Goal: Task Accomplishment & Management: Manage account settings

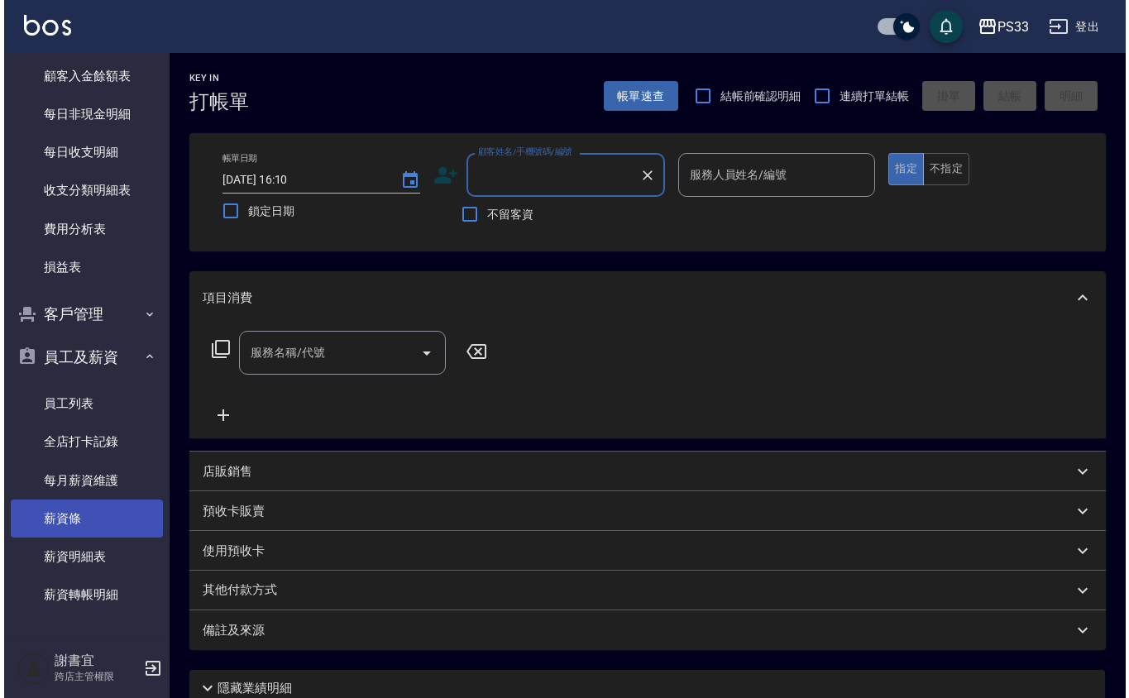
scroll to position [1225, 0]
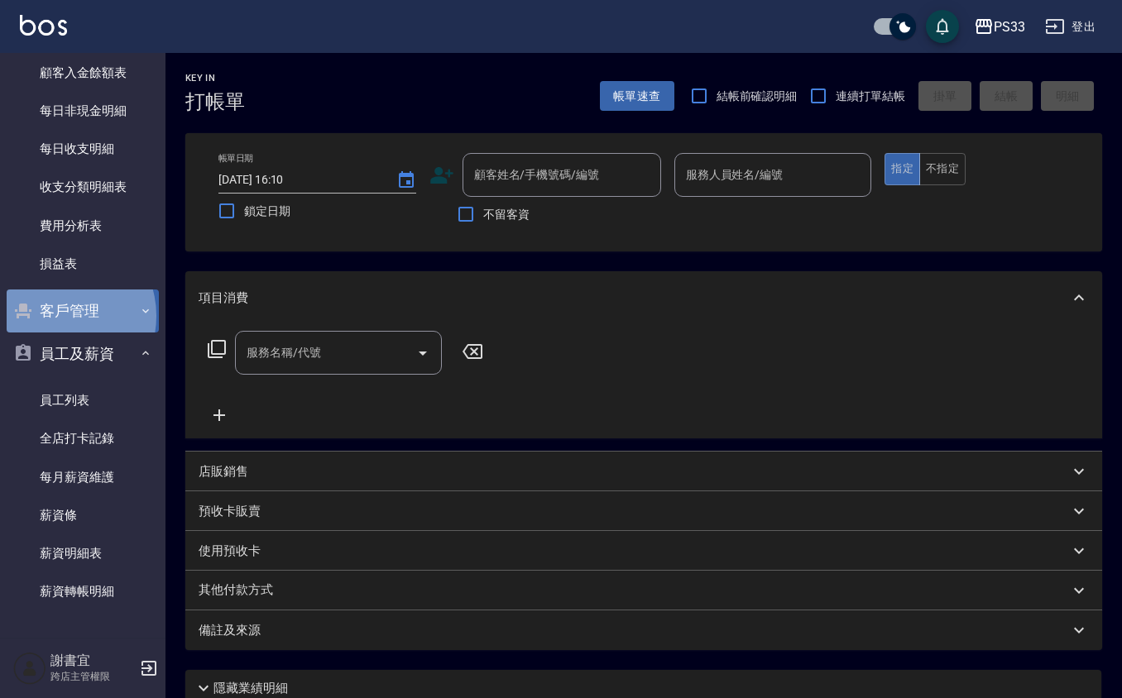
click at [57, 315] on button "客戶管理" at bounding box center [83, 311] width 152 height 43
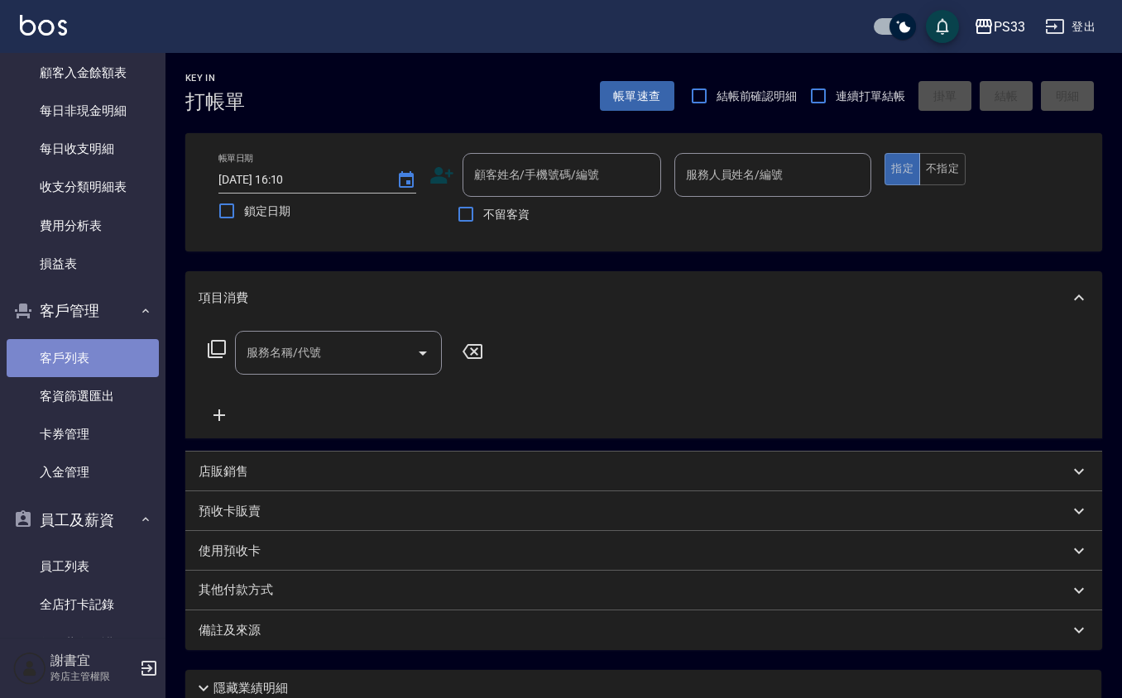
click at [83, 371] on link "客戶列表" at bounding box center [83, 358] width 152 height 38
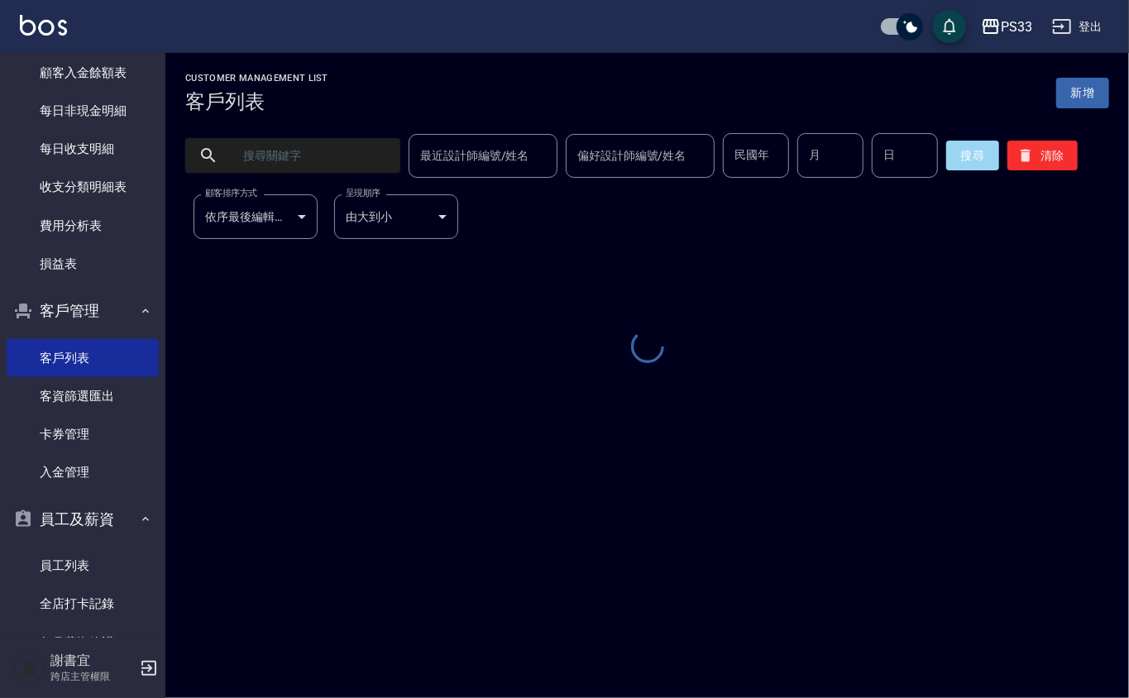
click at [349, 162] on input "text" at bounding box center [310, 155] width 156 height 45
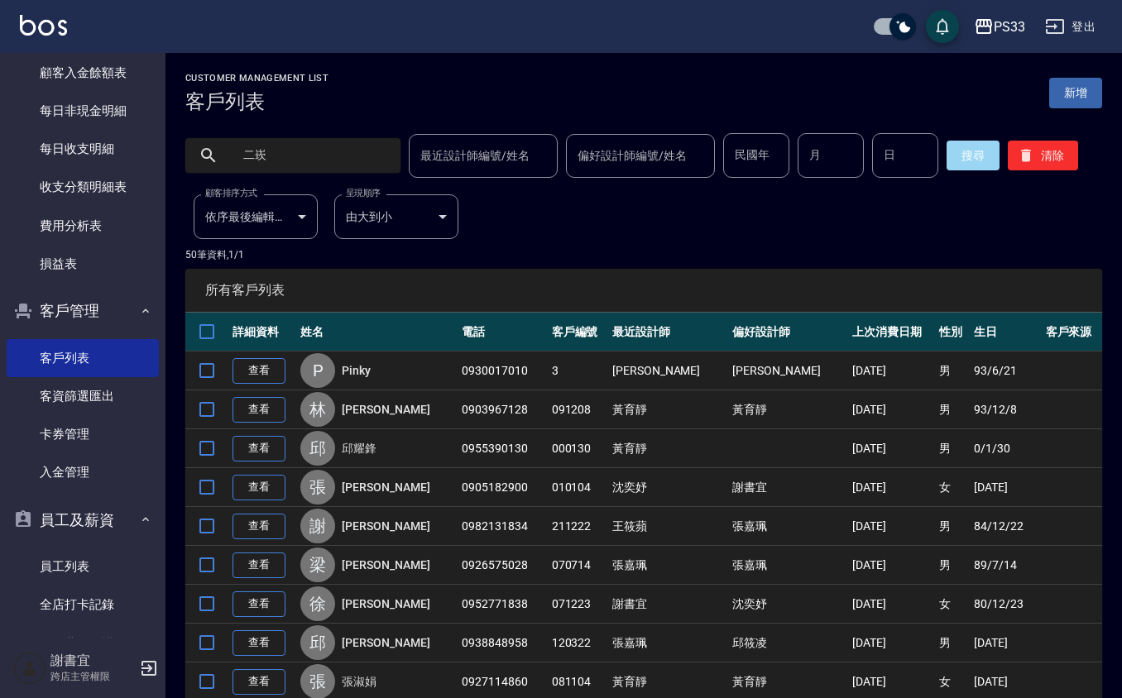
type input "二崁"
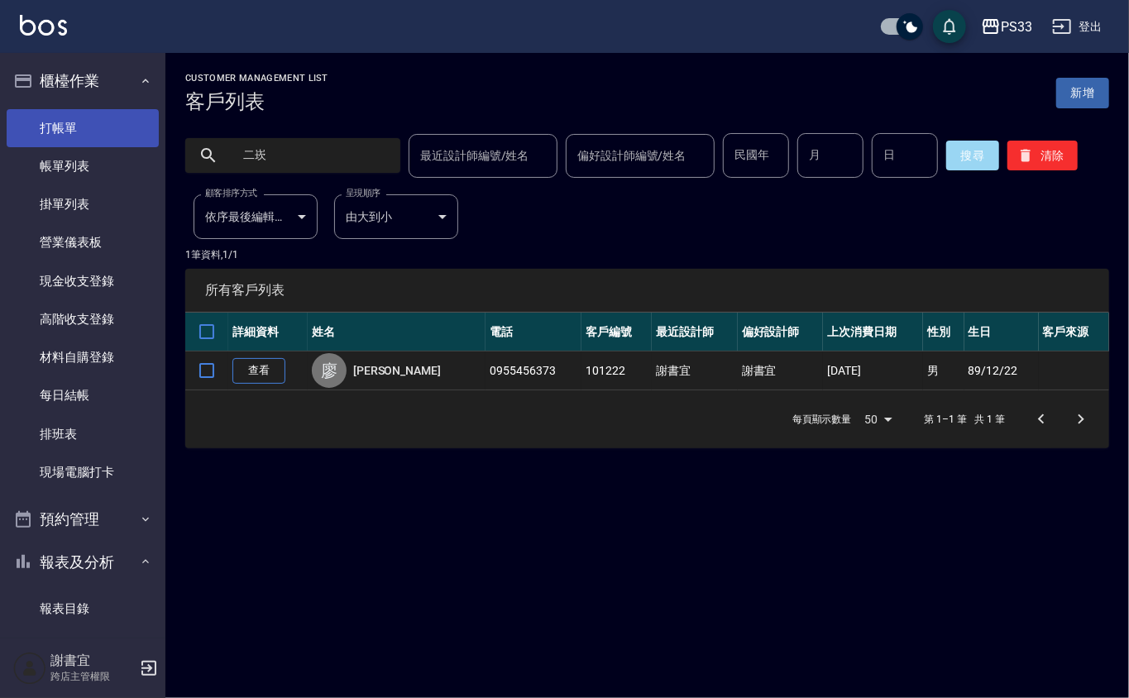
click at [86, 131] on link "打帳單" at bounding box center [83, 128] width 152 height 38
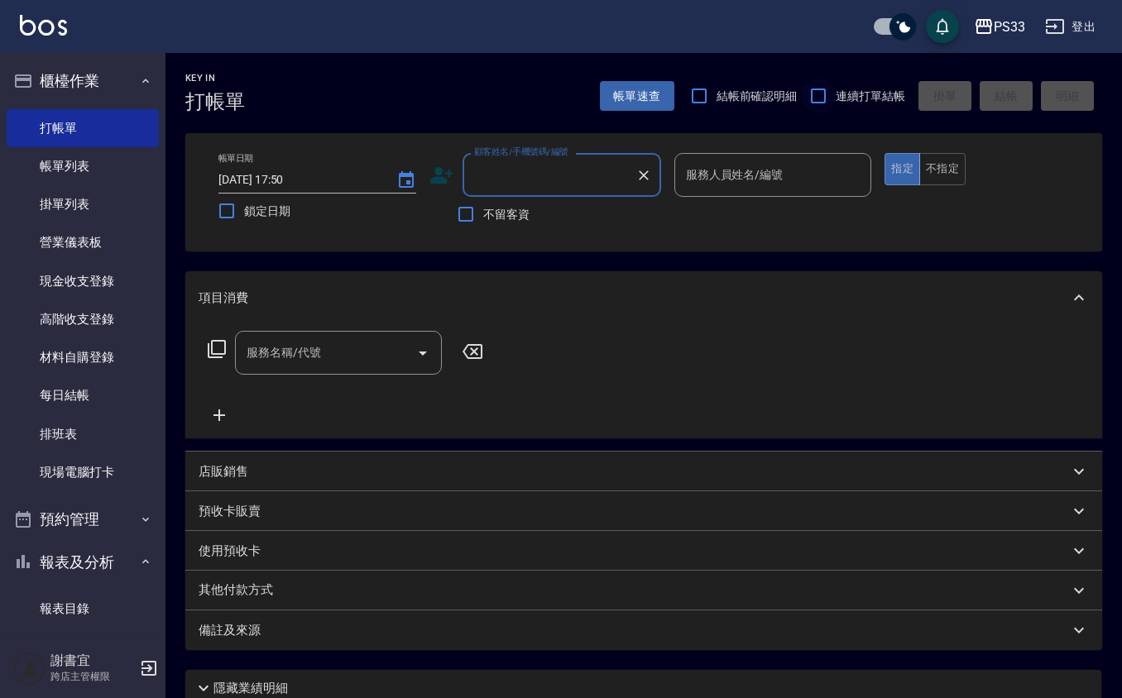
click at [818, 94] on input "連續打單結帳" at bounding box center [818, 96] width 35 height 35
checkbox input "true"
click at [432, 177] on icon at bounding box center [441, 175] width 23 height 17
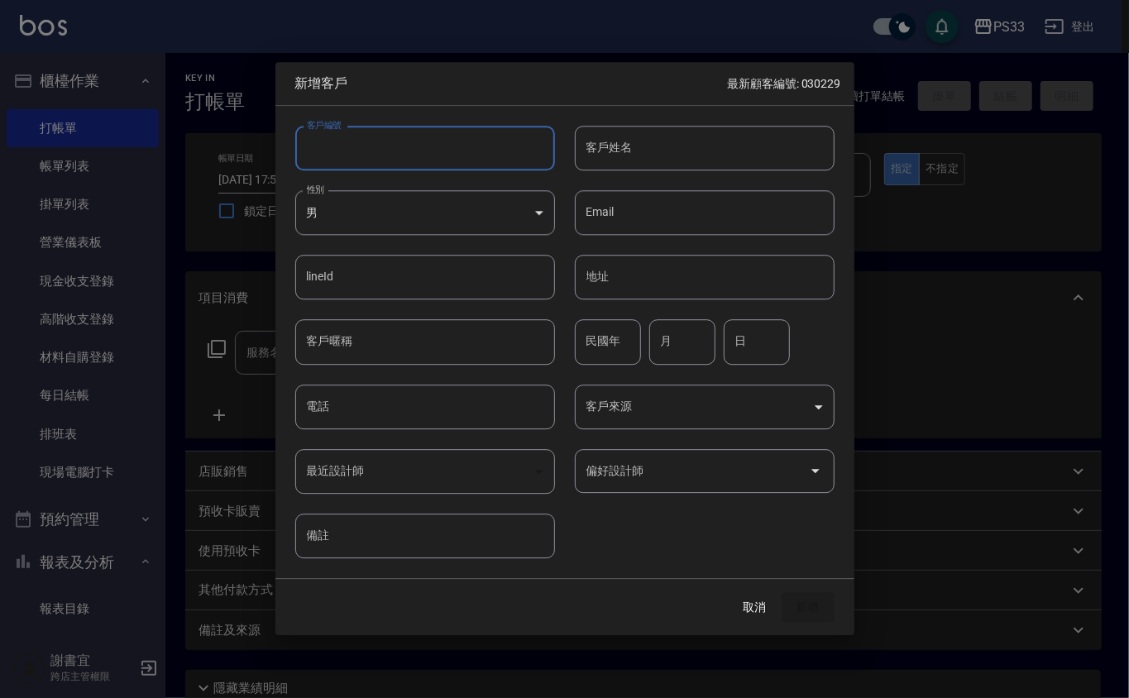
click at [447, 142] on input "客戶編號" at bounding box center [425, 148] width 260 height 45
type input "230816"
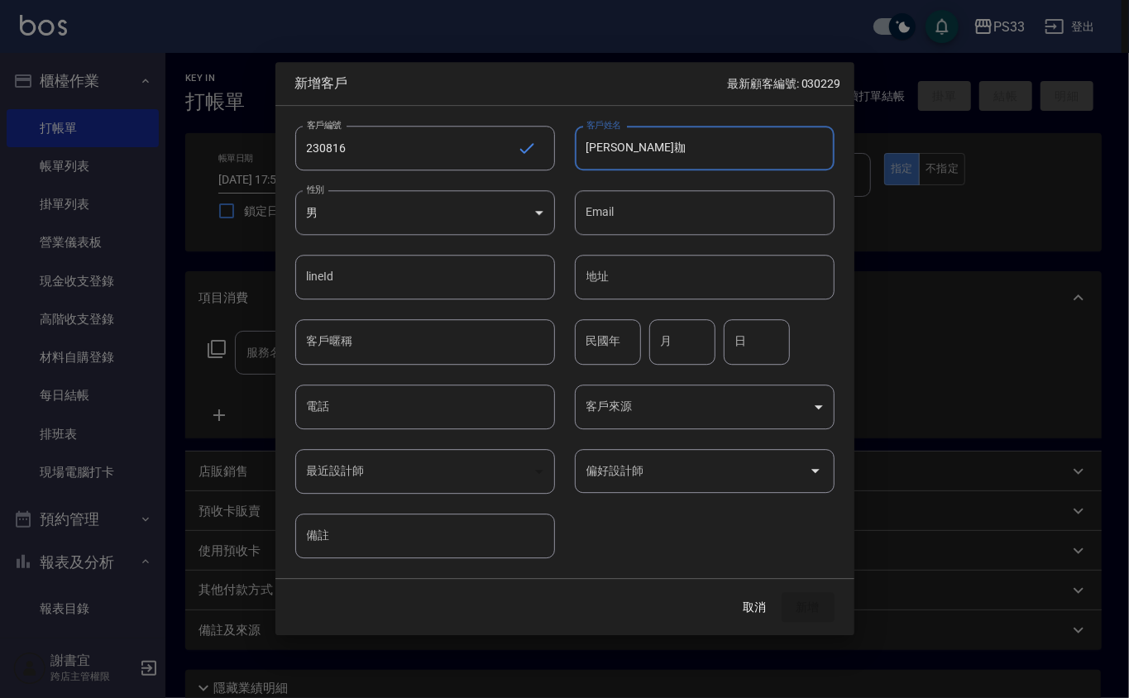
type input "[PERSON_NAME]耞"
type input "74"
type input "8"
type input "16"
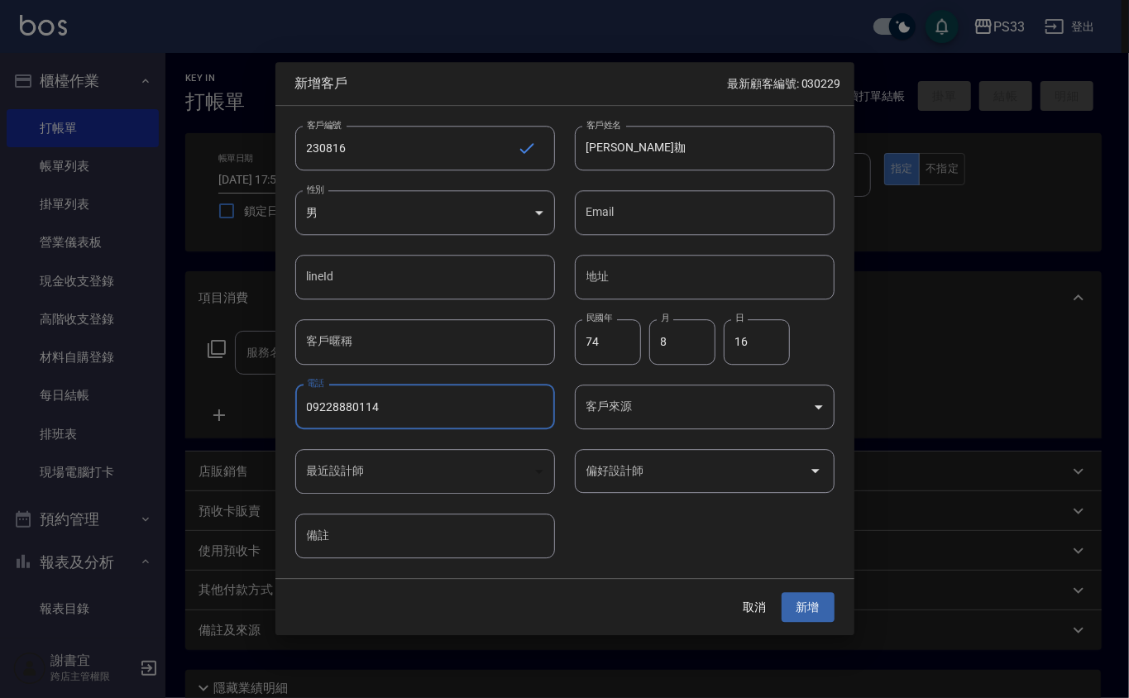
type input "09228880114"
type input "劉名儀"
click at [782, 592] on button "新增" at bounding box center [808, 607] width 53 height 31
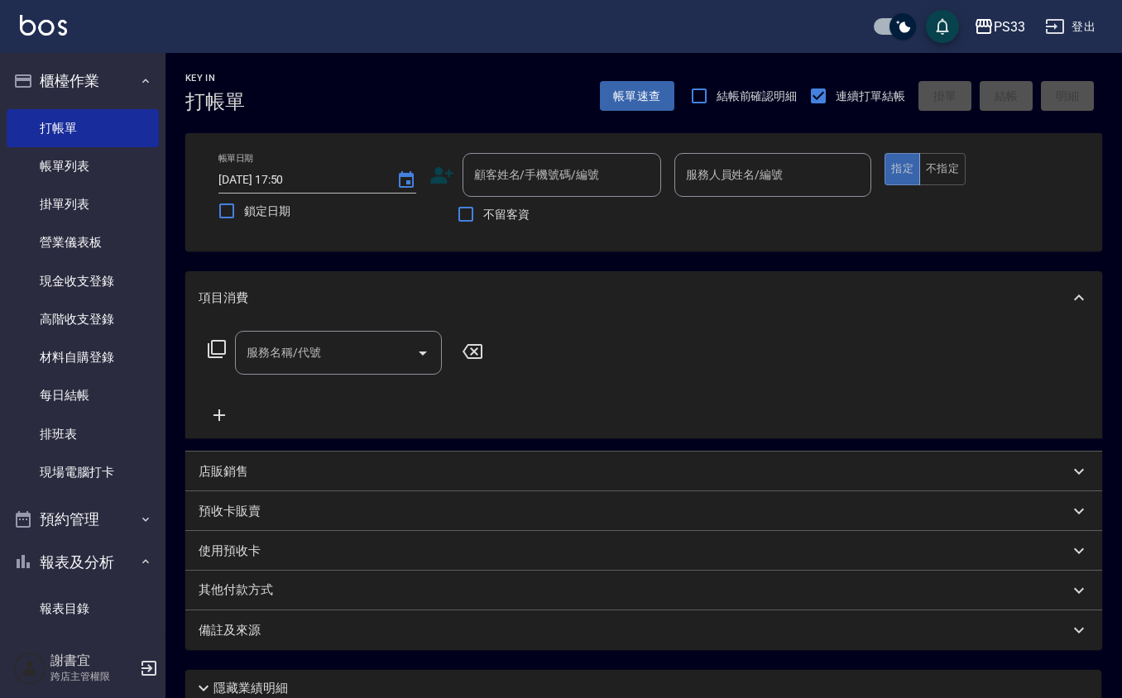
click at [444, 170] on icon at bounding box center [441, 175] width 25 height 25
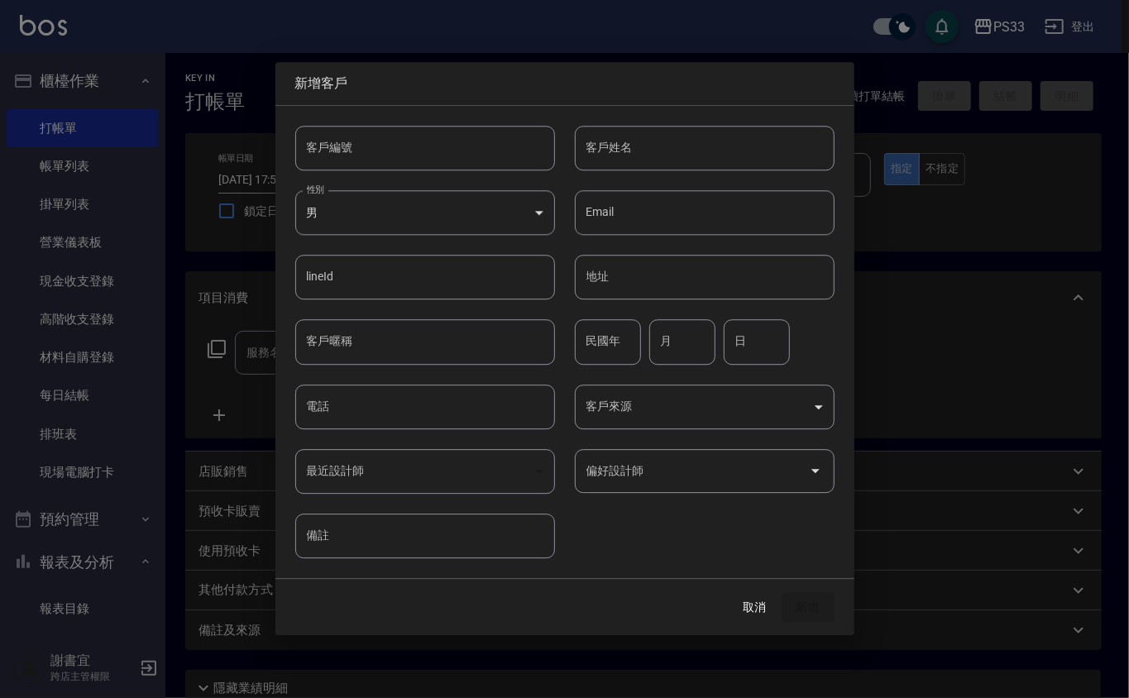
drag, startPoint x: 444, startPoint y: 170, endPoint x: 439, endPoint y: 151, distance: 19.7
click at [439, 151] on input "客戶編號" at bounding box center [425, 148] width 260 height 45
type input "230712"
type input "[PERSON_NAME]"
type input "76"
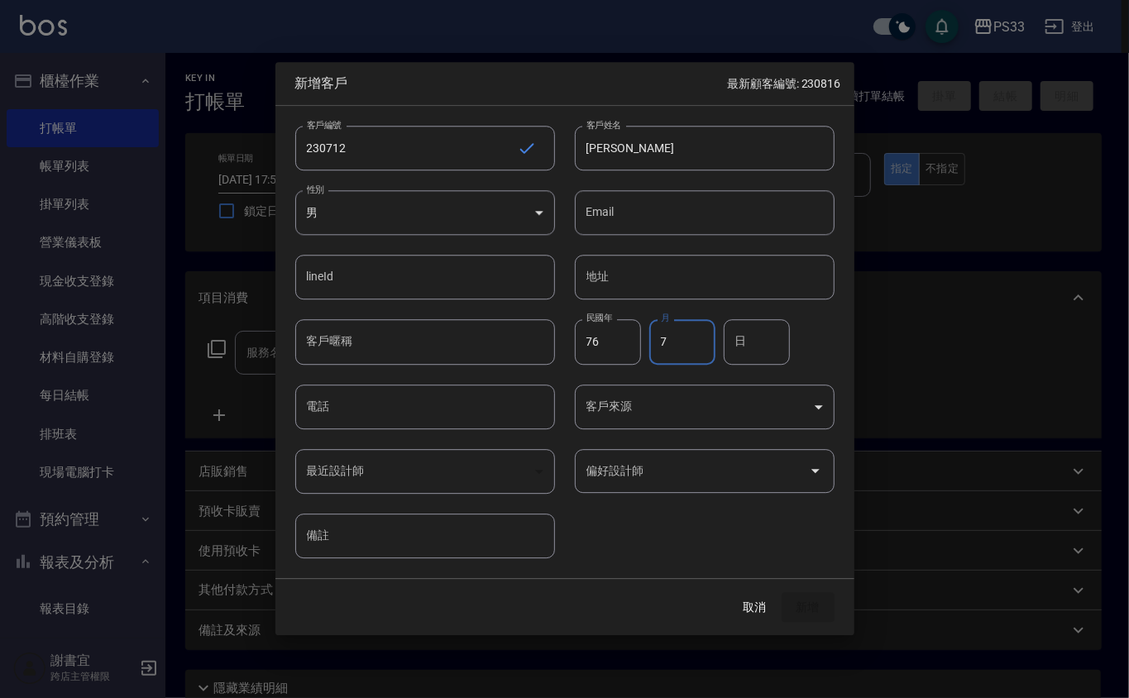
type input "7"
type input "12"
type input "0900553815"
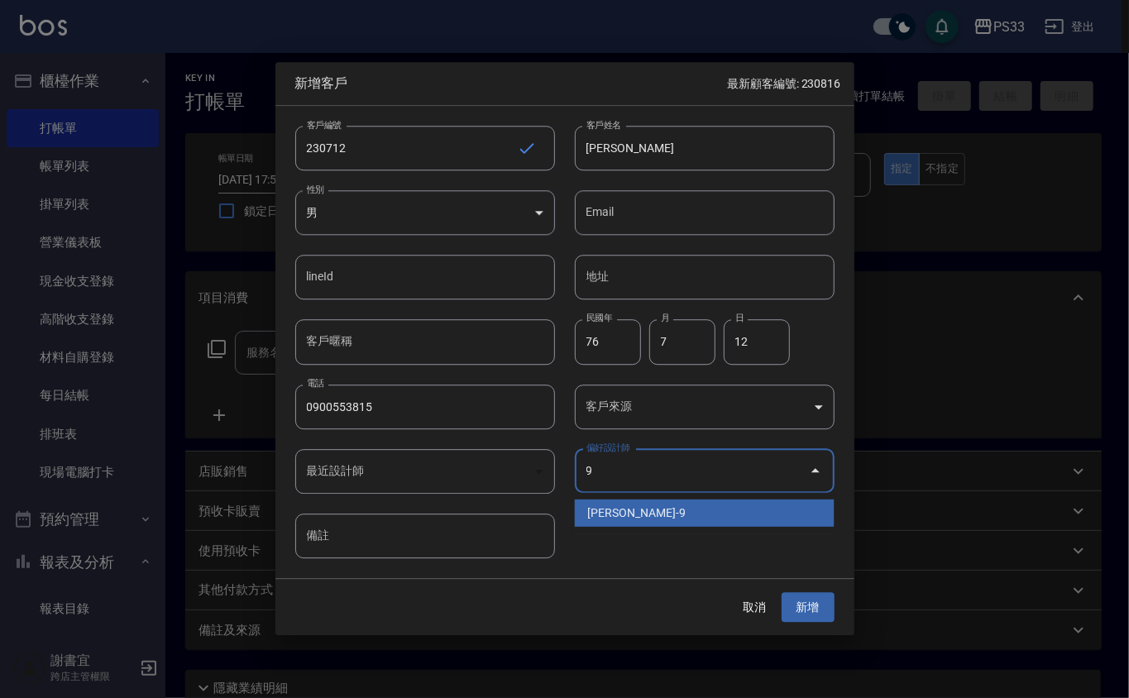
type input "許苡軒"
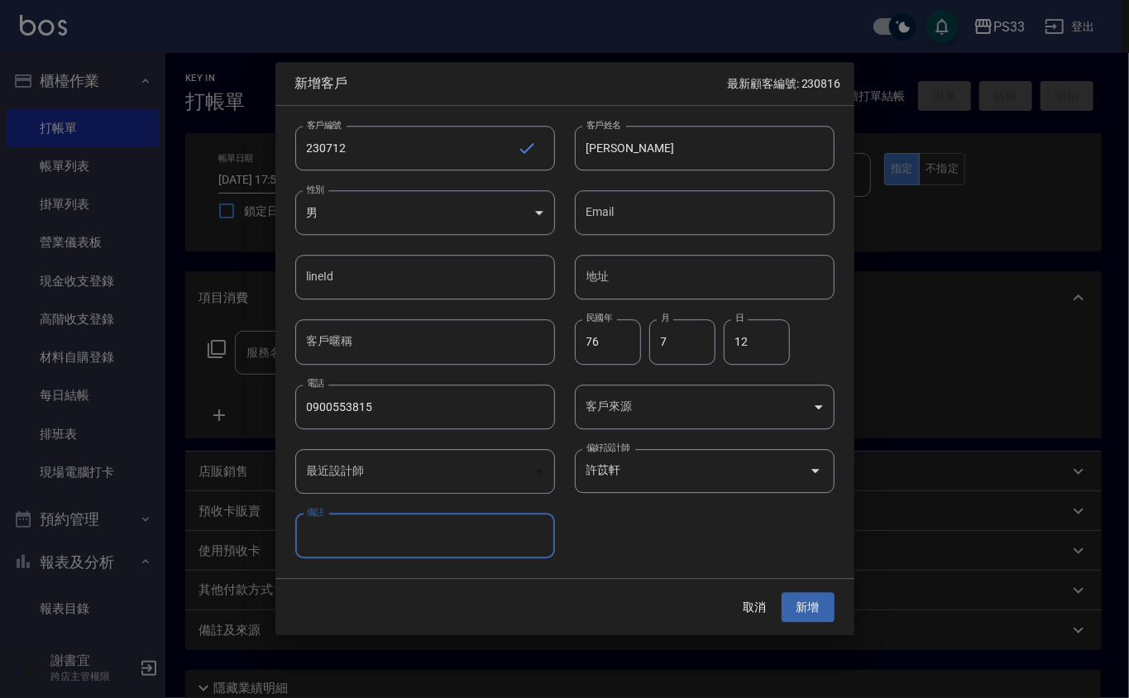
click at [782, 592] on button "新增" at bounding box center [808, 607] width 53 height 31
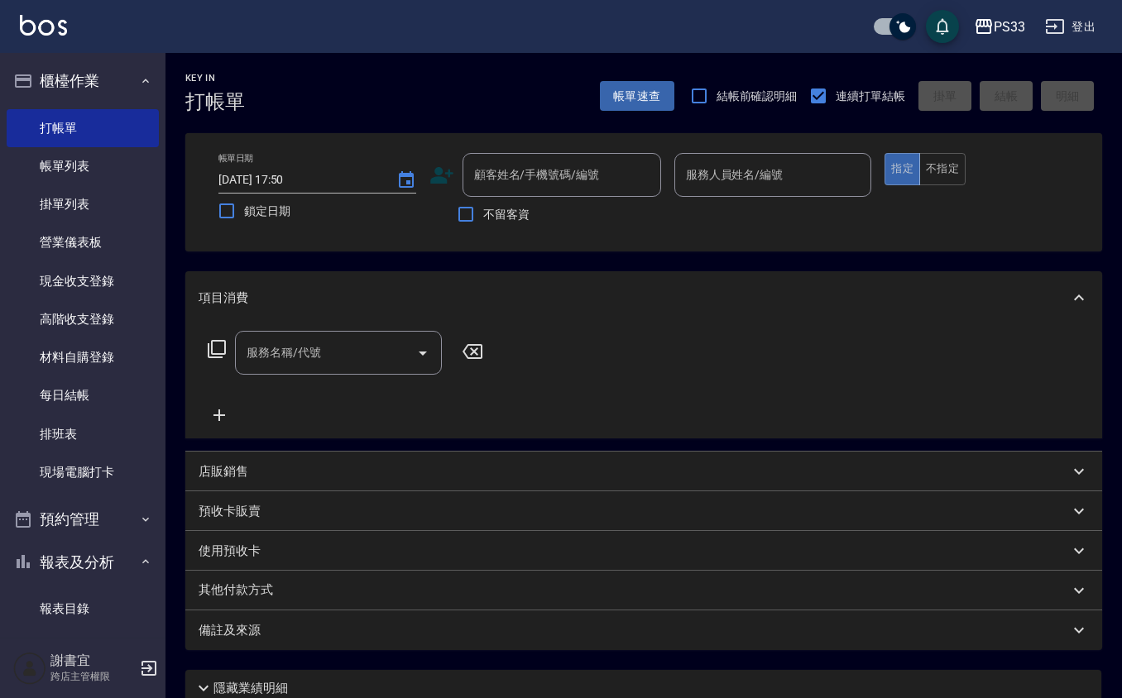
click at [540, 164] on input "顧客姓名/手機號碼/編號" at bounding box center [549, 175] width 159 height 29
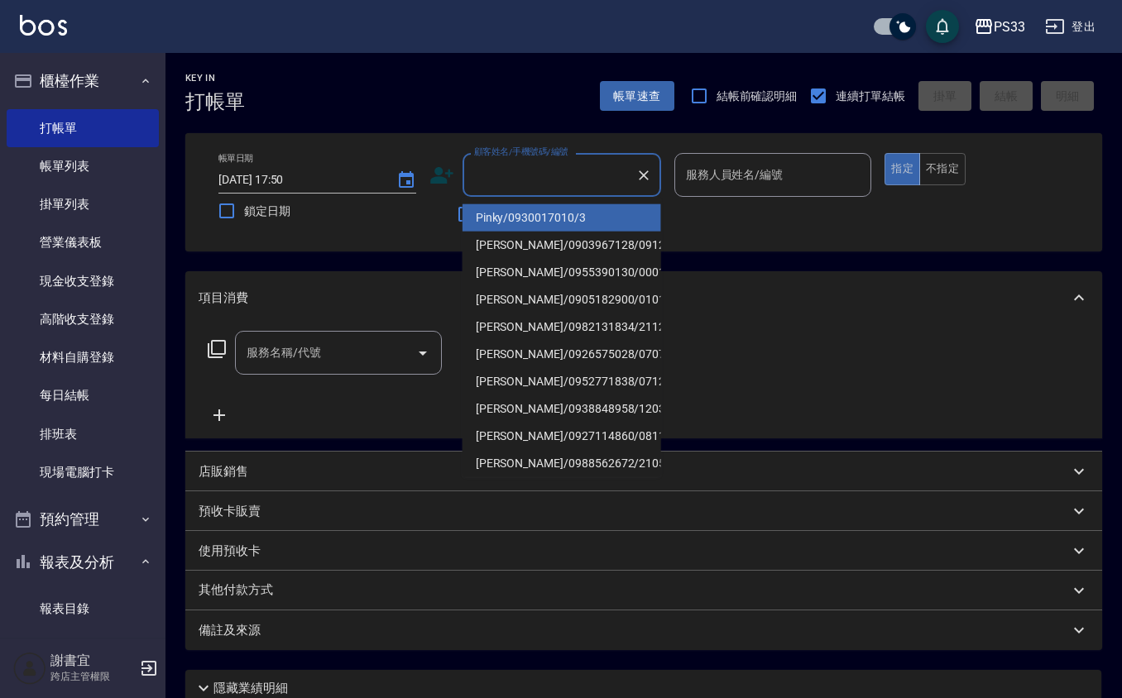
click at [442, 177] on icon at bounding box center [441, 175] width 23 height 17
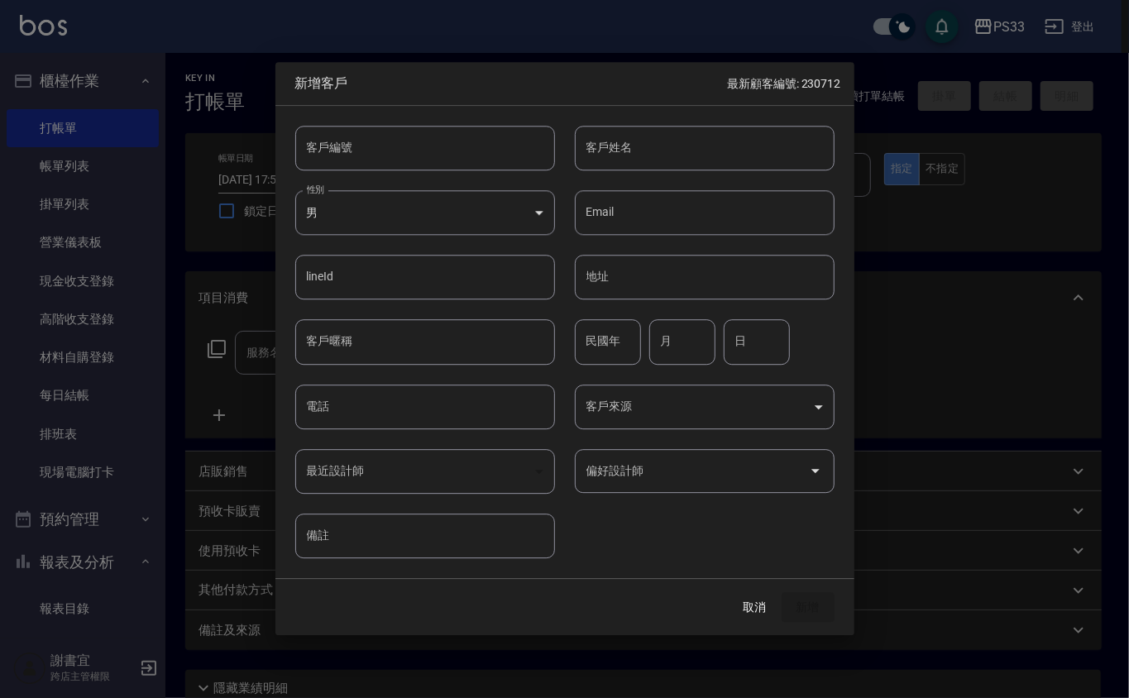
click at [453, 156] on input "客戶編號" at bounding box center [425, 148] width 260 height 45
type input "030514"
type input "[PERSON_NAME]"
type input "68"
type input "5"
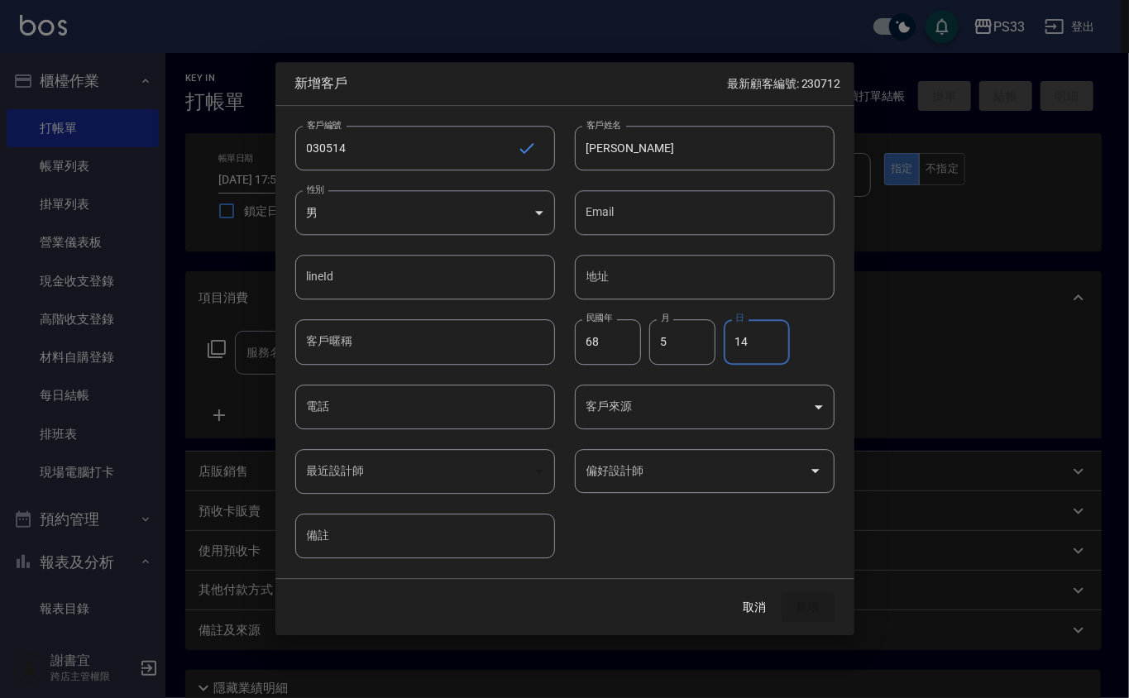
type input "14"
type input "09759726125"
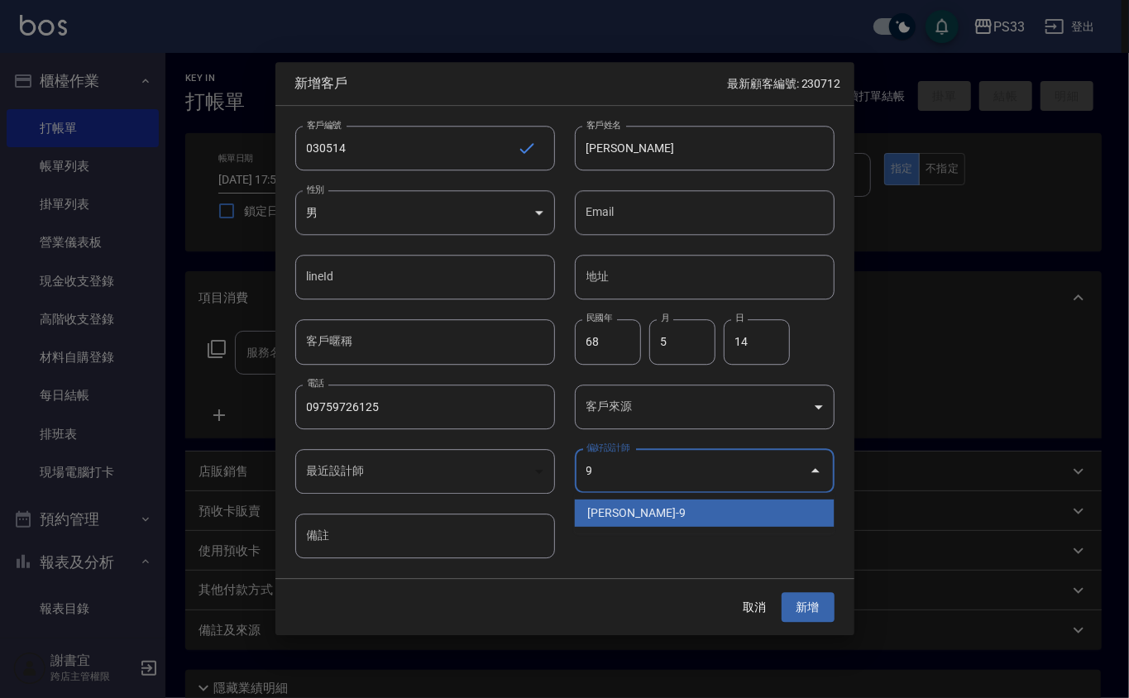
type input "許苡軒"
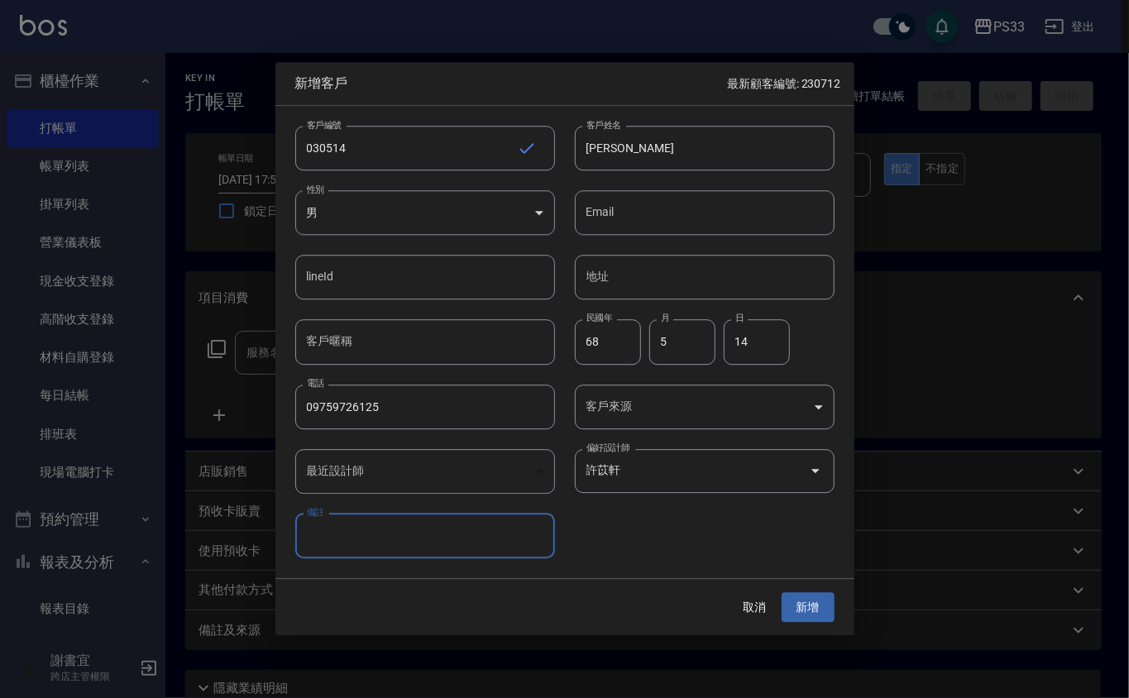
click at [782, 592] on button "新增" at bounding box center [808, 607] width 53 height 31
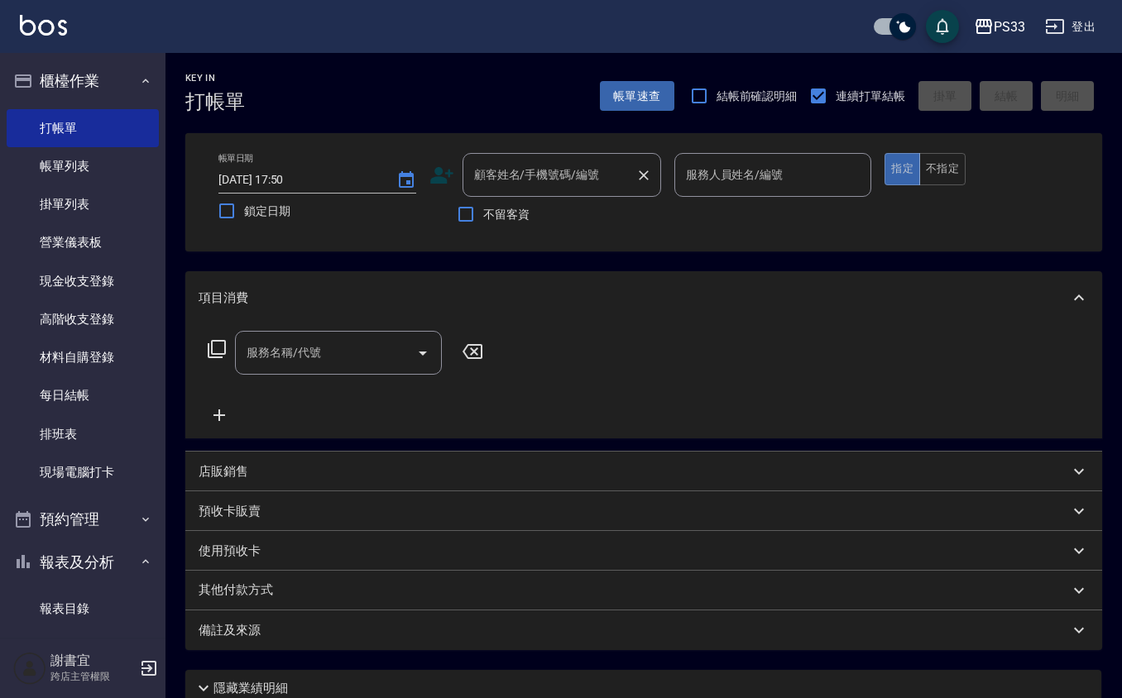
click at [540, 189] on div "顧客姓名/手機號碼/編號" at bounding box center [562, 175] width 199 height 44
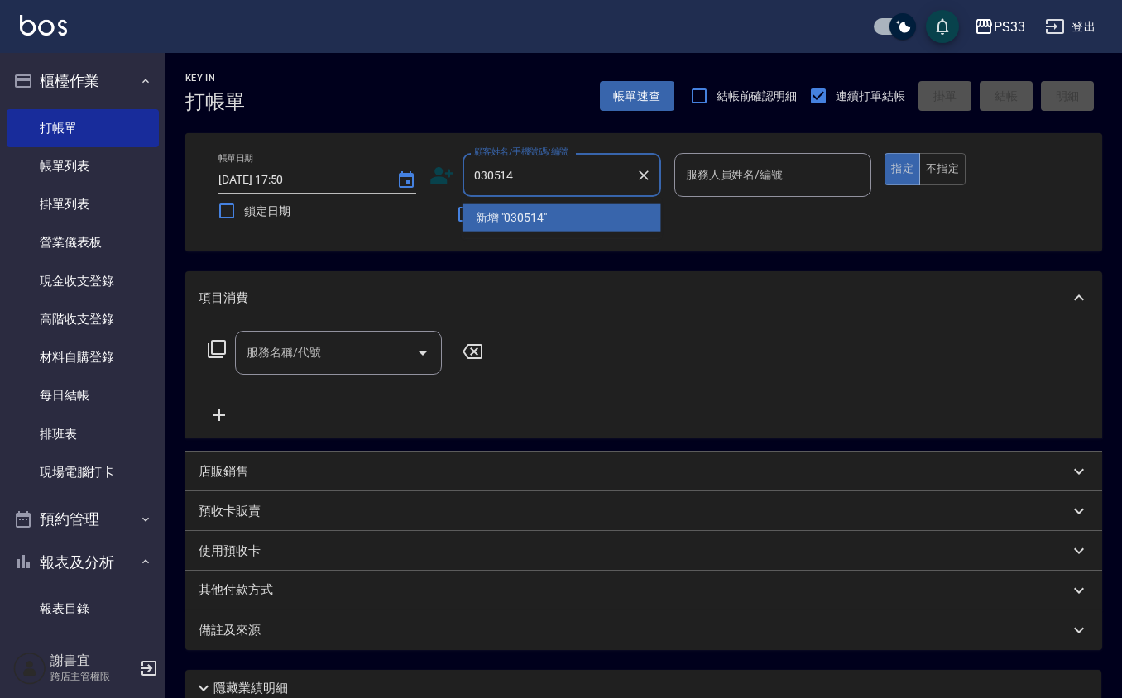
type input "030514"
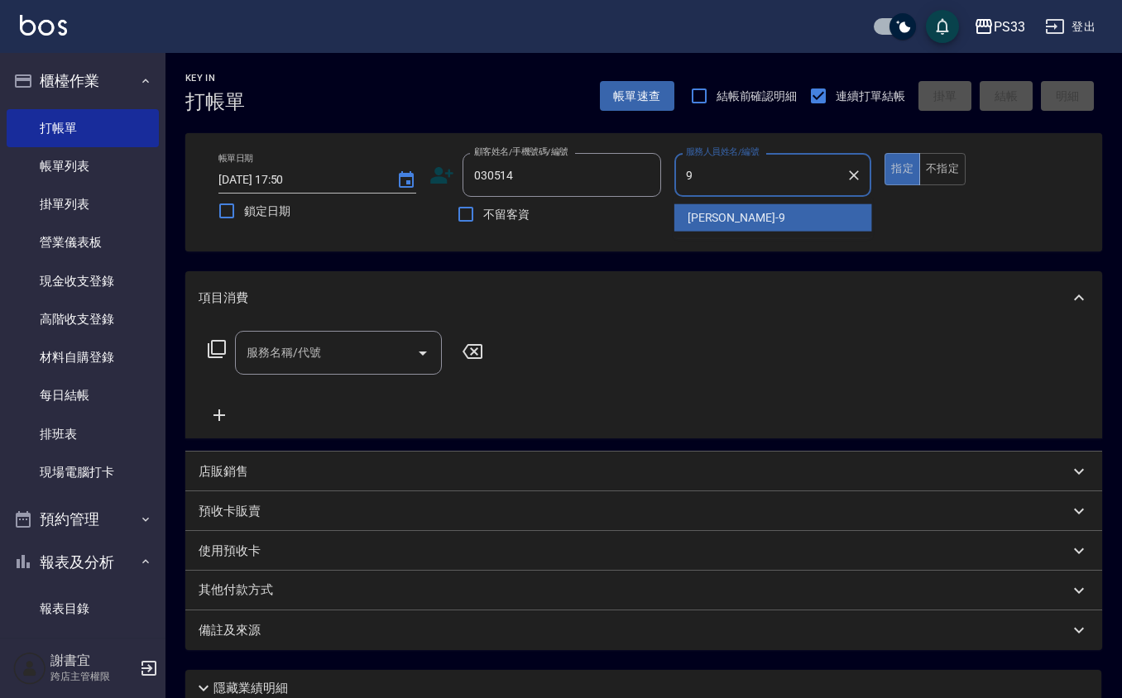
type input "苡軒-9"
type button "true"
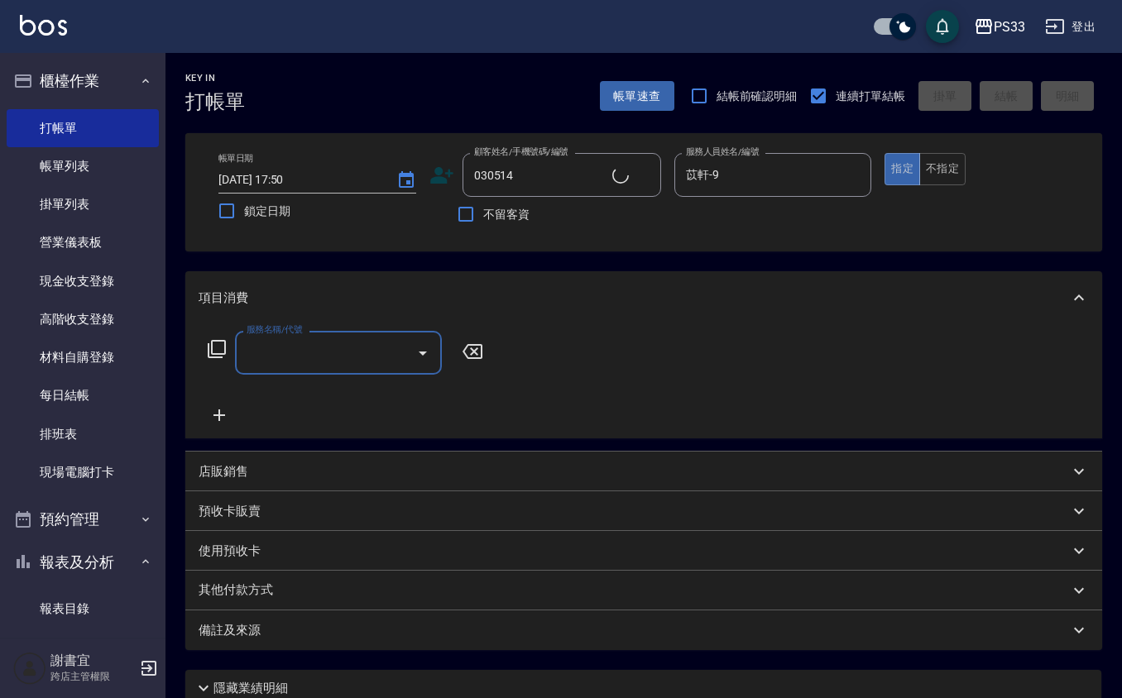
type input "[PERSON_NAME]/09759726125/030514"
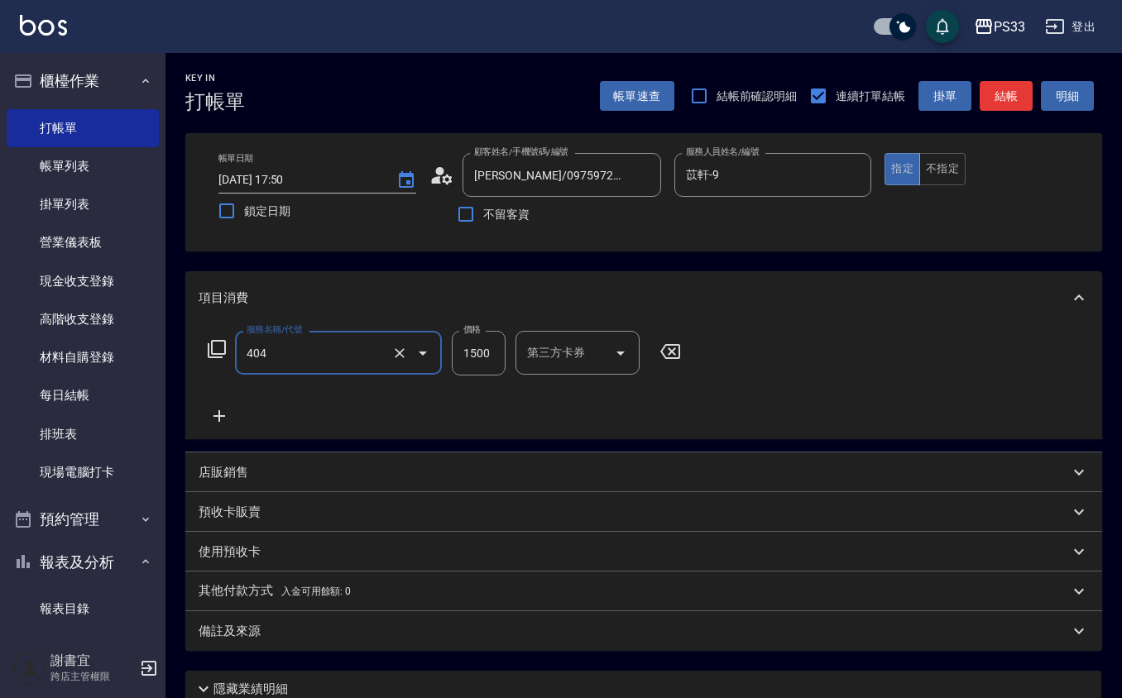
type input "設計染髮(404)"
type input "1099"
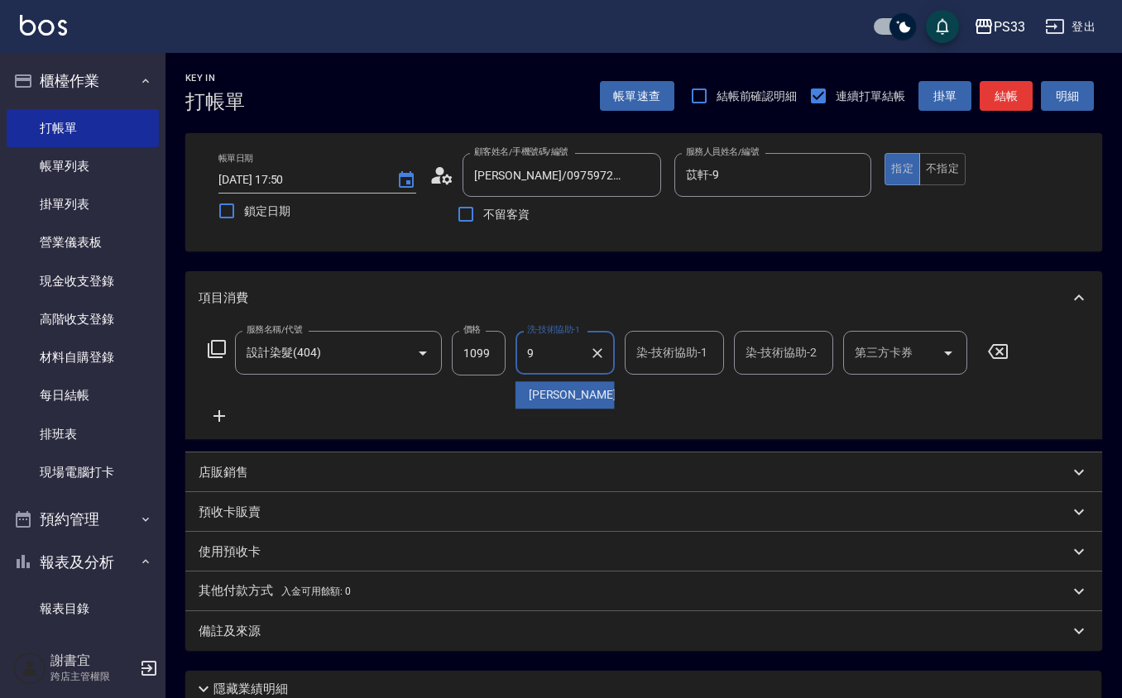
type input "苡軒-9"
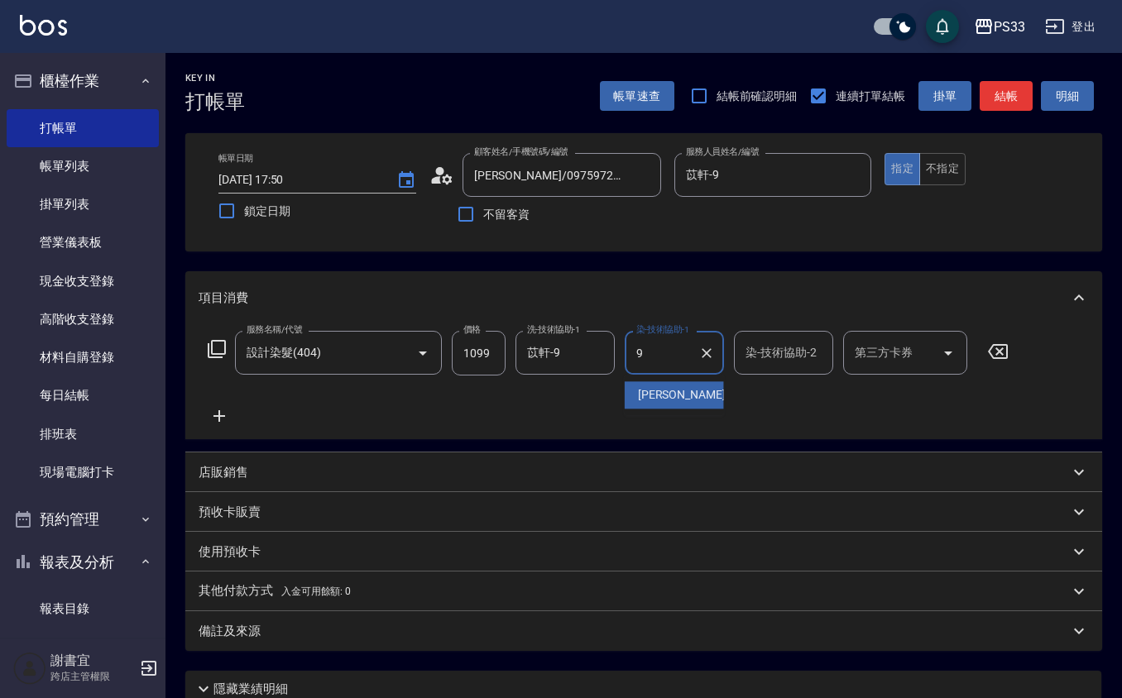
type input "苡軒-9"
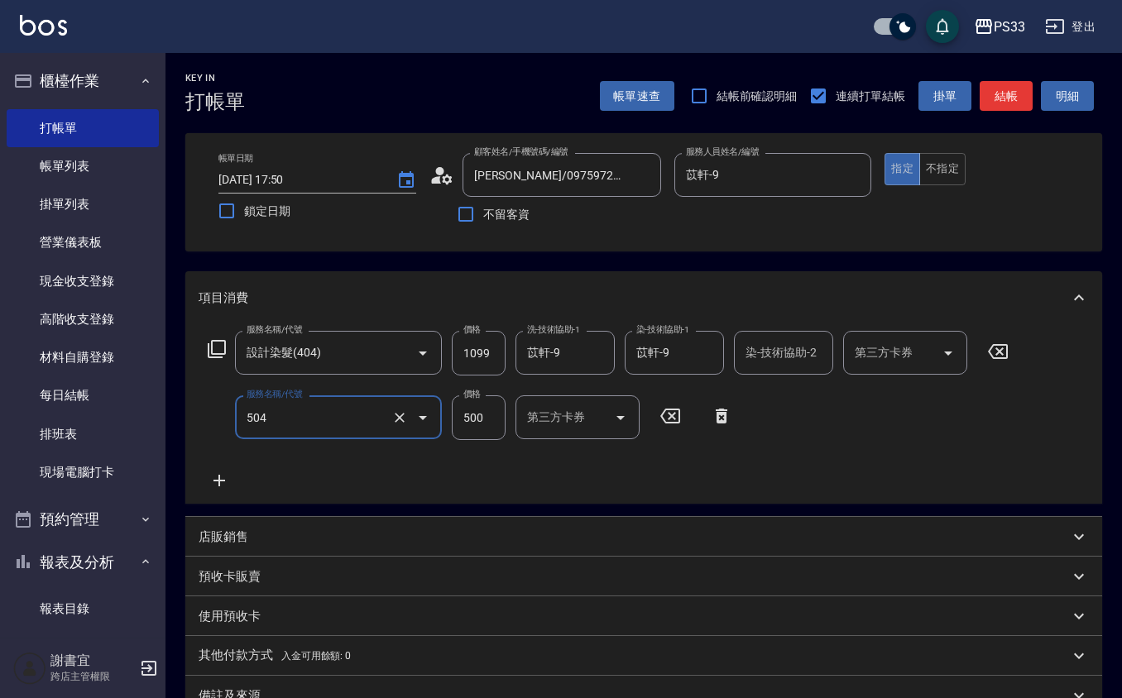
type input "順子護髮(504)"
type input "500"
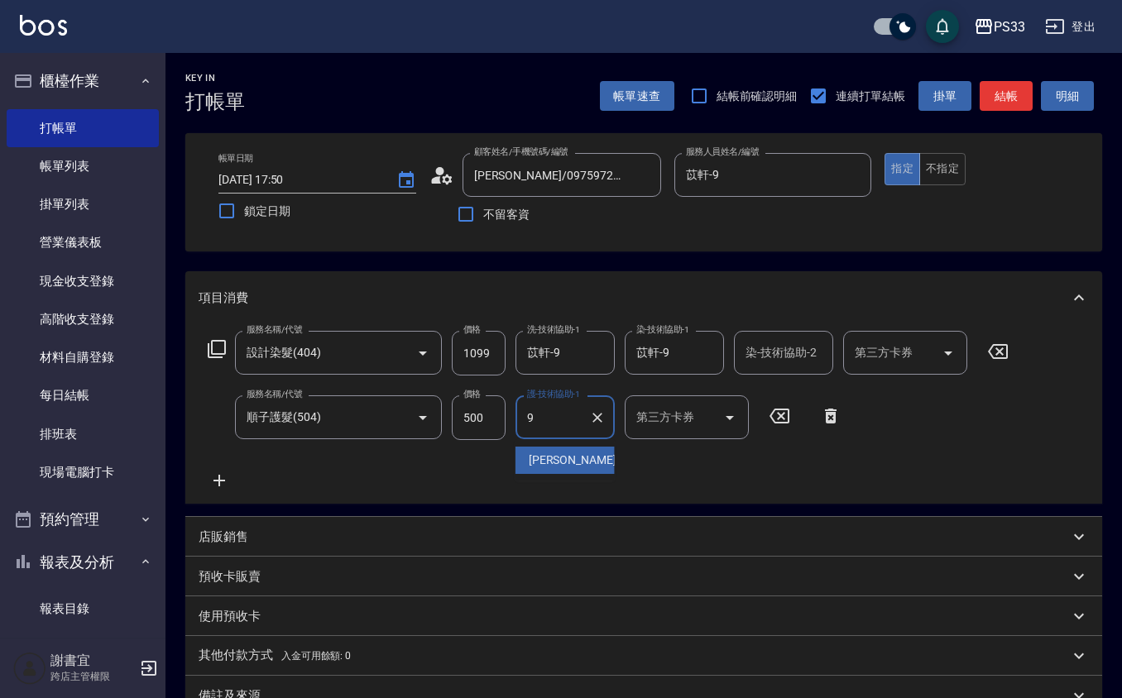
type input "苡軒-9"
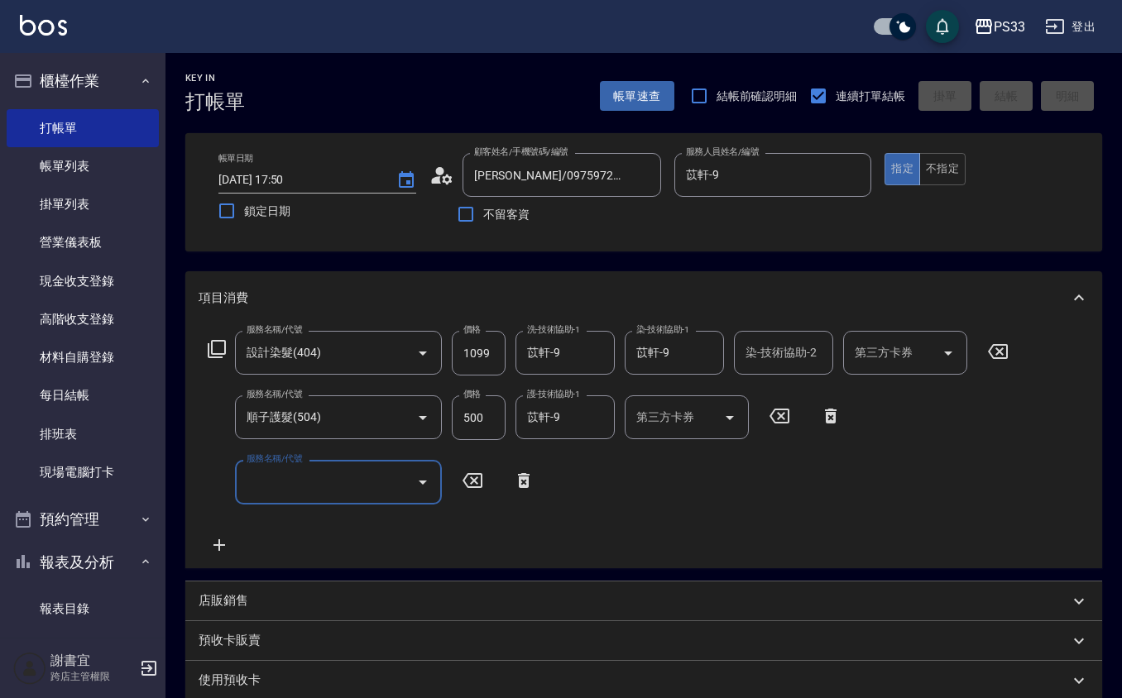
type input "2025/10/13 18:00"
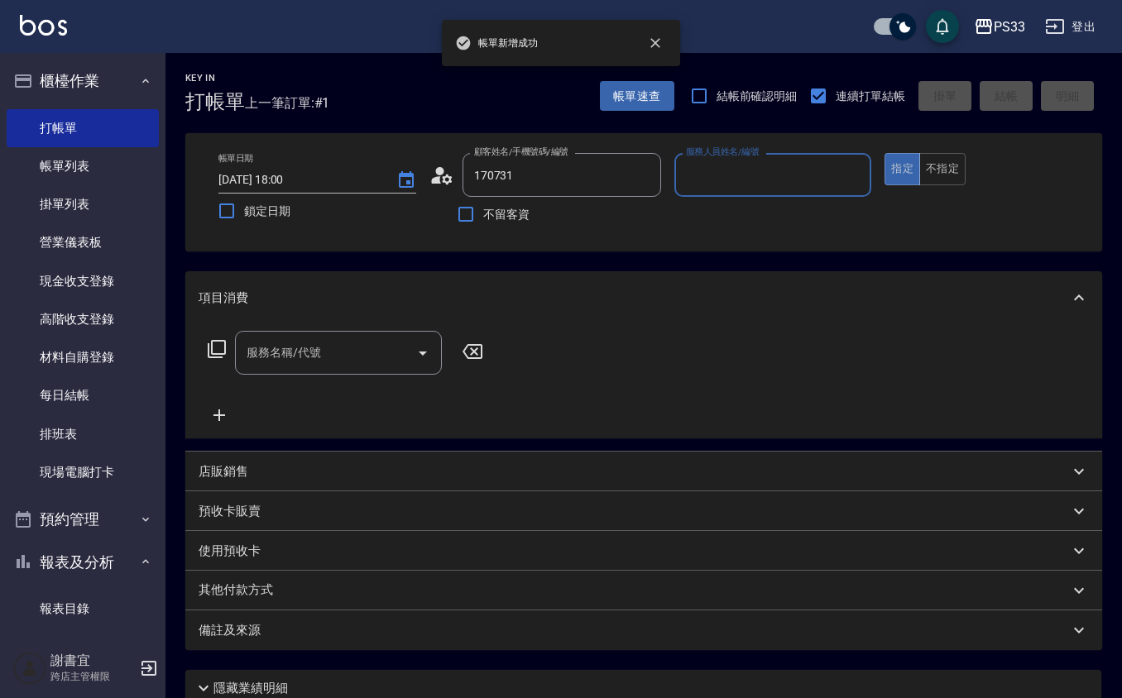
type input "[PERSON_NAME]/0939279388/170731"
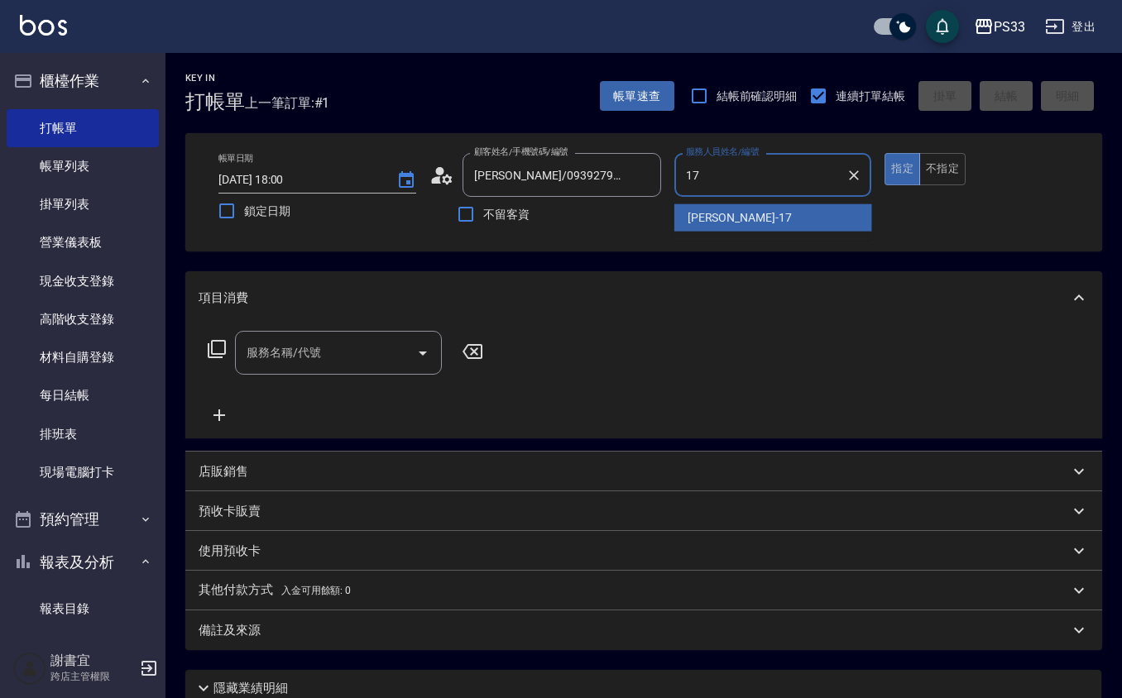
type input "[PERSON_NAME]-17"
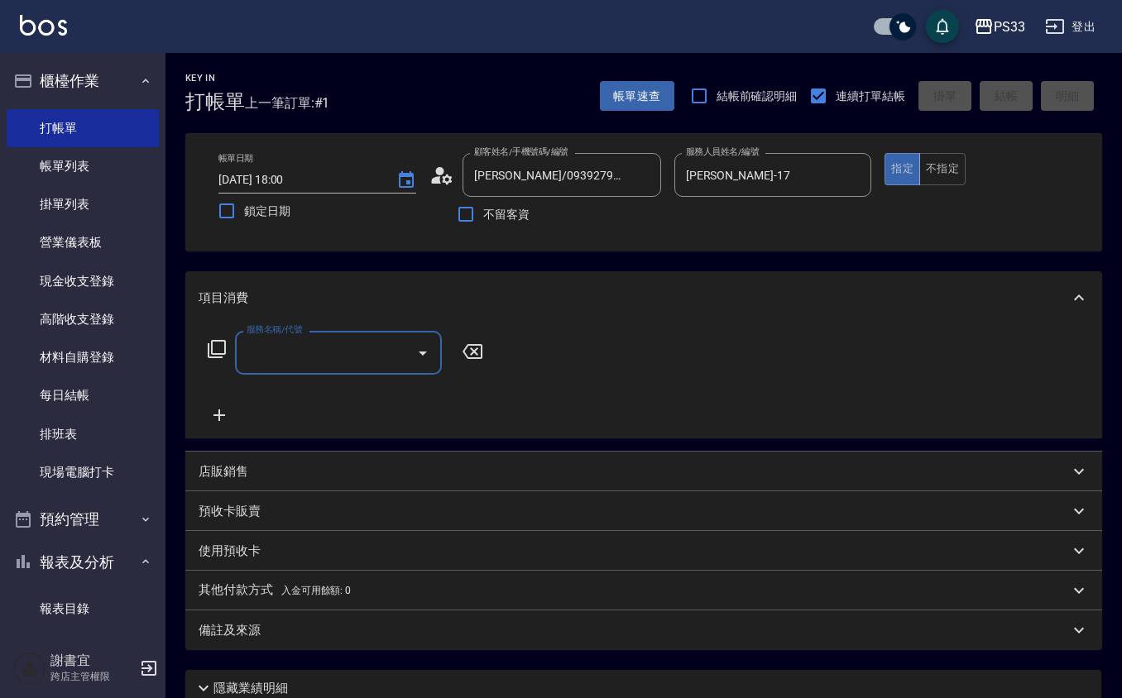
type input "2"
type input "洗髮(101)"
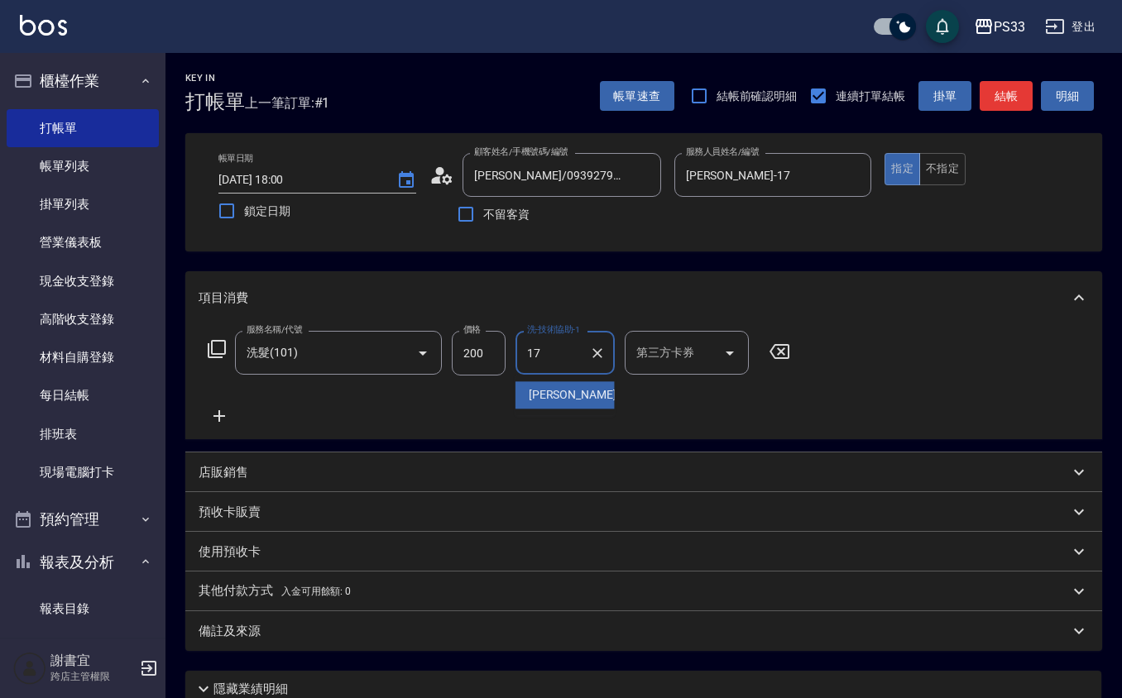
type input "[PERSON_NAME]-17"
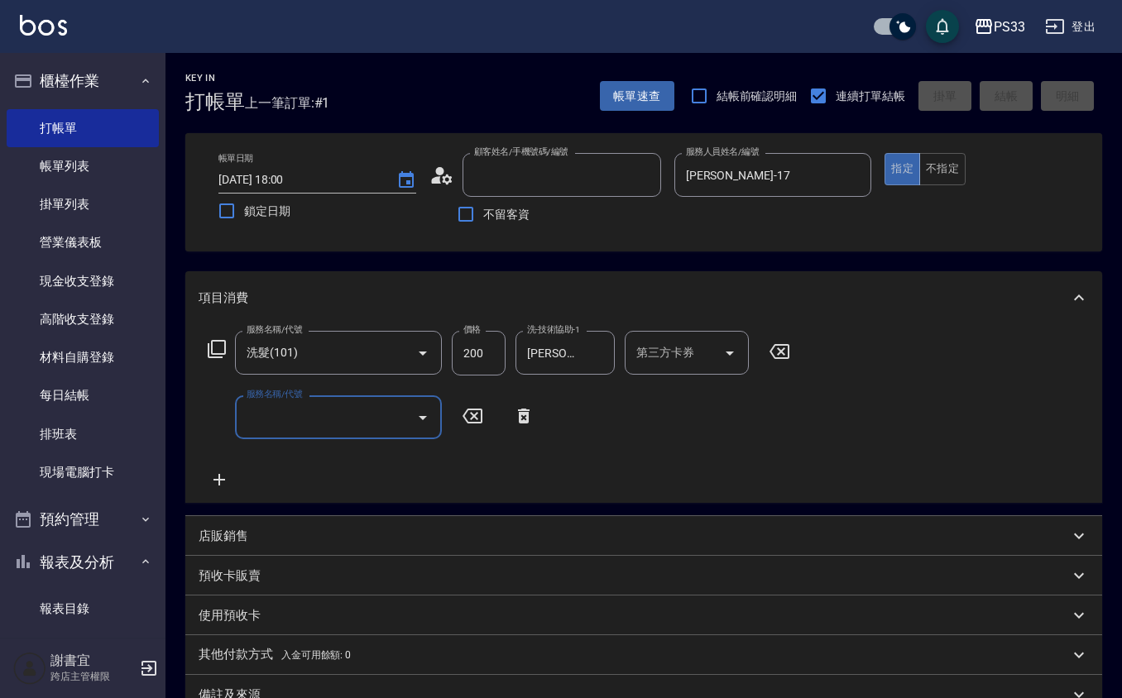
type input "[DATE] 18:01"
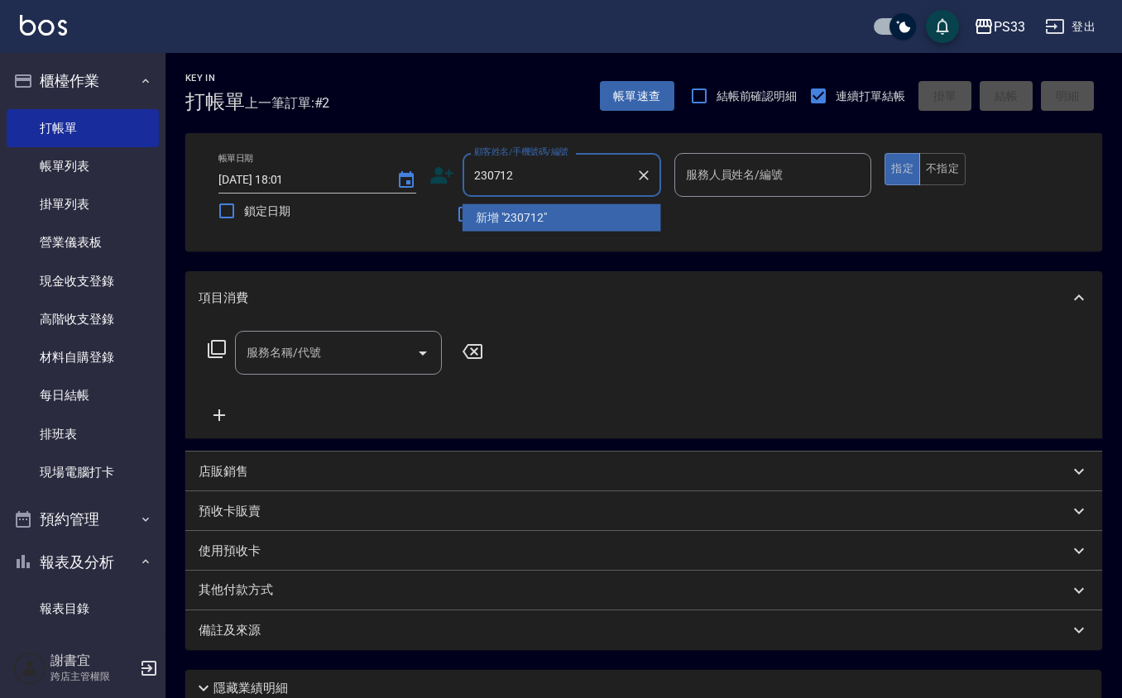
type input "230712"
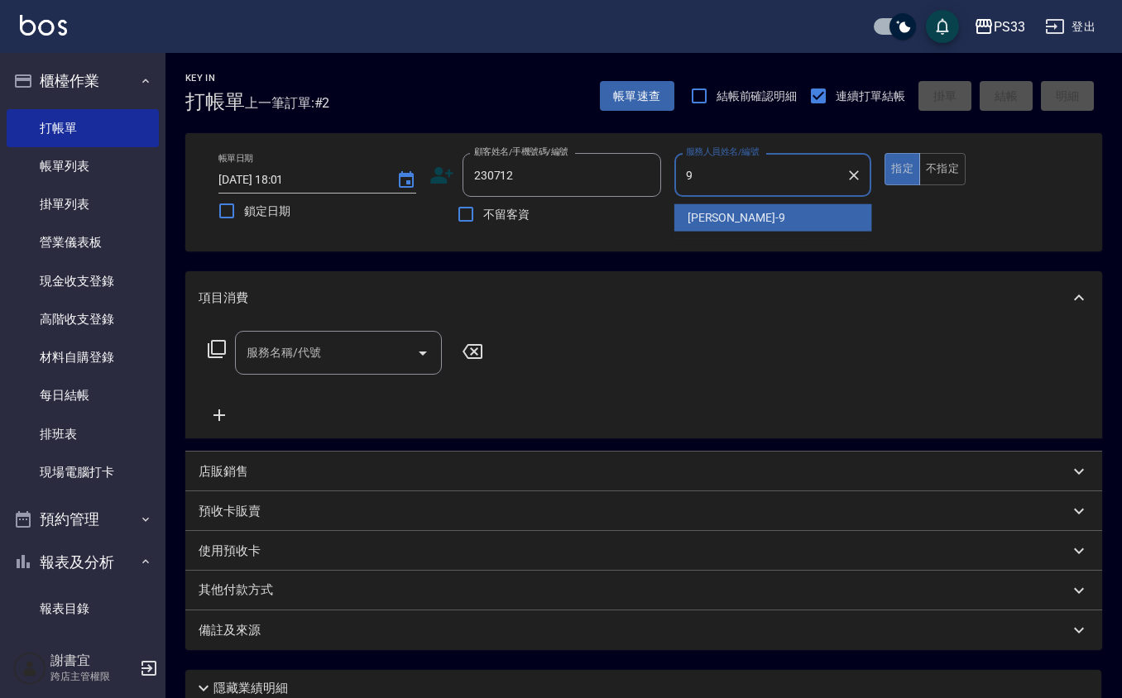
type input "苡軒-9"
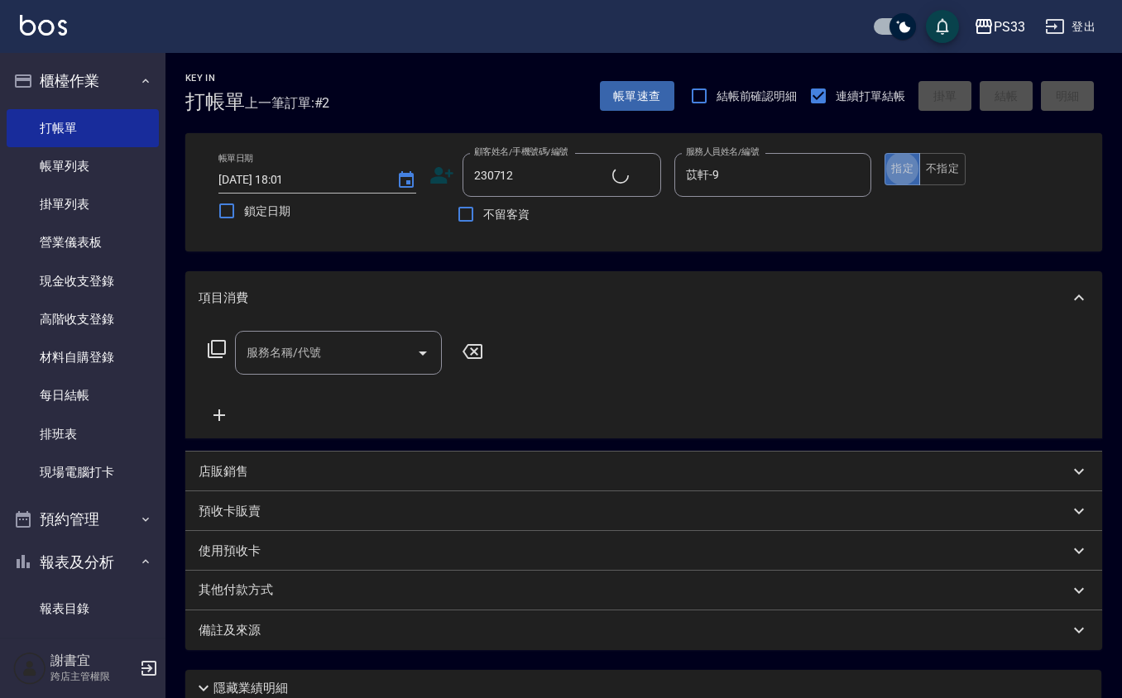
type input "[PERSON_NAME]/0900553815/230712"
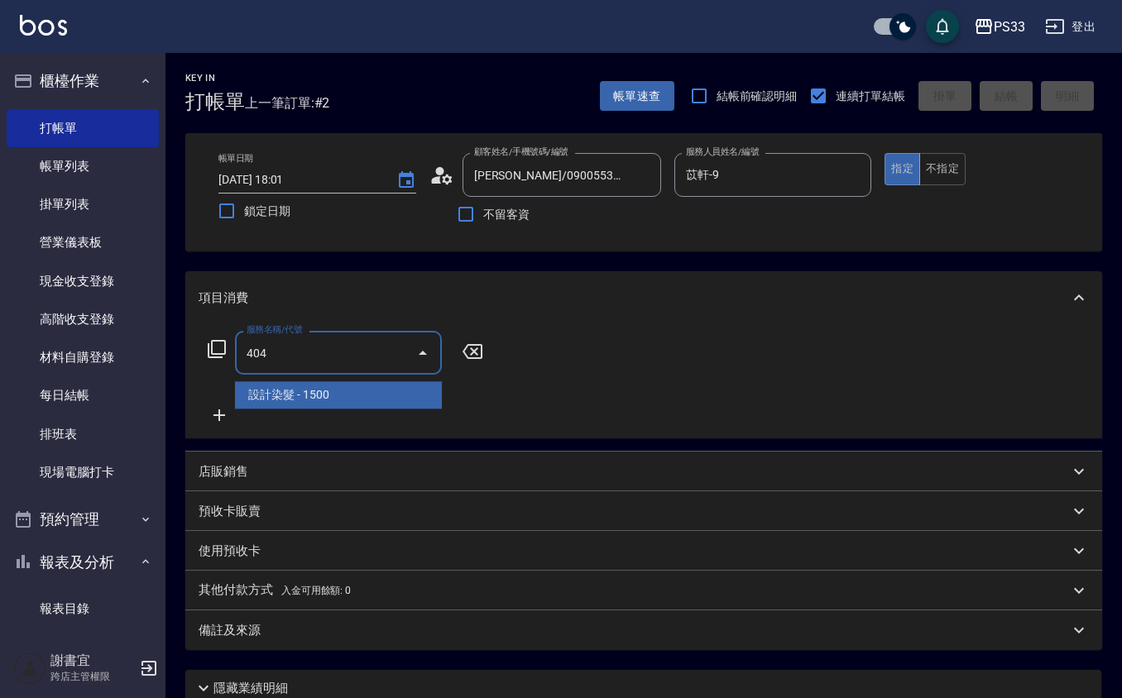
type input "設計染髮(404)"
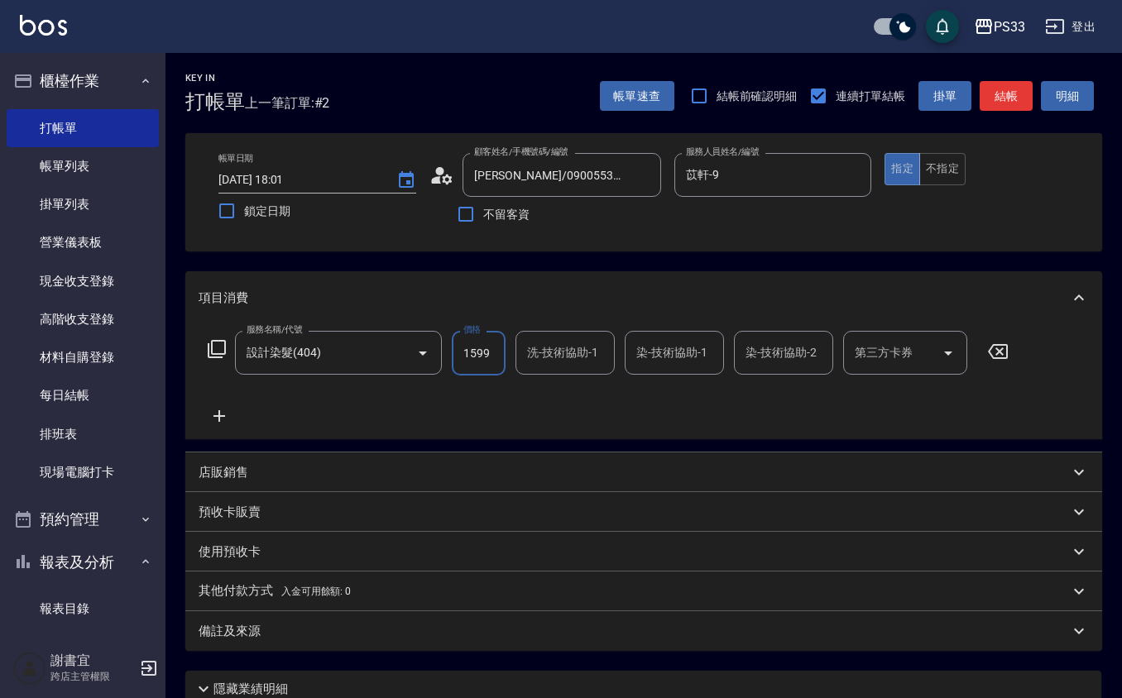
type input "1599"
type input "苡軒-9"
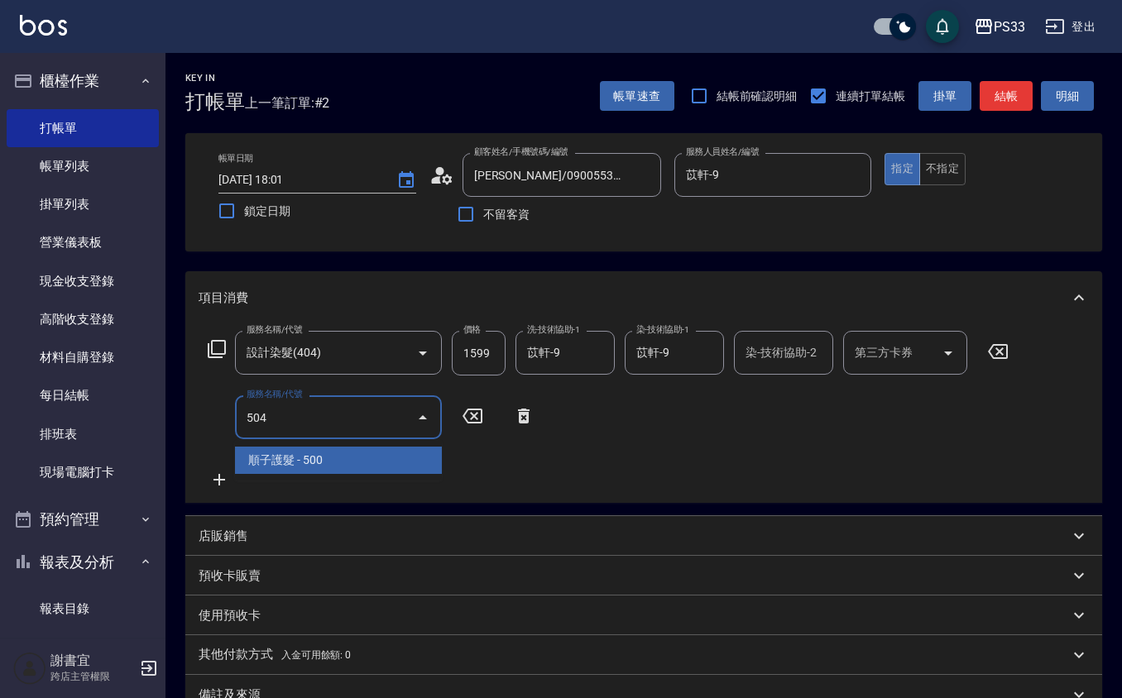
type input "順子護髮(504)"
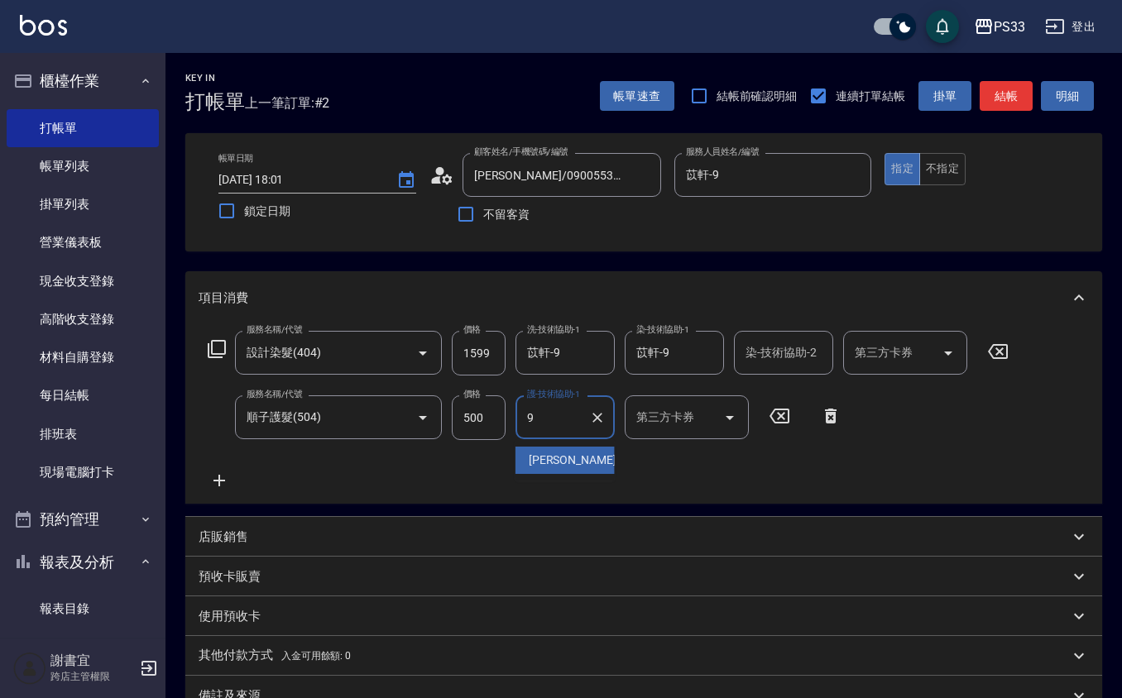
type input "苡軒-9"
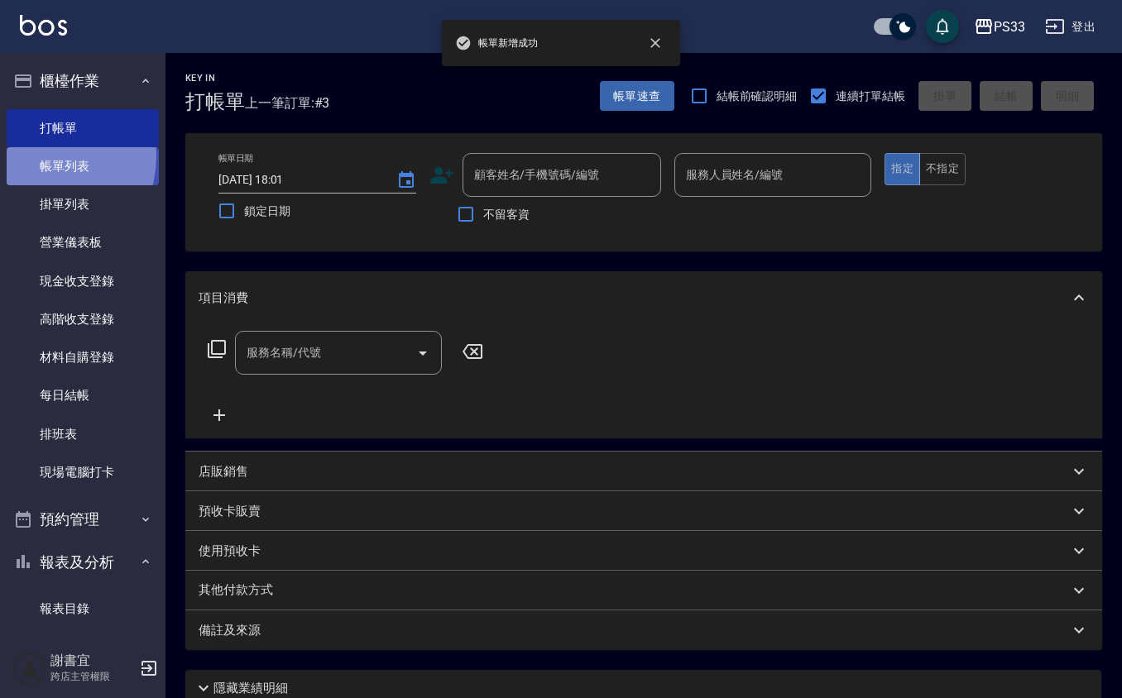
click at [36, 154] on link "帳單列表" at bounding box center [83, 166] width 152 height 38
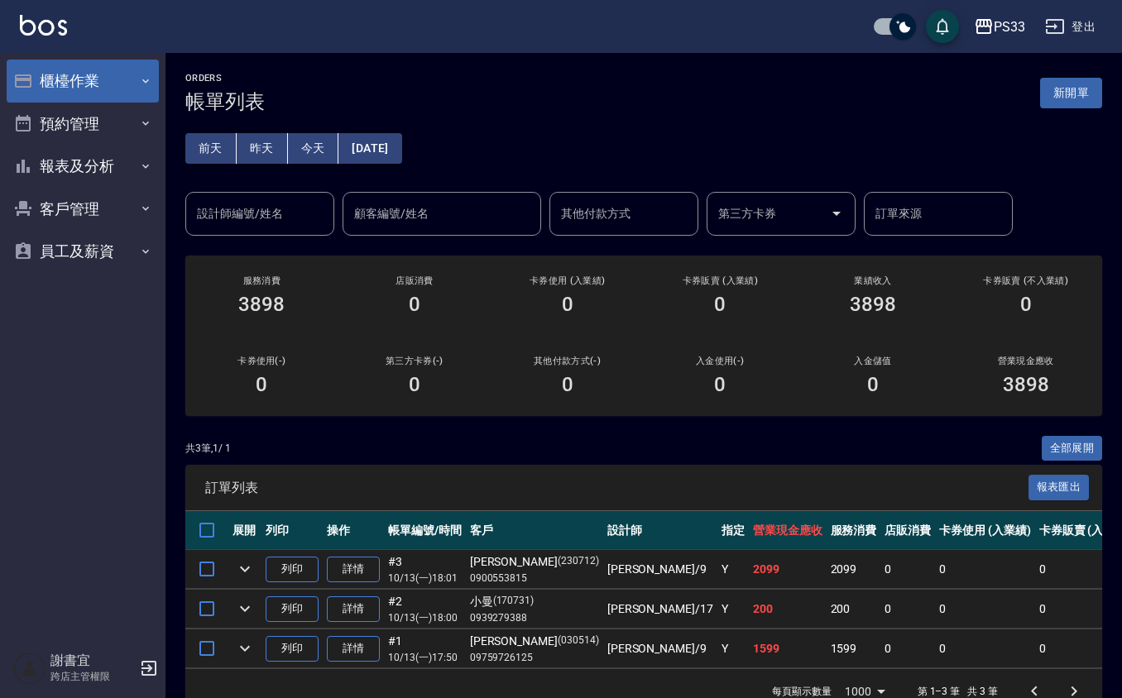
click at [90, 76] on button "櫃檯作業" at bounding box center [83, 81] width 152 height 43
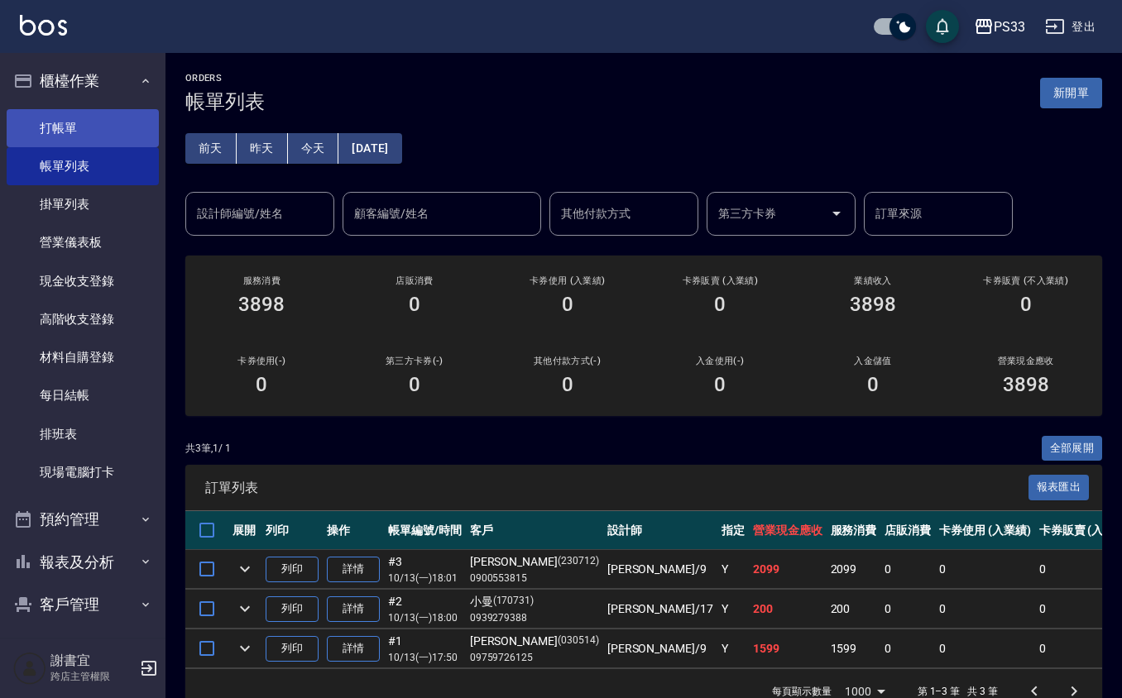
click at [65, 137] on link "打帳單" at bounding box center [83, 128] width 152 height 38
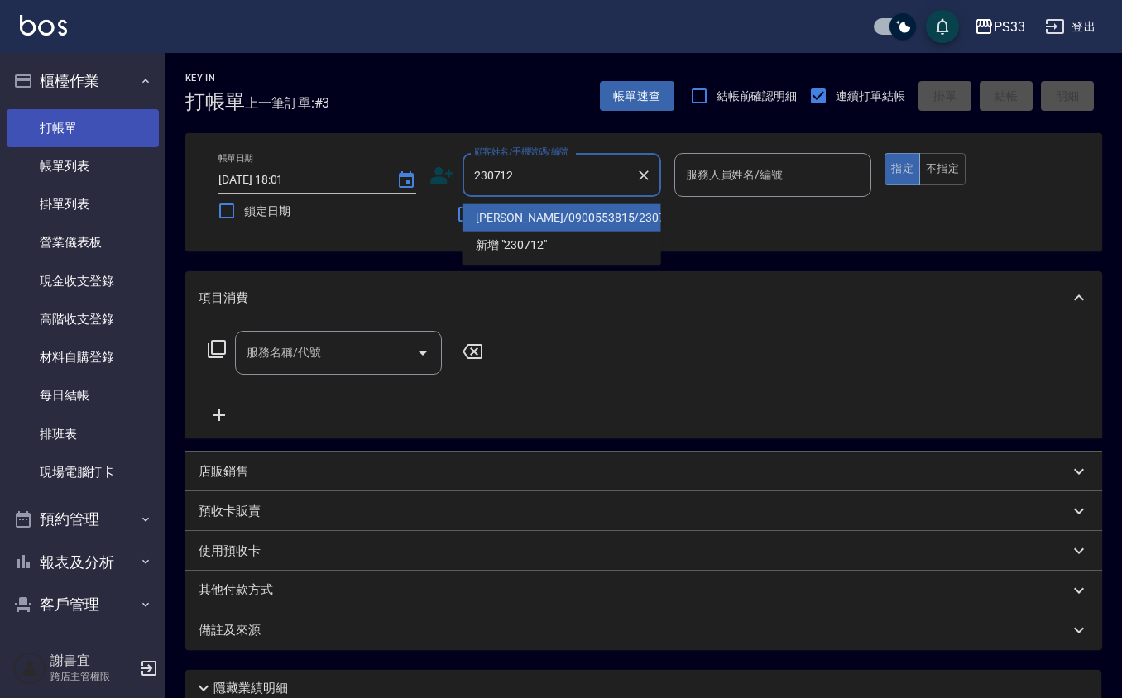
type input "[PERSON_NAME]/0900553815/230712"
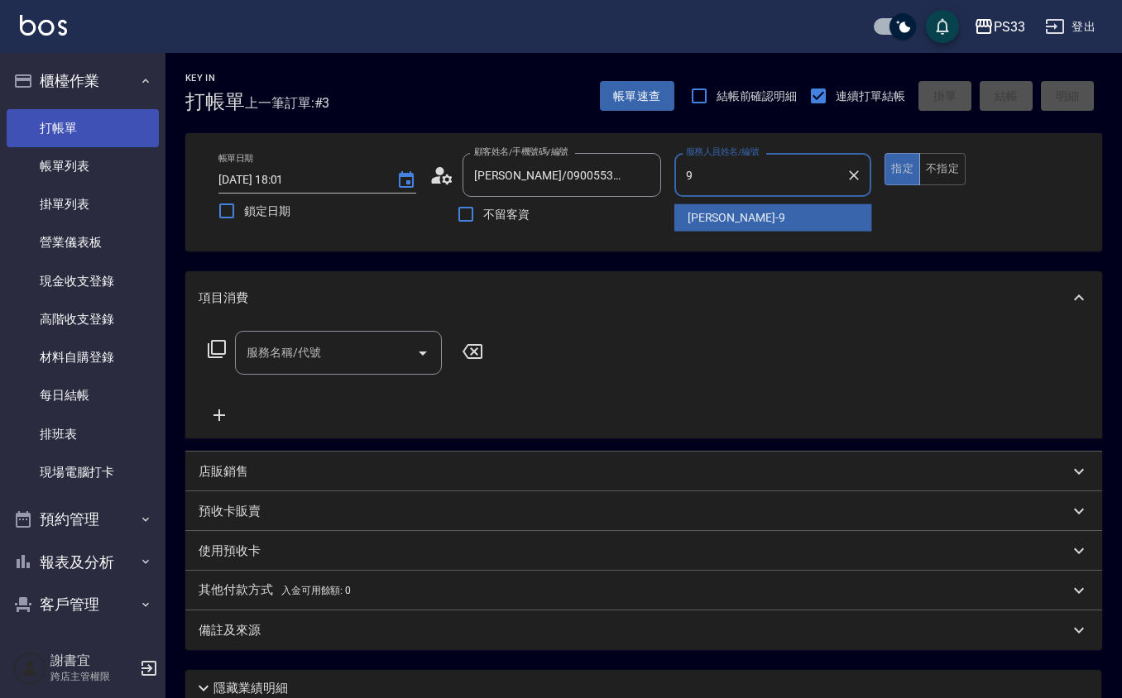
type input "苡軒-9"
type button "true"
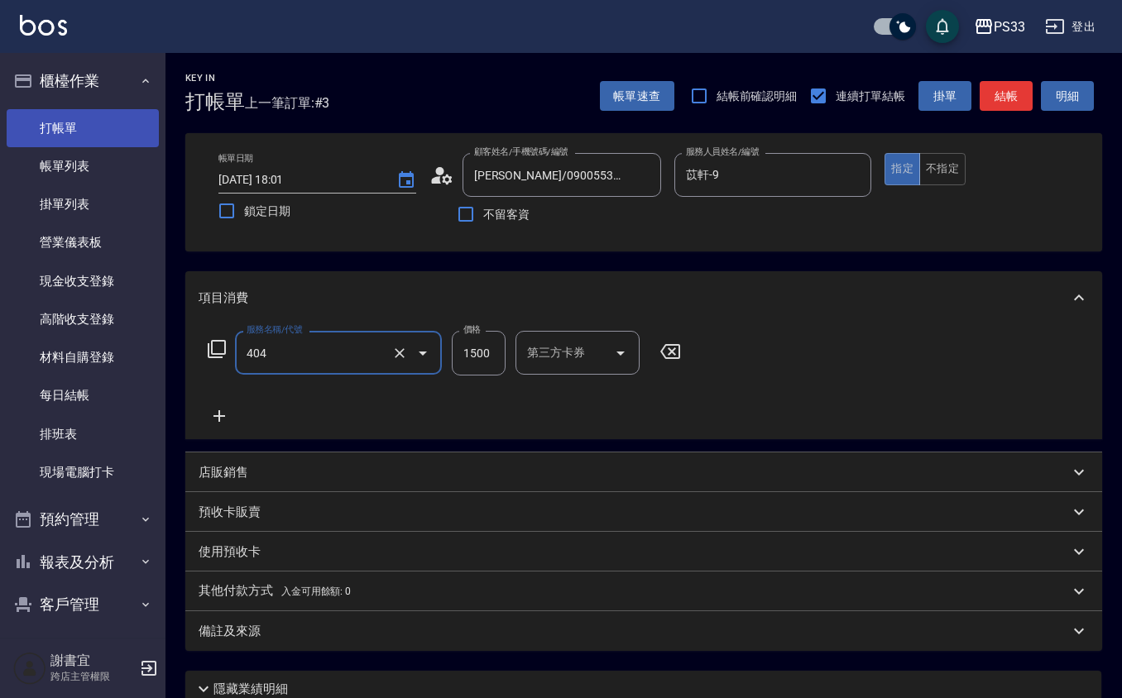
type input "設計染髮(404)"
type input "1099"
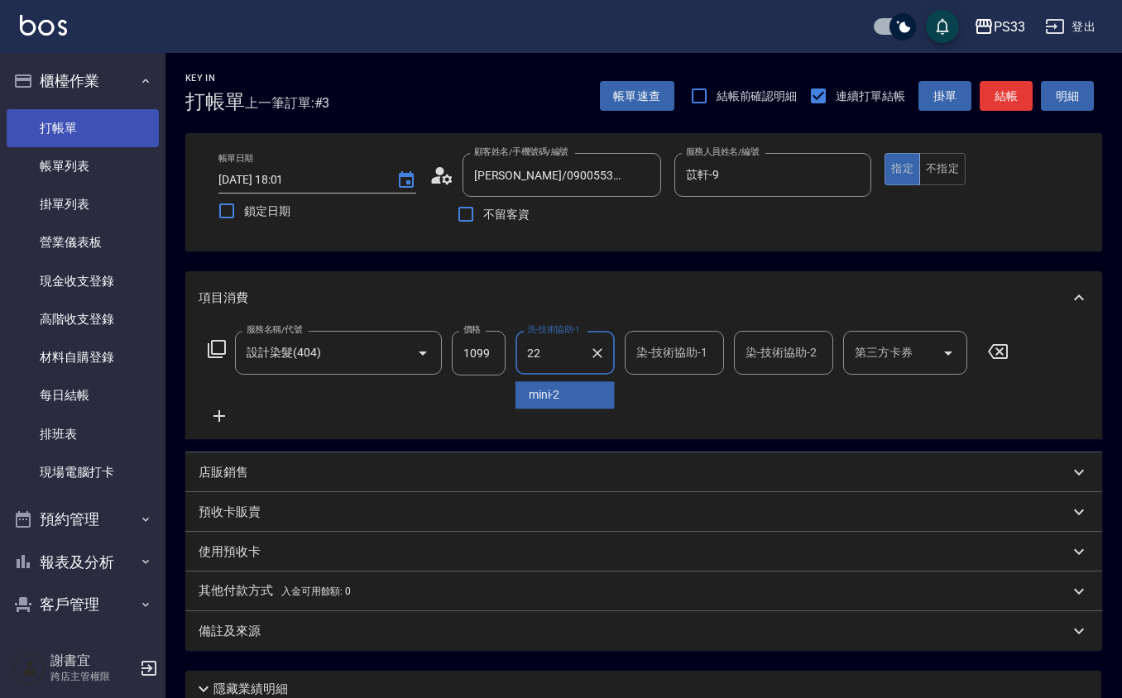
type input "[PERSON_NAME]-22"
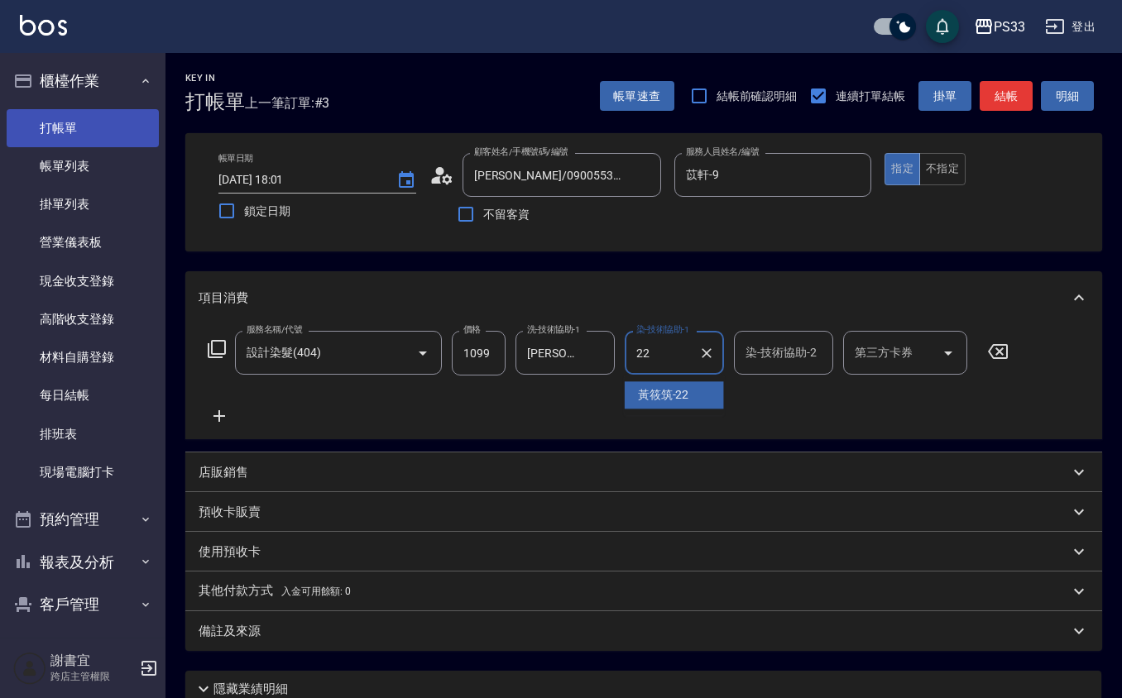
type input "[PERSON_NAME]-22"
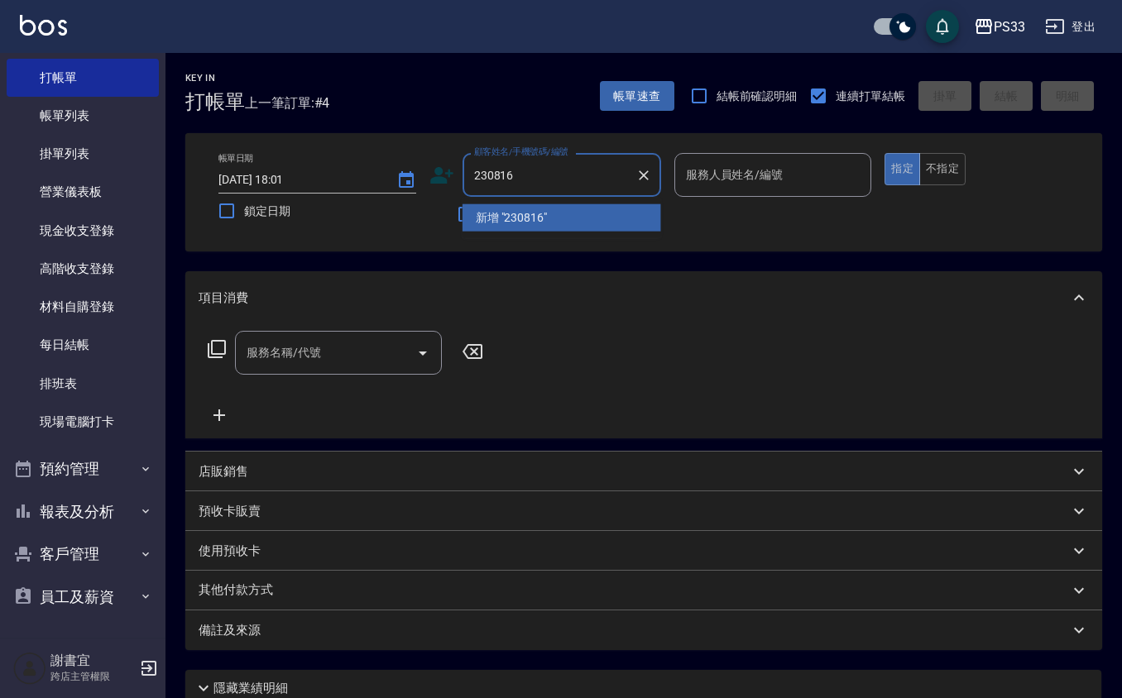
type input "230816"
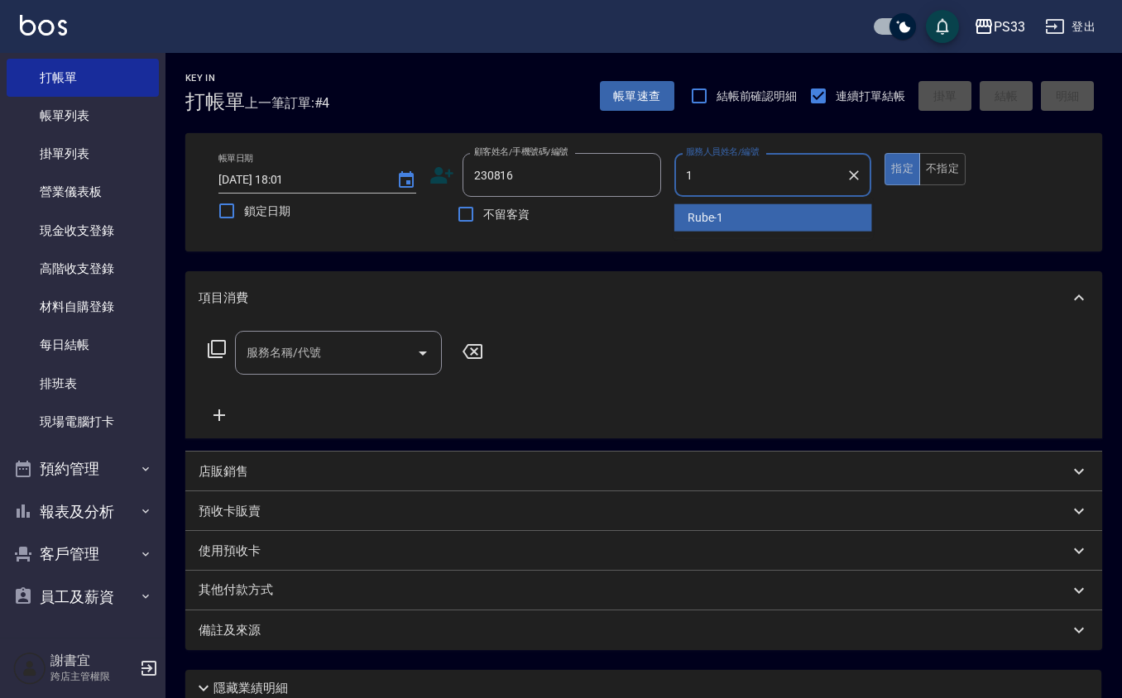
type input "Rube-1"
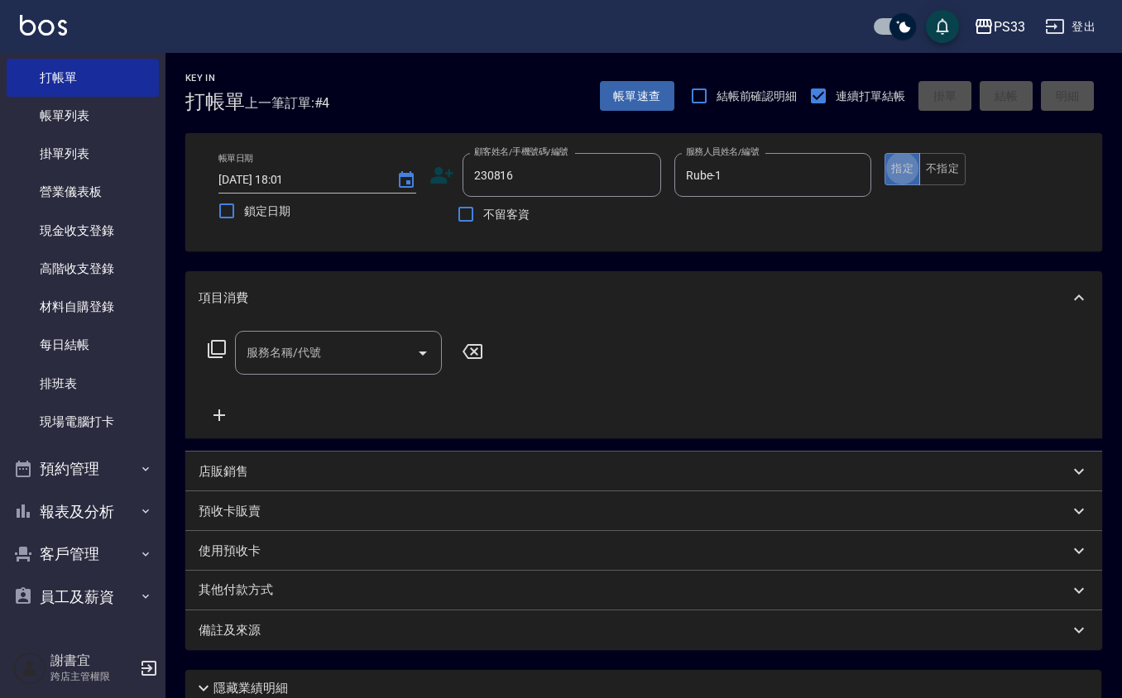
type input "[PERSON_NAME]耞/09228880114/230816"
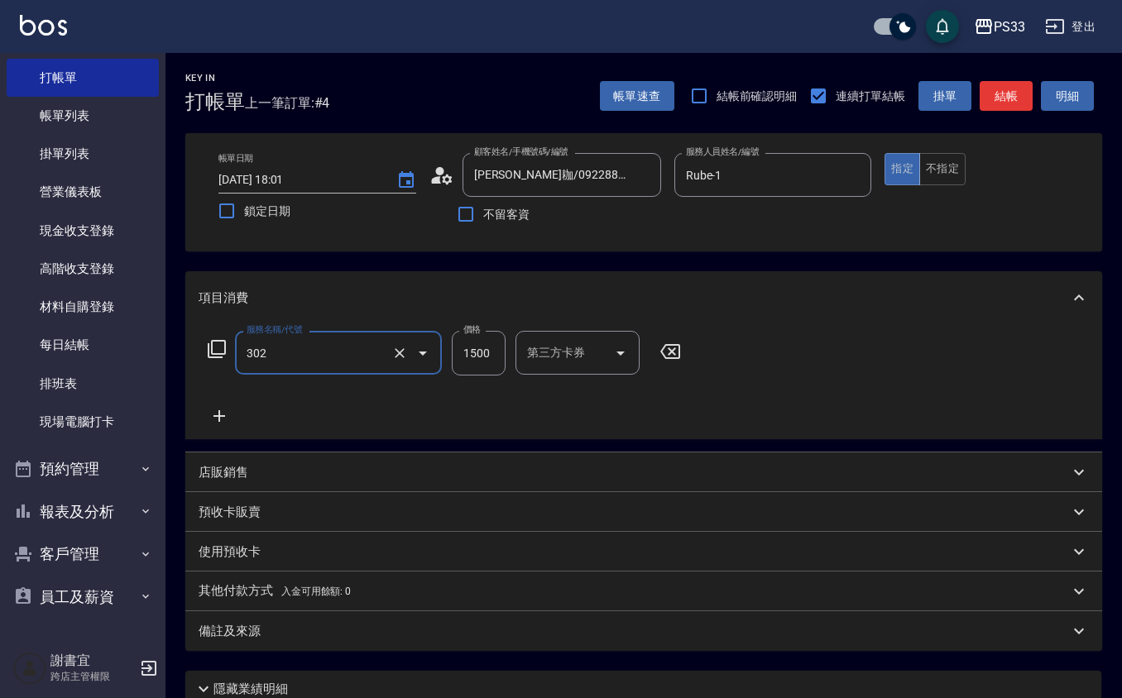
type input "設計燙髮(302)"
type input "1299"
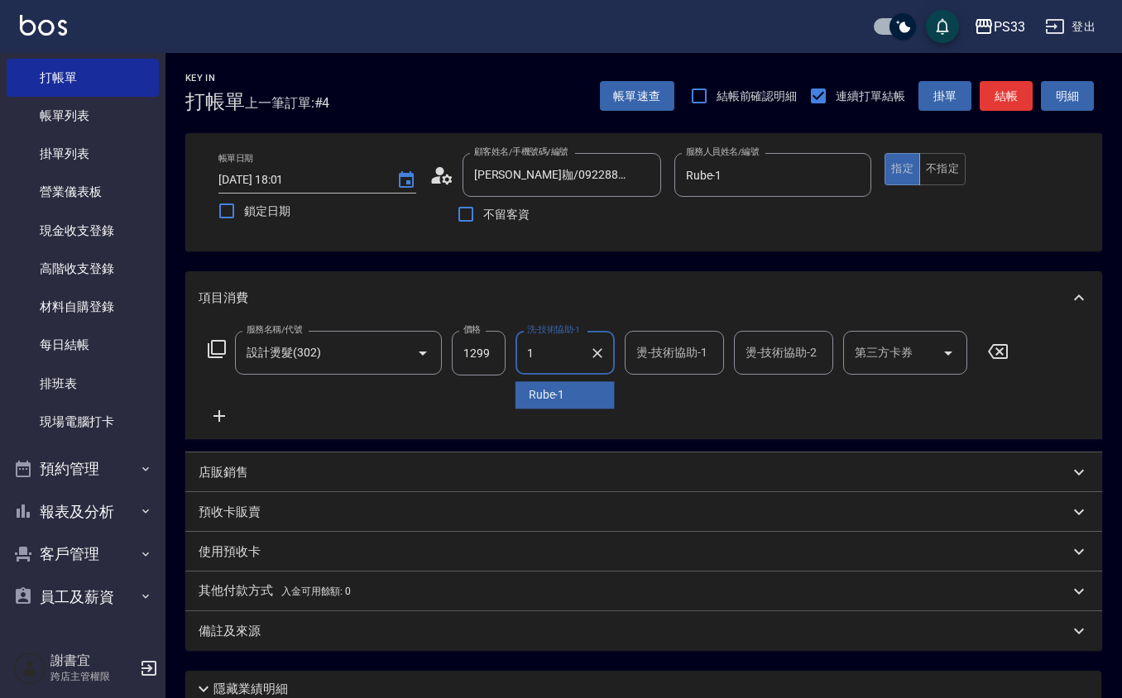
type input "Rube-1"
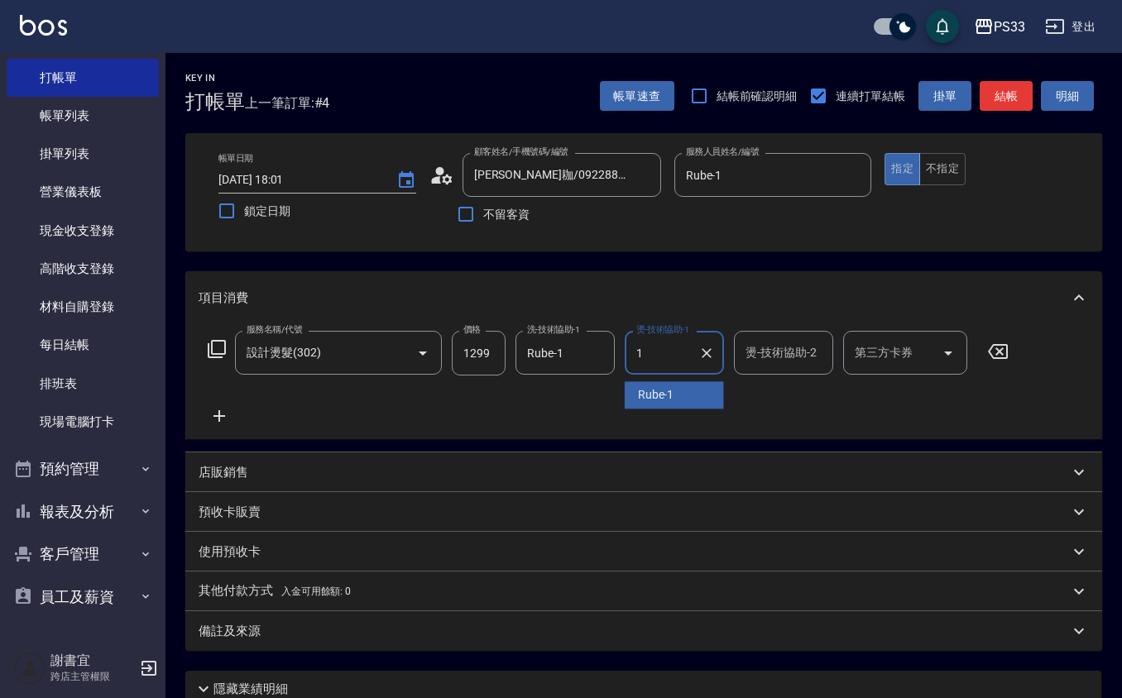
type input "Rube-1"
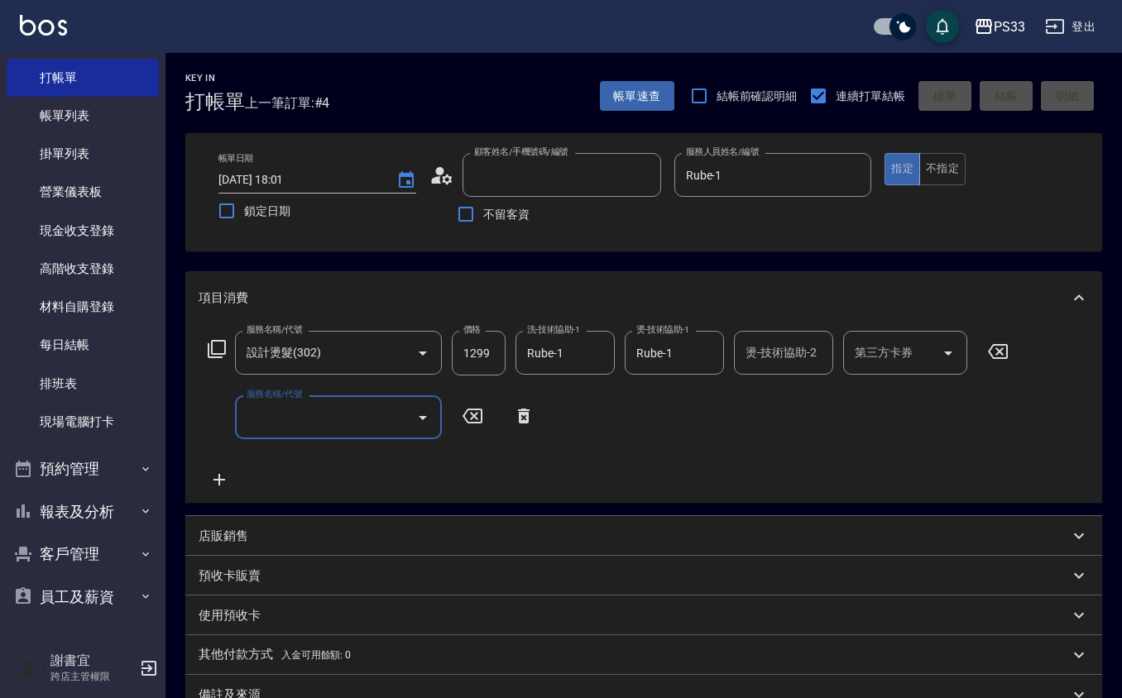
type input "[DATE] 18:04"
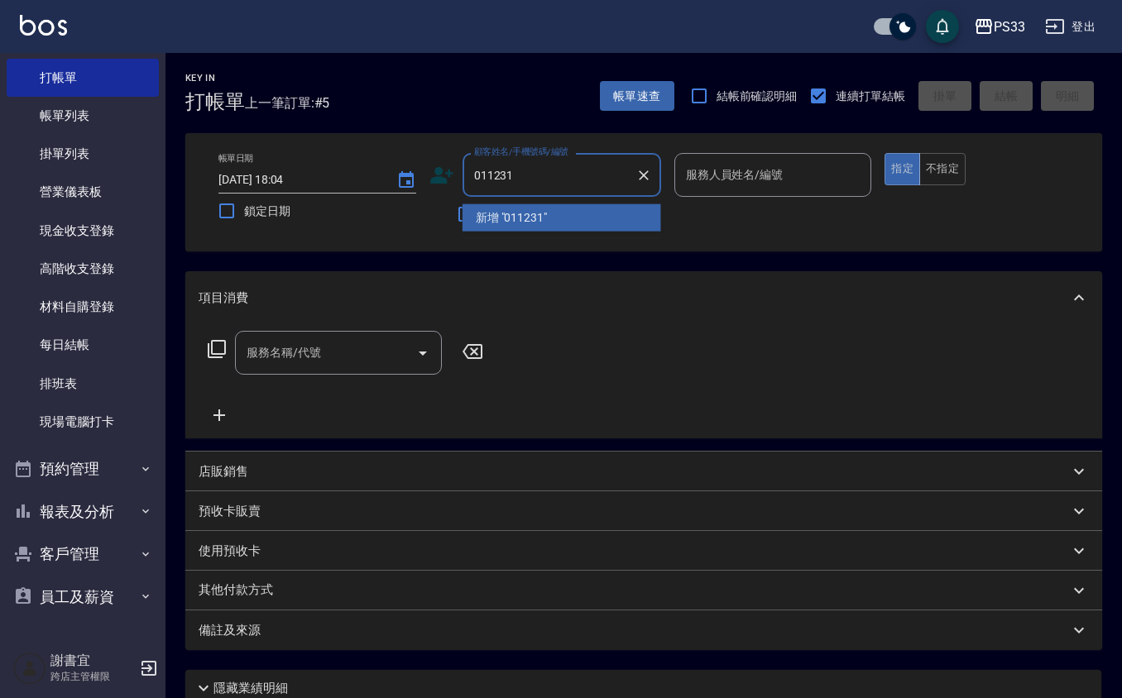
type input "011231"
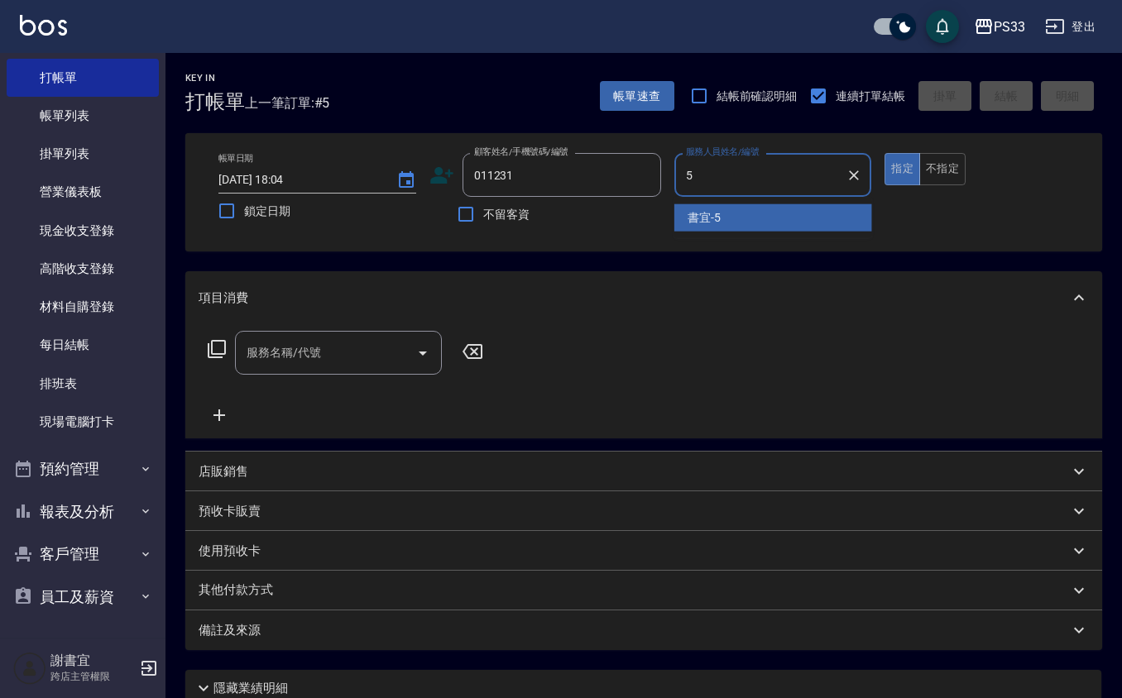
type input "書宜-5"
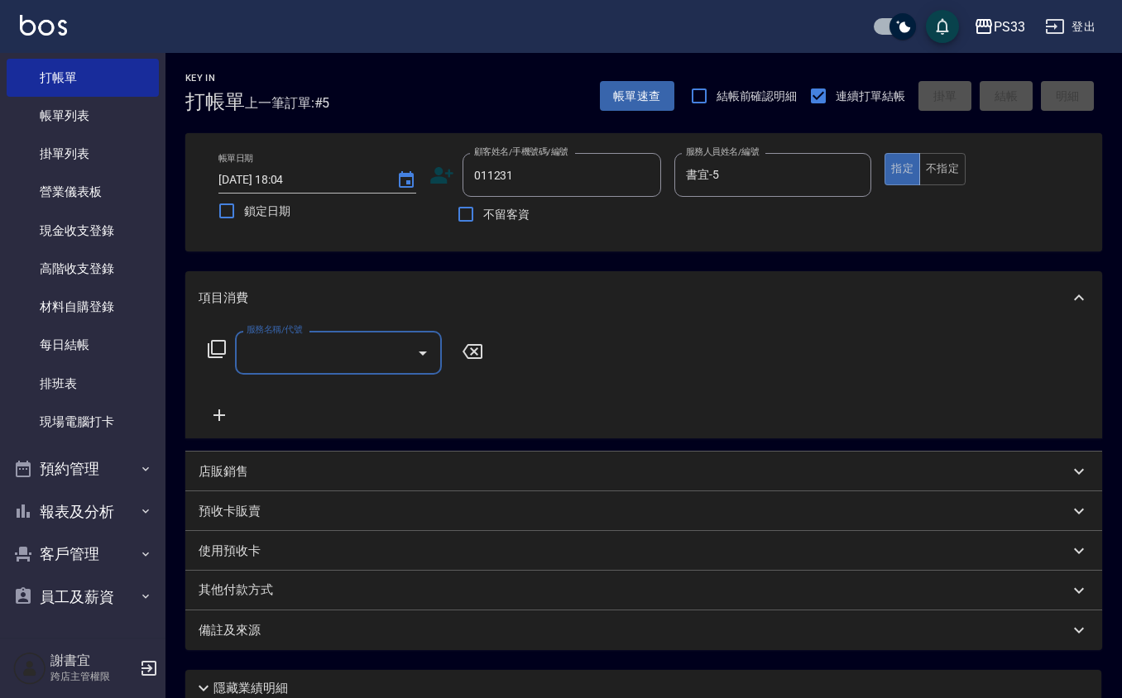
type input "[PERSON_NAME]/0916416312/011231"
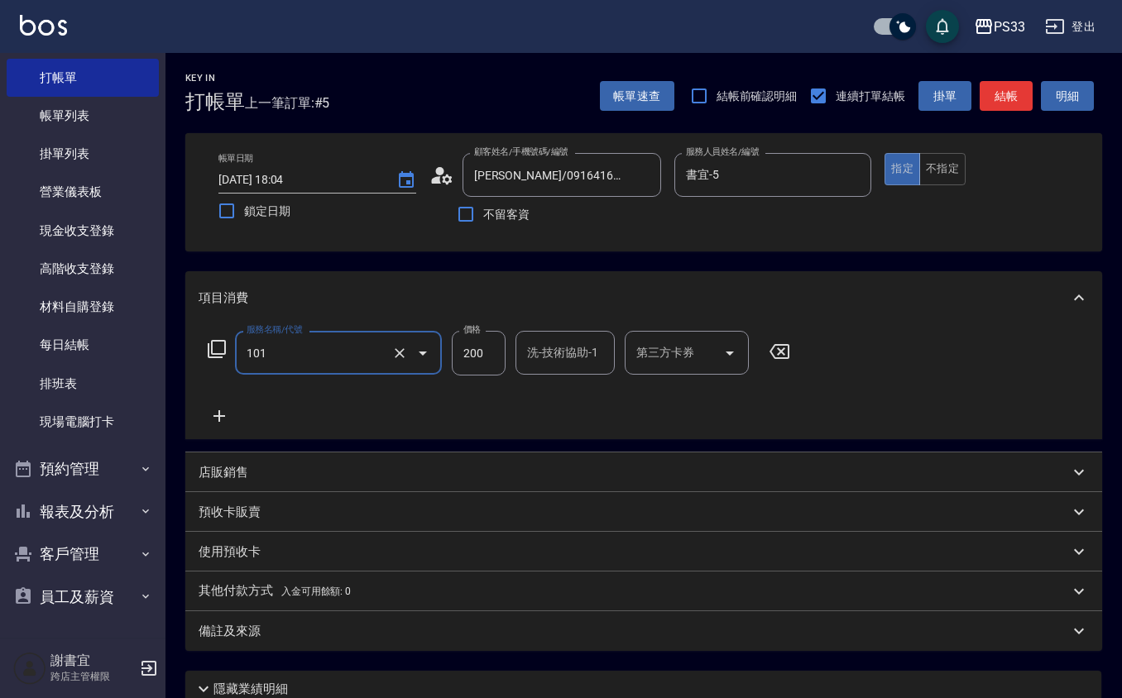
type input "洗髮(101)"
type input "苡軒-9"
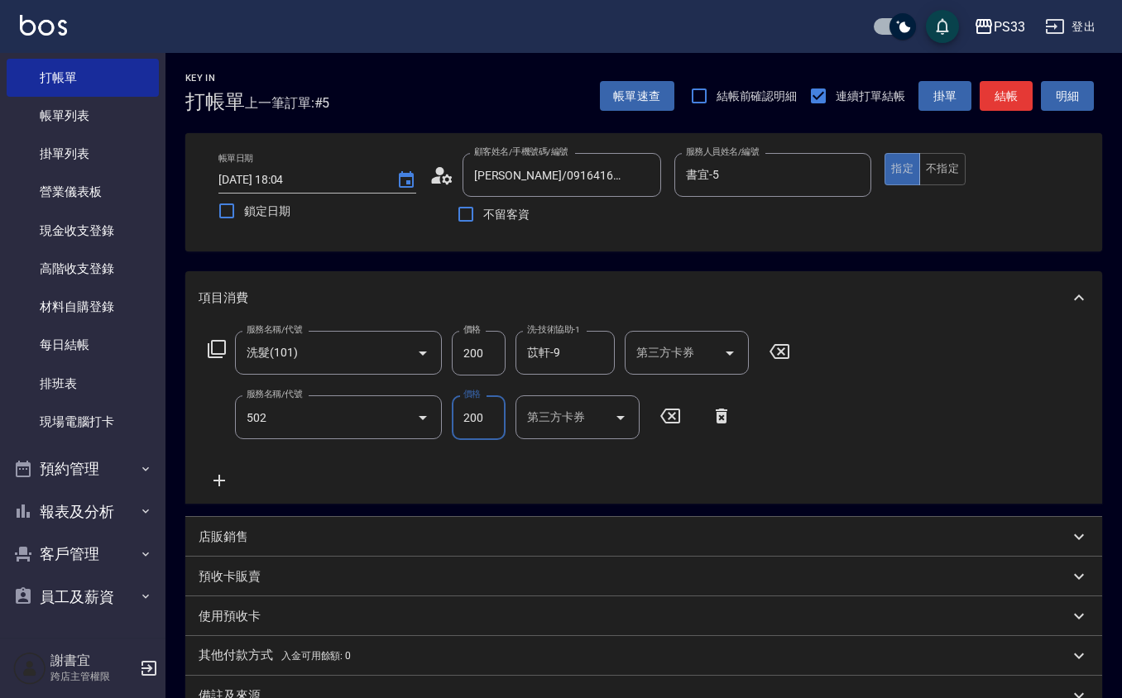
type input "自備護髮(502)"
type input "230"
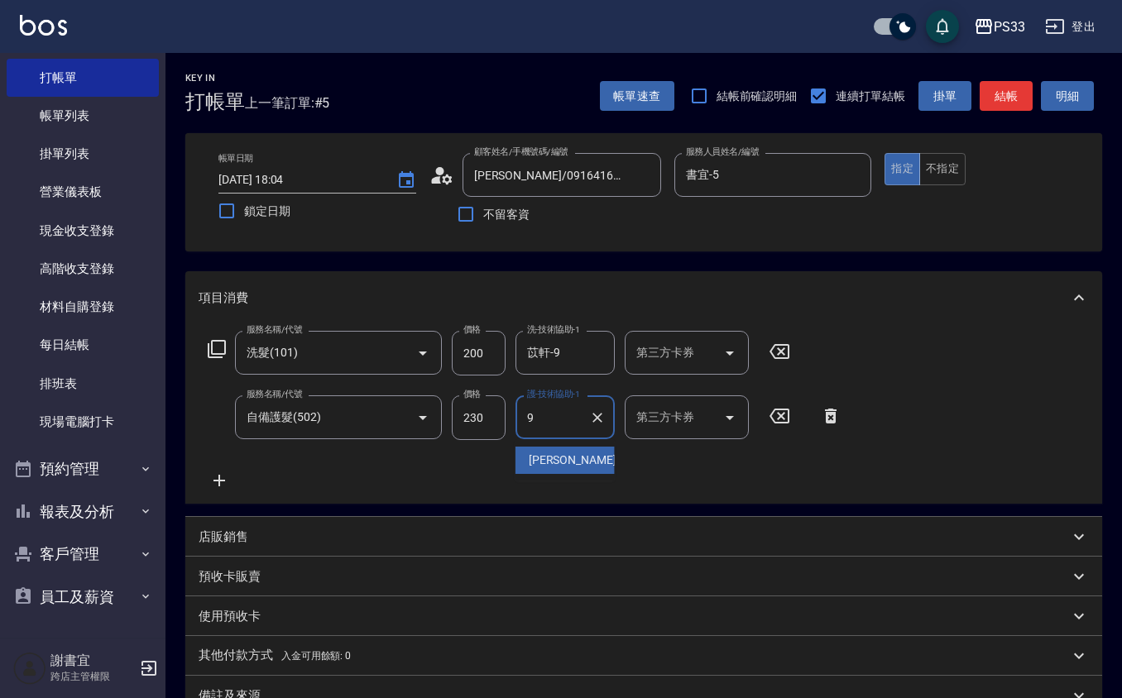
type input "苡軒-9"
click at [470, 414] on input "230" at bounding box center [479, 418] width 54 height 45
type input "2300"
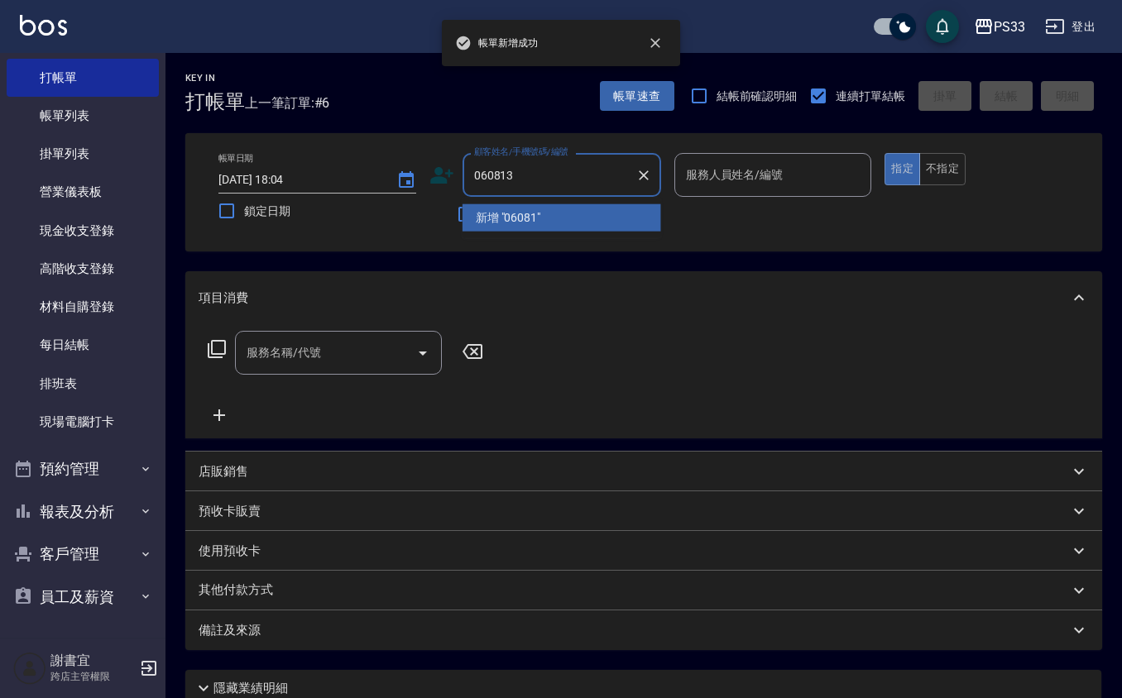
type input "060813"
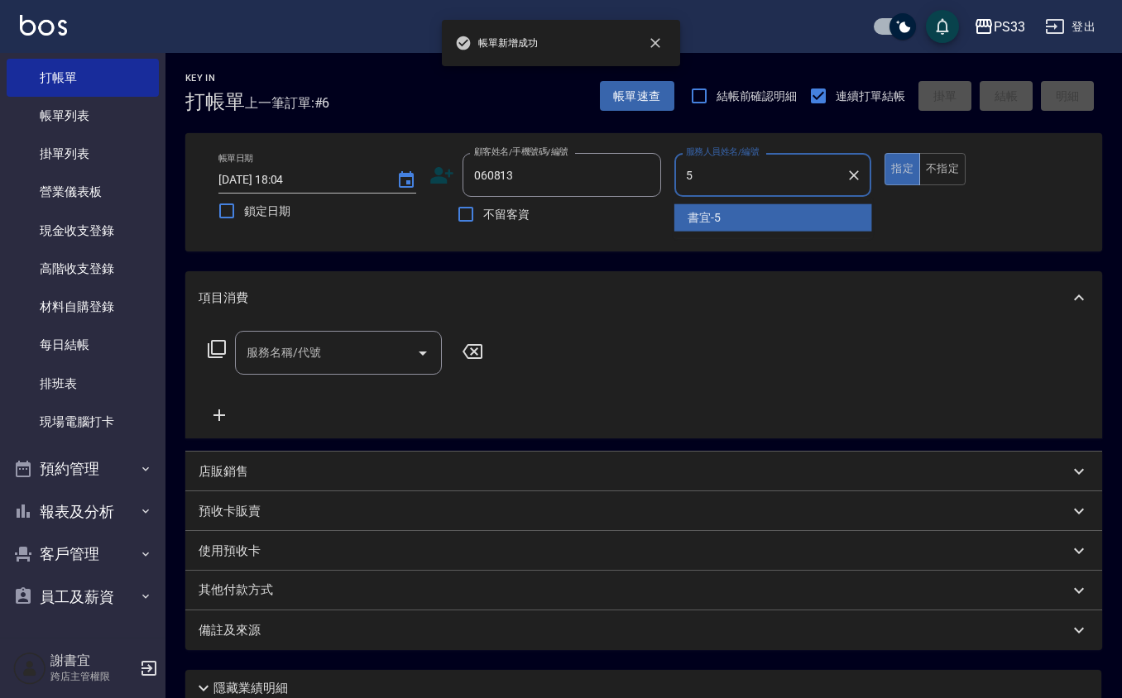
type input "書宜-5"
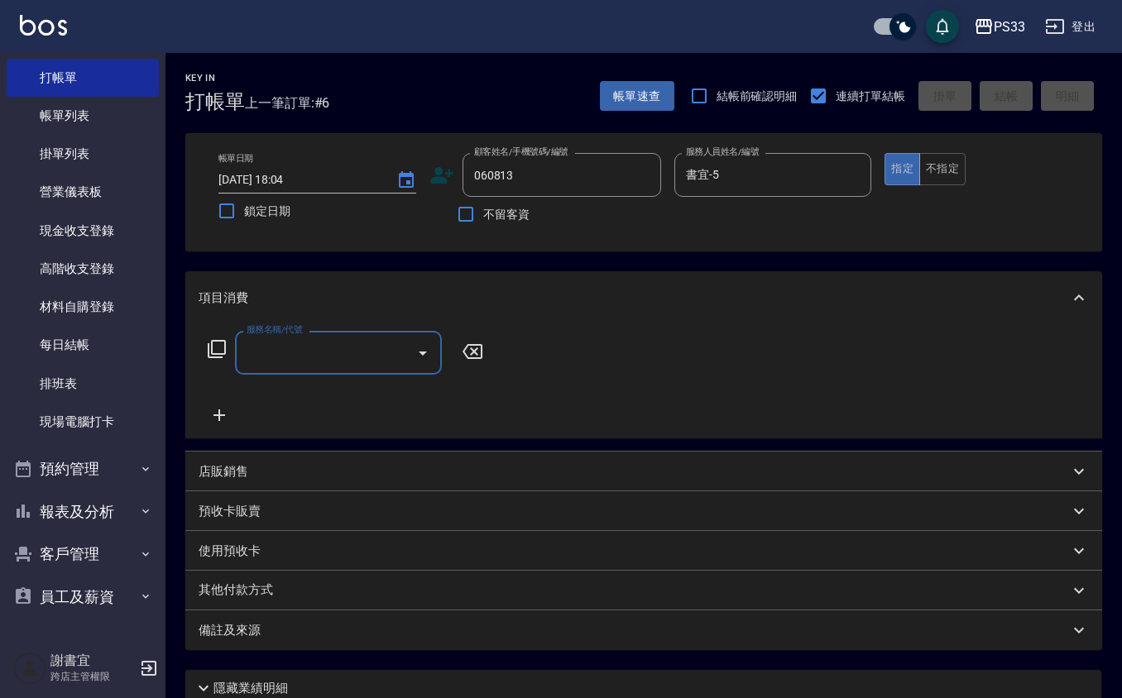
type input "[PERSON_NAME]/0932274327/060813"
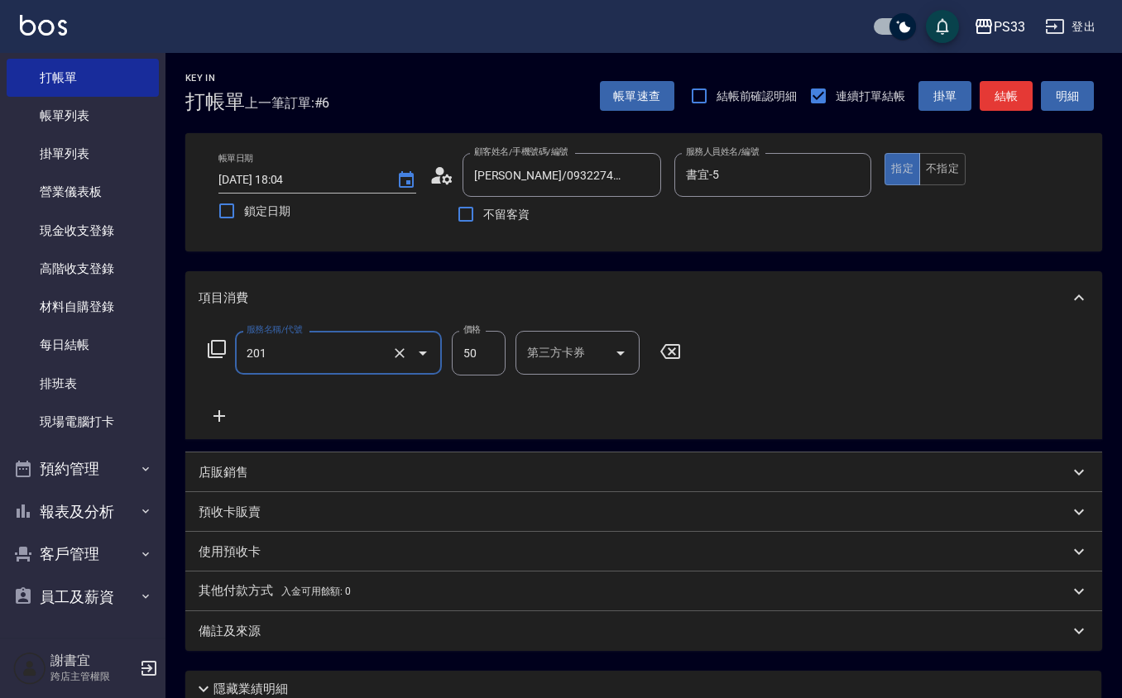
type input "剪瀏海(201)"
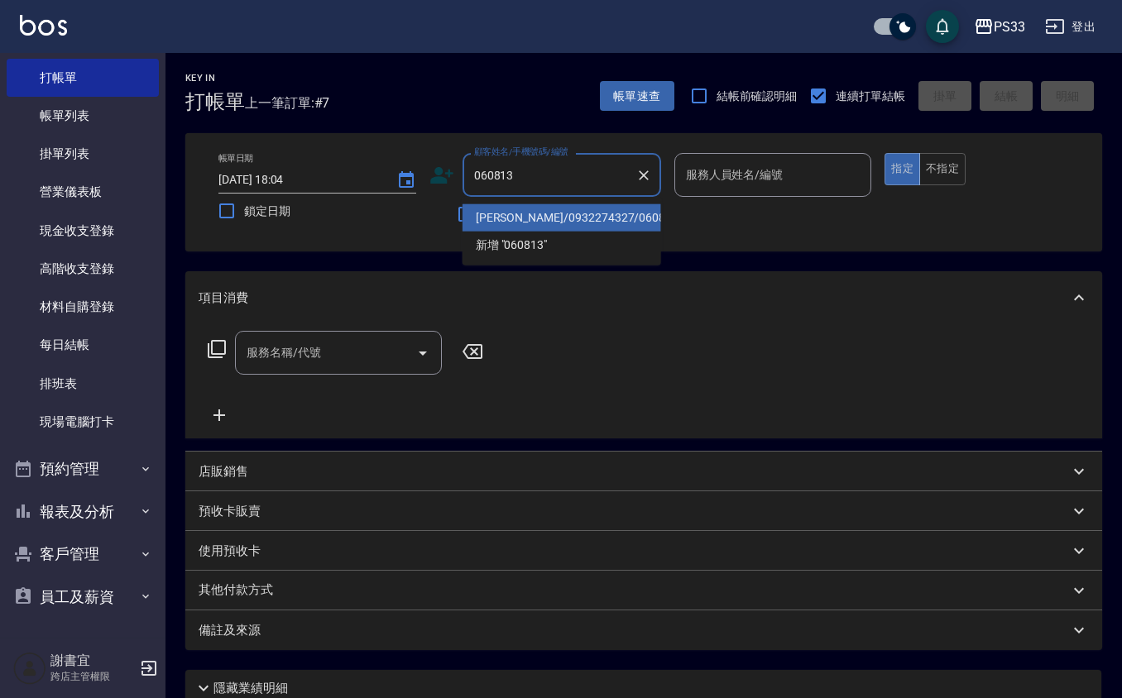
type input "[PERSON_NAME]/0932274327/060813"
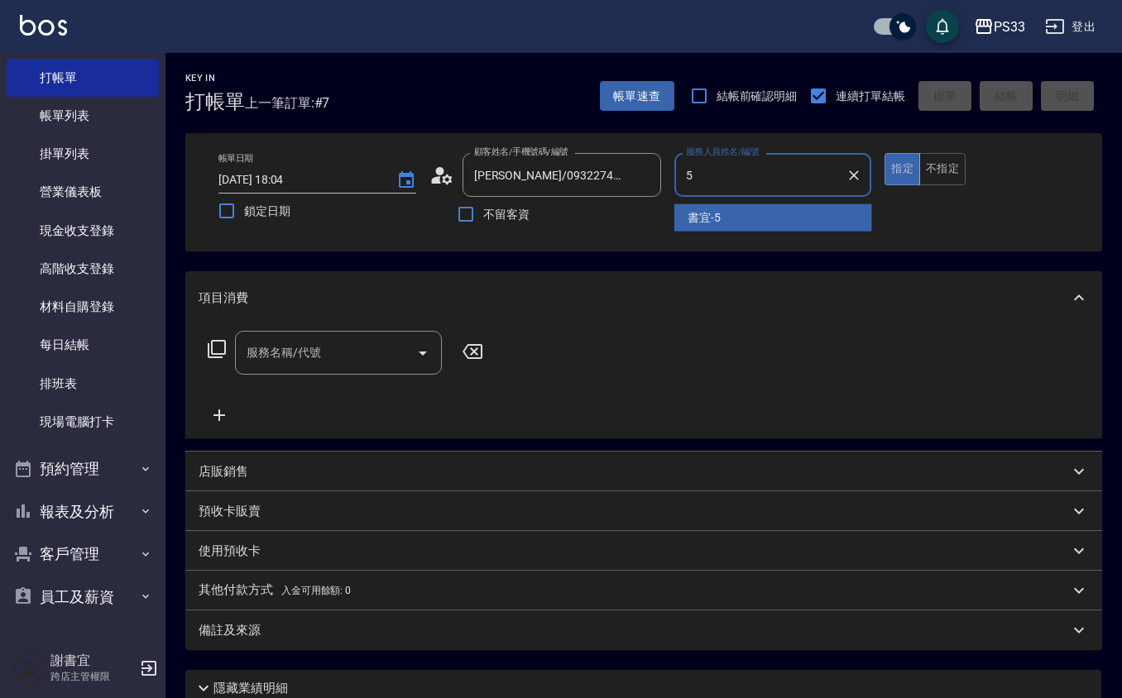
type input "書宜-5"
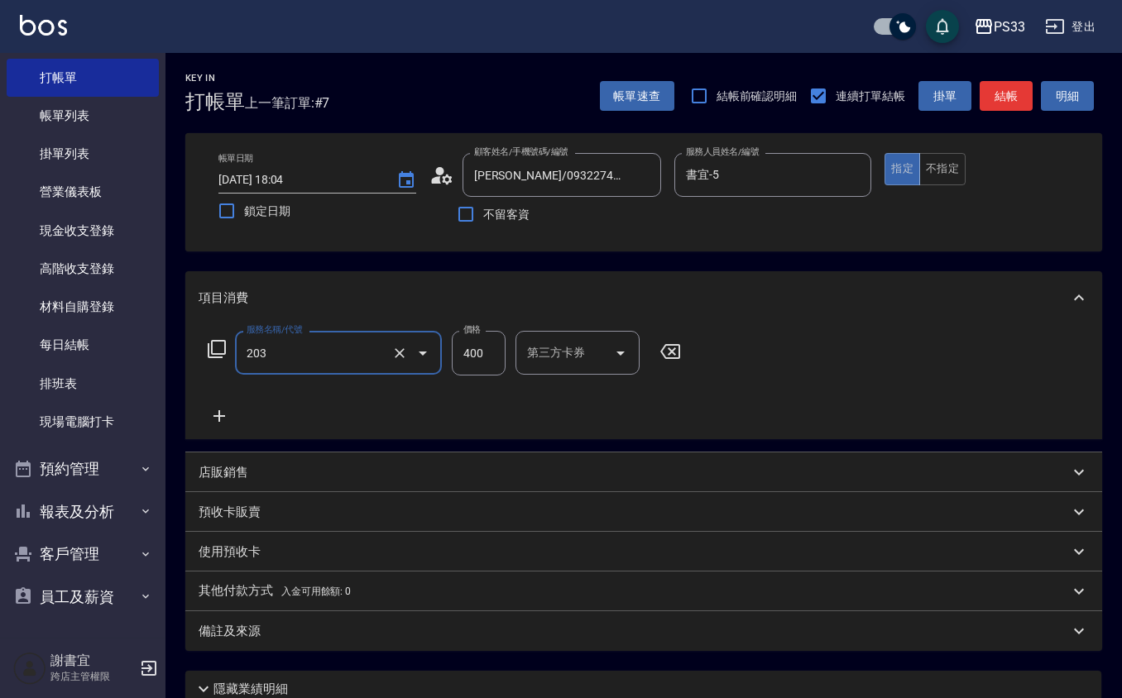
type input "指定單剪(203)"
type input "300"
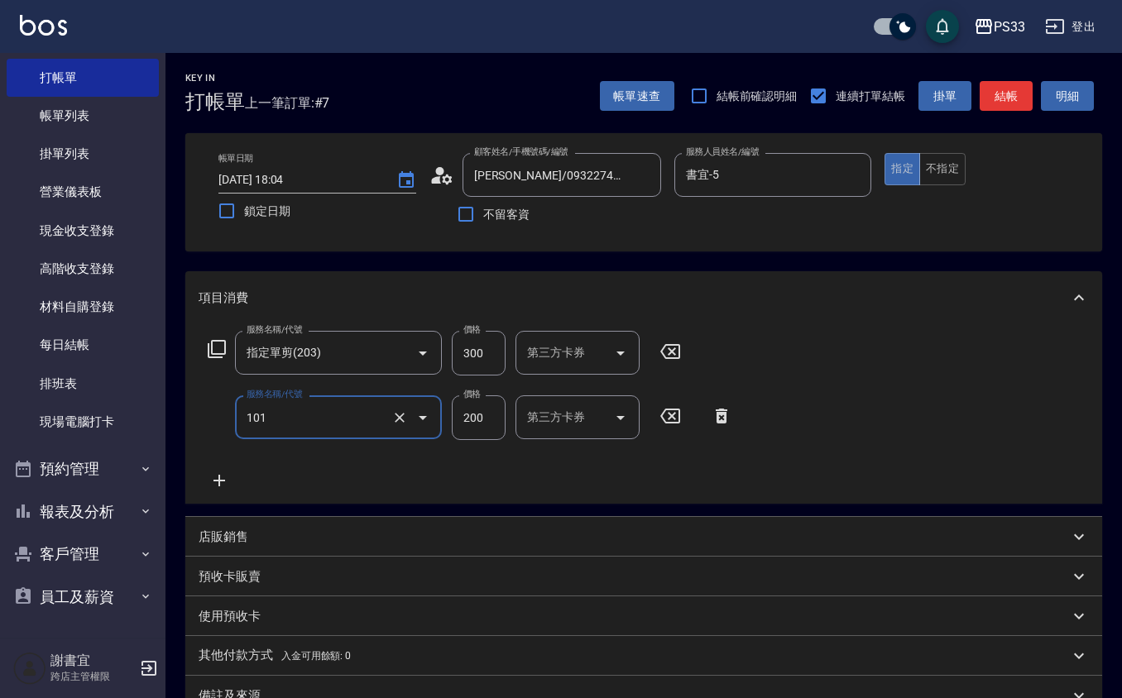
type input "洗髮(101)"
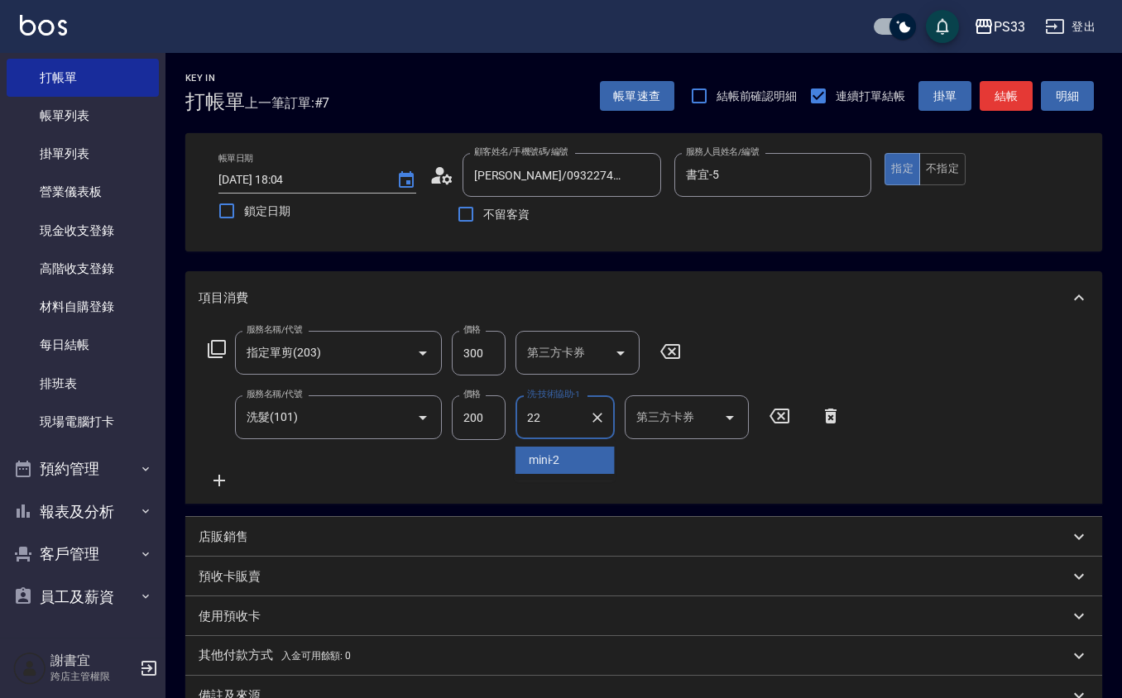
type input "[PERSON_NAME]-22"
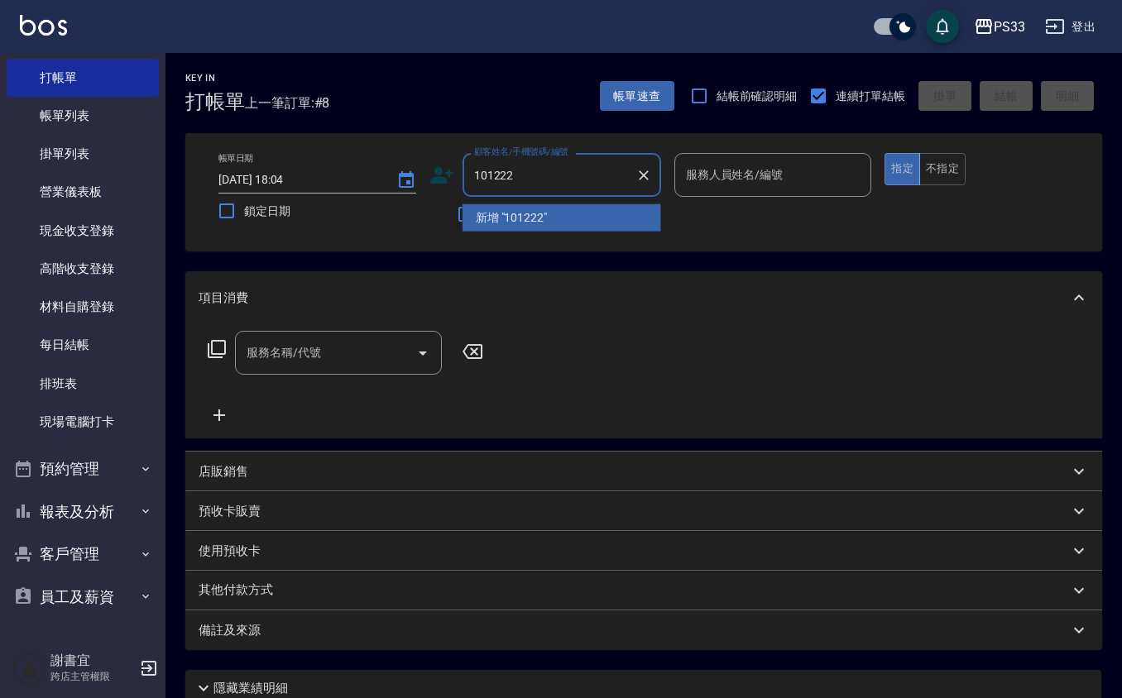
type input "101222"
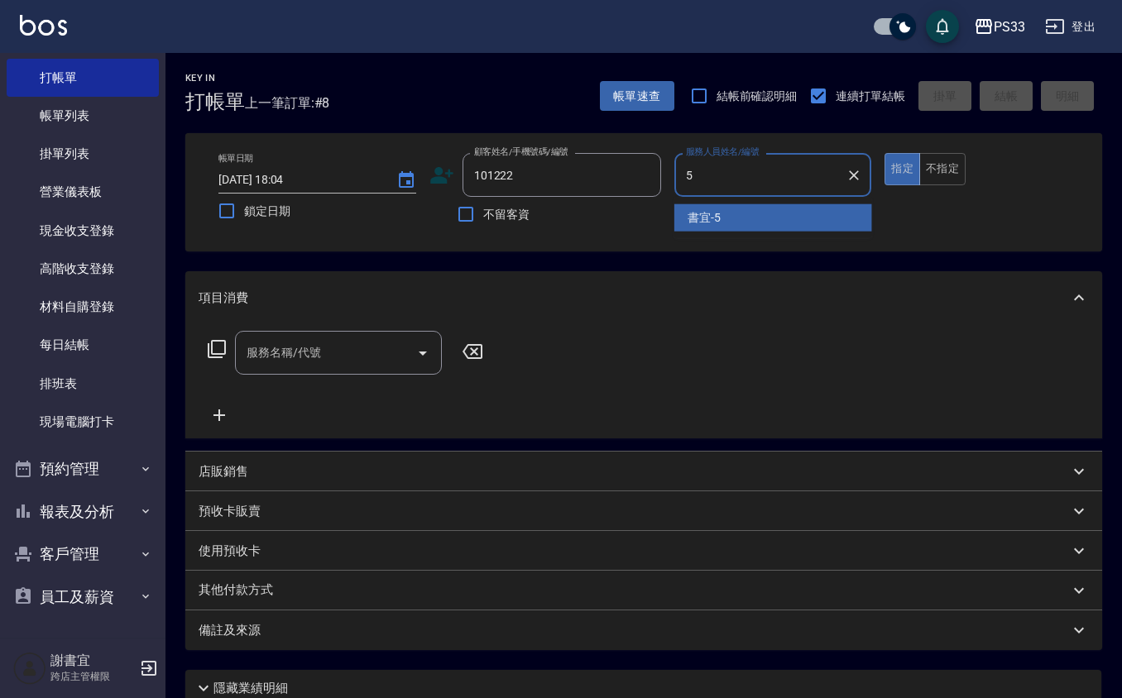
type input "書宜-5"
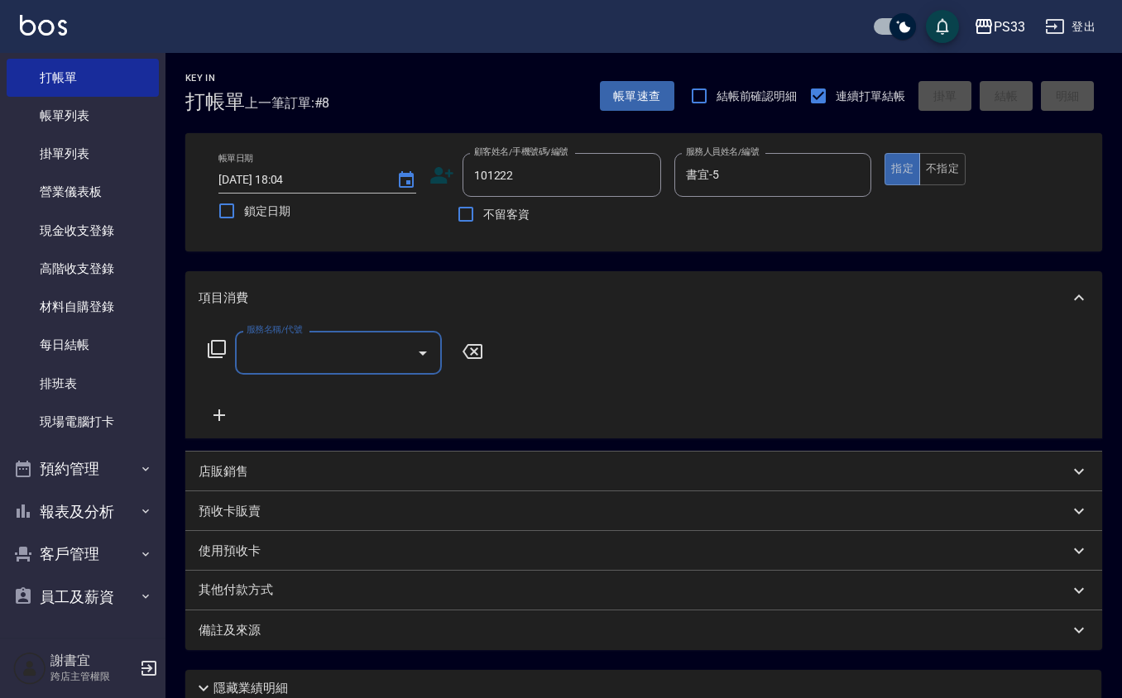
type input "[PERSON_NAME]/0955456373/101222"
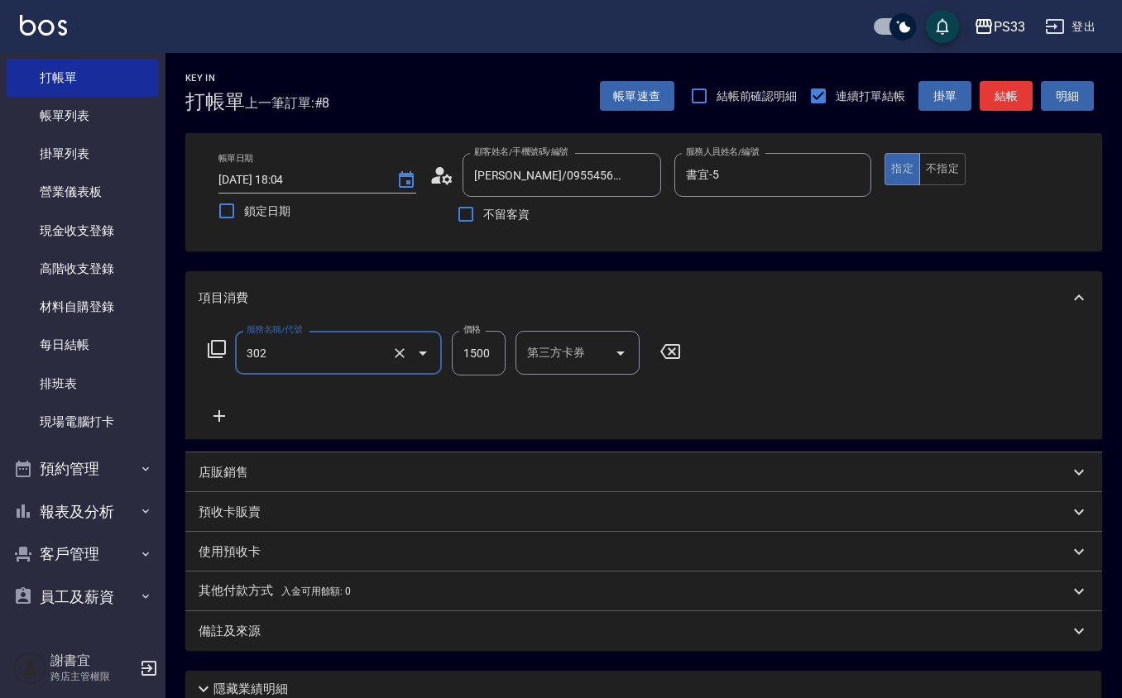
type input "設計燙髮(302)"
type input "200"
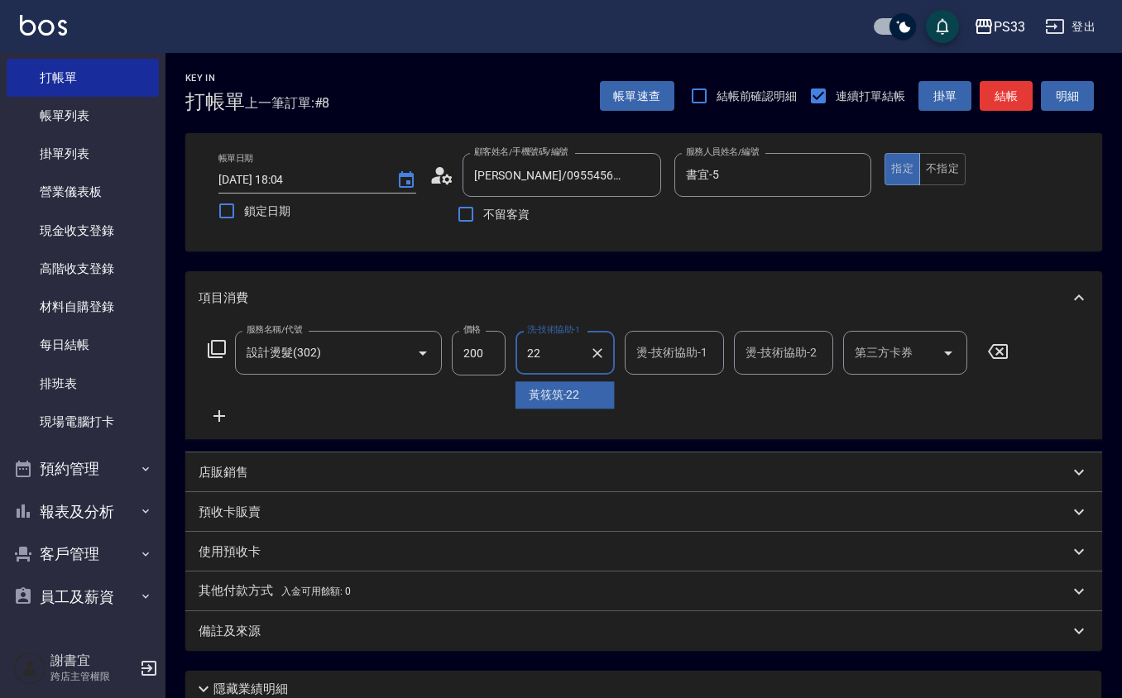
type input "[PERSON_NAME]-22"
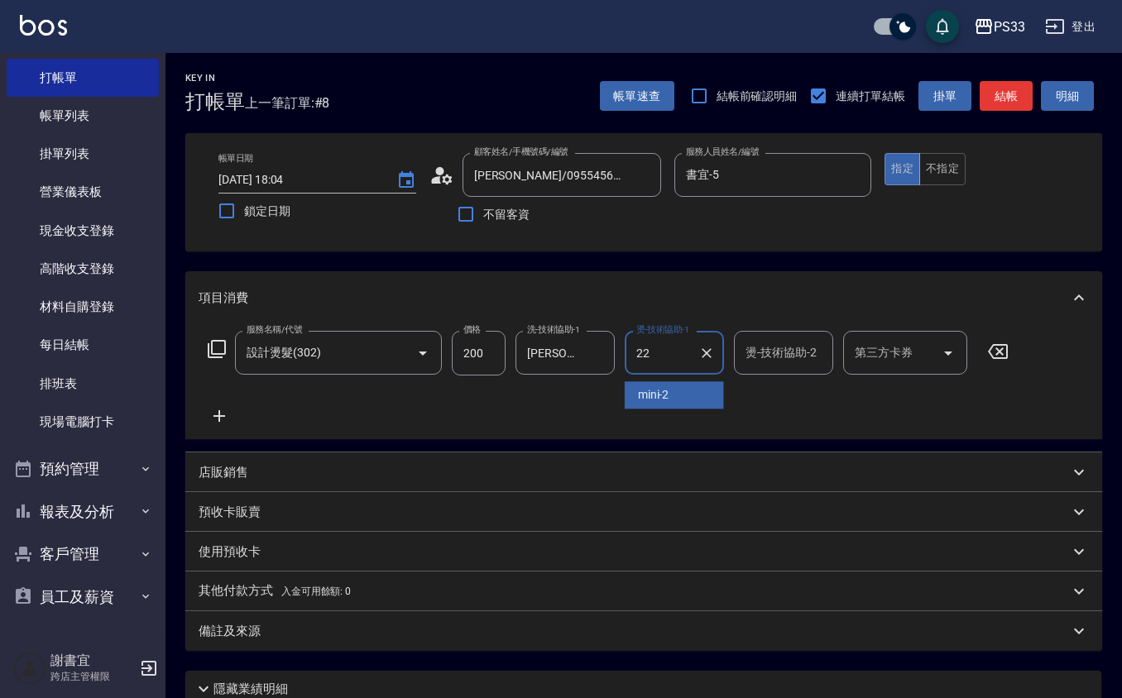
type input "[PERSON_NAME]-22"
click at [474, 345] on input "200" at bounding box center [479, 353] width 54 height 45
type input "2000"
click at [252, 477] on div "店販銷售" at bounding box center [634, 472] width 870 height 17
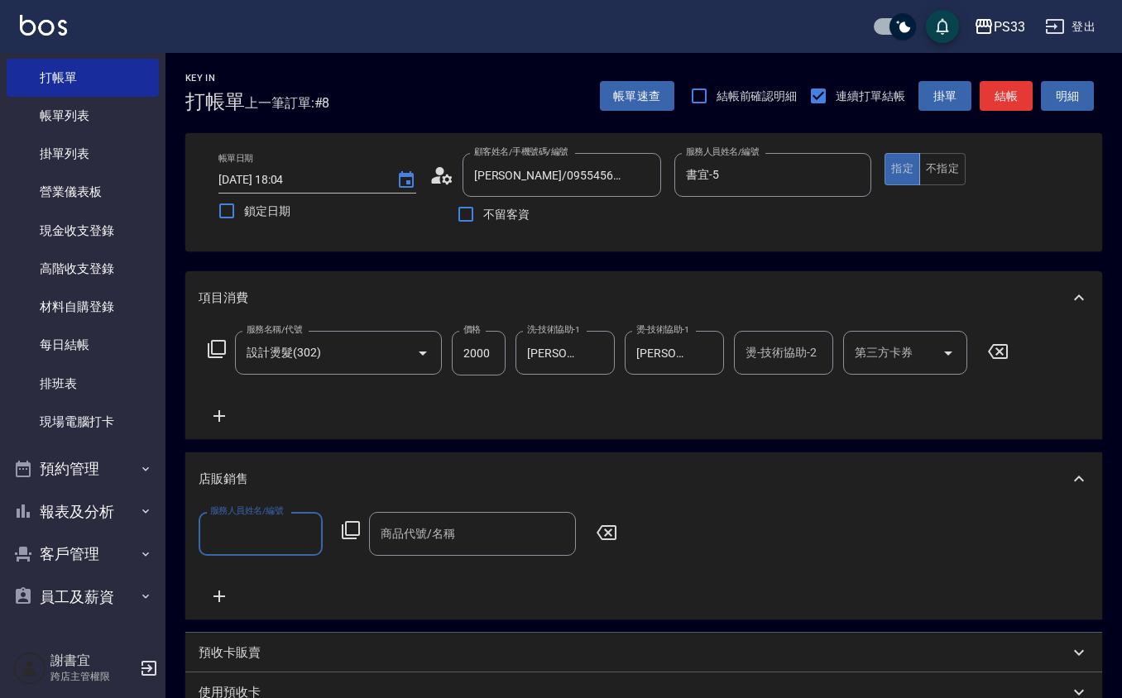
scroll to position [1, 0]
type input "書宜-5"
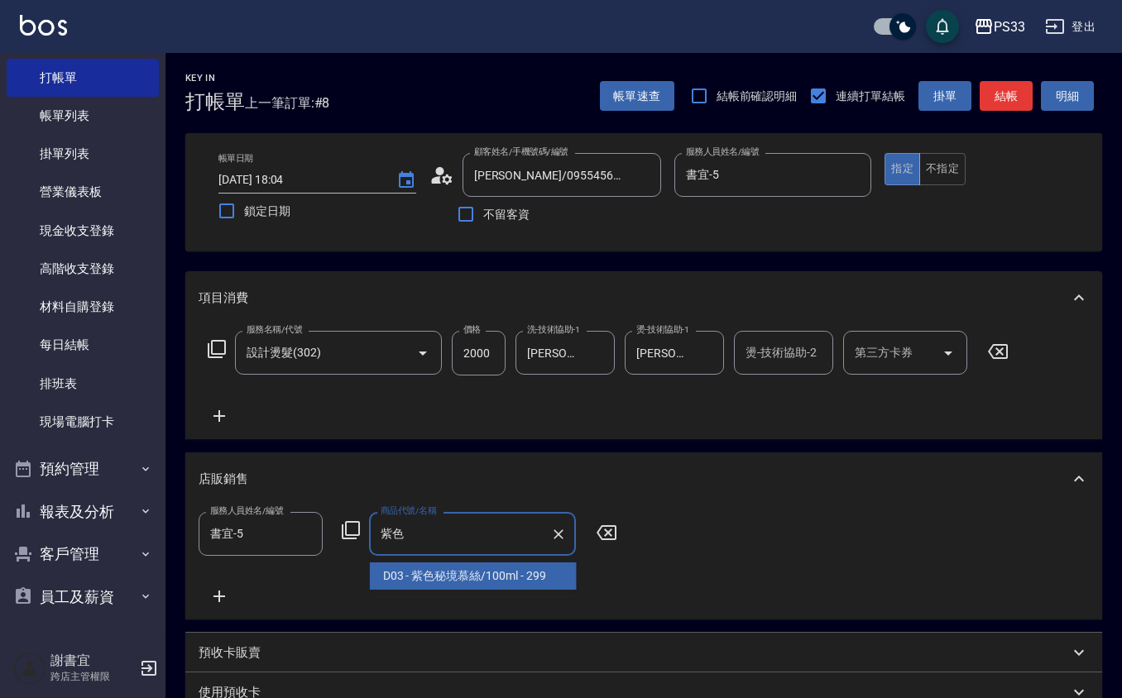
type input "紫色秘境慕絲/100ml"
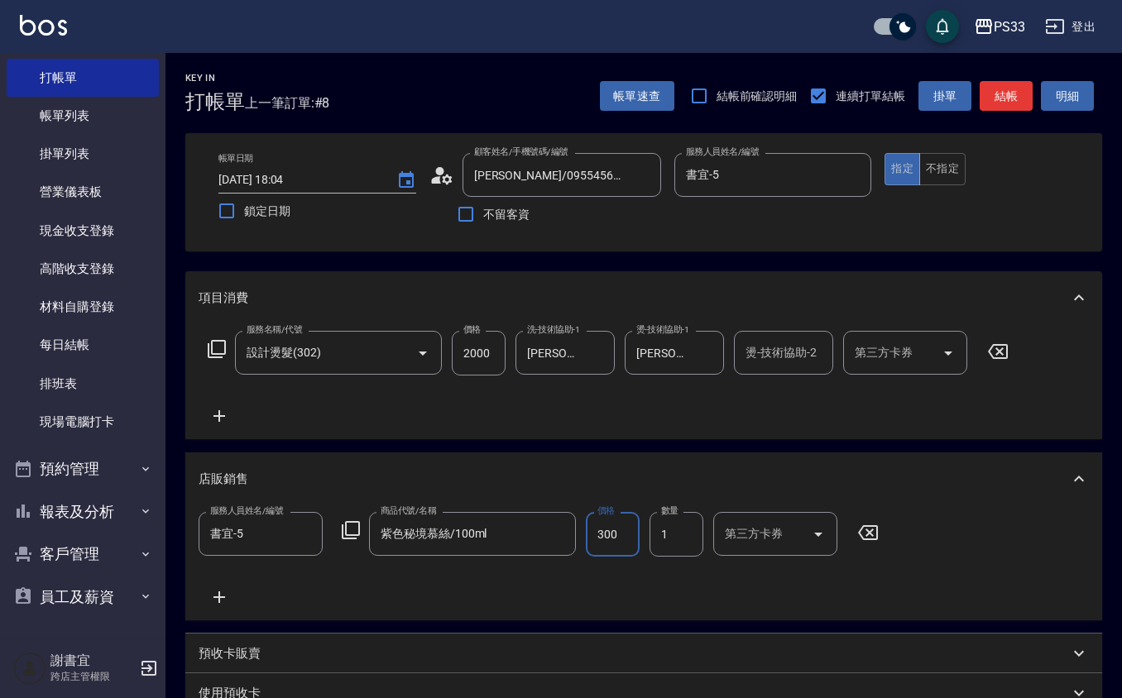
type input "300"
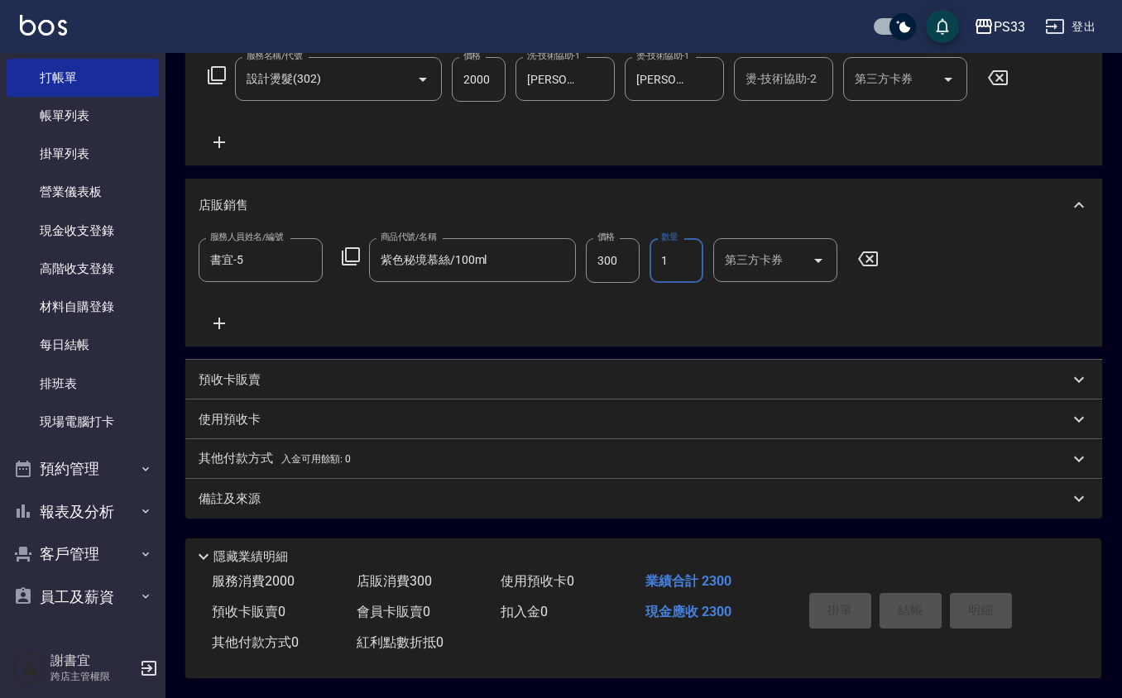
type input "[DATE] 18:05"
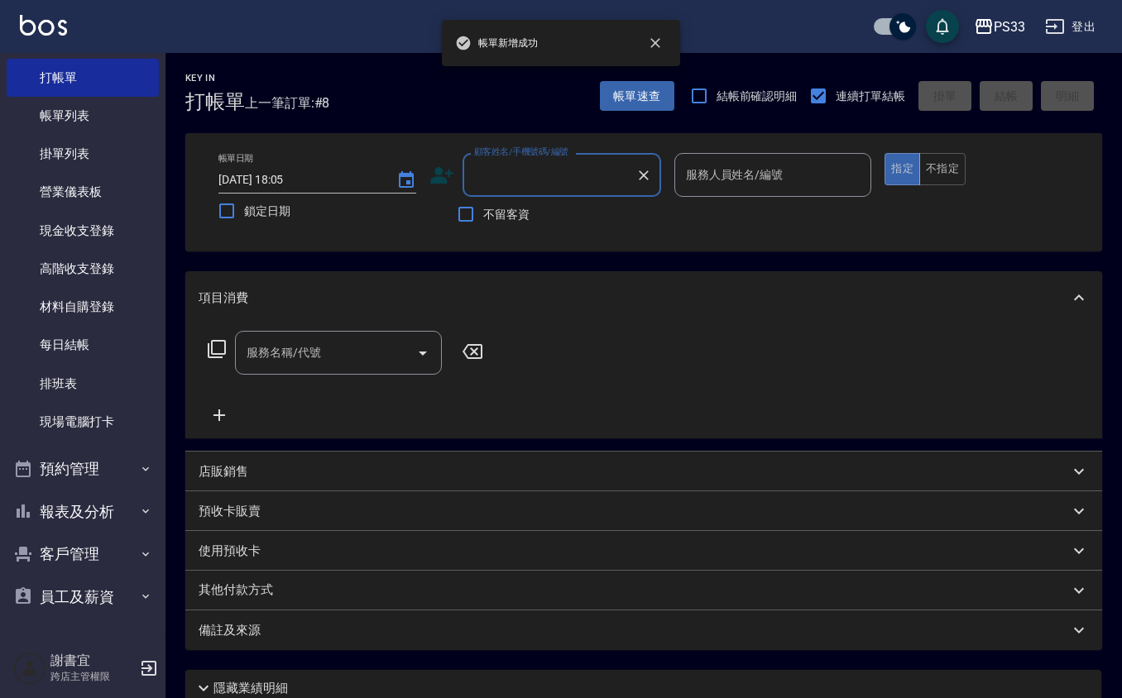
scroll to position [0, 0]
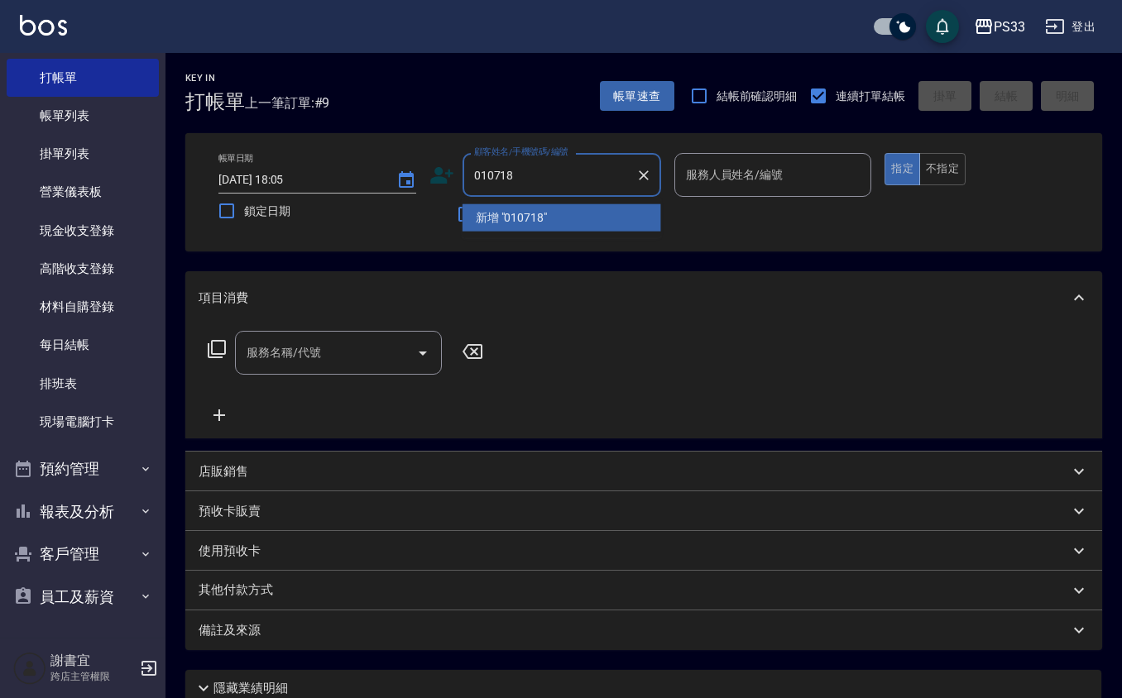
type input "010718"
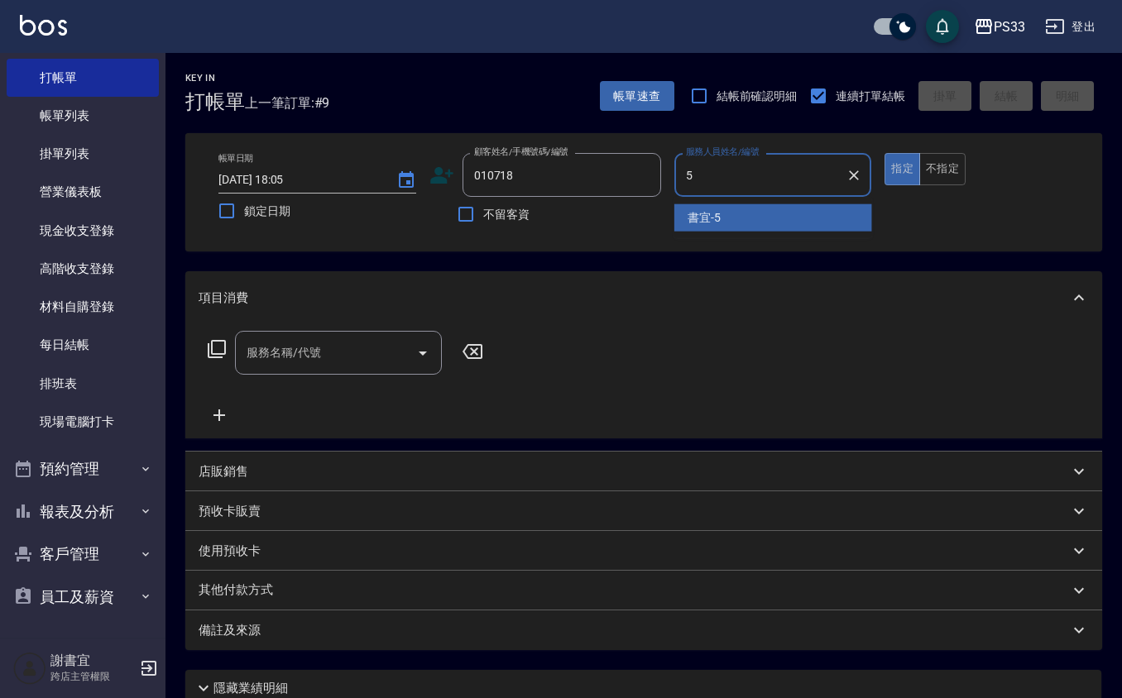
type input "書宜-5"
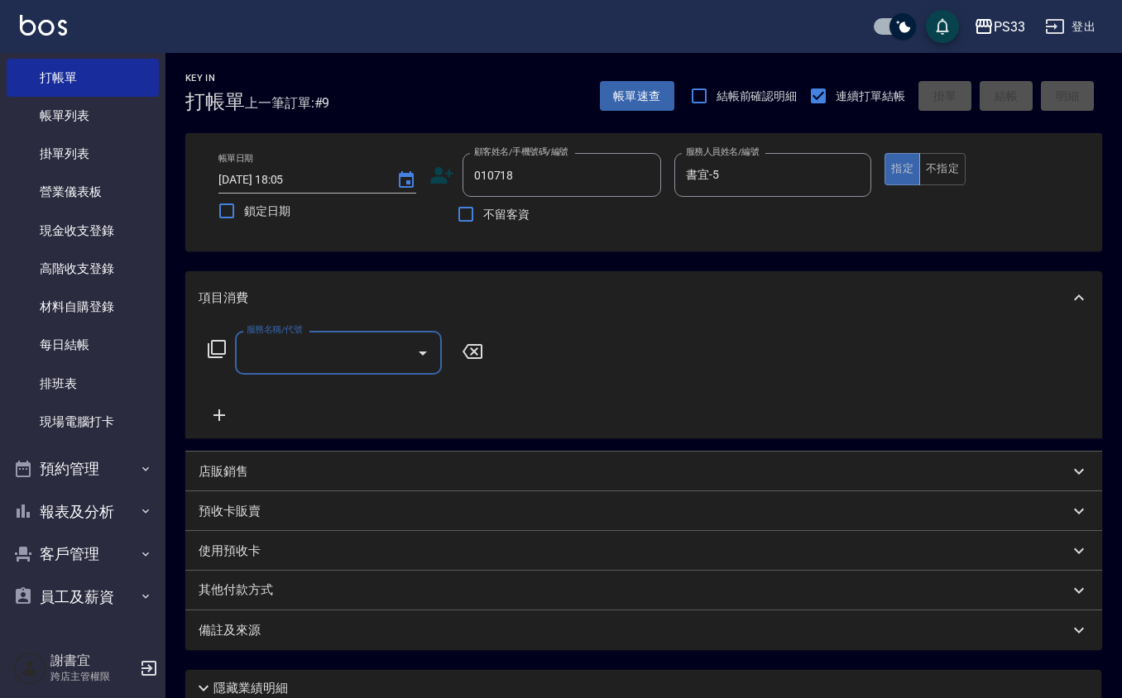
type input "[PERSON_NAME]/0976763718/010718"
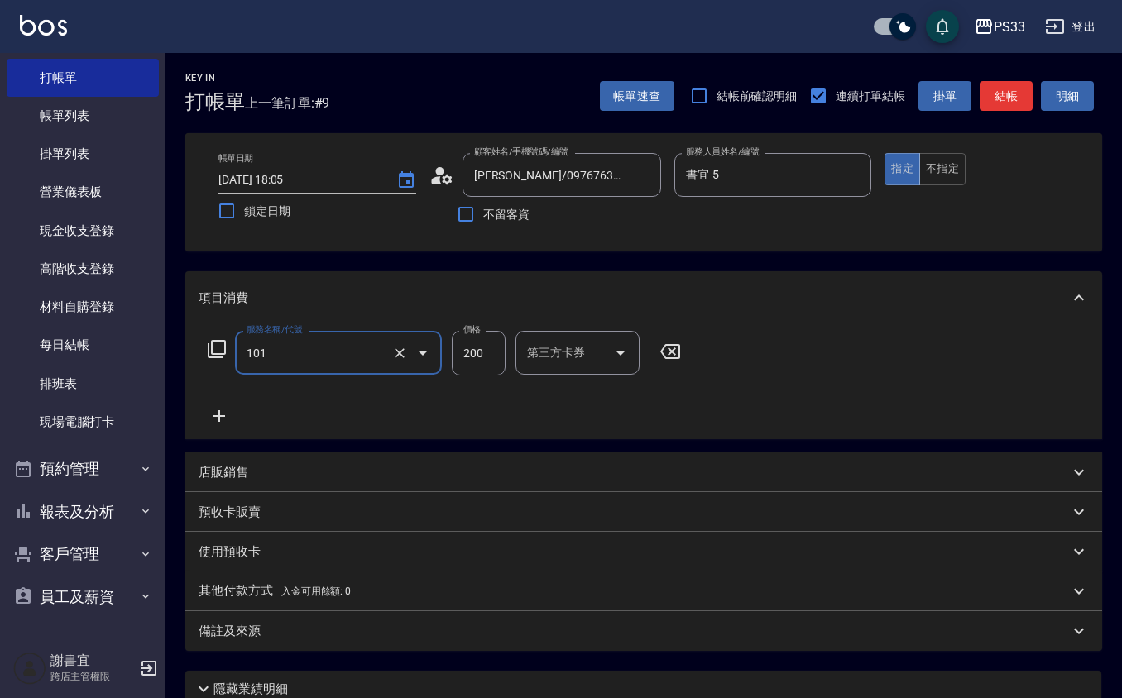
type input "洗髮(101)"
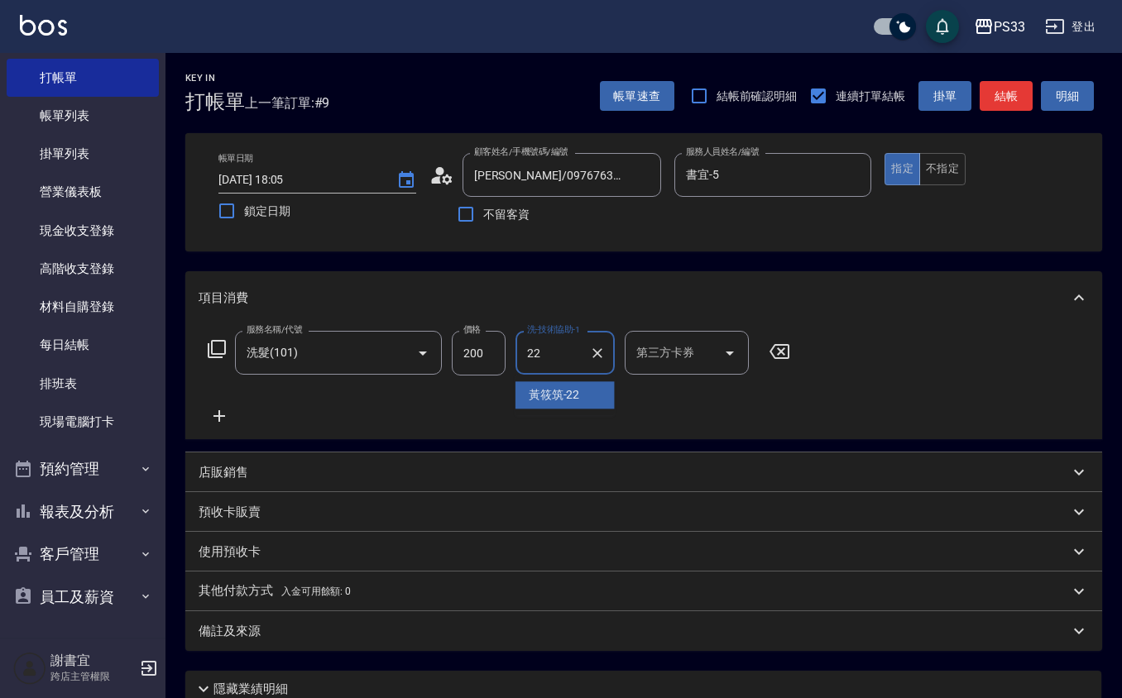
type input "[PERSON_NAME]-22"
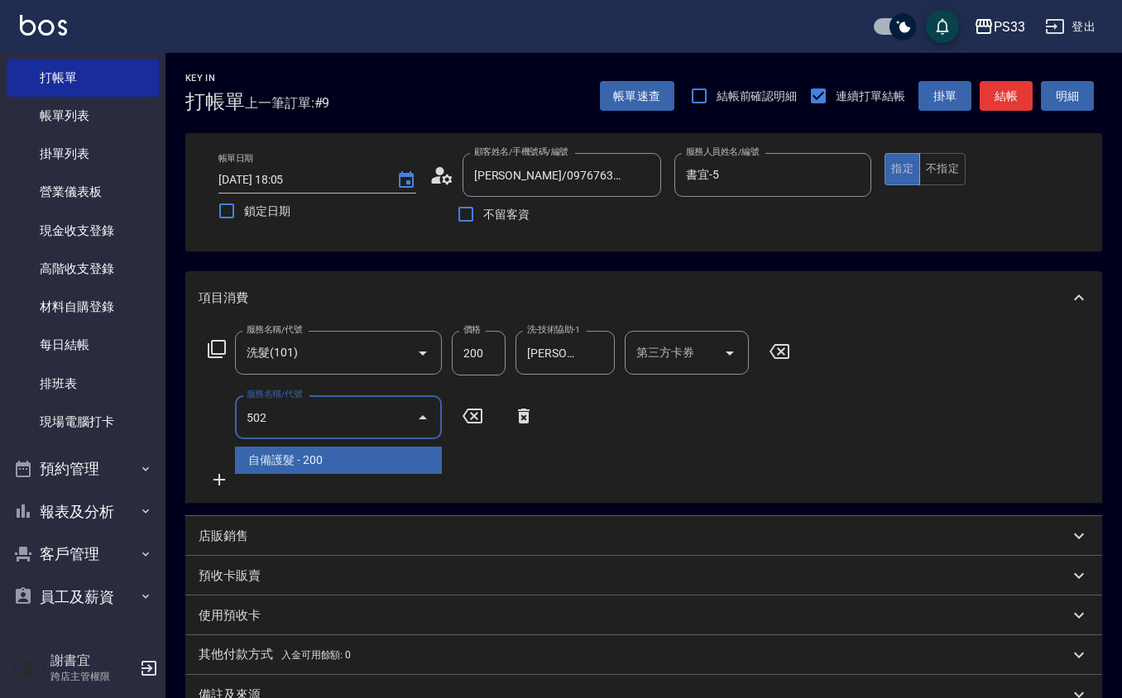
type input "自備護髮(502)"
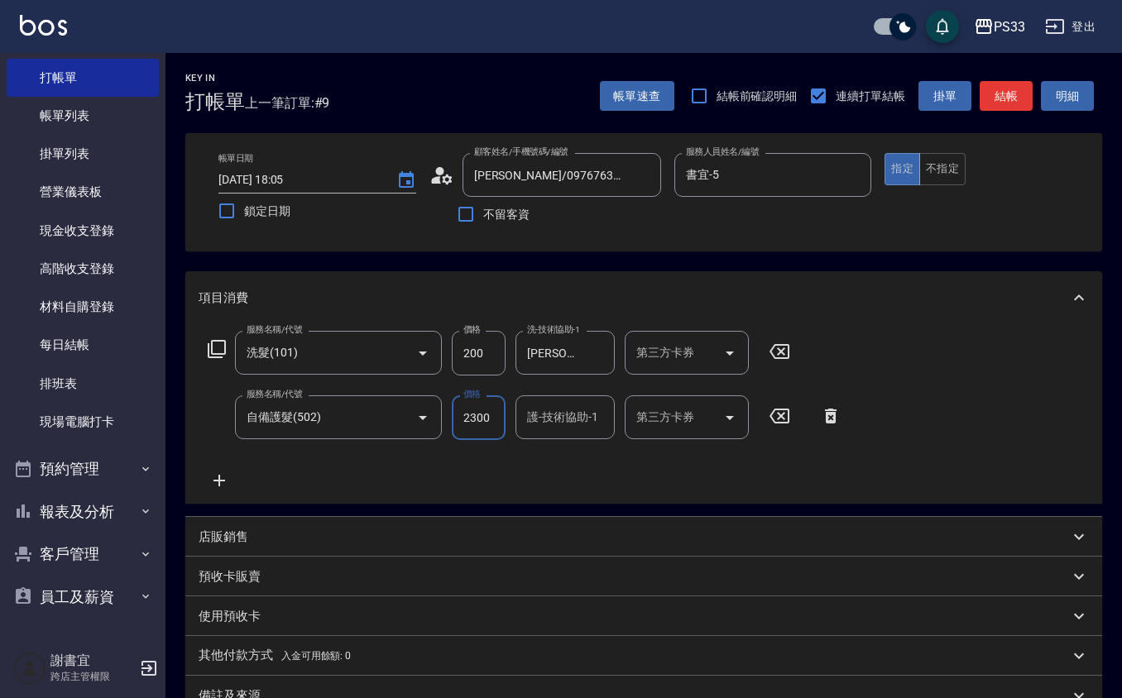
type input "2300"
type input "苡軒-9"
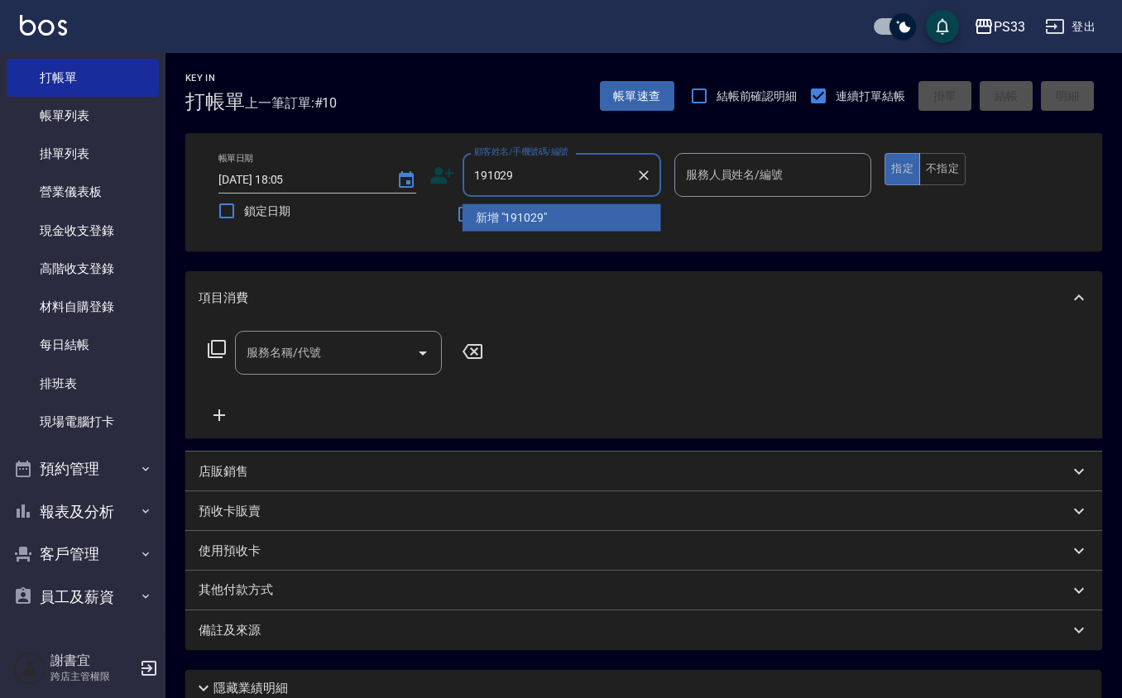
type input "191029"
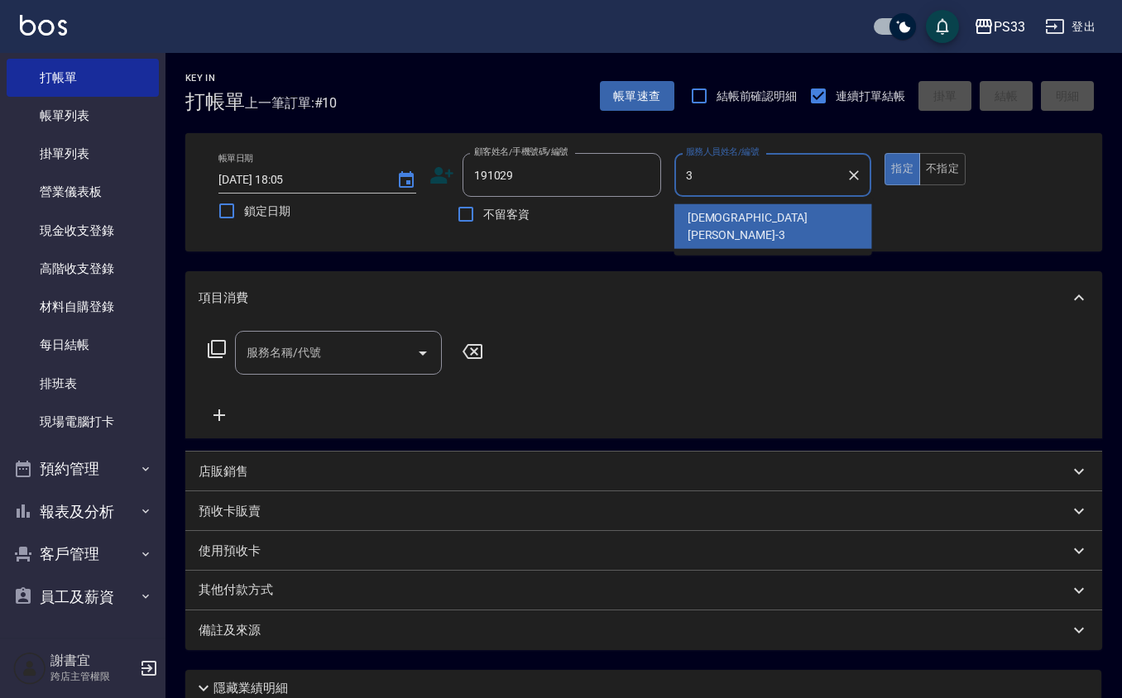
type input "[PERSON_NAME]-3"
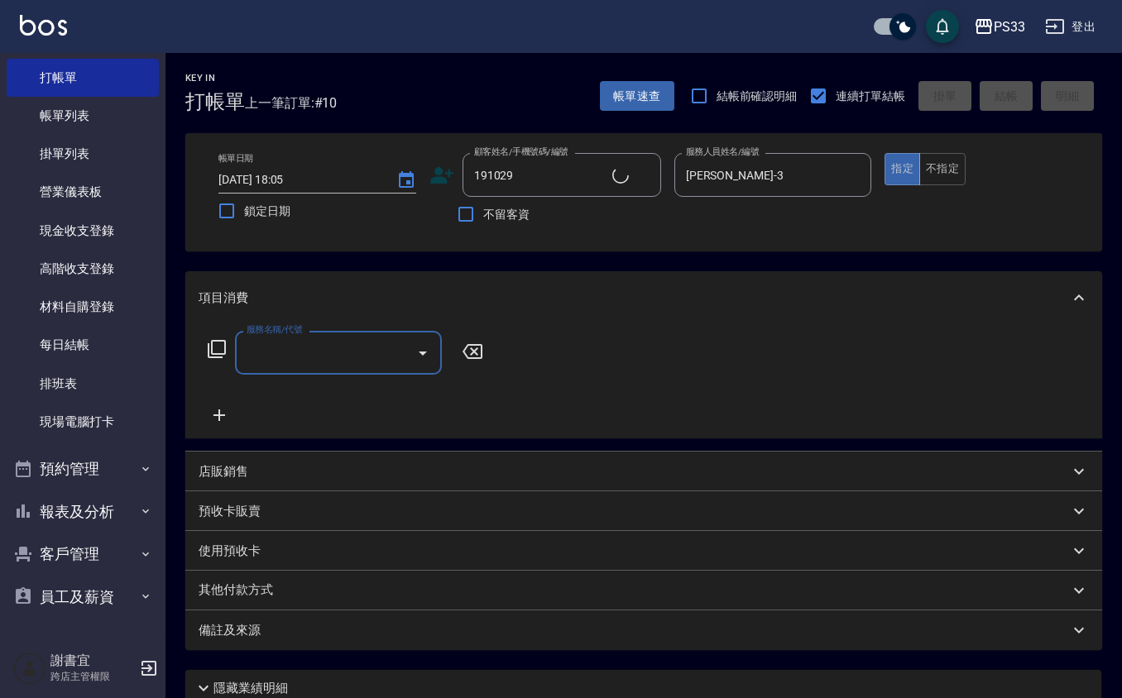
type input "[PERSON_NAME]/0952012029/191029"
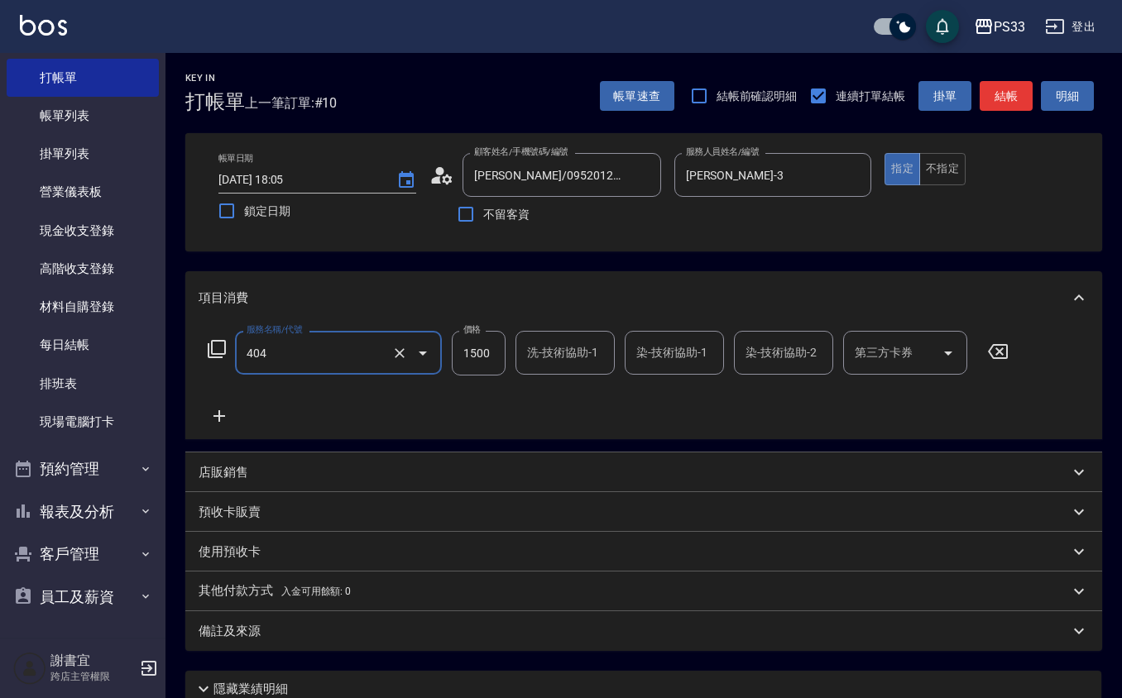
type input "設計染髮(404)"
type input "1299"
type input "[PERSON_NAME]-3"
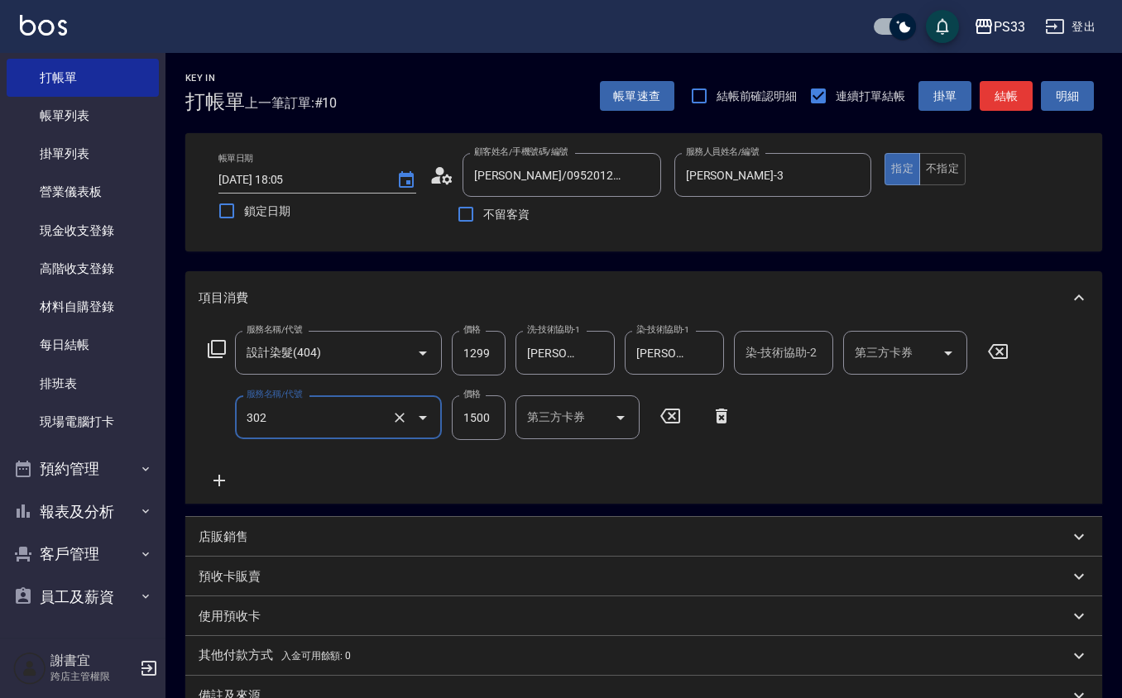
type input "設計燙髮(302)"
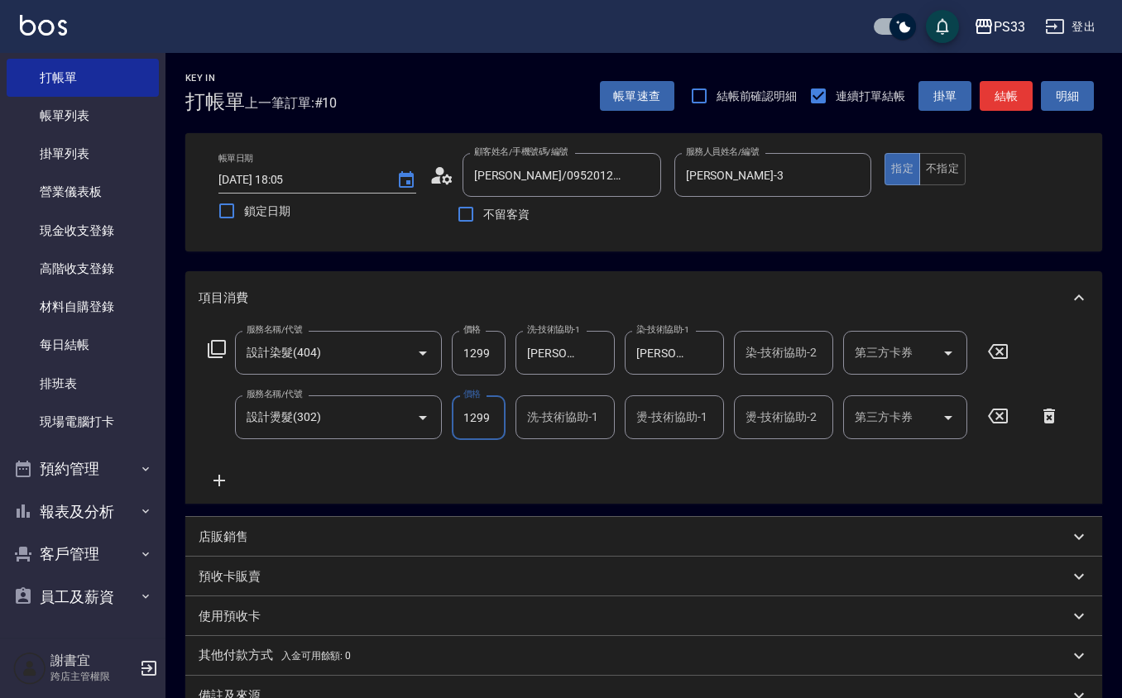
type input "1299"
type input "[PERSON_NAME]-3"
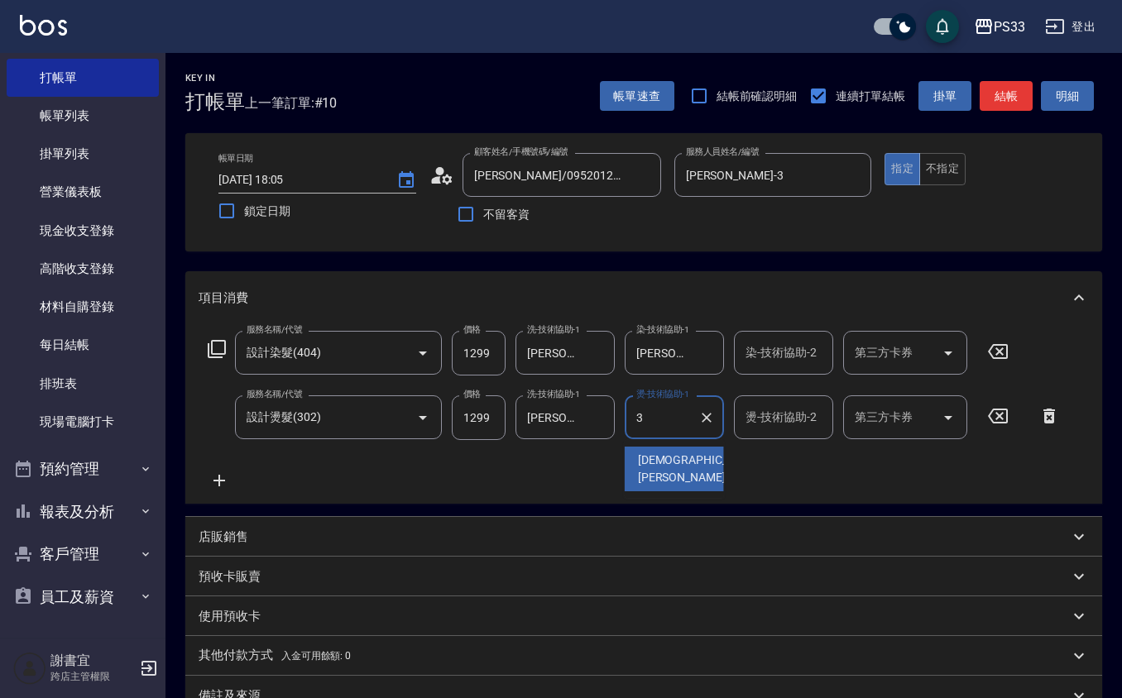
type input "[PERSON_NAME]-3"
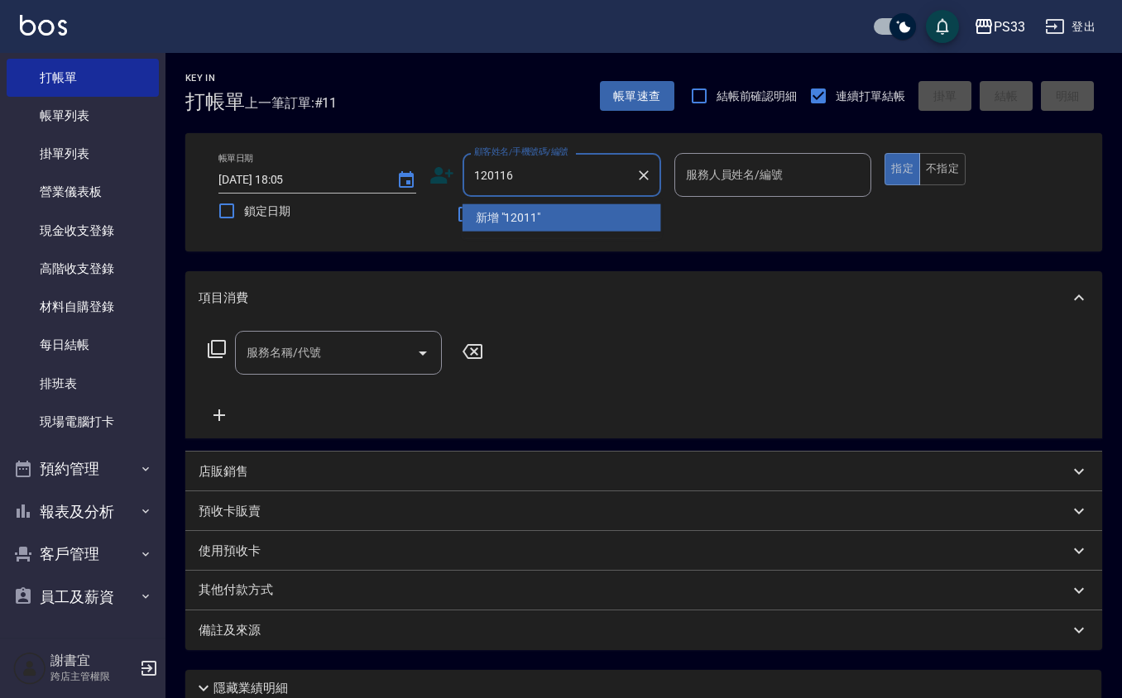
type input "120116"
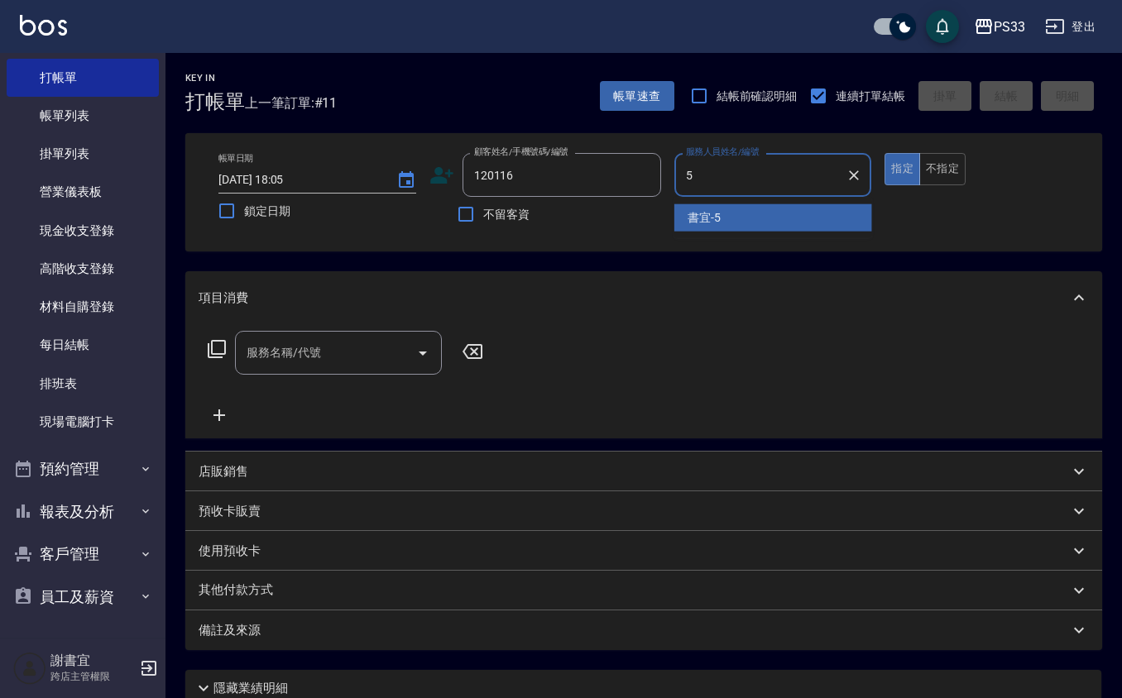
type input "書宜-5"
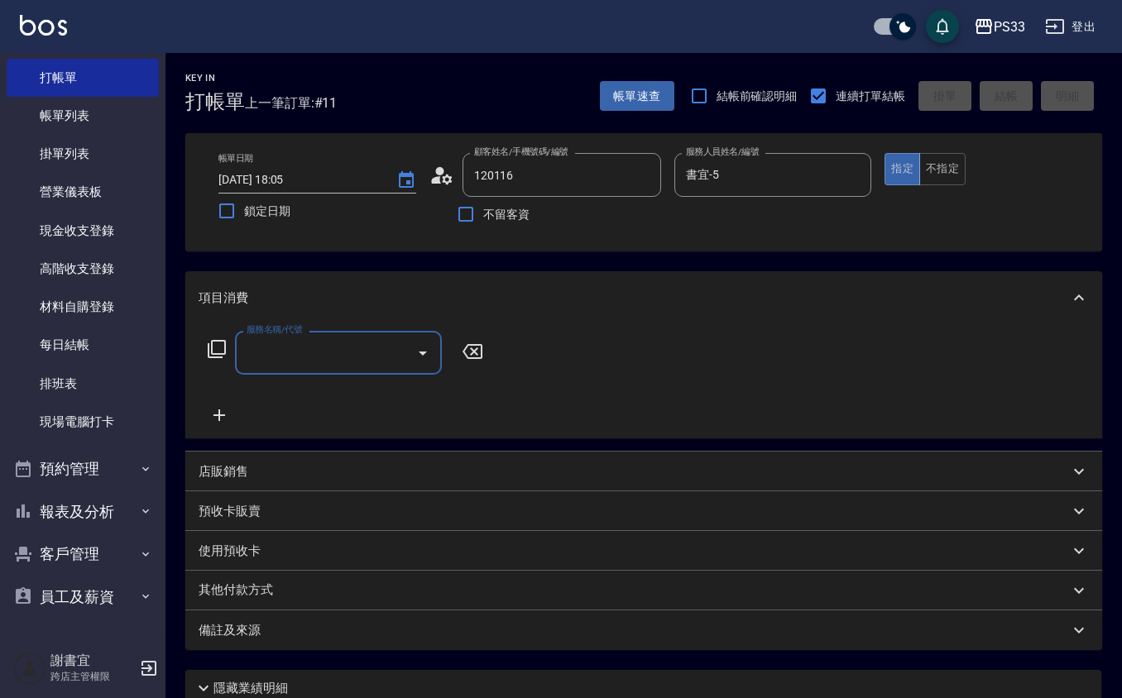
type input "[PERSON_NAME]/0986313667/120116"
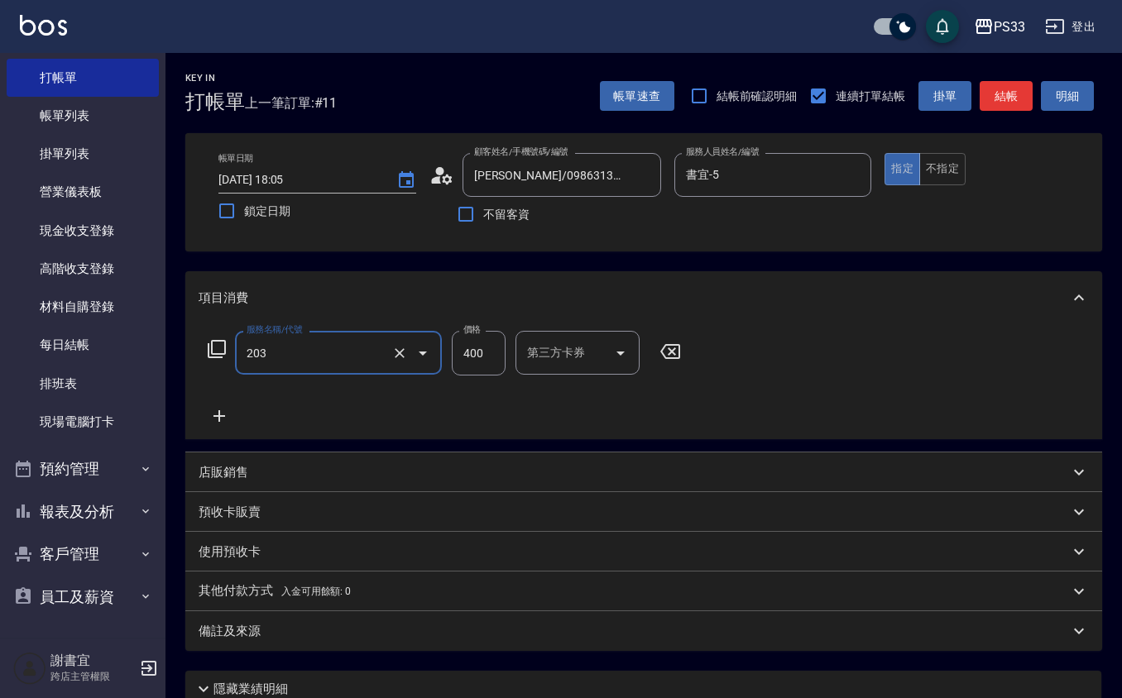
type input "指定單剪(203)"
type input "300"
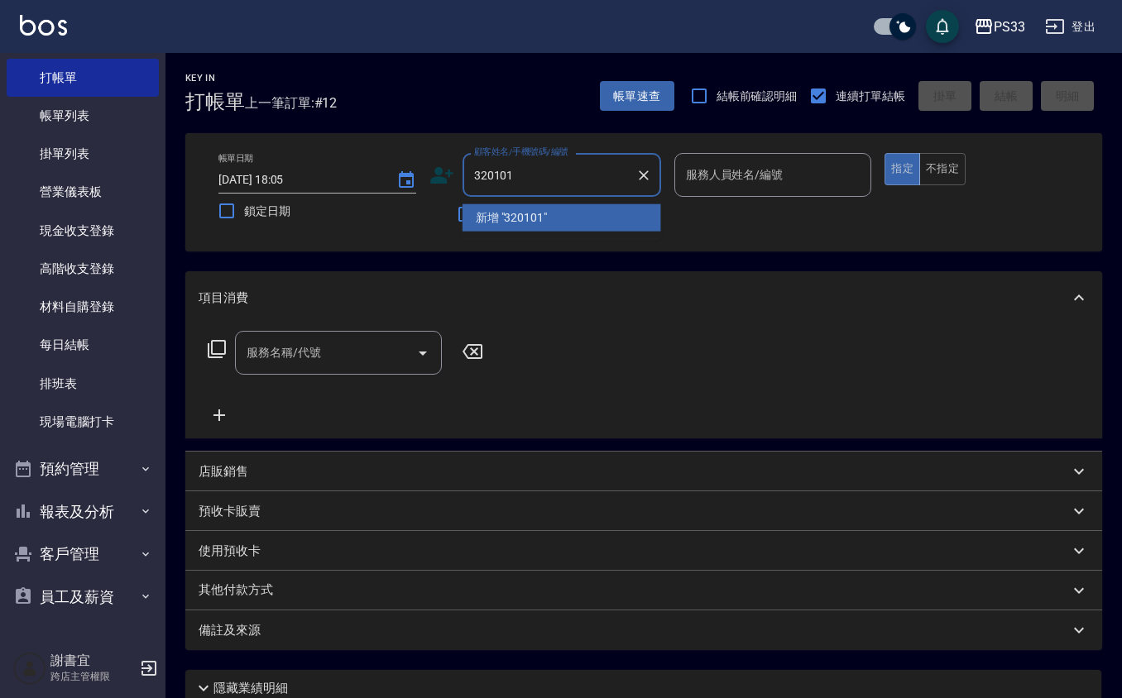
type input "320101"
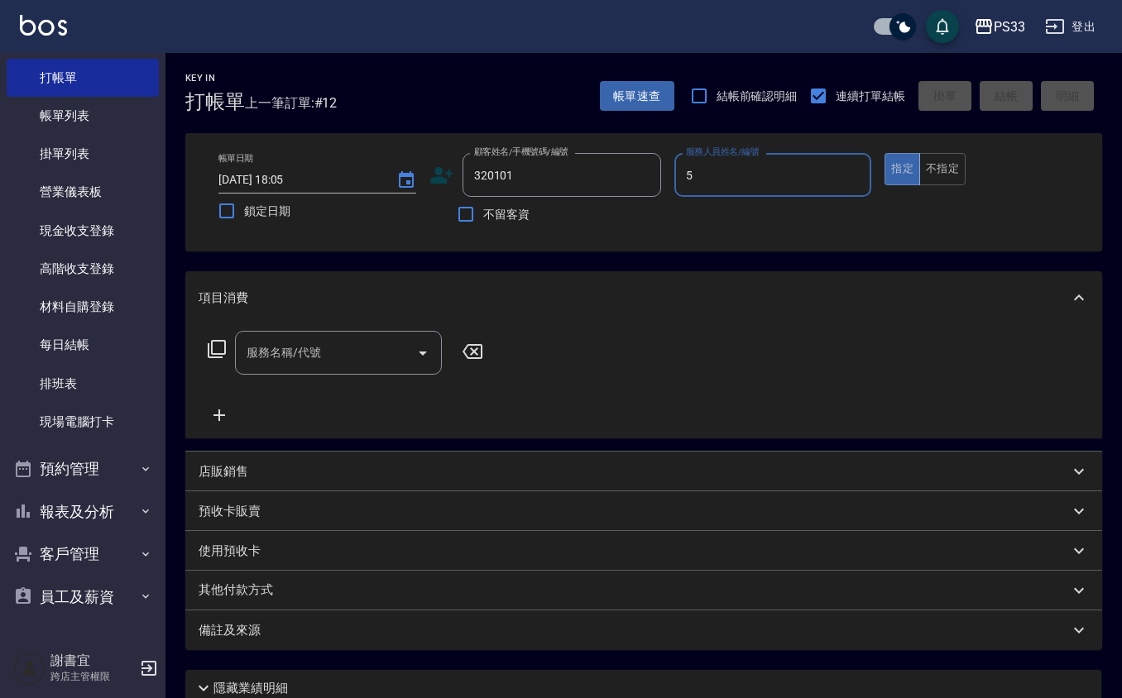
type input "書宜-5"
type input "[PERSON_NAME]/0933112916/320101"
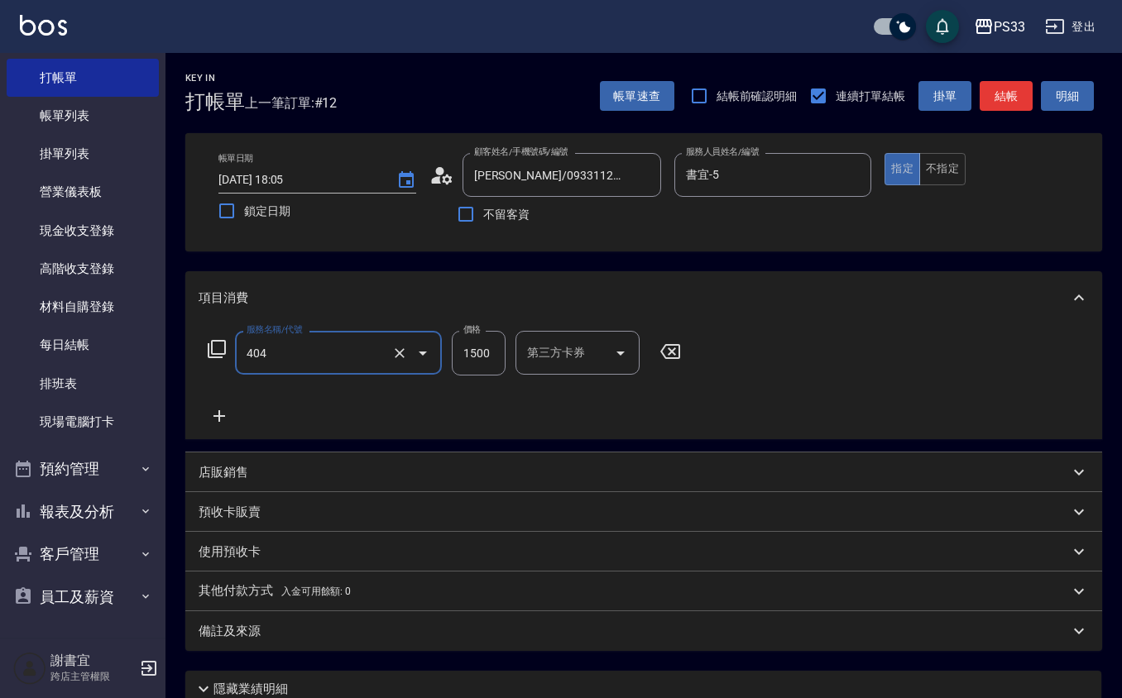
type input "設計染髮(404)"
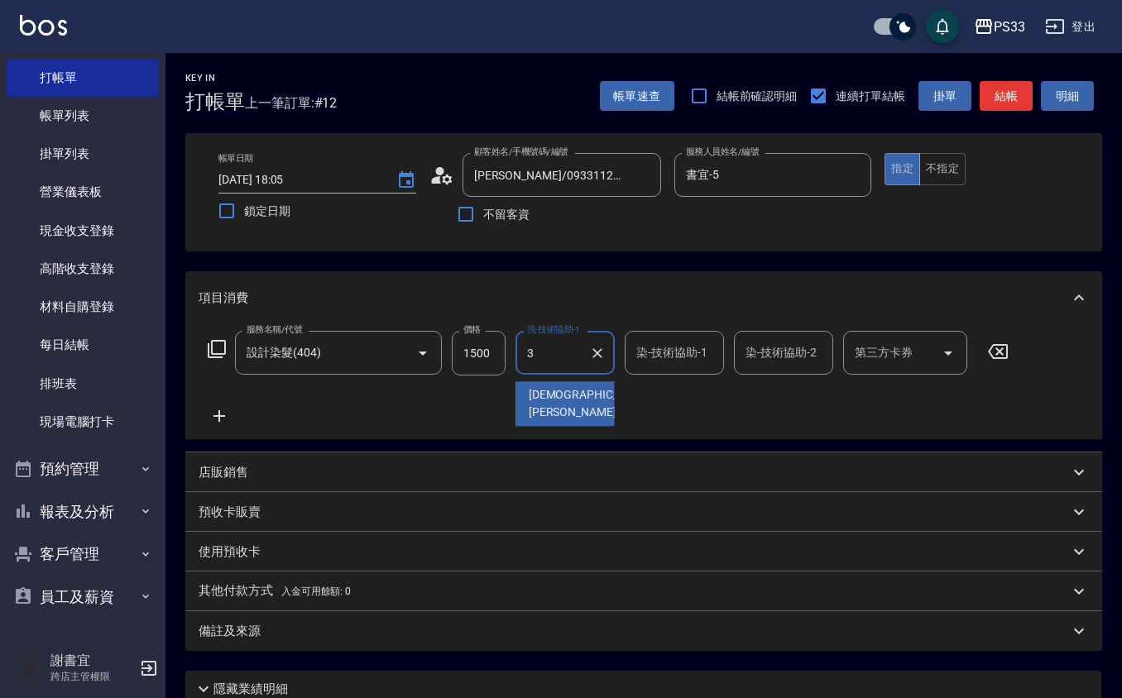
type input "[PERSON_NAME]-3"
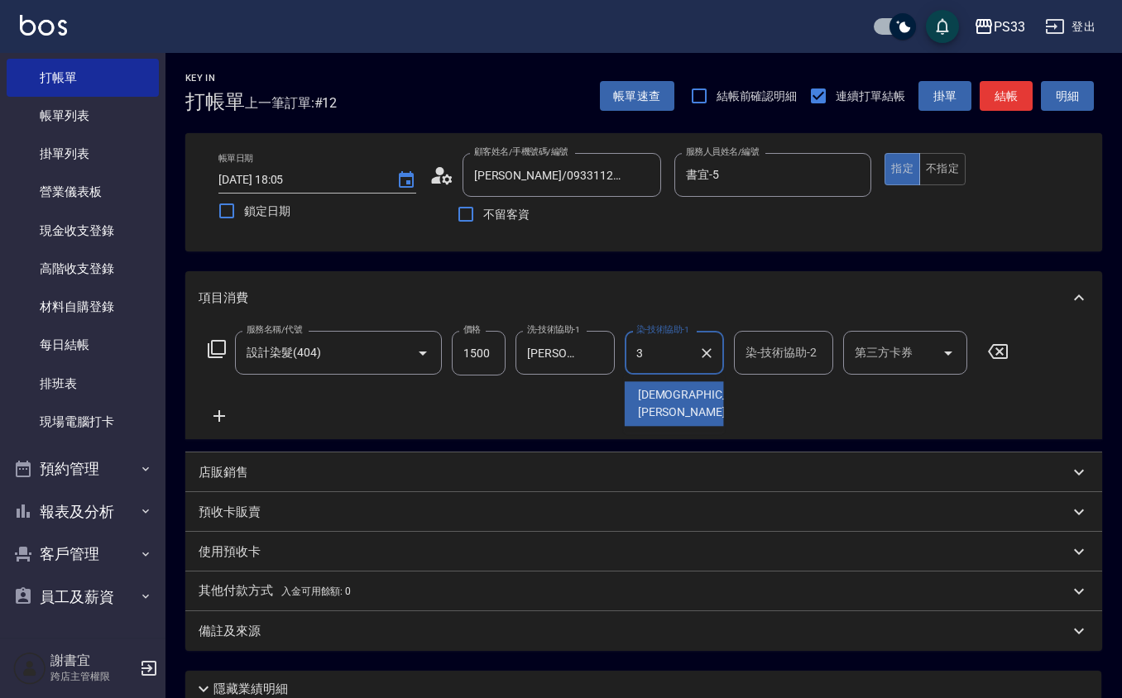
type input "[PERSON_NAME]-3"
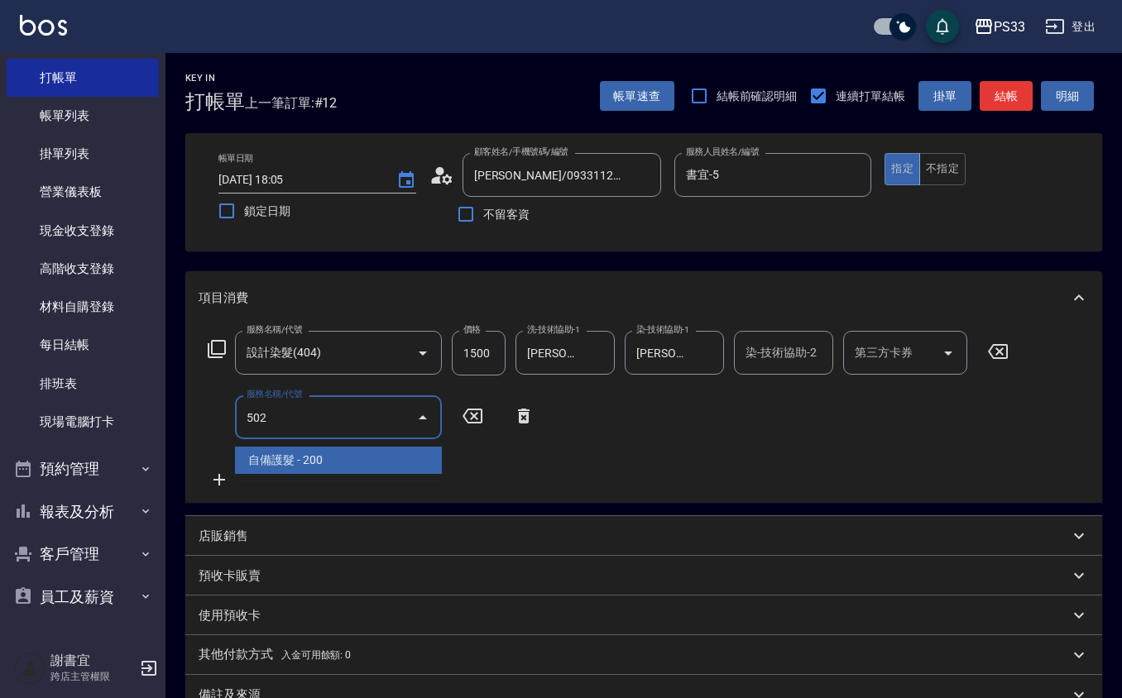
type input "自備護髮(502)"
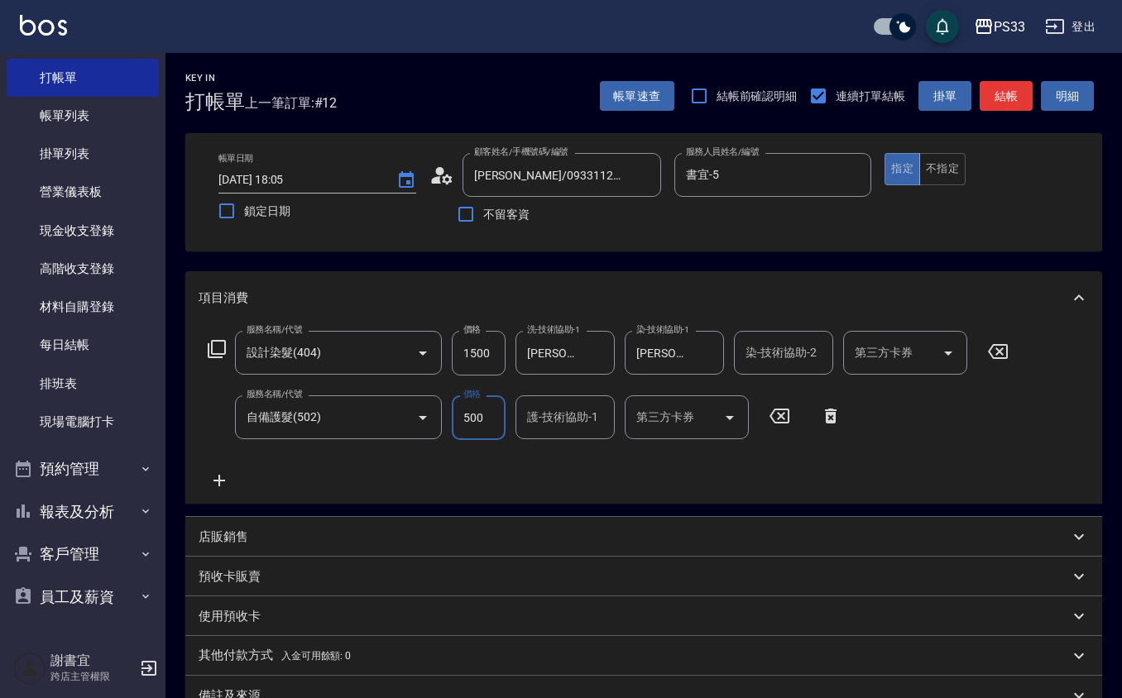
type input "500"
type input "[PERSON_NAME]-3"
click at [481, 348] on input "1500" at bounding box center [479, 353] width 54 height 45
type input "1000"
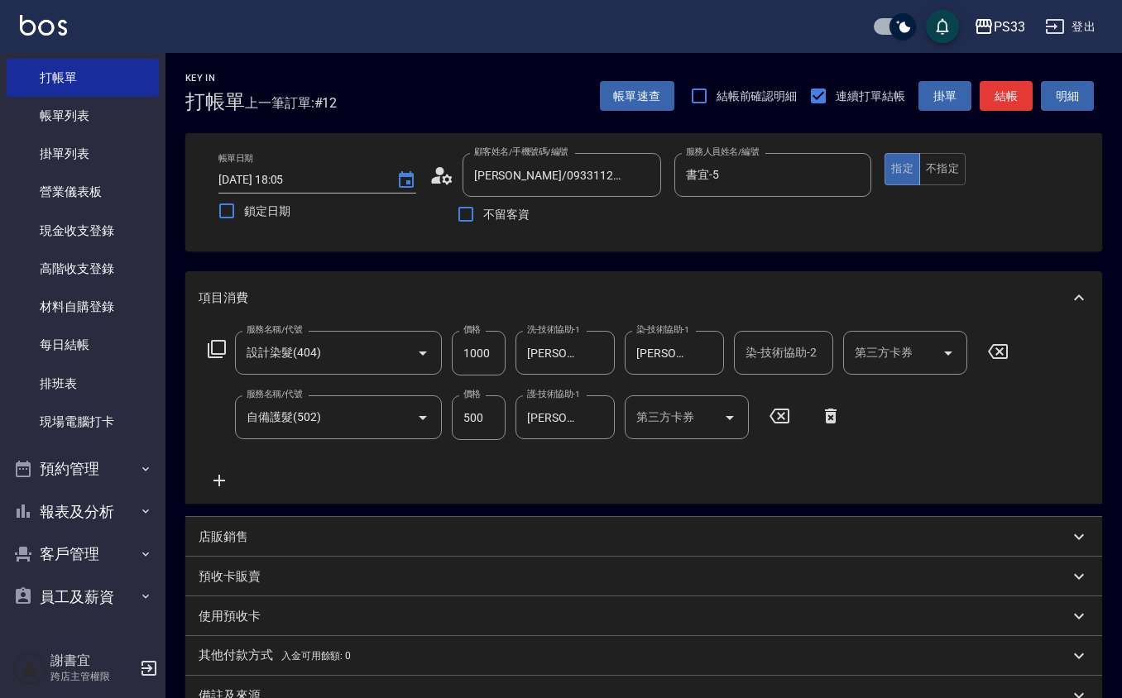
click at [431, 290] on div "項目消費" at bounding box center [634, 298] width 870 height 17
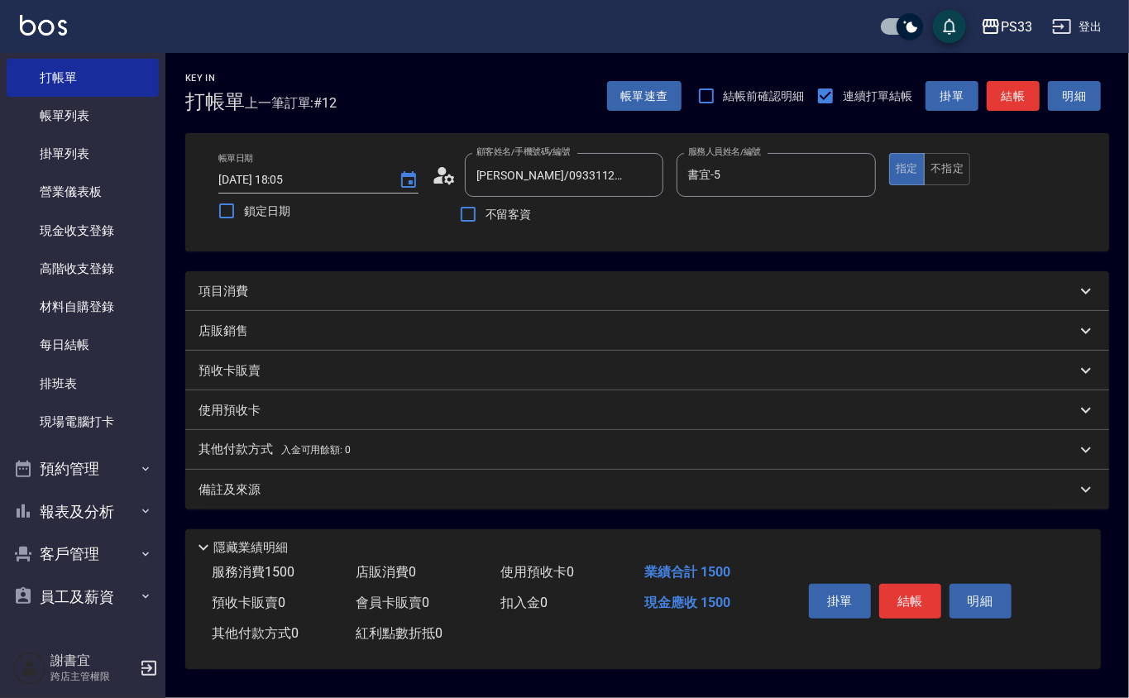
click at [431, 289] on div "項目消費" at bounding box center [638, 291] width 878 height 17
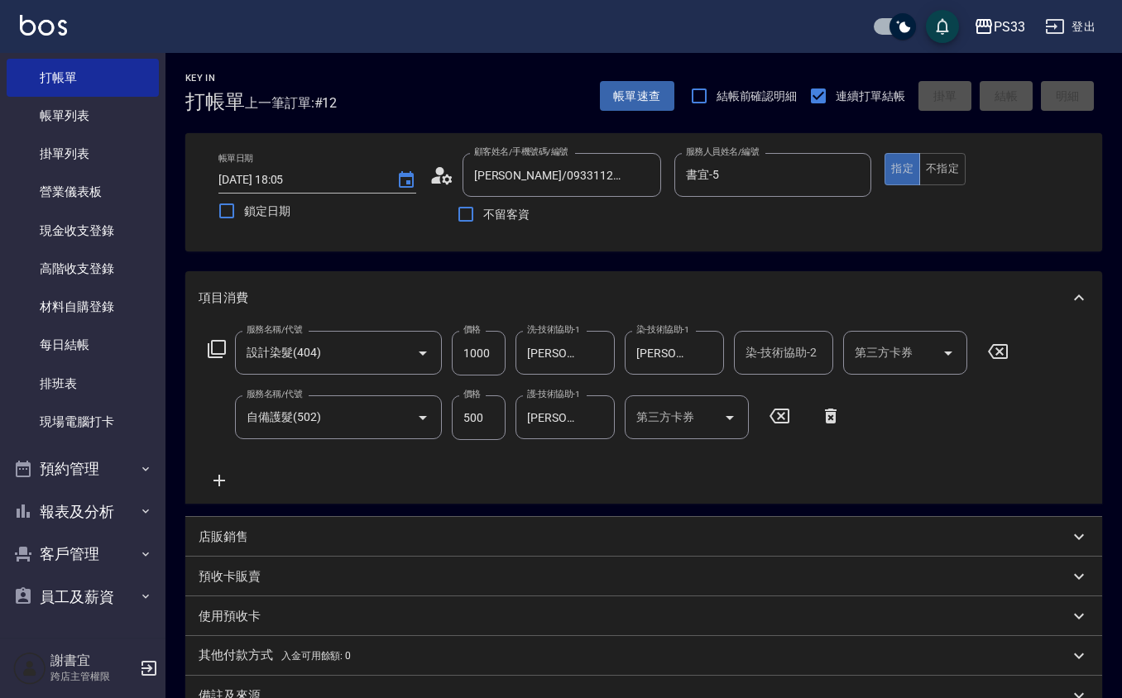
type input "[DATE] 18:06"
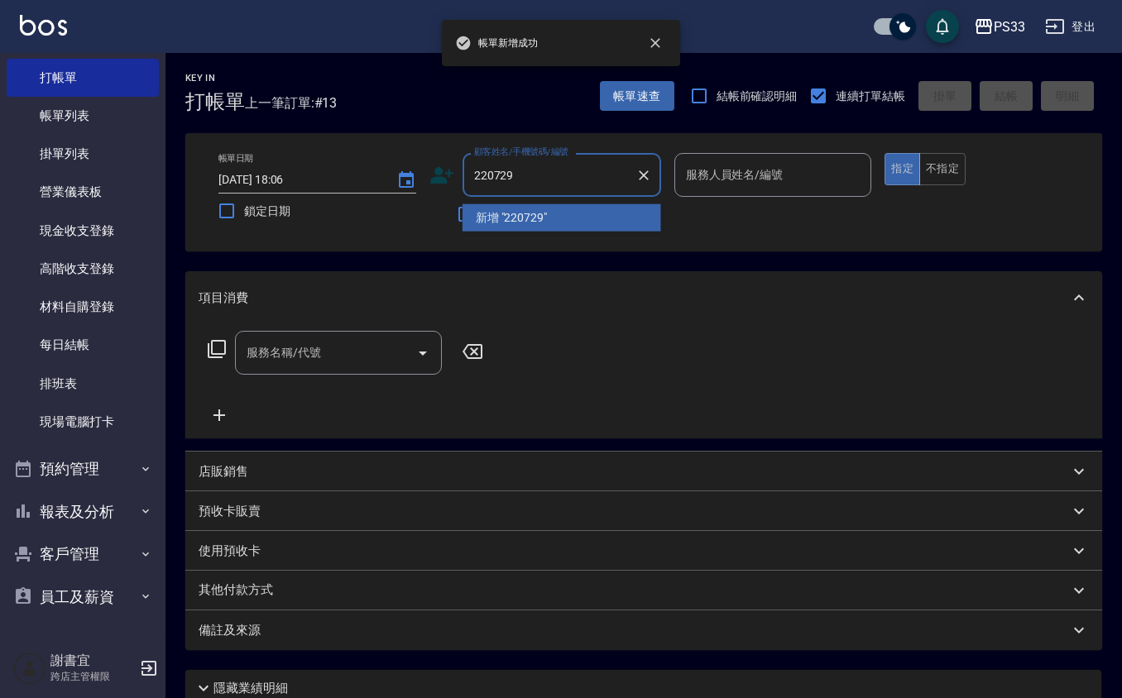
type input "220729"
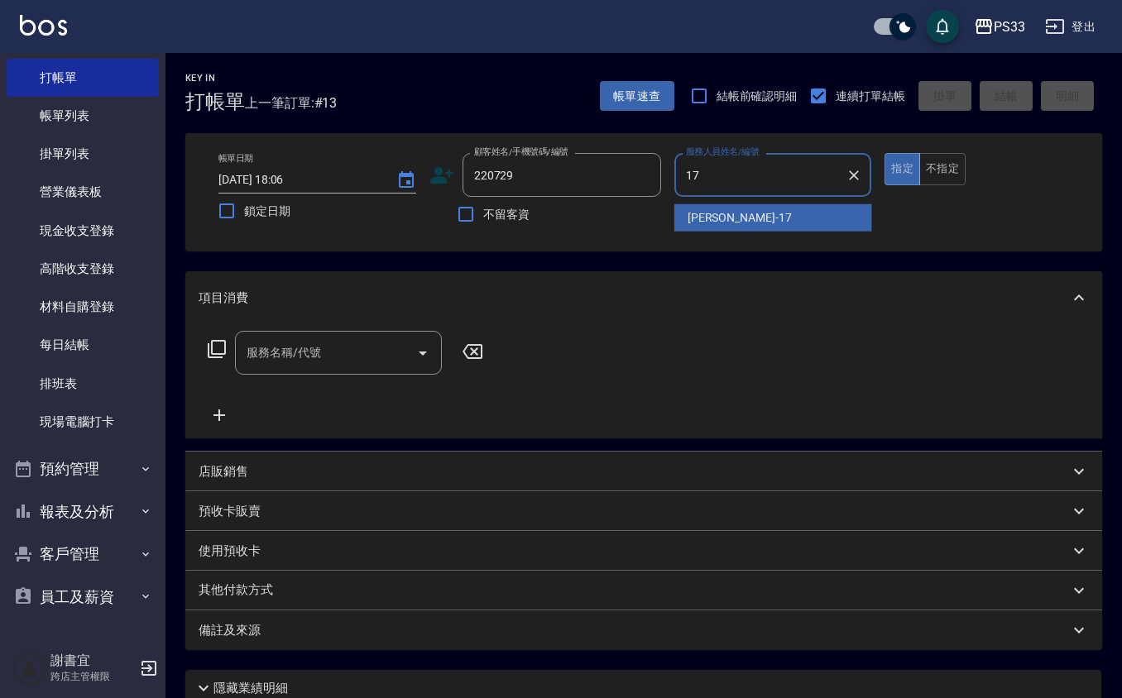
type input "[PERSON_NAME]-17"
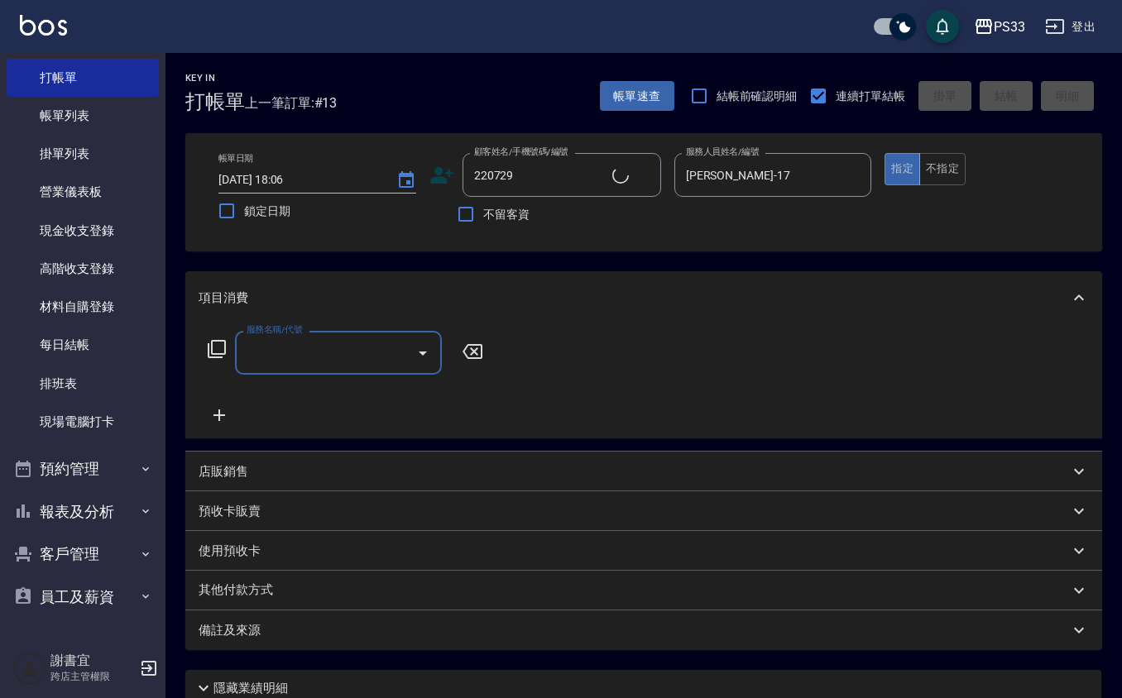
type input "[PERSON_NAME]/0982300209/220729"
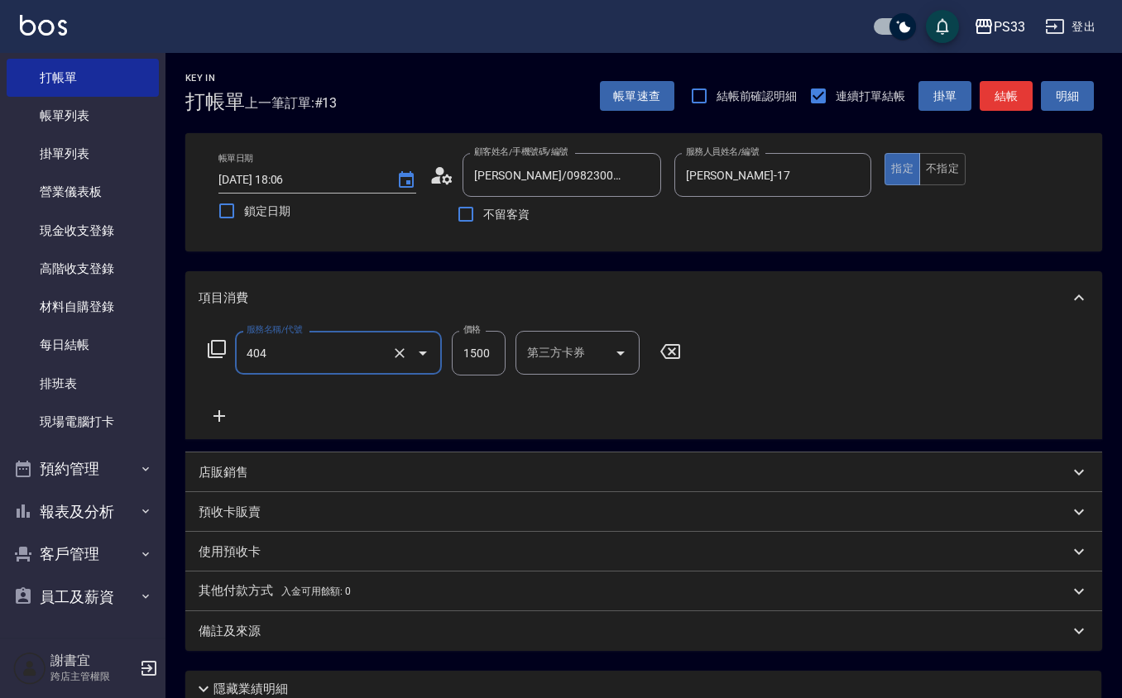
type input "設計染髮(404)"
type input "2000"
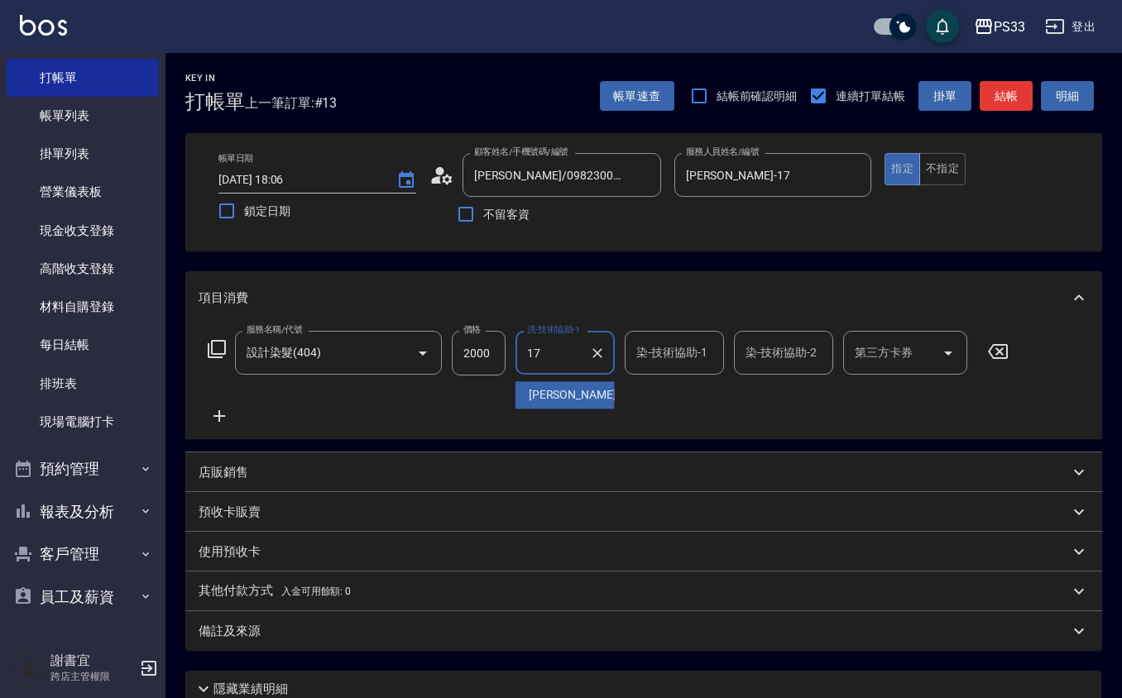
type input "[PERSON_NAME]-17"
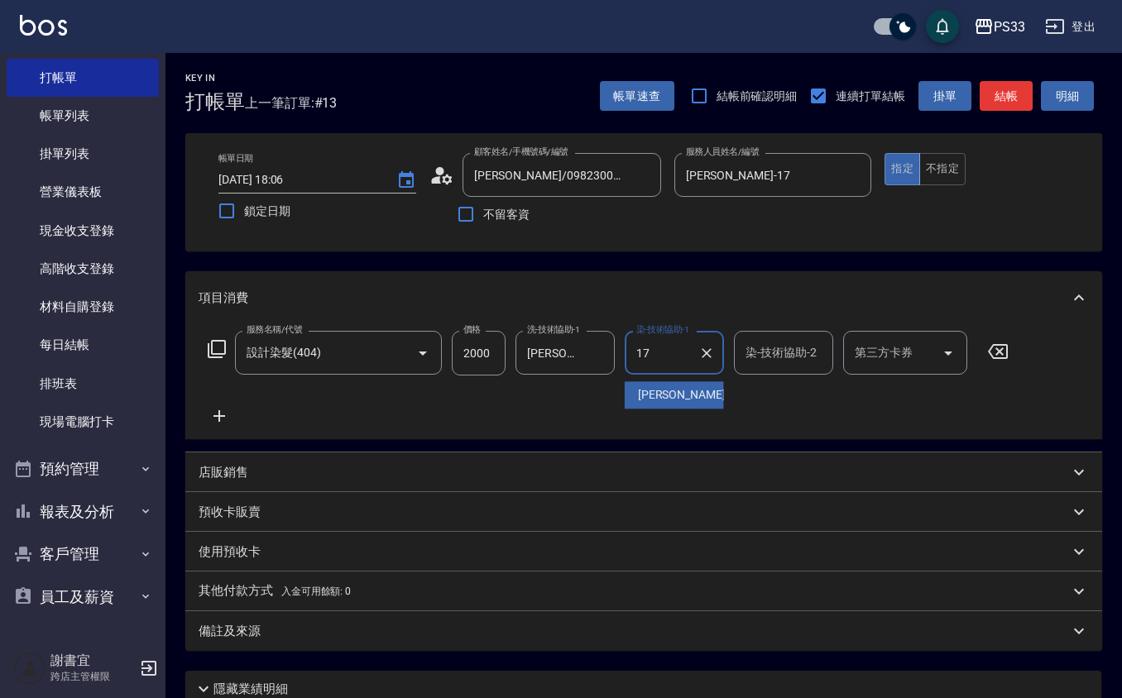
type input "[PERSON_NAME]-17"
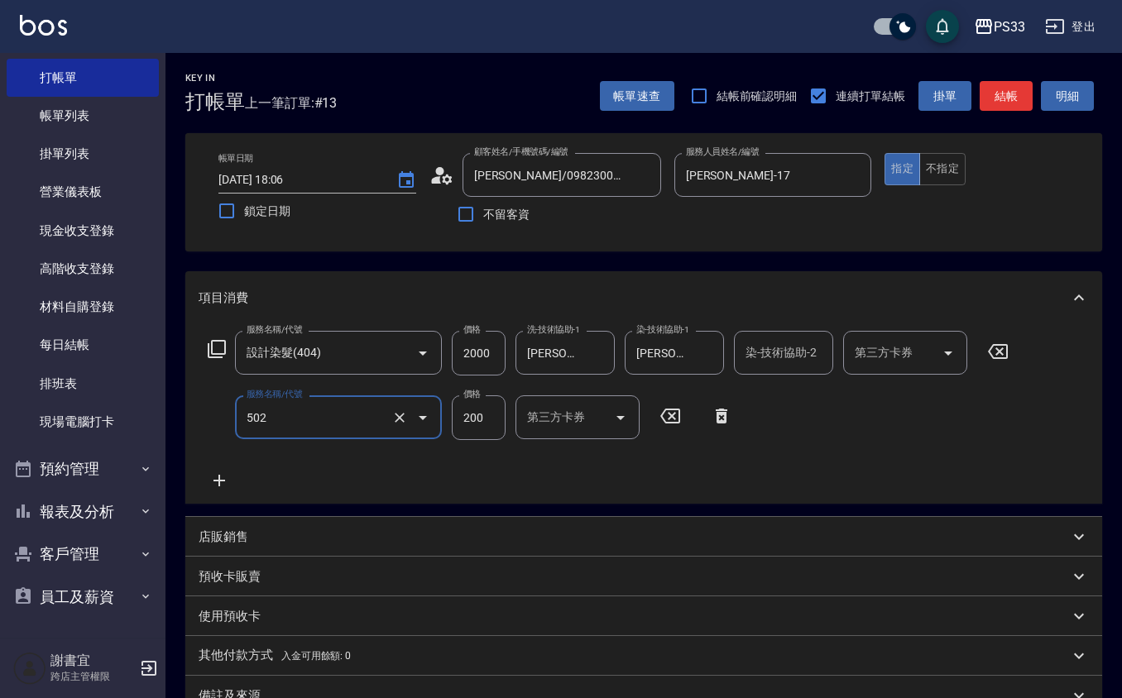
type input "自備護髮(502)"
type input "1400"
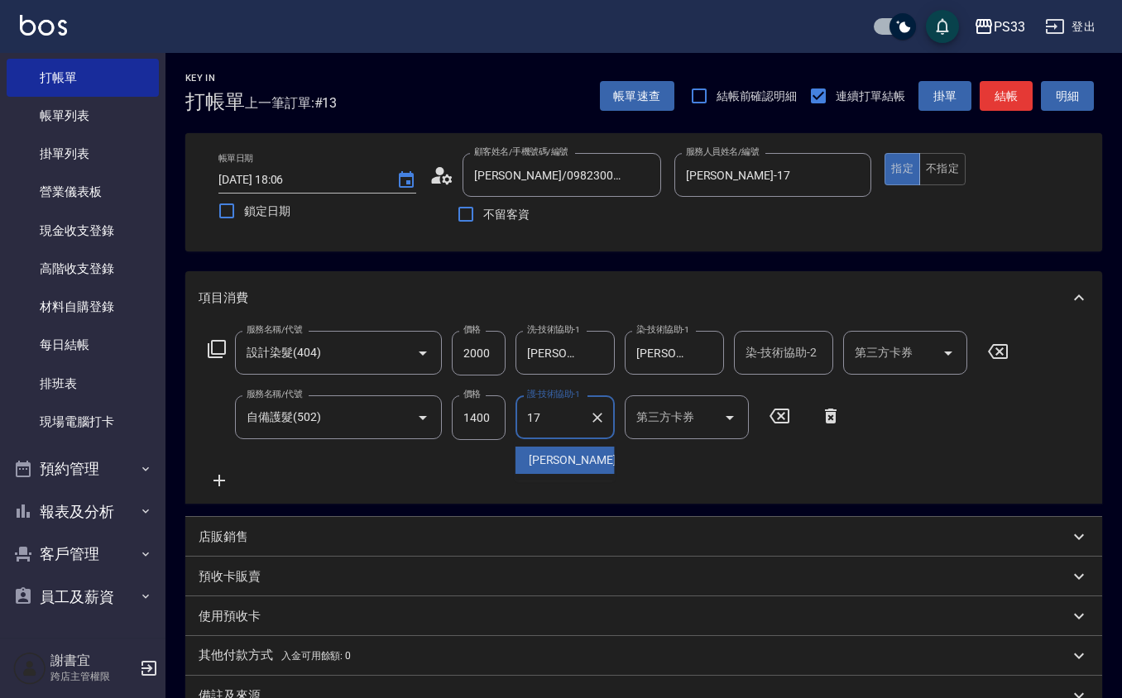
type input "[PERSON_NAME]-17"
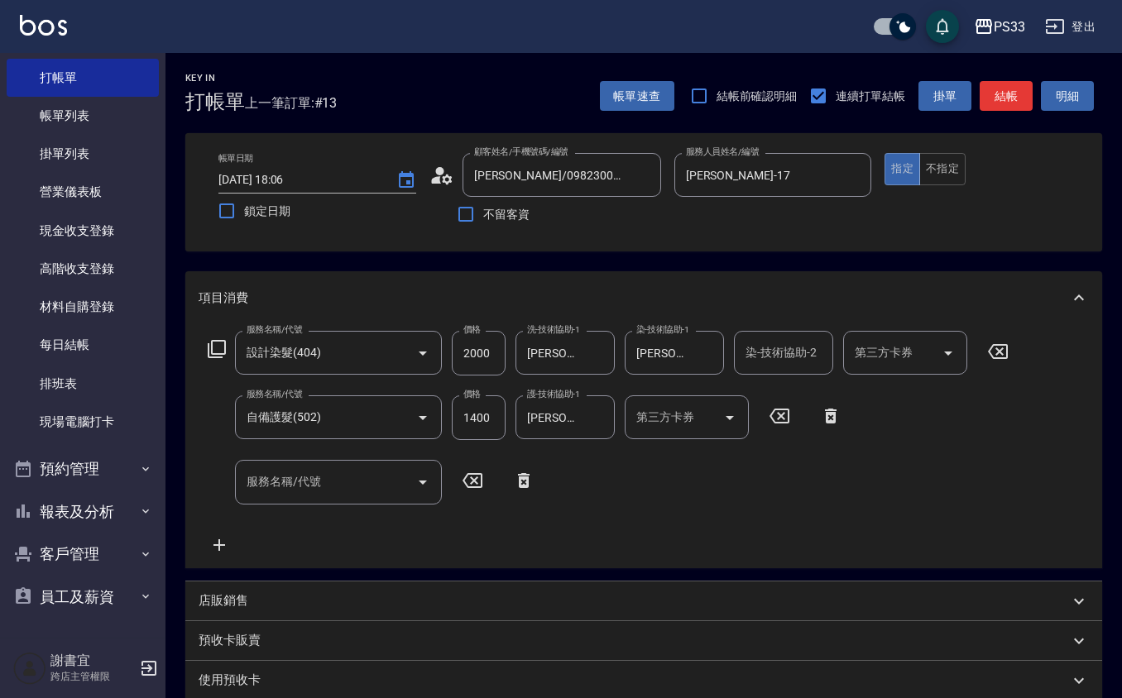
click at [269, 597] on div "店販銷售" at bounding box center [634, 600] width 870 height 17
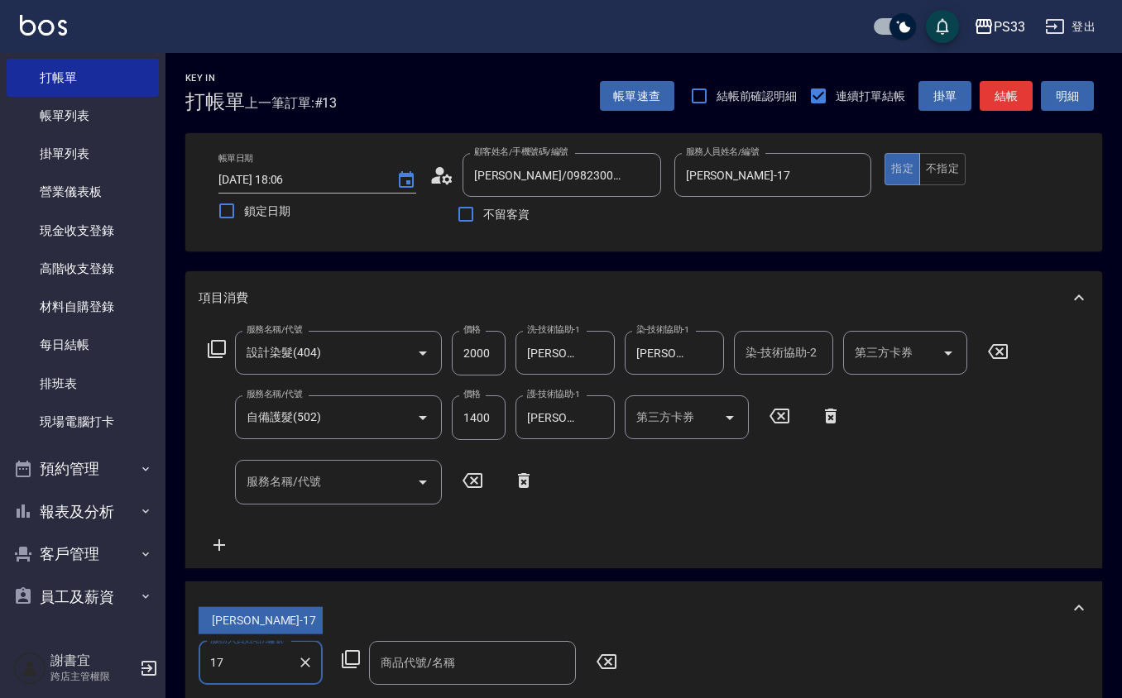
type input "[PERSON_NAME]-17"
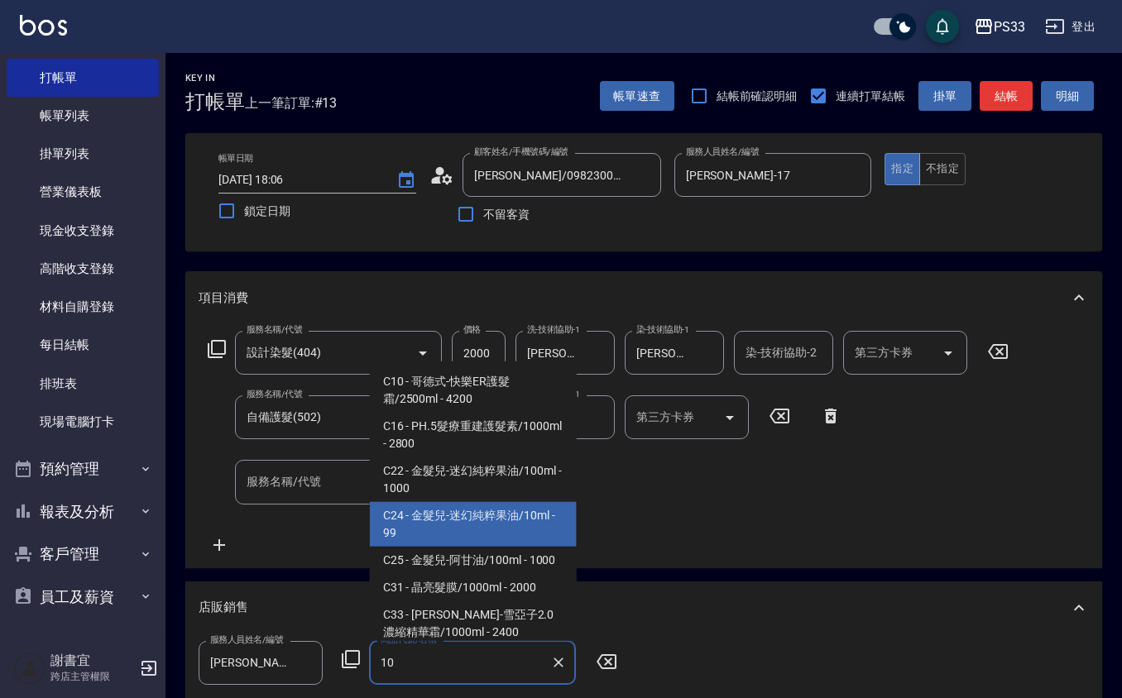
type input "金髮兒-迷幻純粹果油/10ml"
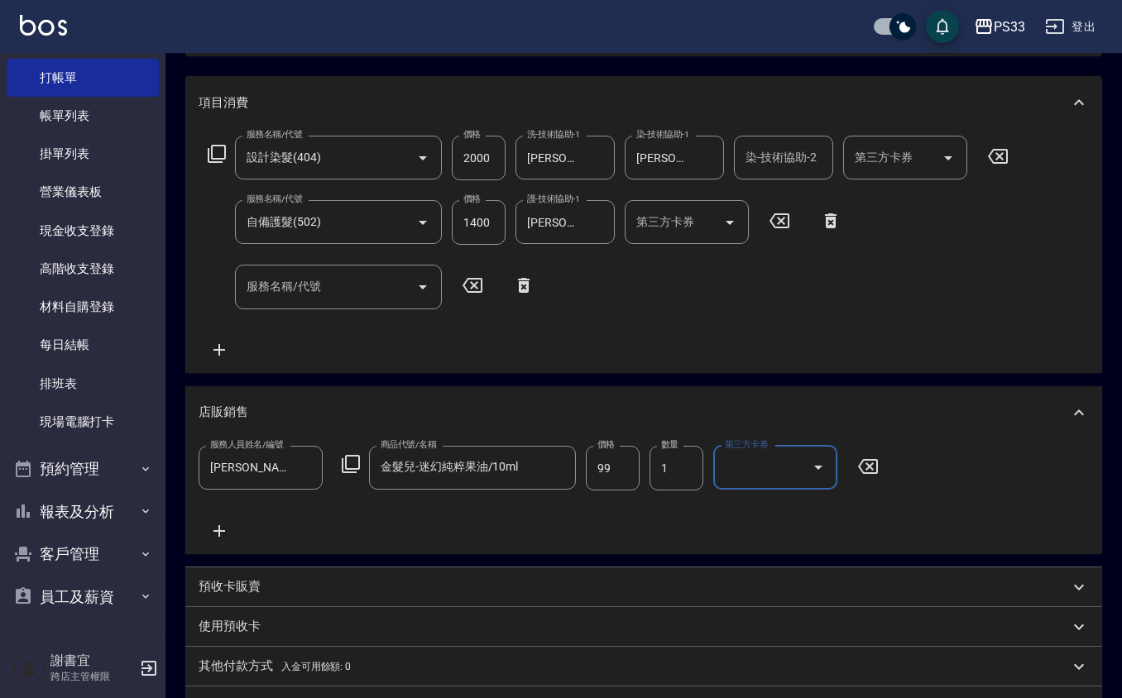
scroll to position [407, 0]
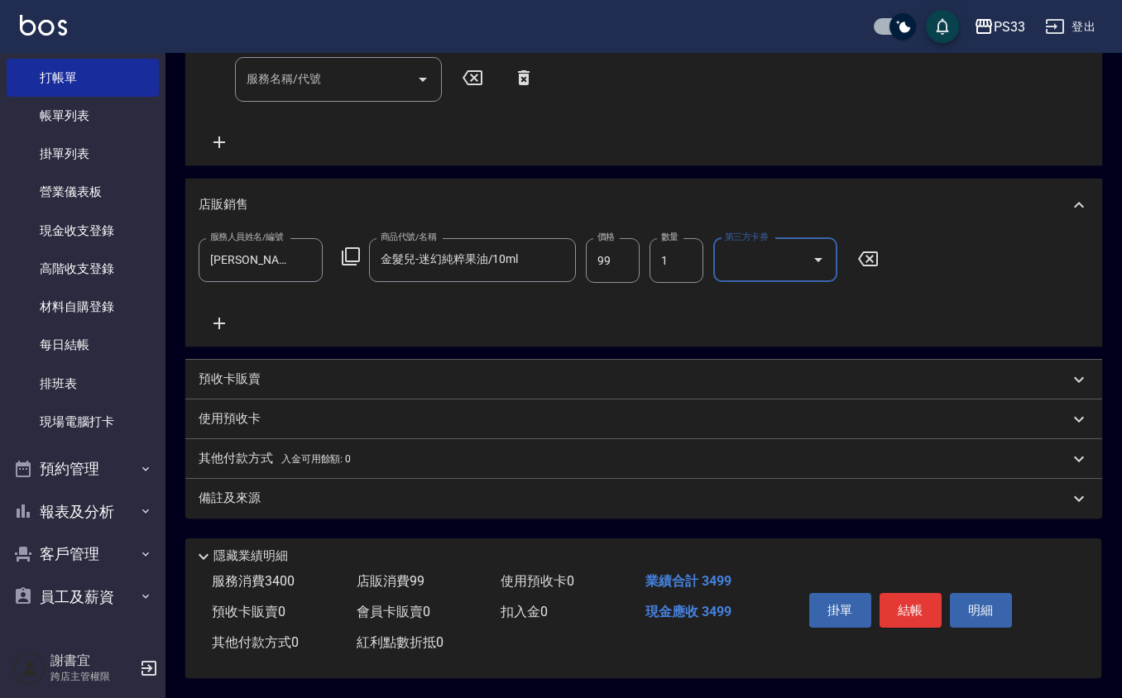
click at [603, 250] on input "99" at bounding box center [613, 260] width 54 height 45
type input "100"
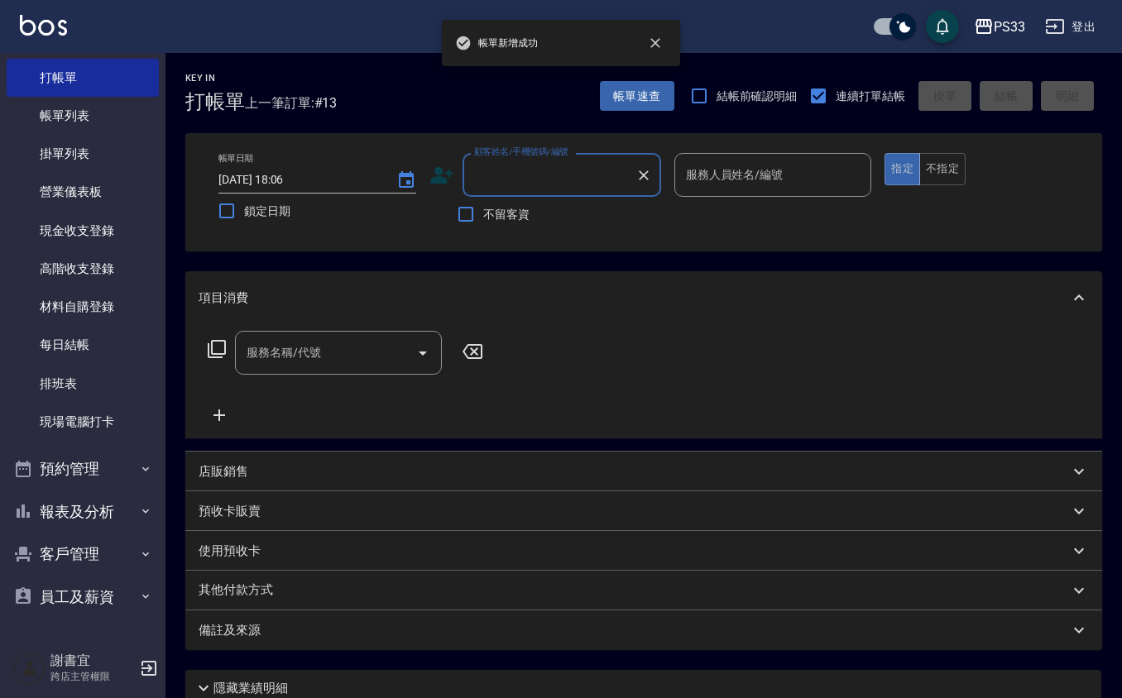
scroll to position [0, 0]
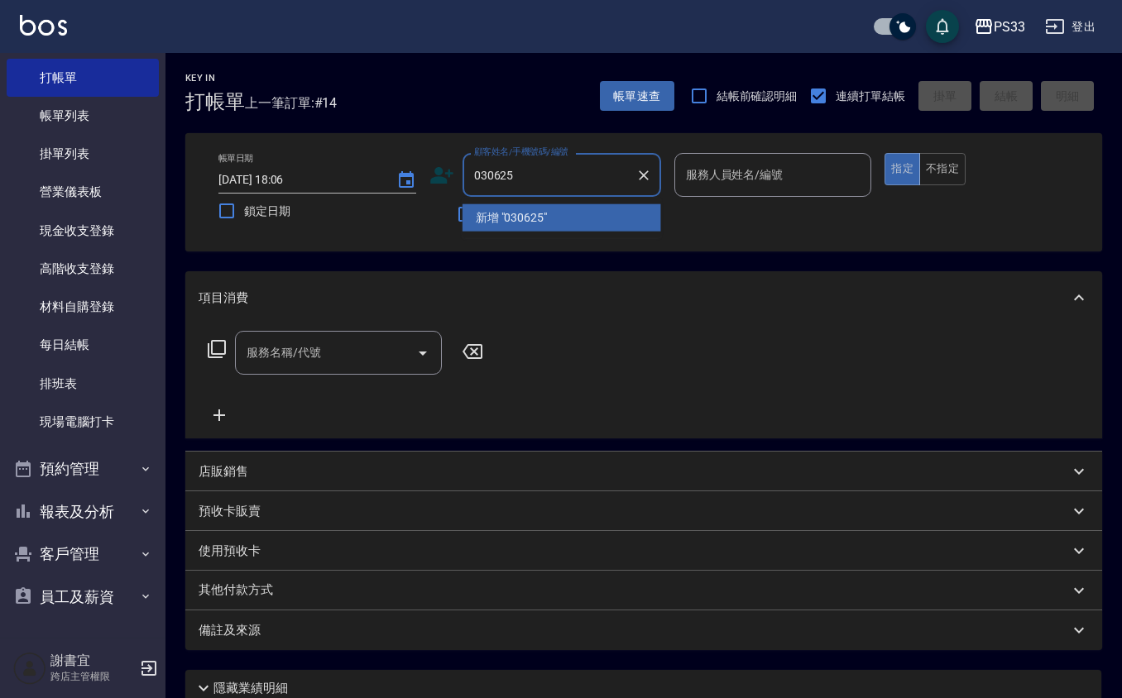
type input "030625"
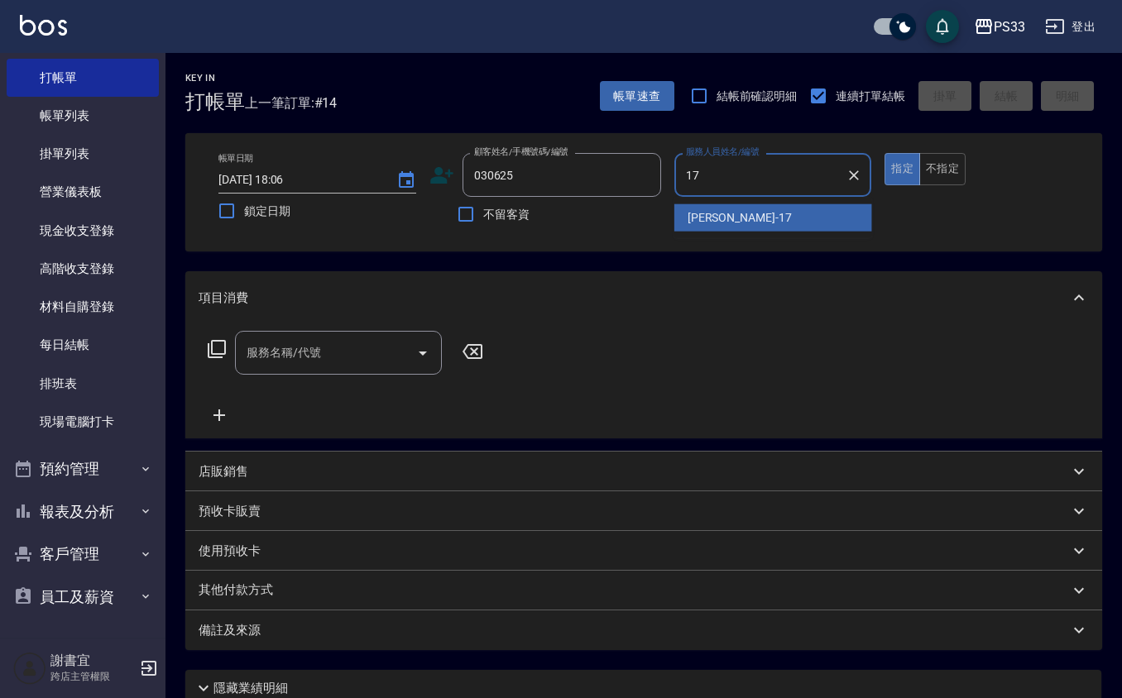
type input "[PERSON_NAME]-17"
type input "[PERSON_NAME]/0905775502/030625"
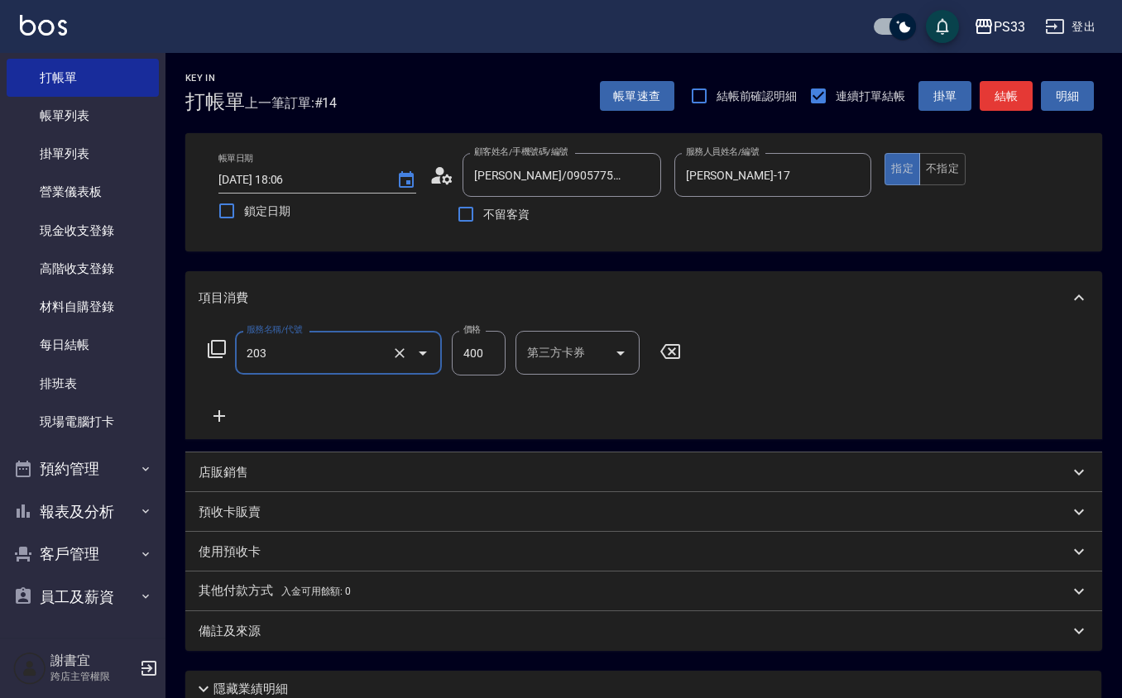
type input "指定單剪(203)"
type input "200"
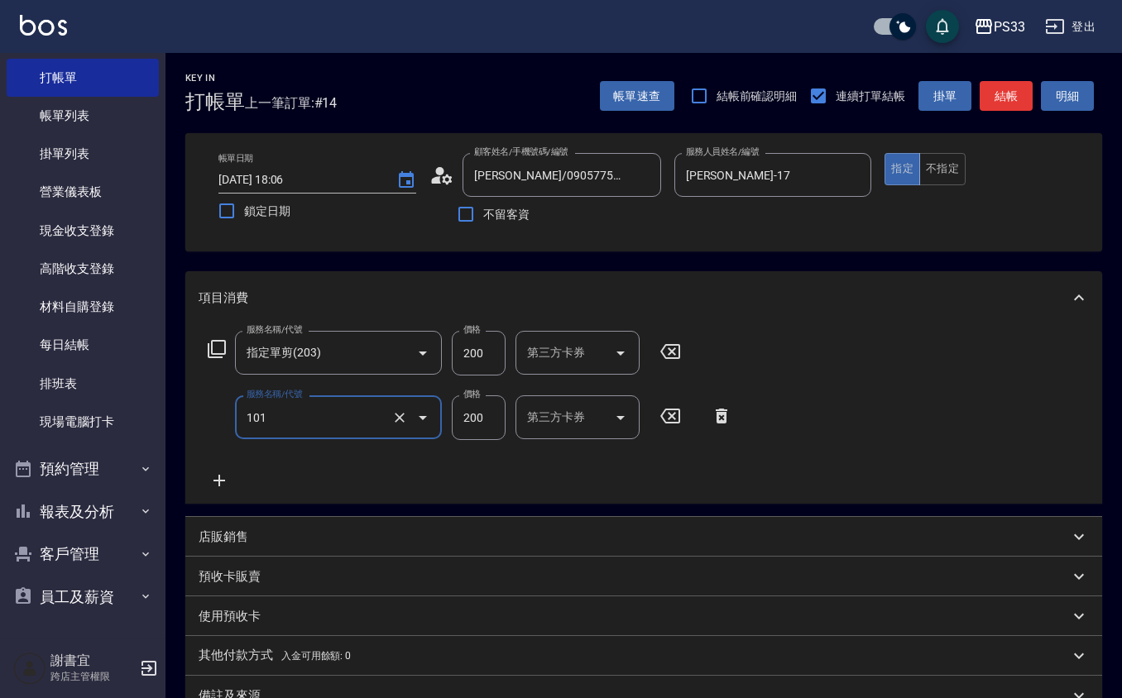
type input "洗髮(101)"
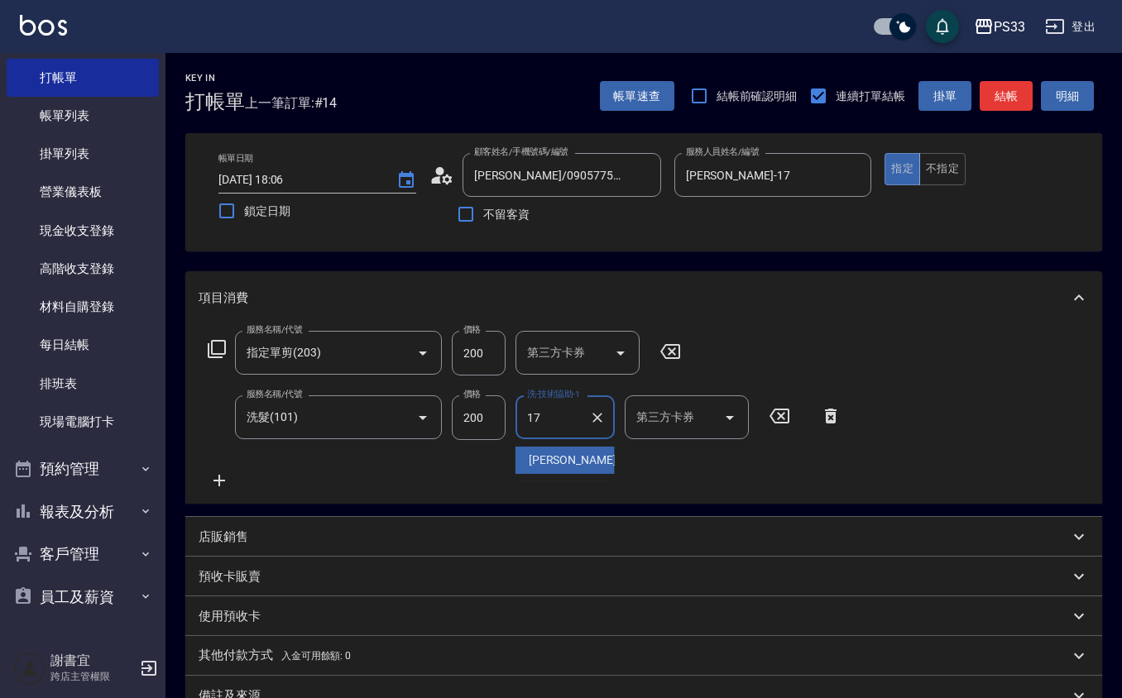
type input "[PERSON_NAME]-17"
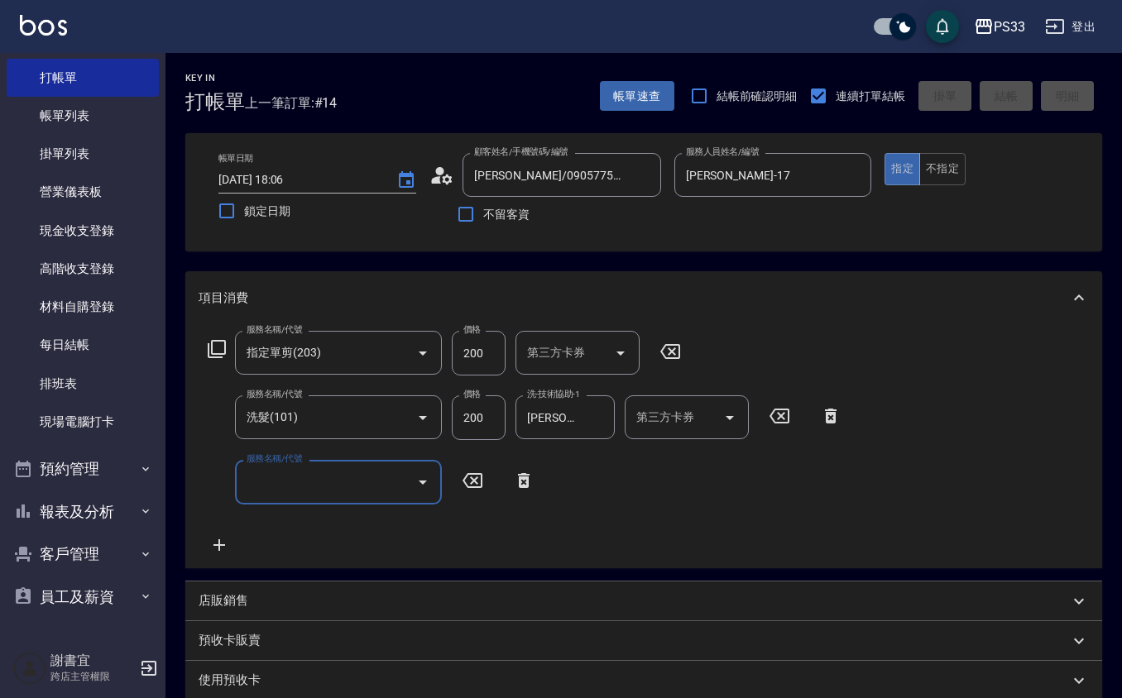
type input "[DATE] 18:07"
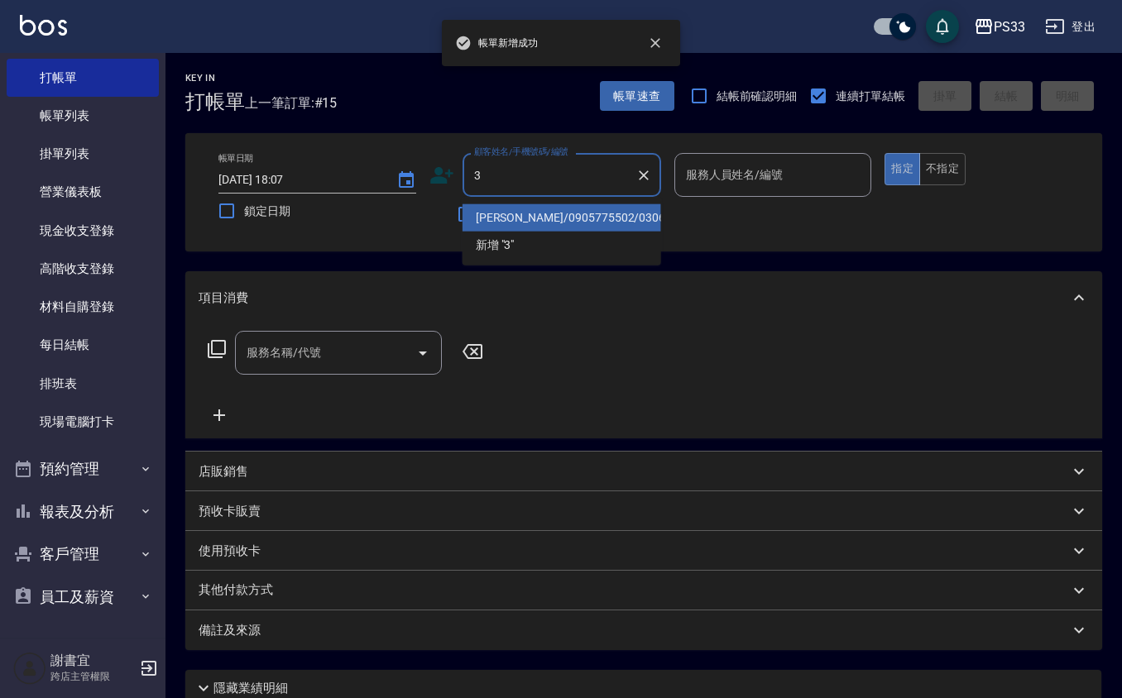
type input "[PERSON_NAME]/0905775502/030625"
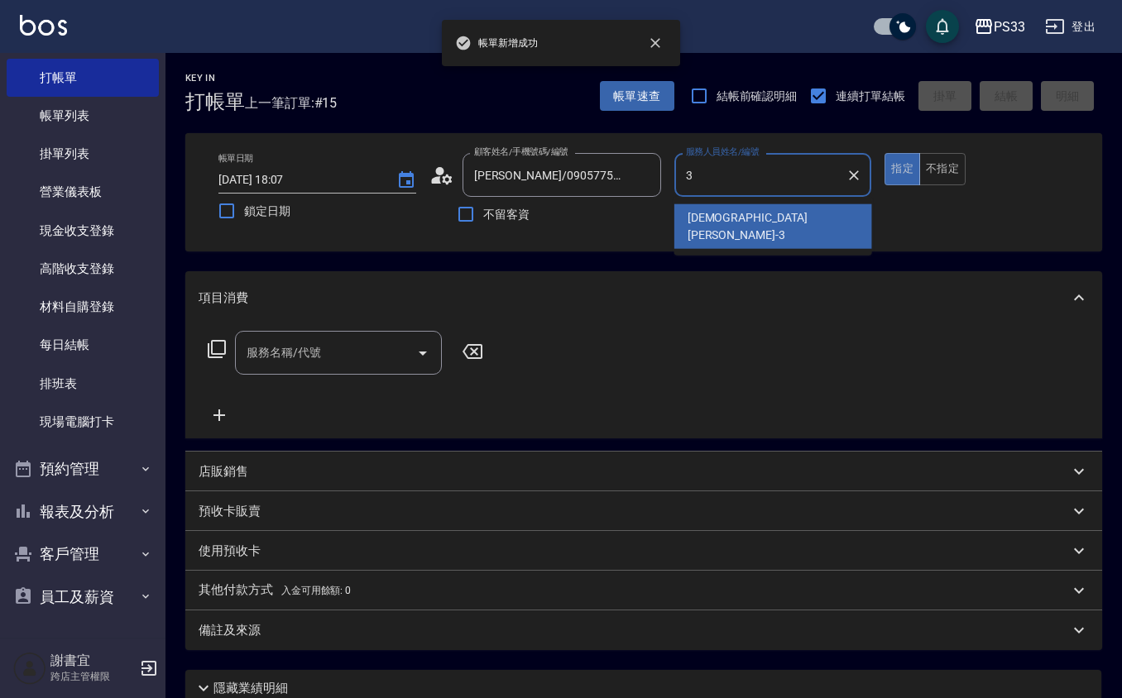
type input "[PERSON_NAME]-3"
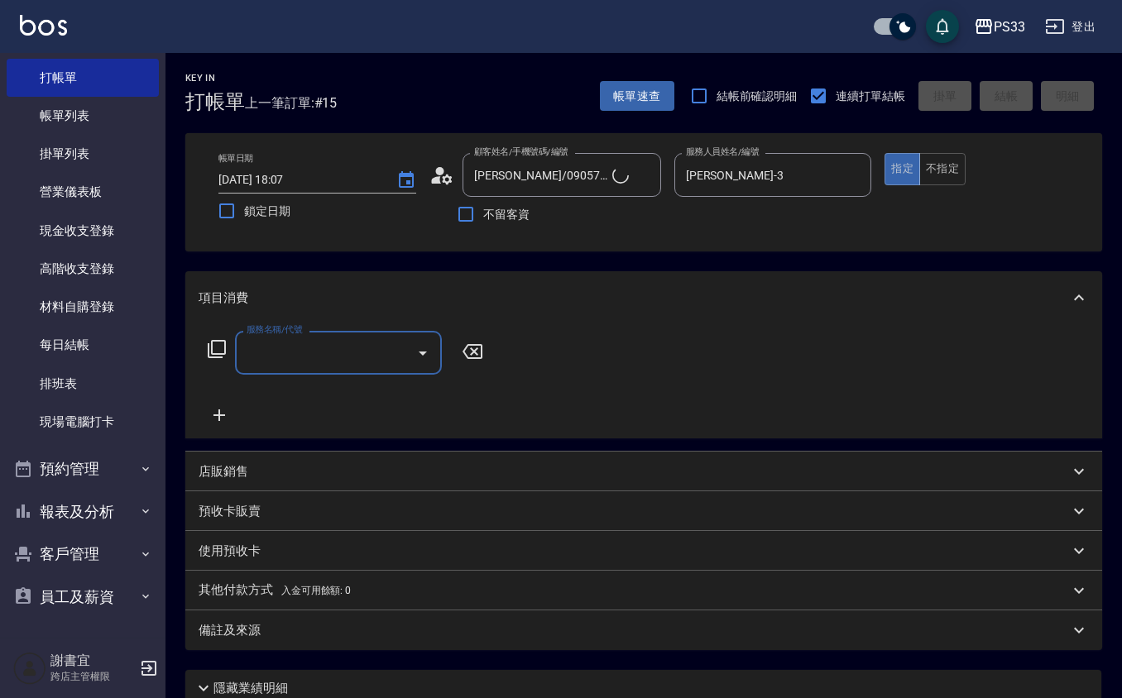
type input "Pinky/0930017010/3"
type input "指定單剪(203)"
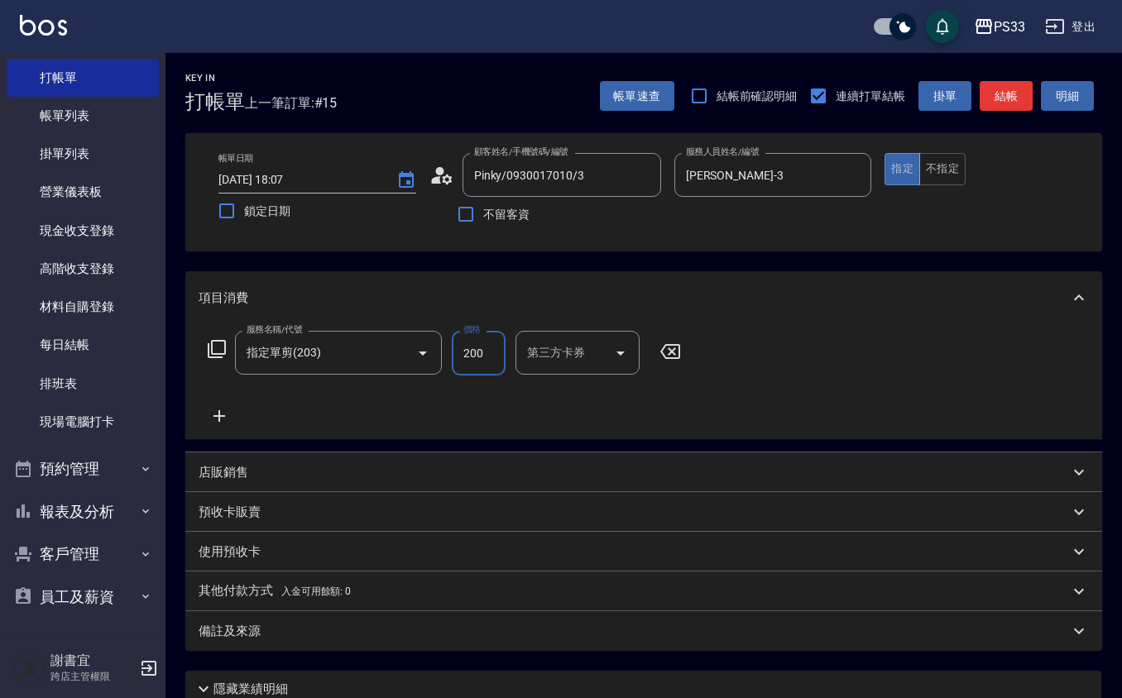
type input "200"
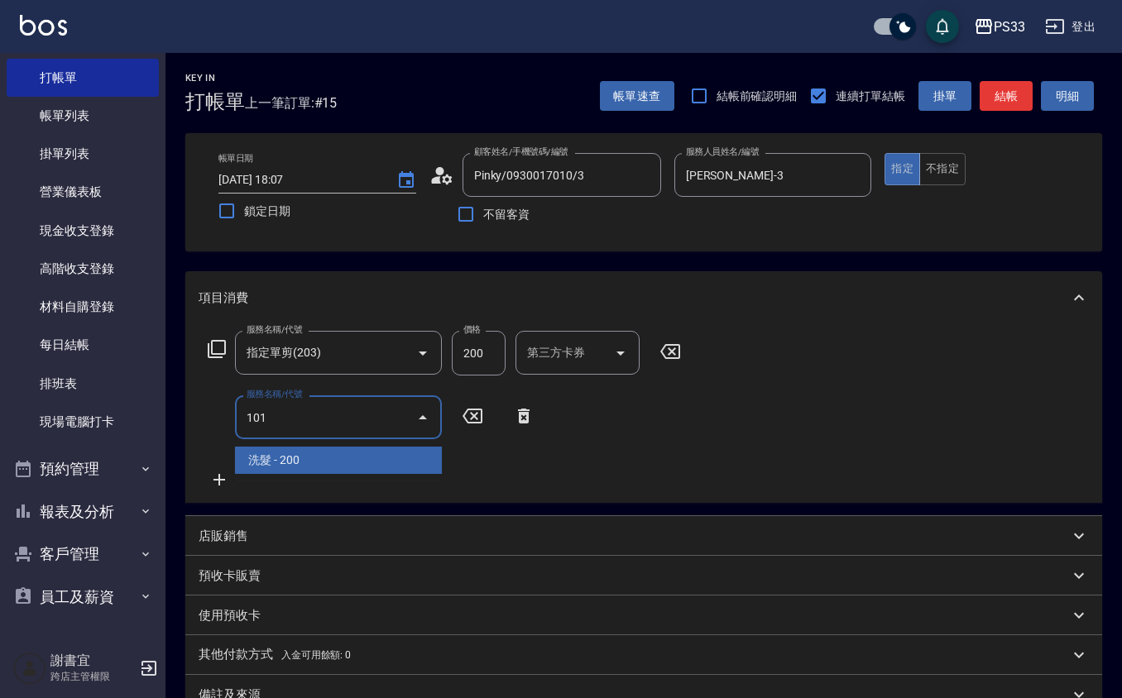
type input "洗髮(101)"
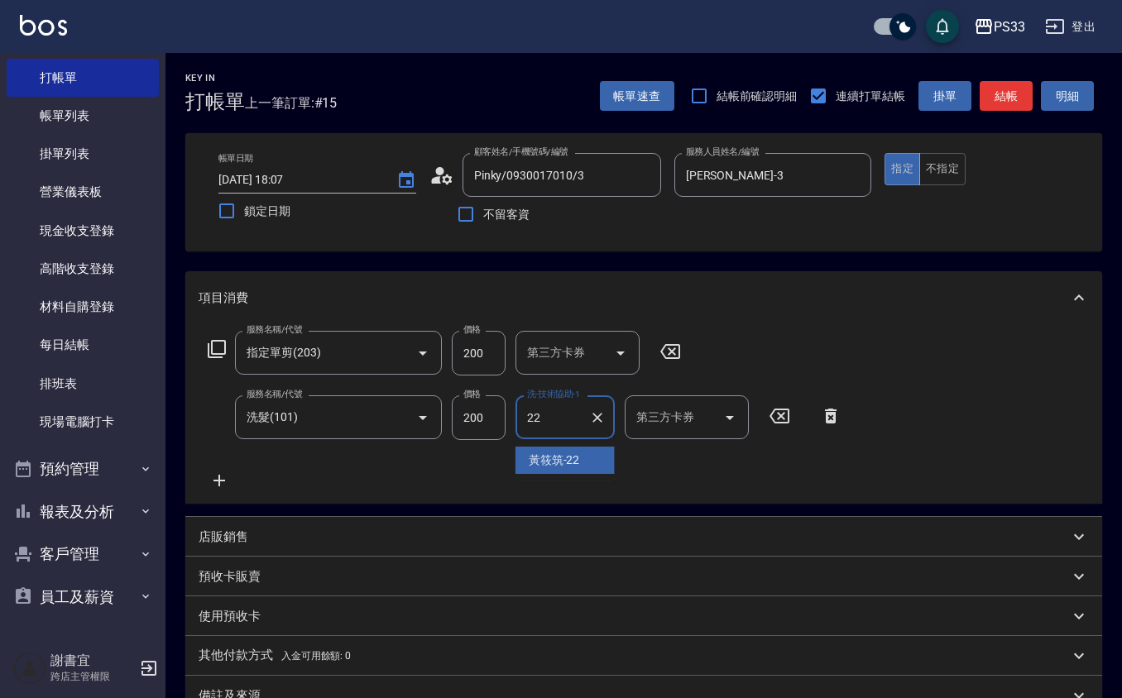
type input "[PERSON_NAME]-22"
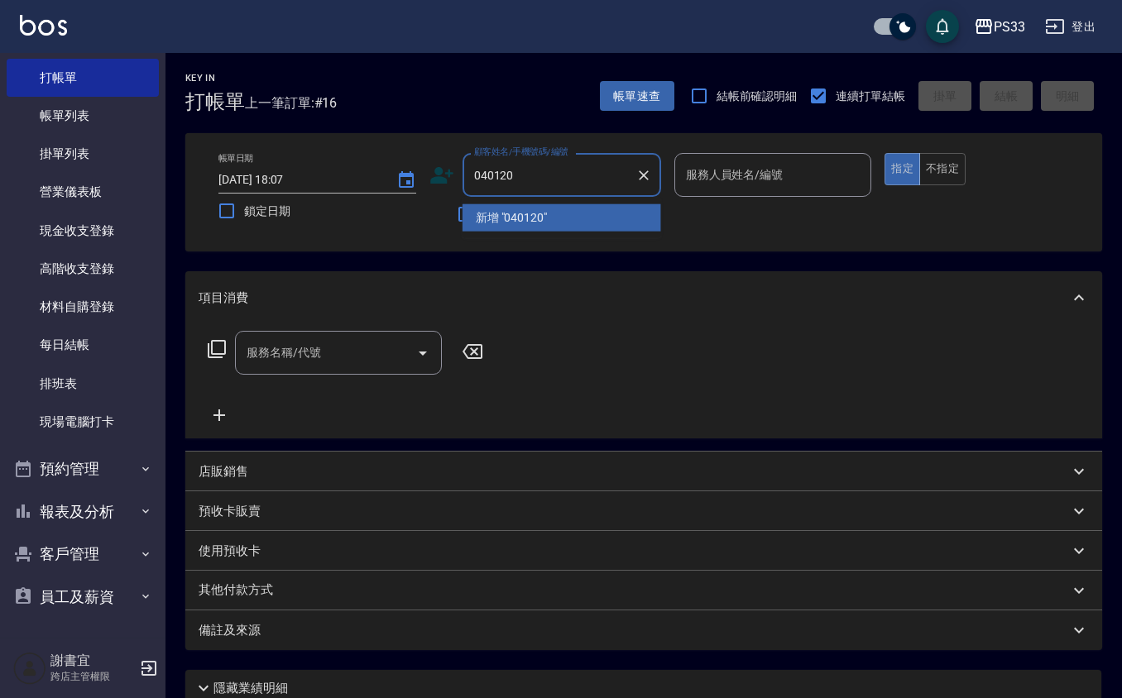
type input "040120"
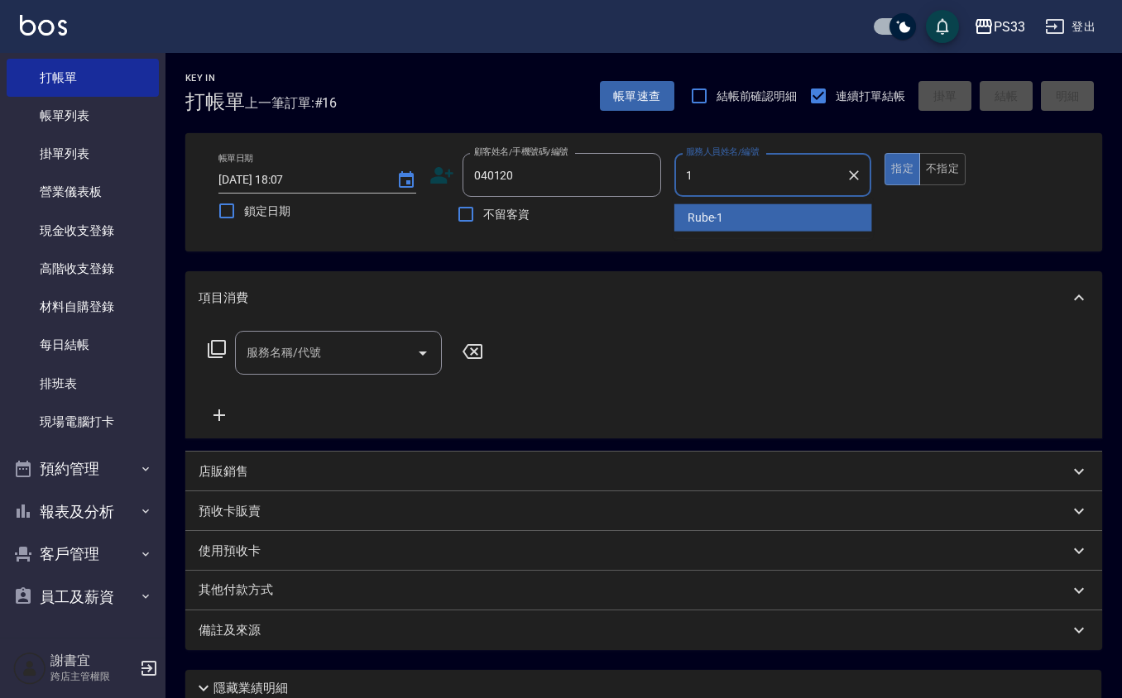
type input "Rube-1"
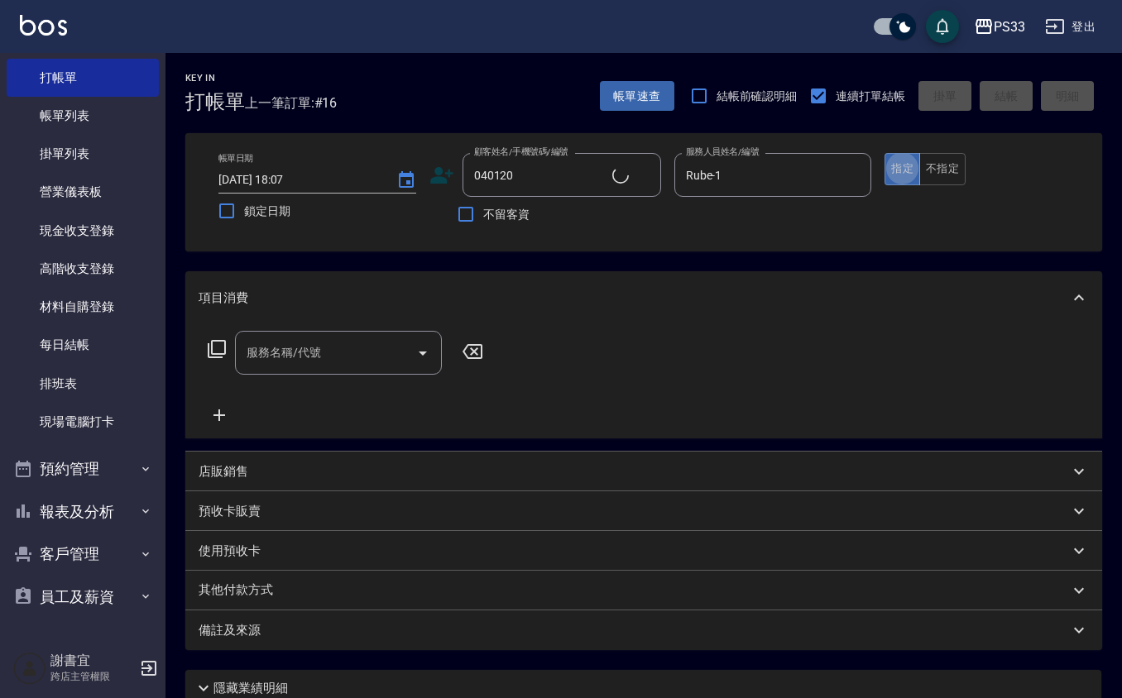
type input "[PERSON_NAME]/0965036260/040120"
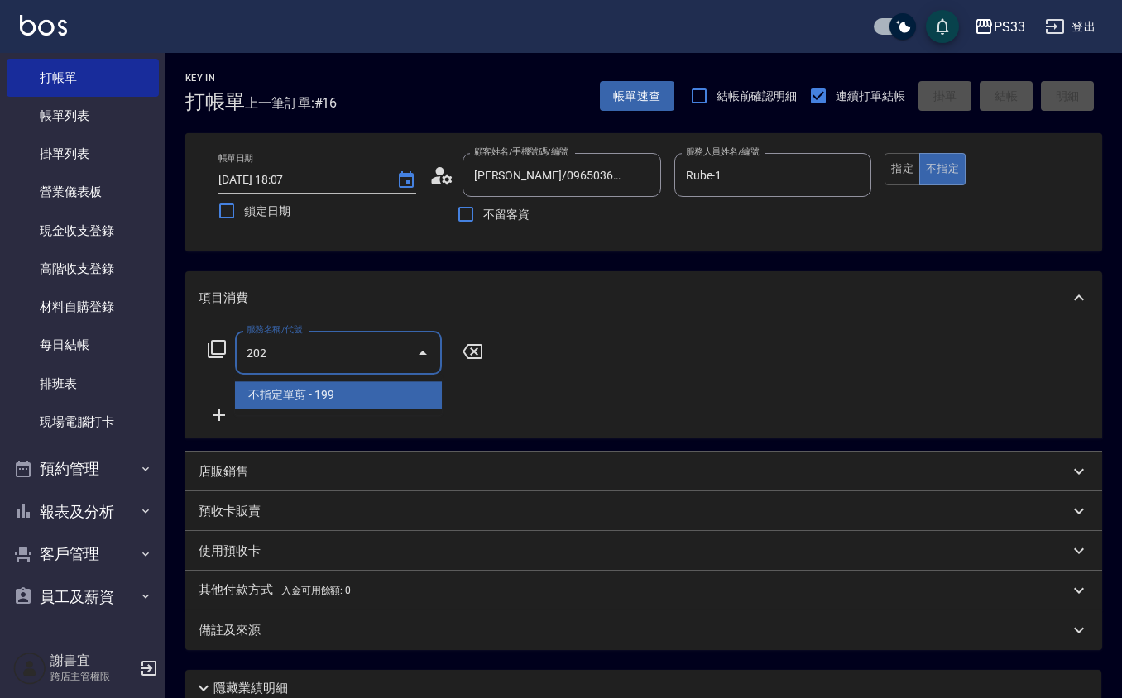
type input "不指定單剪(202)"
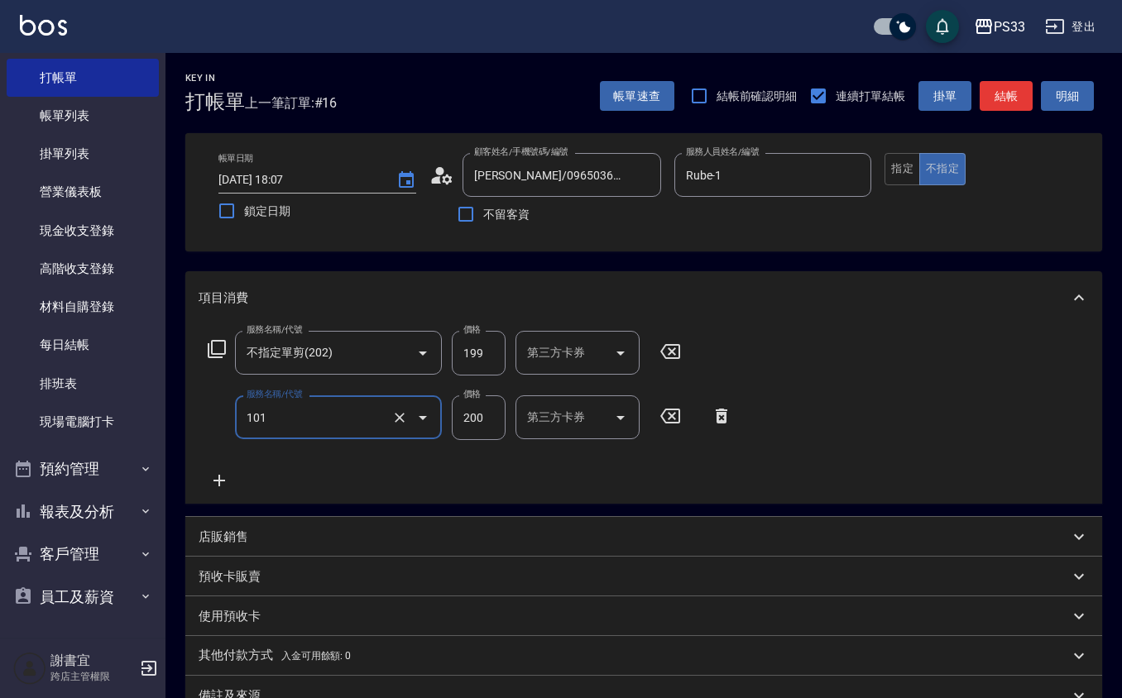
type input "洗髮(101)"
click at [487, 435] on input "1" at bounding box center [479, 418] width 54 height 45
type input "200"
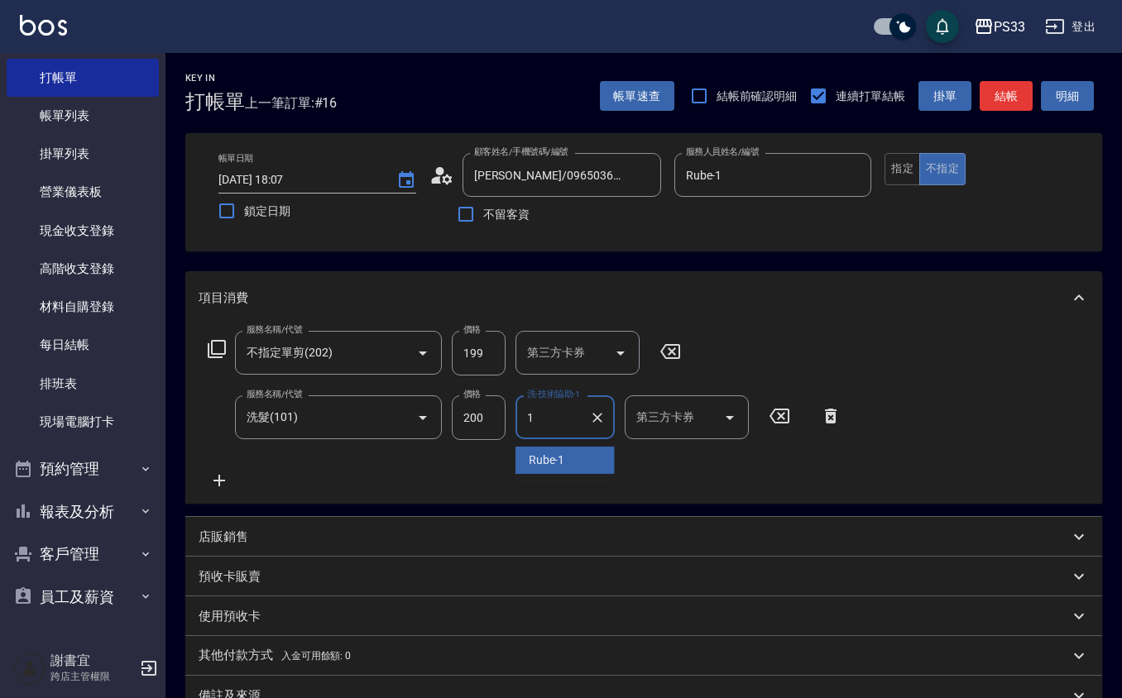
type input "Rube-1"
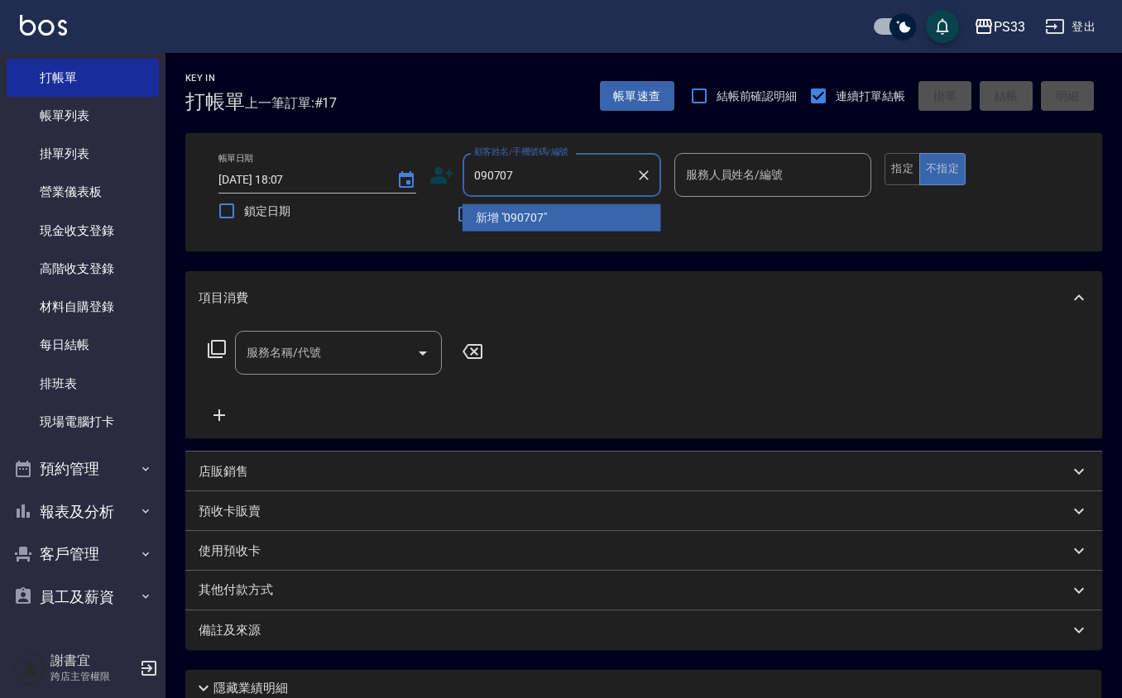
type input "090707"
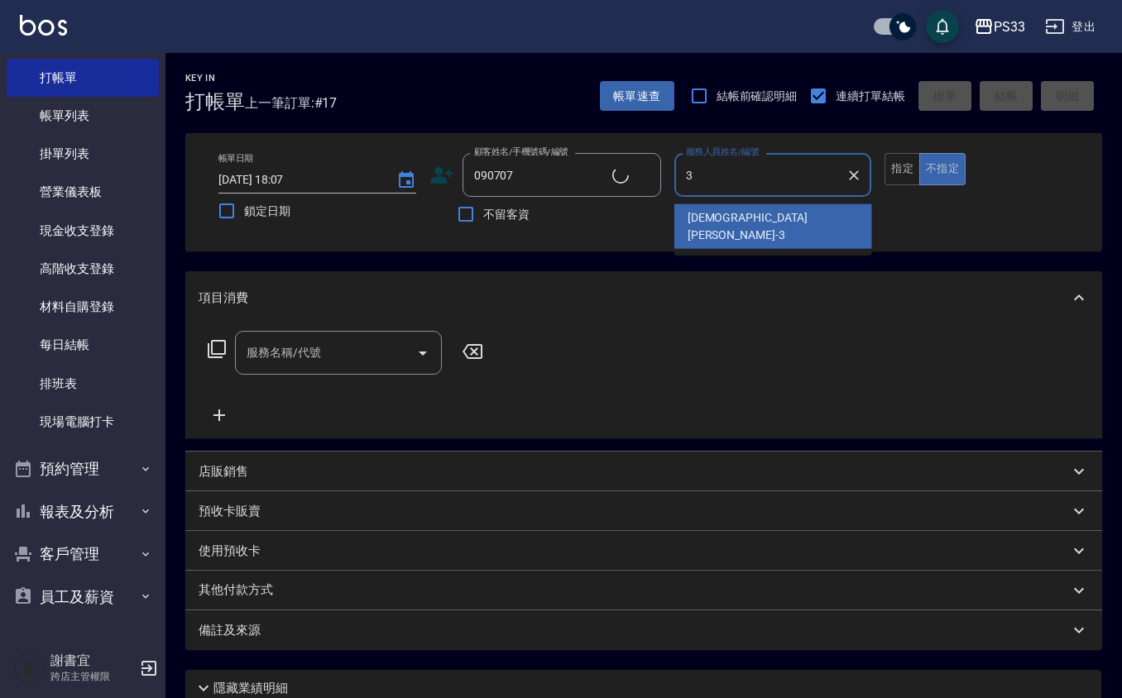
type input "3"
type button "false"
type input "[PERSON_NAME]/0979775636/090707"
type input "[PERSON_NAME]-3"
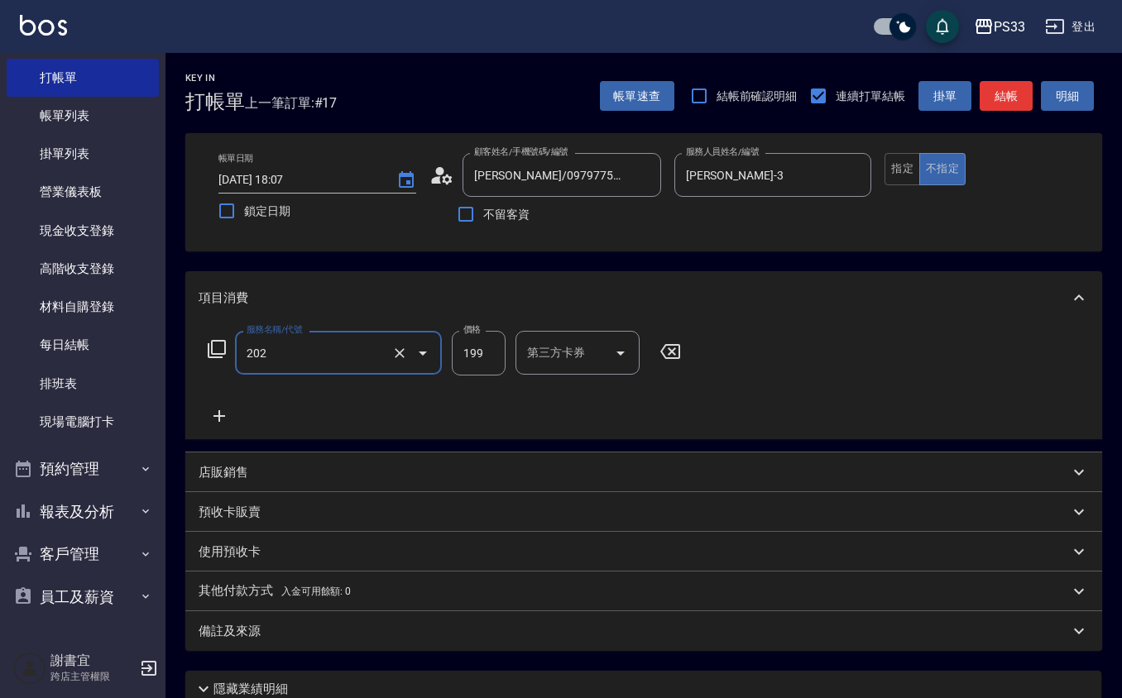
type input "不指定單剪(202)"
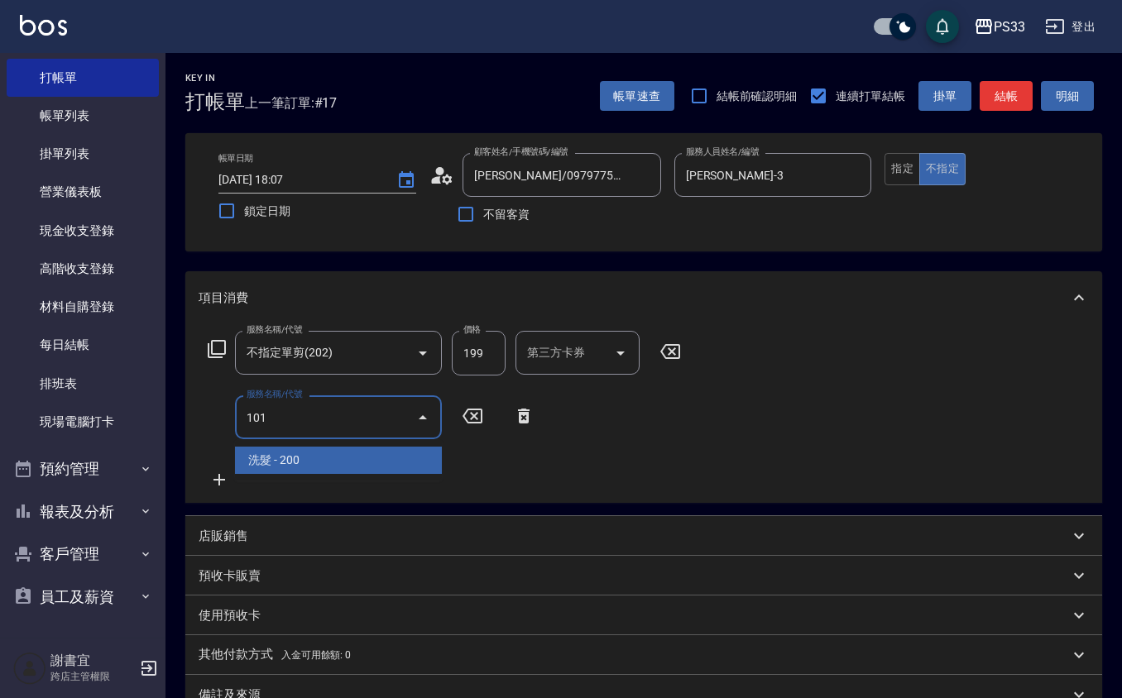
type input "洗髮(101)"
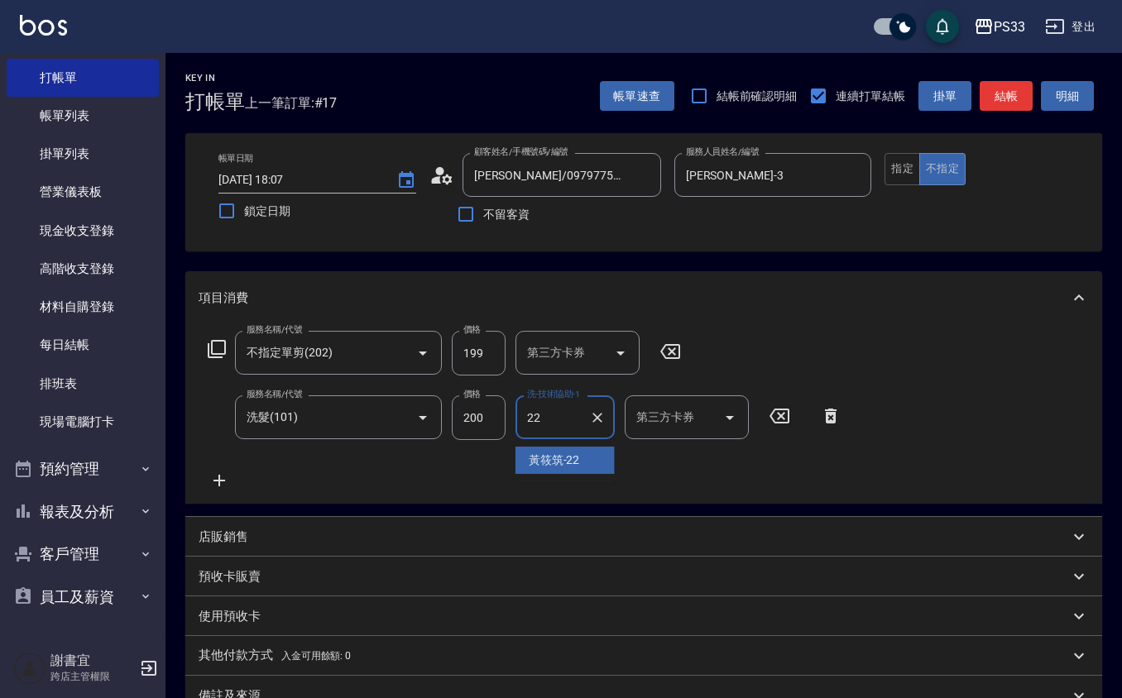
type input "[PERSON_NAME]-22"
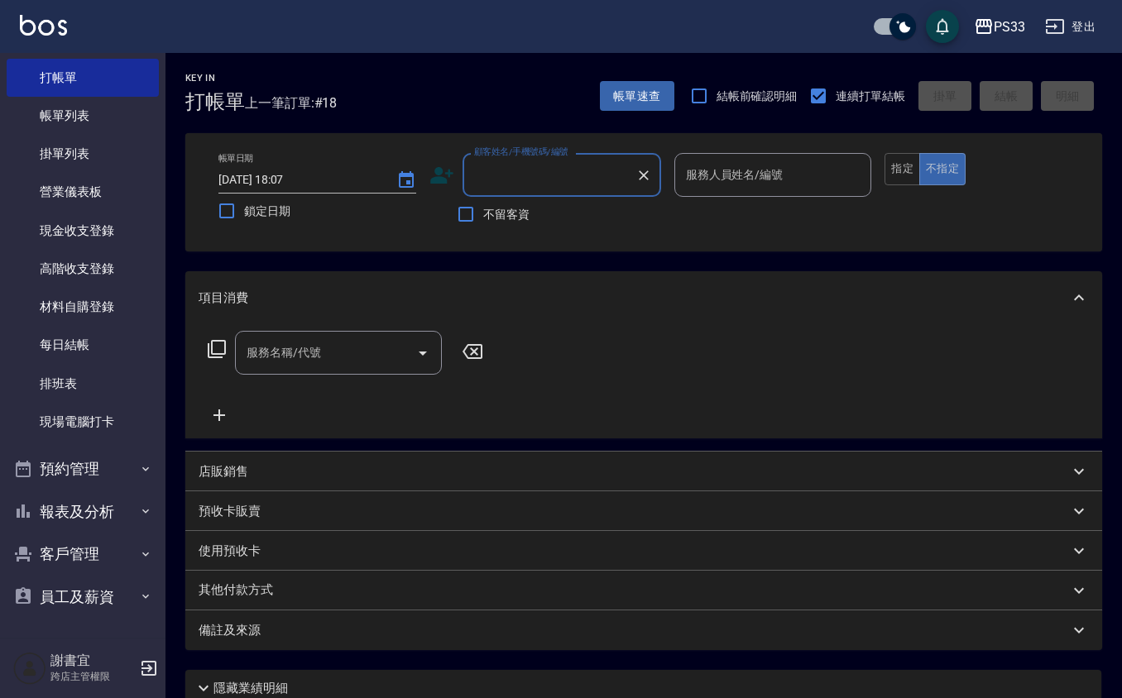
drag, startPoint x: 475, startPoint y: 189, endPoint x: 517, endPoint y: 137, distance: 66.4
click at [493, 164] on input "顧客姓名/手機號碼/編號" at bounding box center [549, 175] width 159 height 29
type input "17"
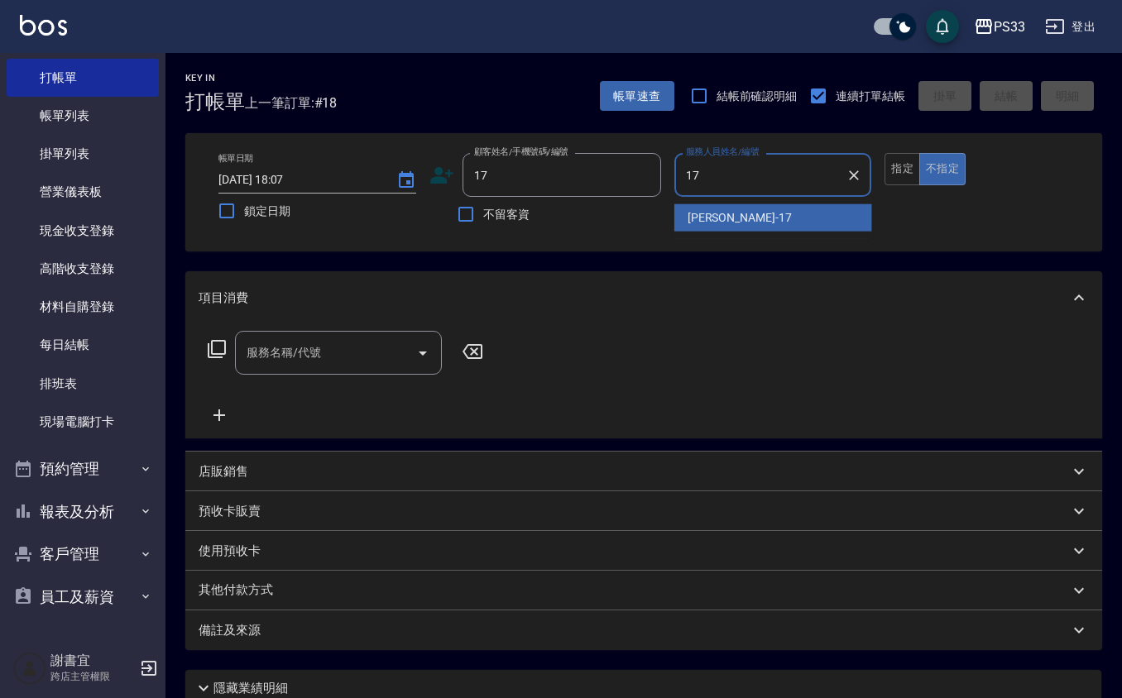
type input "[PERSON_NAME]-17"
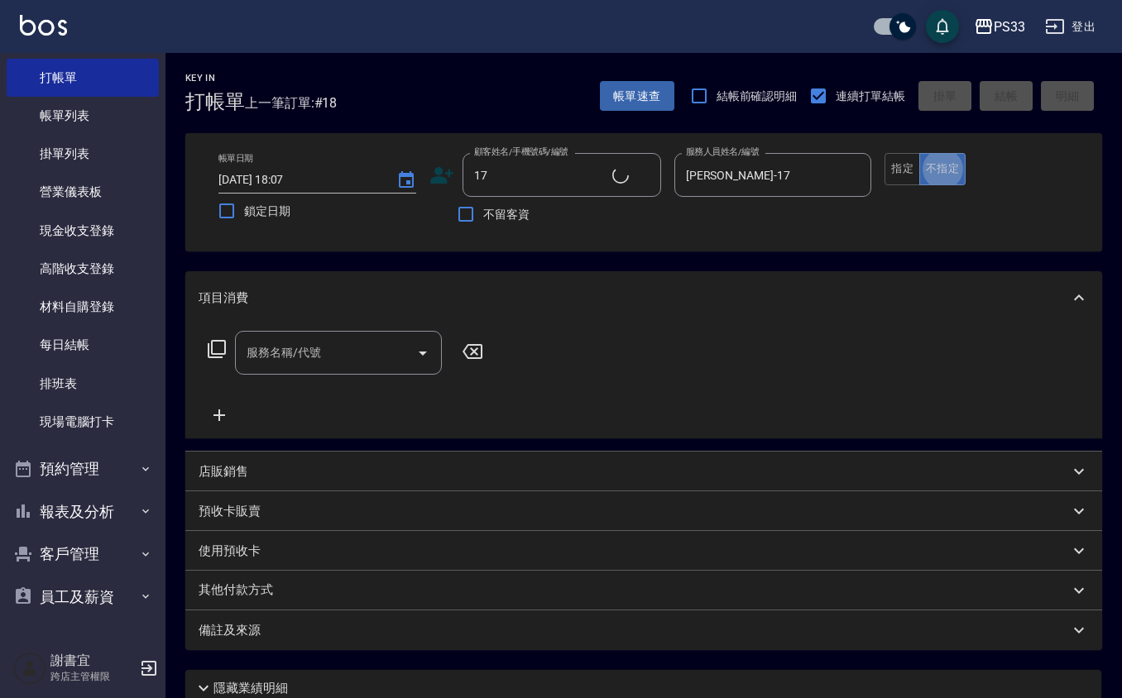
type input "[PERSON_NAME]/0000/17"
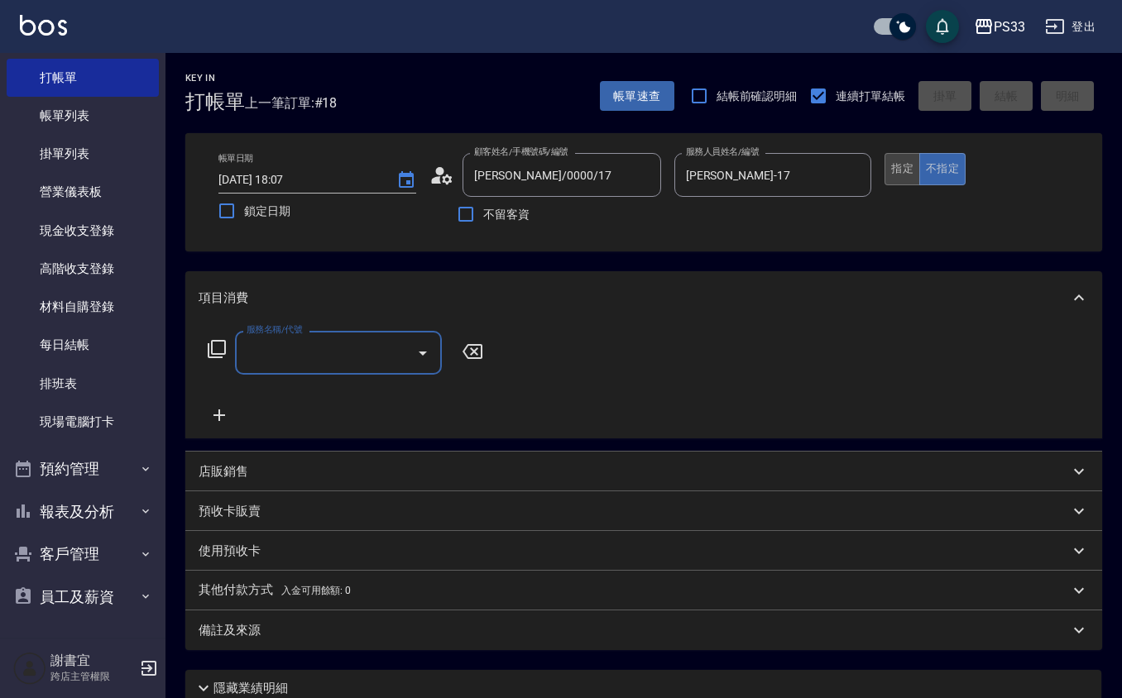
click at [897, 162] on button "指定" at bounding box center [903, 169] width 36 height 32
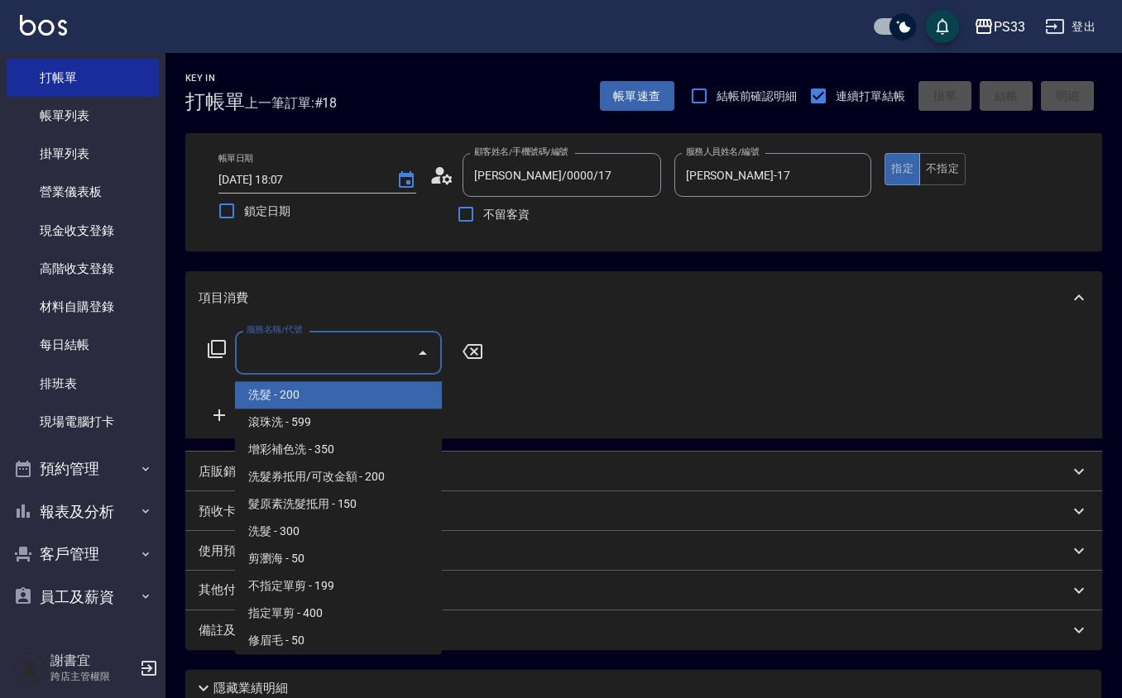
drag, startPoint x: 303, startPoint y: 366, endPoint x: 314, endPoint y: 341, distance: 27.4
click at [306, 365] on input "服務名稱/代號" at bounding box center [325, 352] width 167 height 29
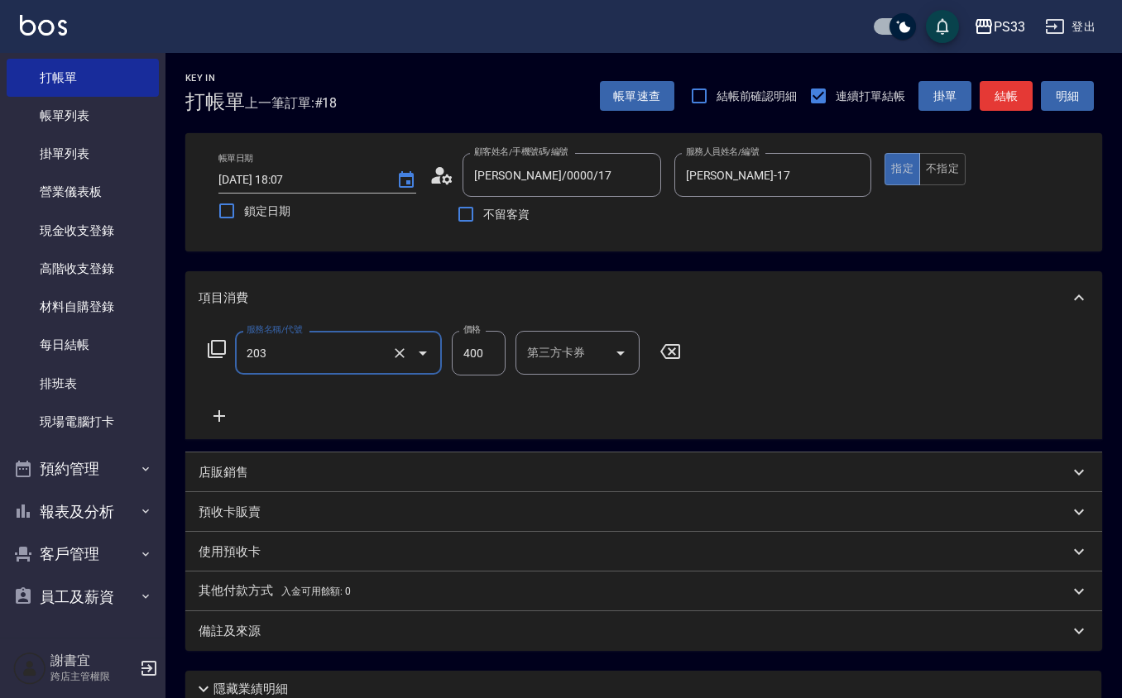
type input "指定單剪(203)"
type input "200"
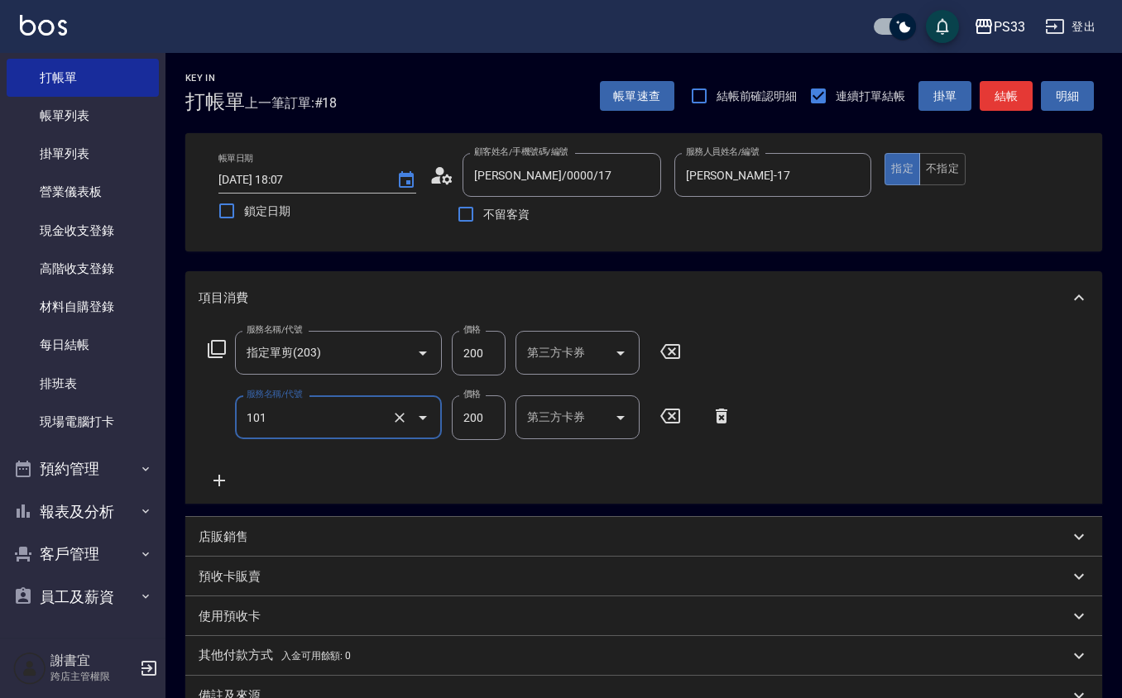
type input "洗髮(101)"
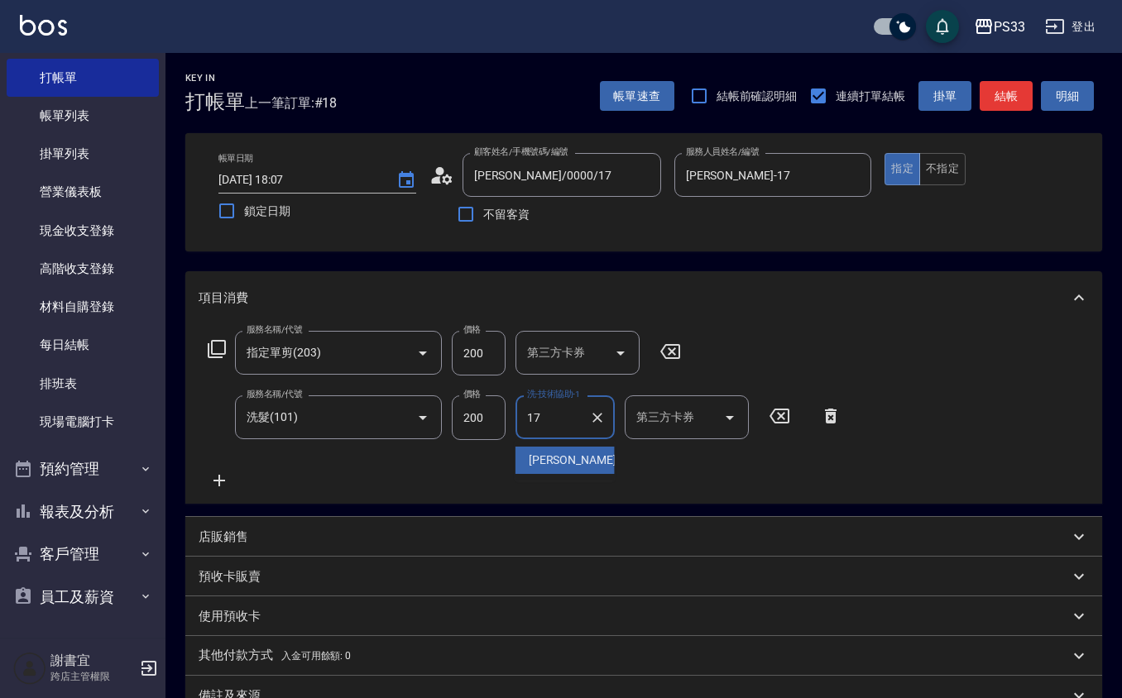
type input "[PERSON_NAME]-17"
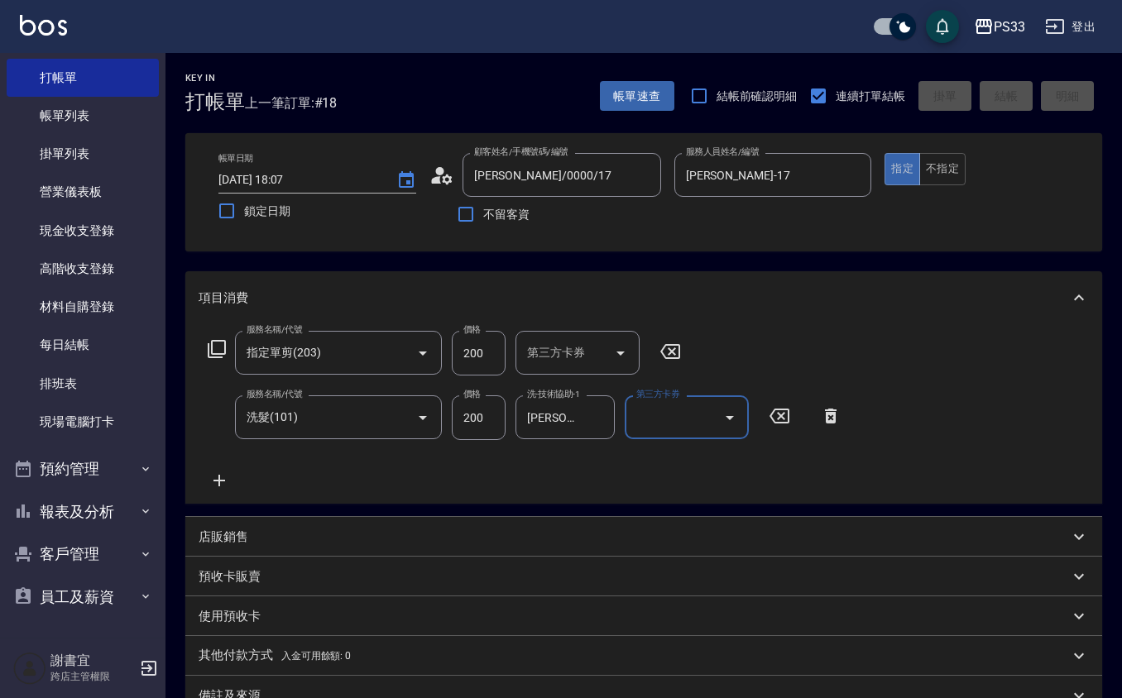
type input "[DATE] 18:26"
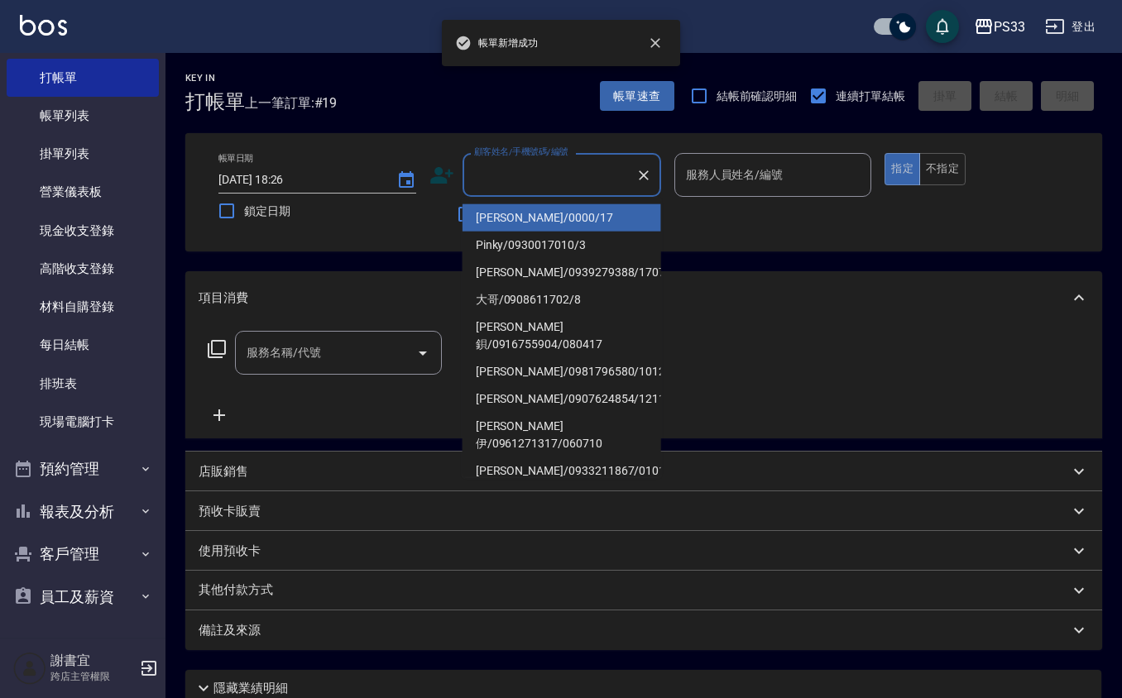
click at [550, 173] on input "顧客姓名/手機號碼/編號" at bounding box center [549, 175] width 159 height 29
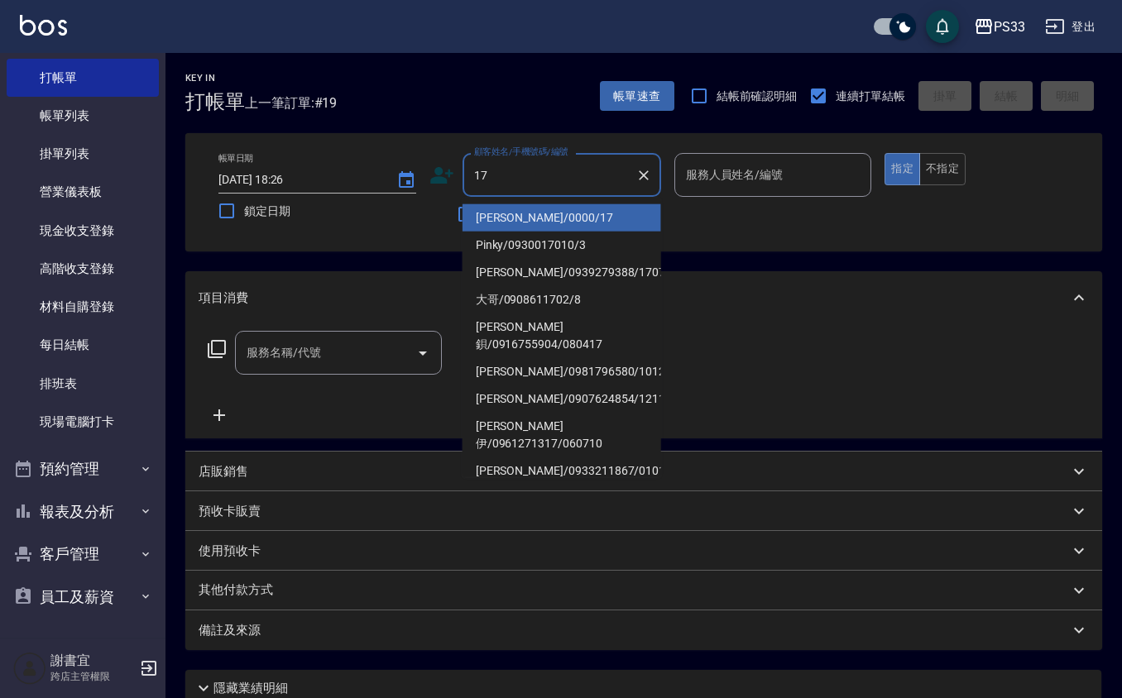
type input "[PERSON_NAME]/0000/17"
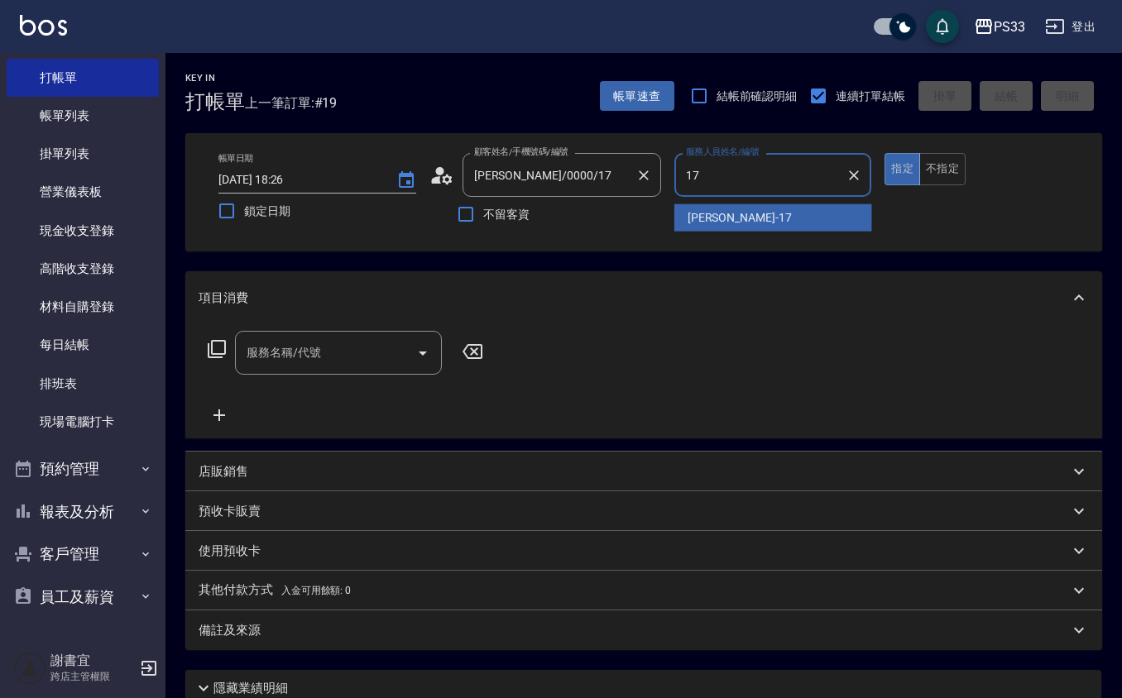
type input "[PERSON_NAME]-17"
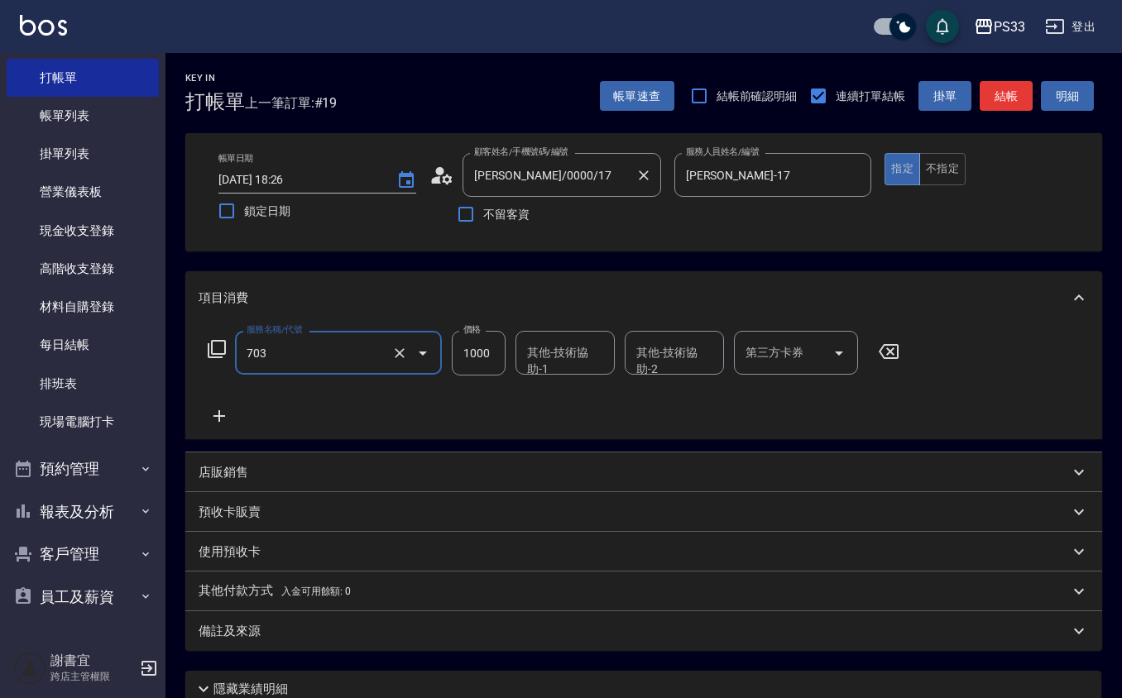
type input "接髮協助(703)"
type input "2000"
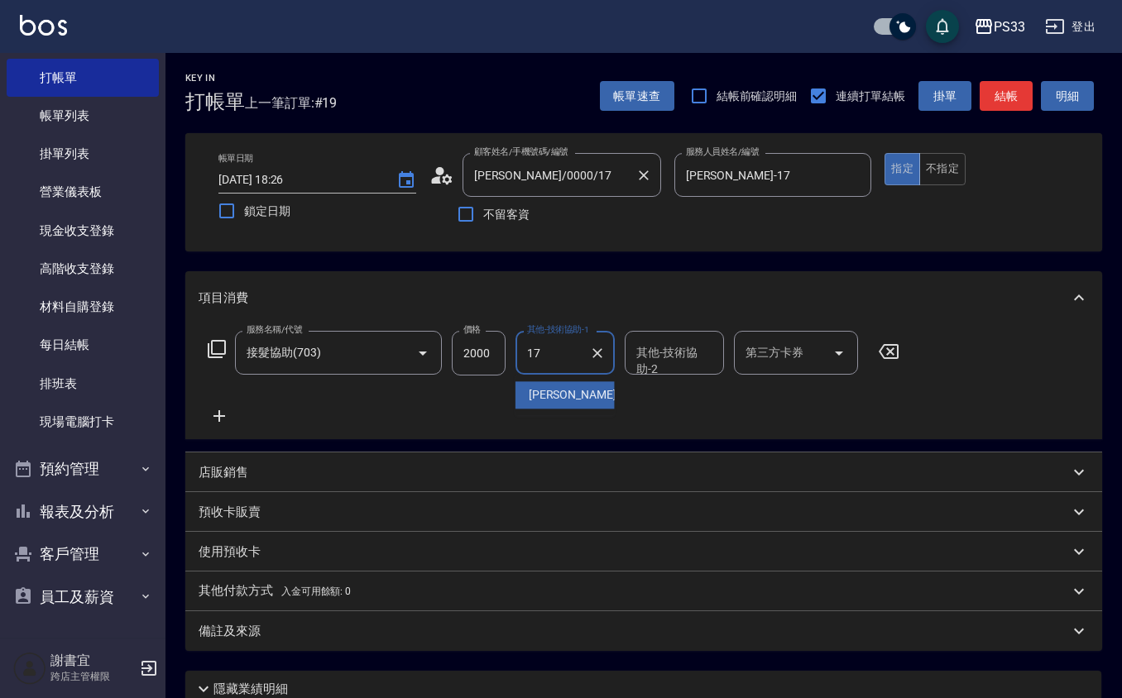
type input "[PERSON_NAME]-17"
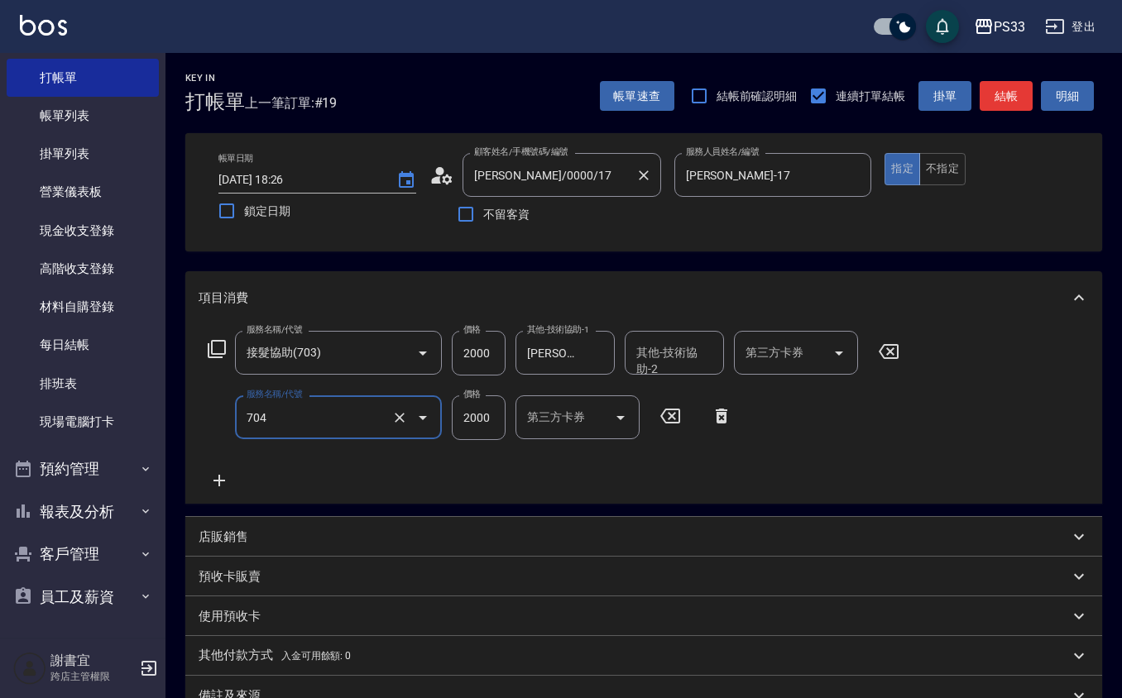
type input "髮片重整(704)"
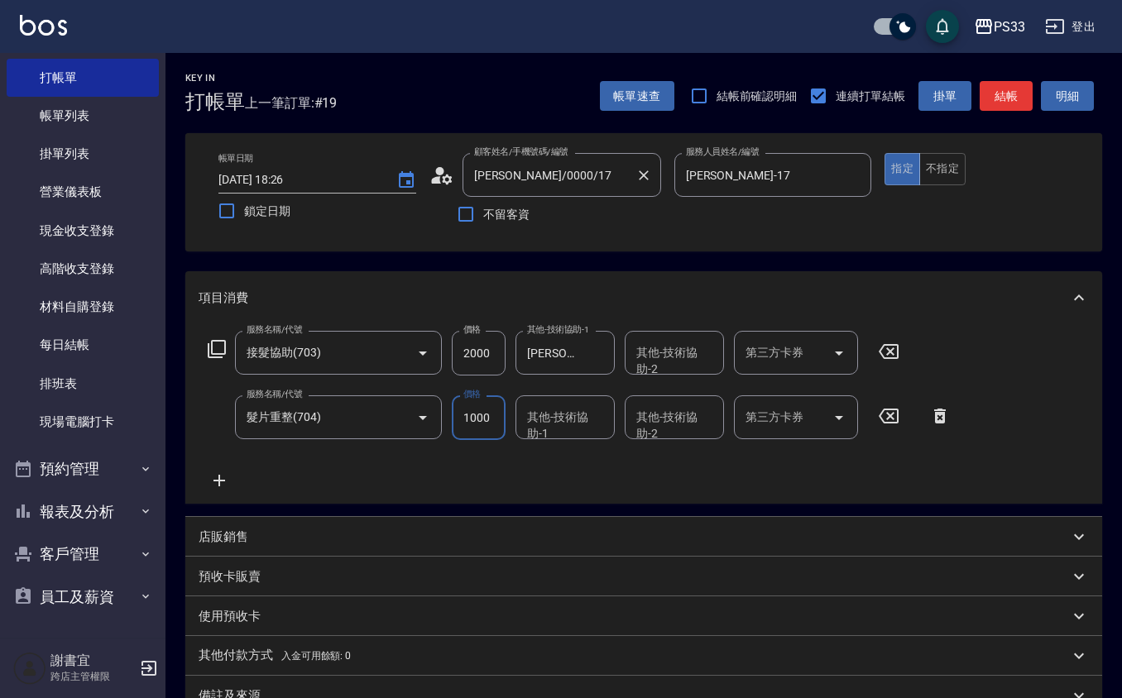
type input "1000"
type input "[PERSON_NAME]-17"
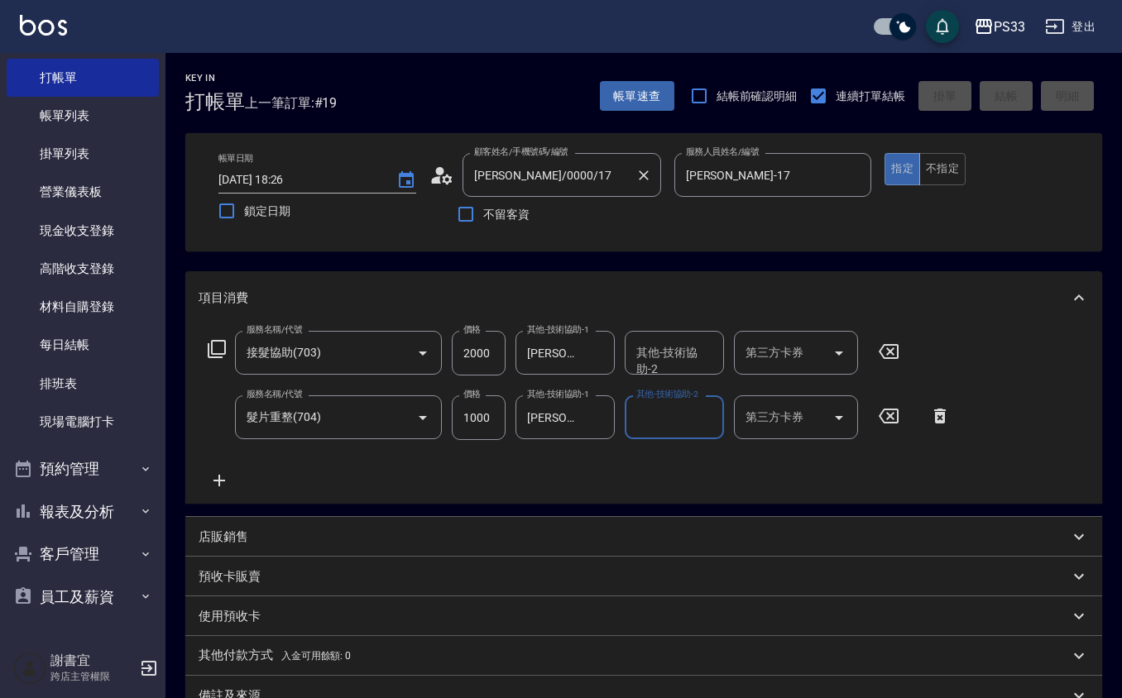
type input "[DATE] 18:27"
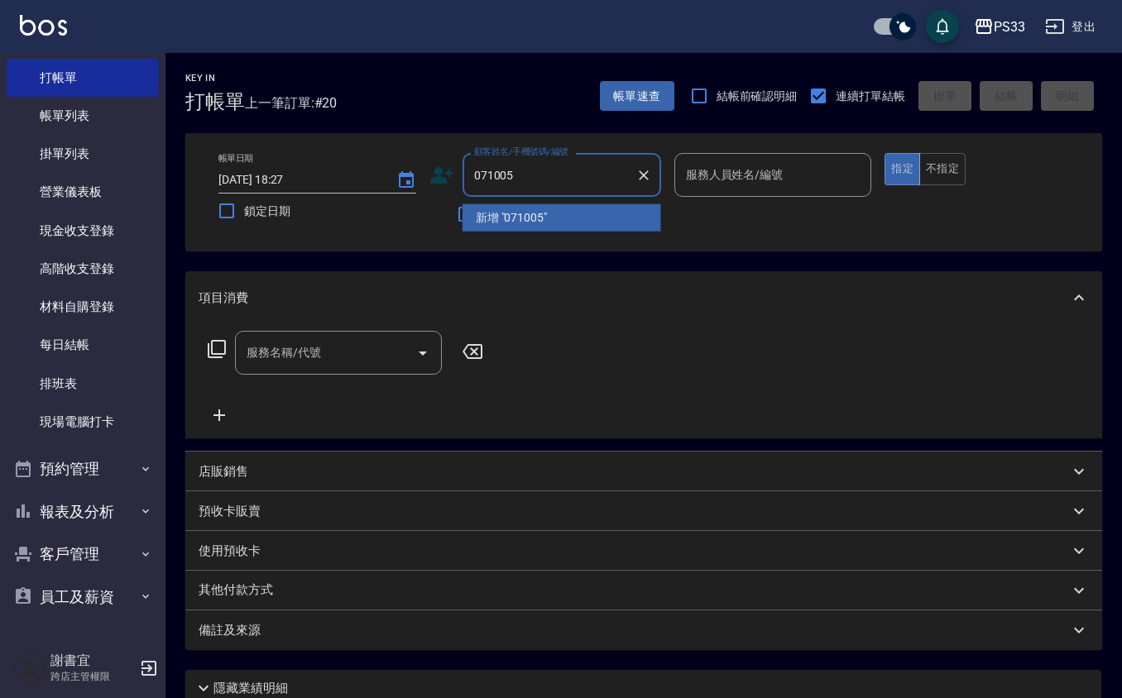
type input "071005"
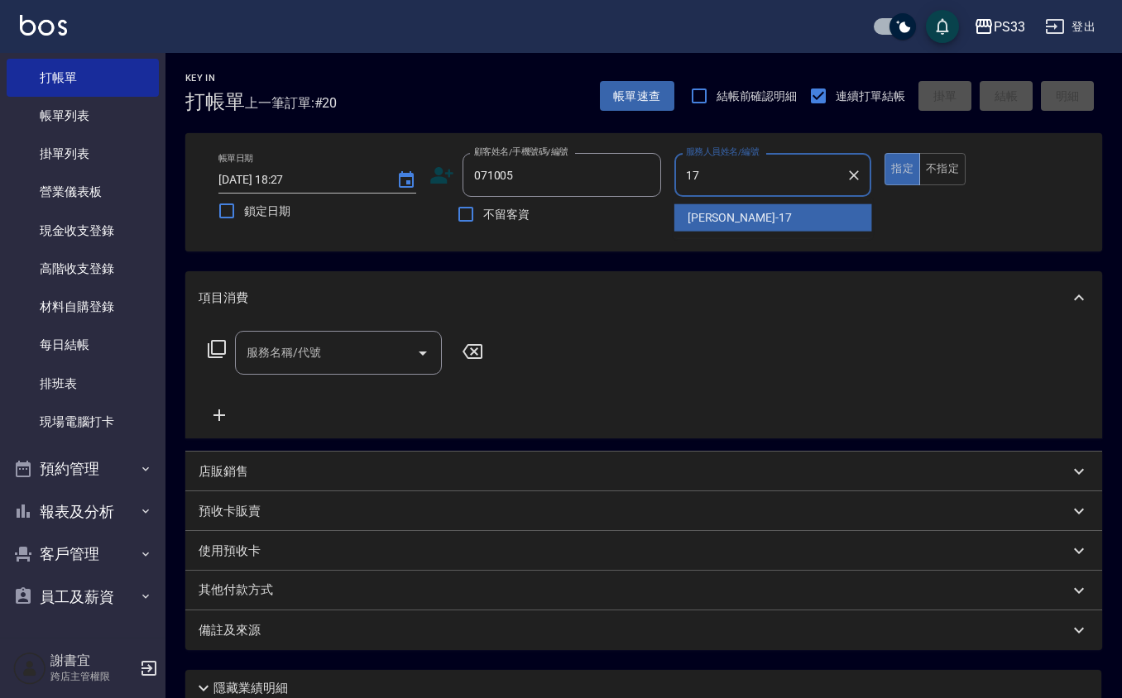
type input "[PERSON_NAME]-17"
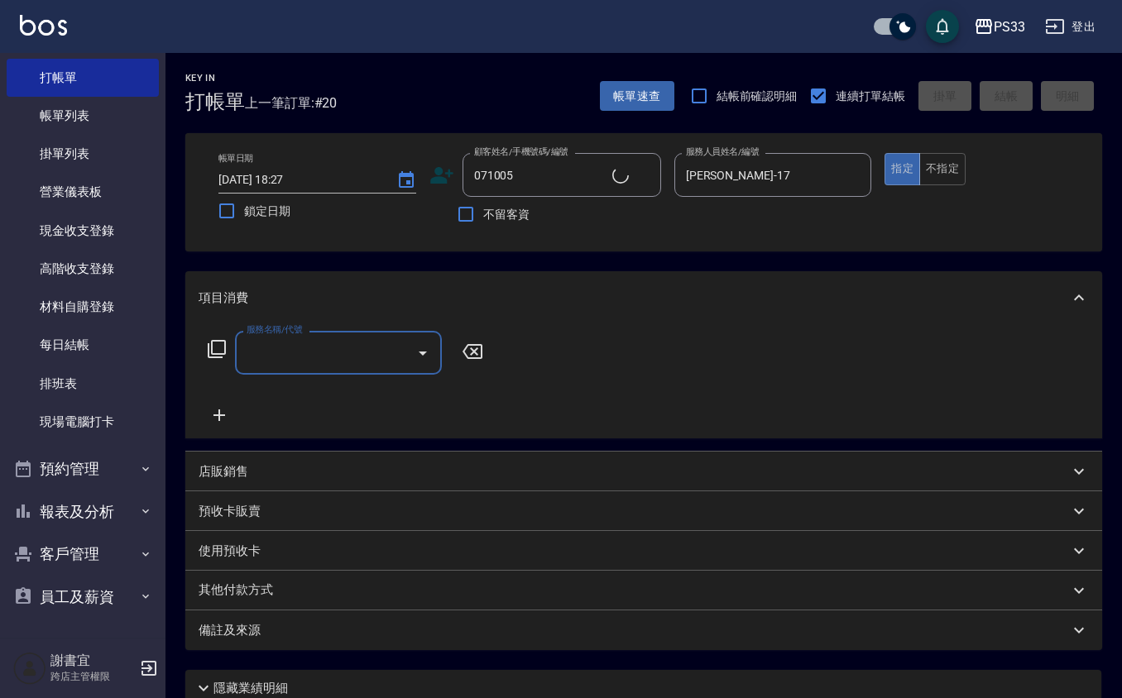
type input "[PERSON_NAME]/0930594355/071005"
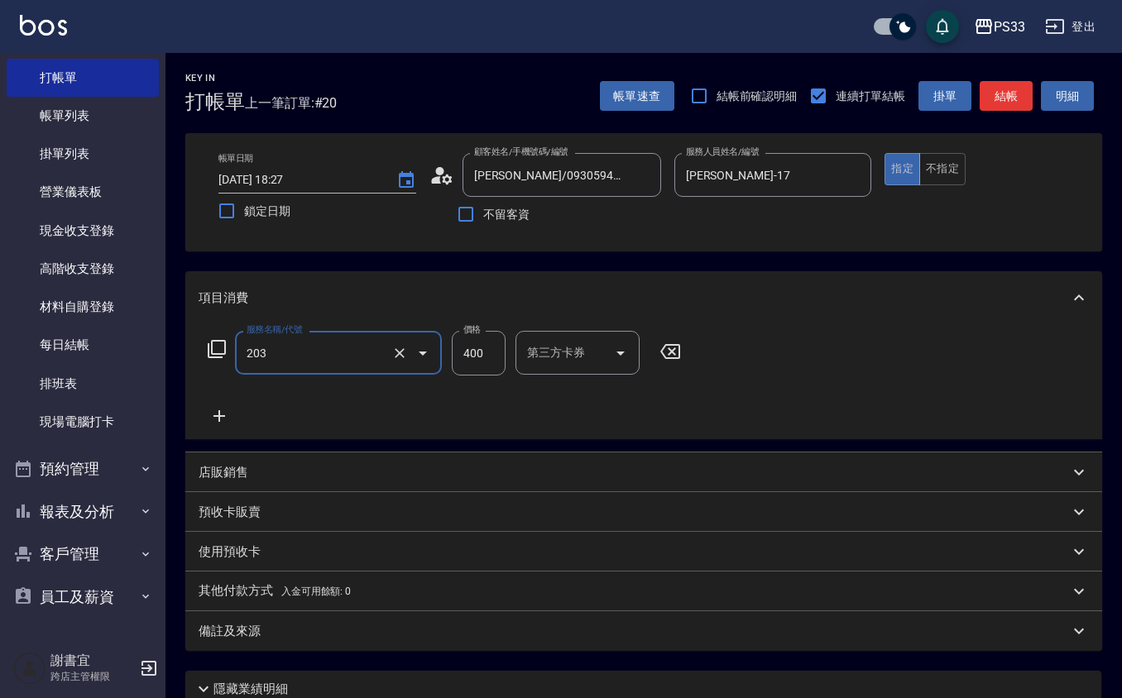
type input "指定單剪(203)"
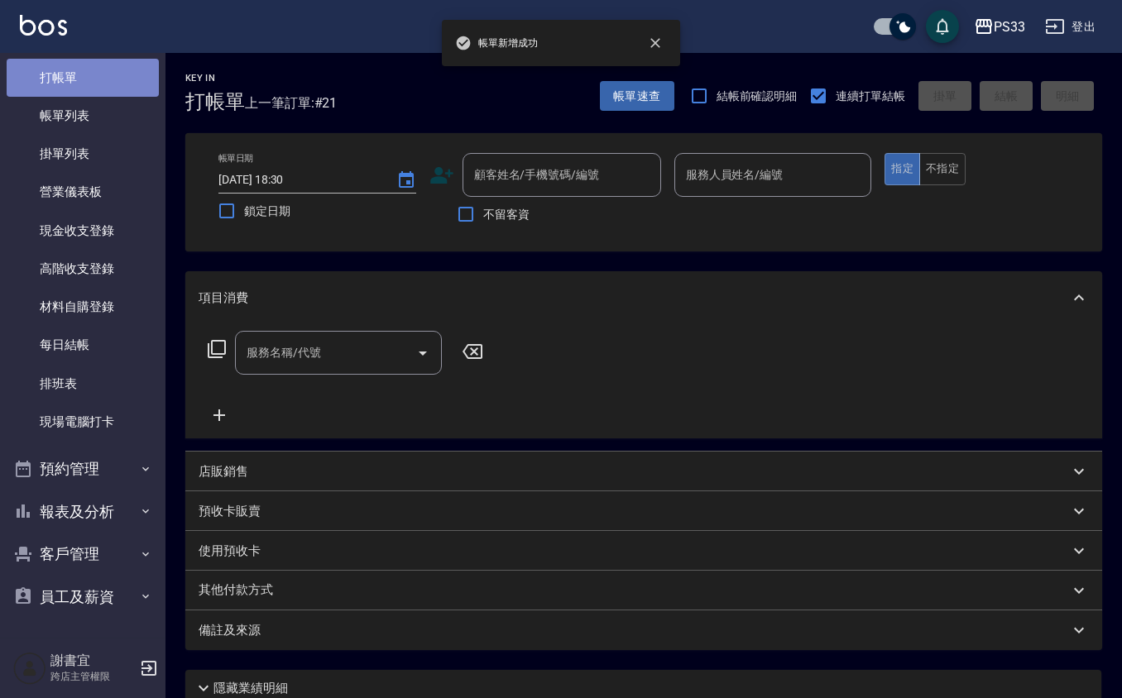
click at [103, 84] on link "打帳單" at bounding box center [83, 78] width 152 height 38
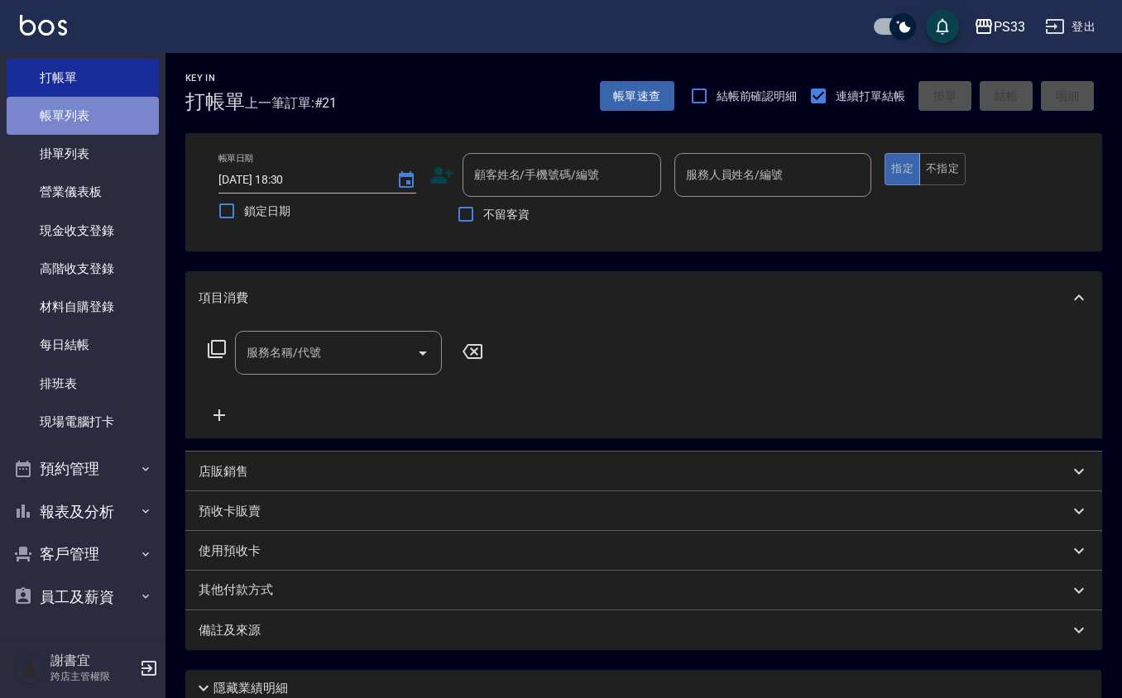
click at [94, 110] on link "帳單列表" at bounding box center [83, 116] width 152 height 38
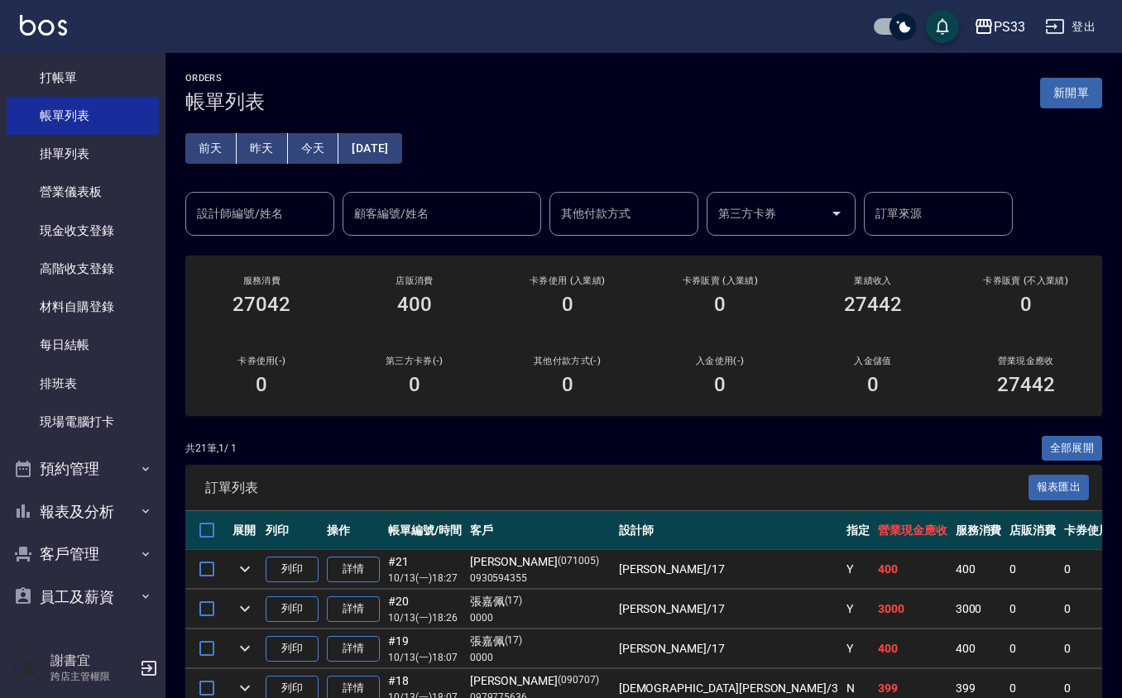
drag, startPoint x: 278, startPoint y: 144, endPoint x: 266, endPoint y: 189, distance: 47.0
click at [266, 179] on div "[DATE] [DATE] [DATE] [DATE] 設計師編號/姓名 設計師編號/姓名 顧客編號/姓名 顧客編號/姓名 其他付款方式 其他付款方式 第三方…" at bounding box center [643, 174] width 917 height 122
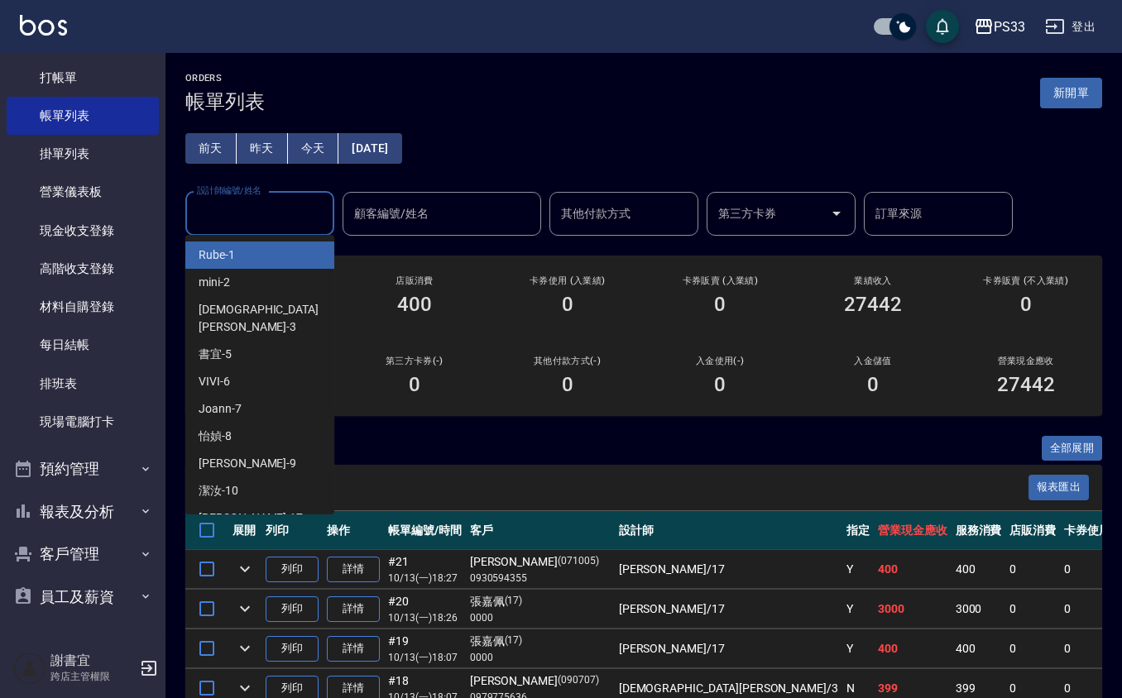
click at [281, 223] on input "設計師編號/姓名" at bounding box center [260, 213] width 134 height 29
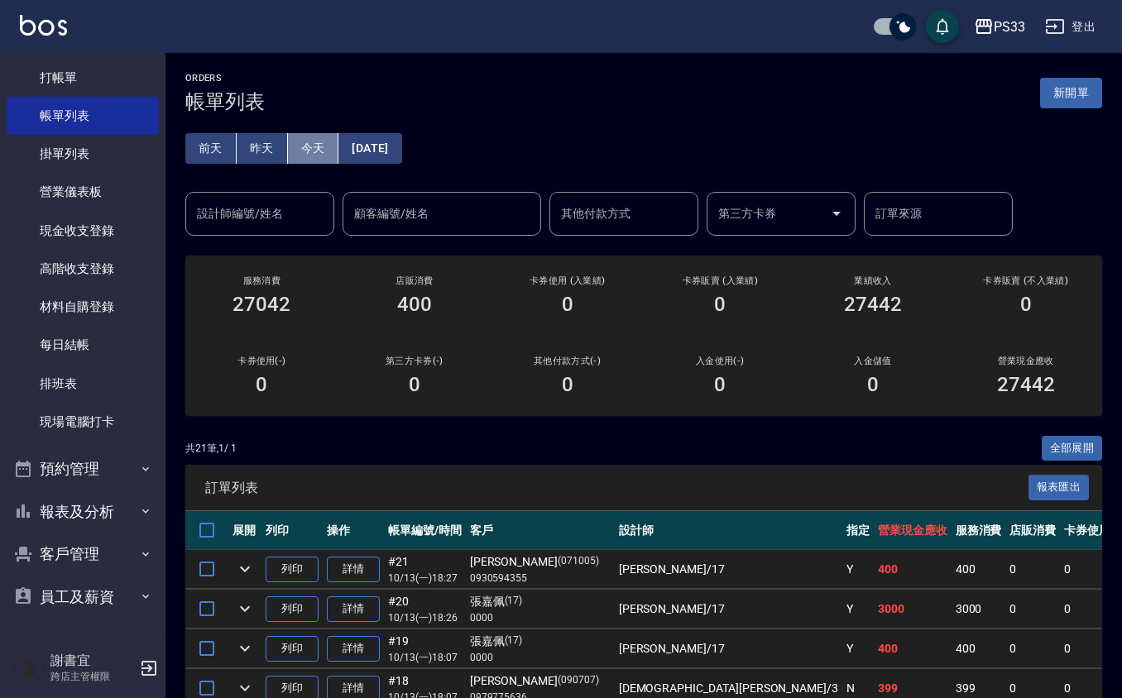
click at [321, 137] on button "今天" at bounding box center [313, 148] width 51 height 31
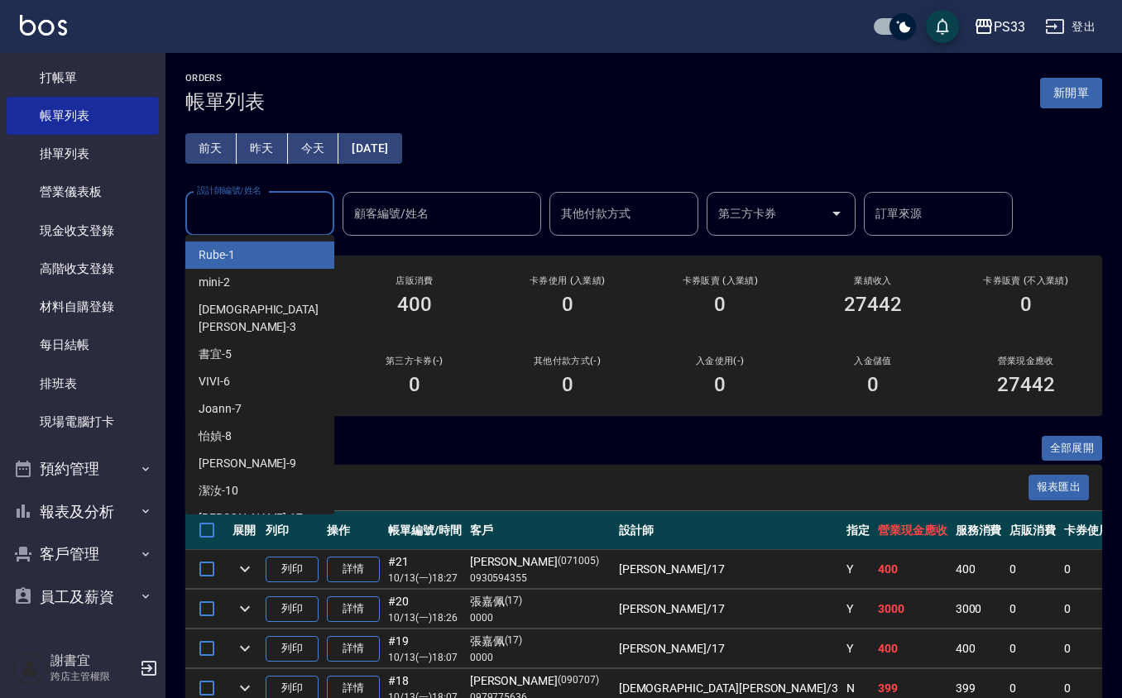
click at [282, 218] on input "設計師編號/姓名" at bounding box center [260, 213] width 134 height 29
click at [238, 485] on ul "Rube -1 mini -2 瑜[PERSON_NAME] -3 書宜 -5 VIVI -6 Joann -7 怡媜 -8 [PERSON_NAME] -9…" at bounding box center [259, 375] width 149 height 280
click at [269, 505] on div "[PERSON_NAME] -17" at bounding box center [259, 518] width 149 height 27
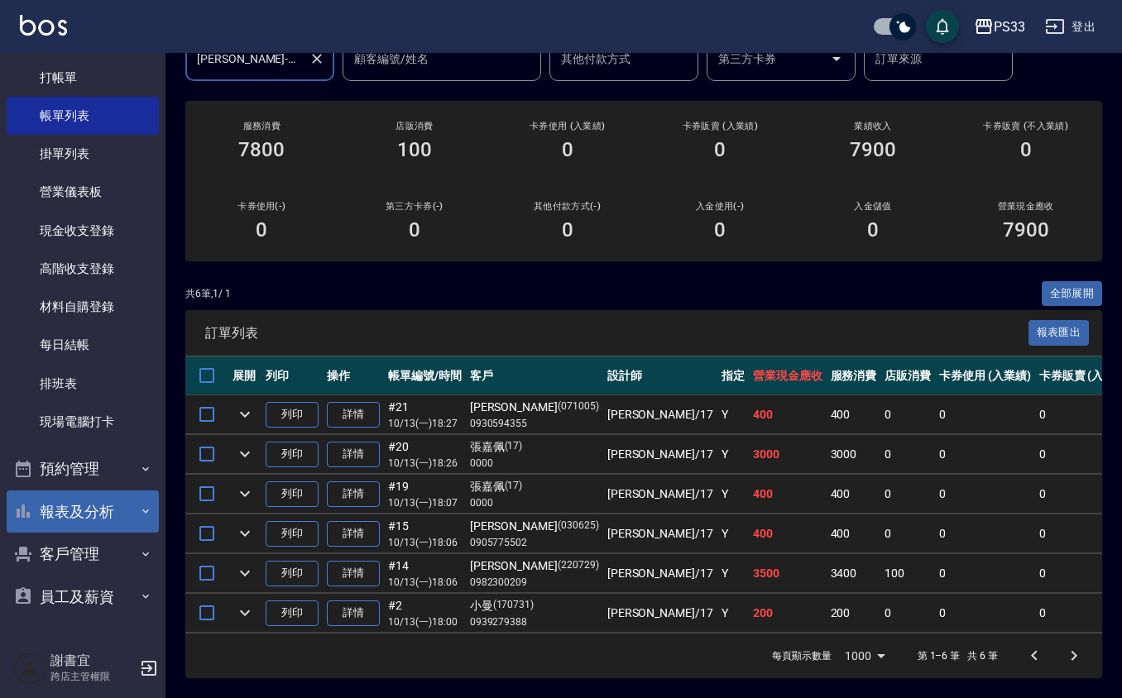
click at [80, 511] on button "報表及分析" at bounding box center [83, 512] width 152 height 43
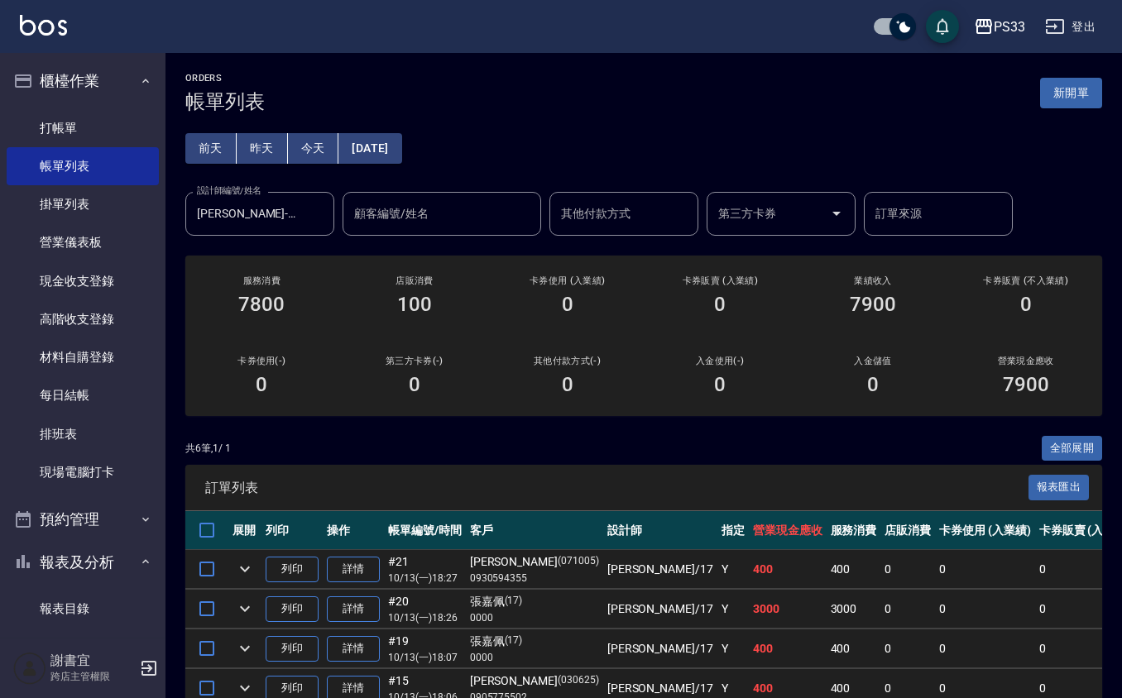
click at [250, 146] on button "昨天" at bounding box center [262, 148] width 51 height 31
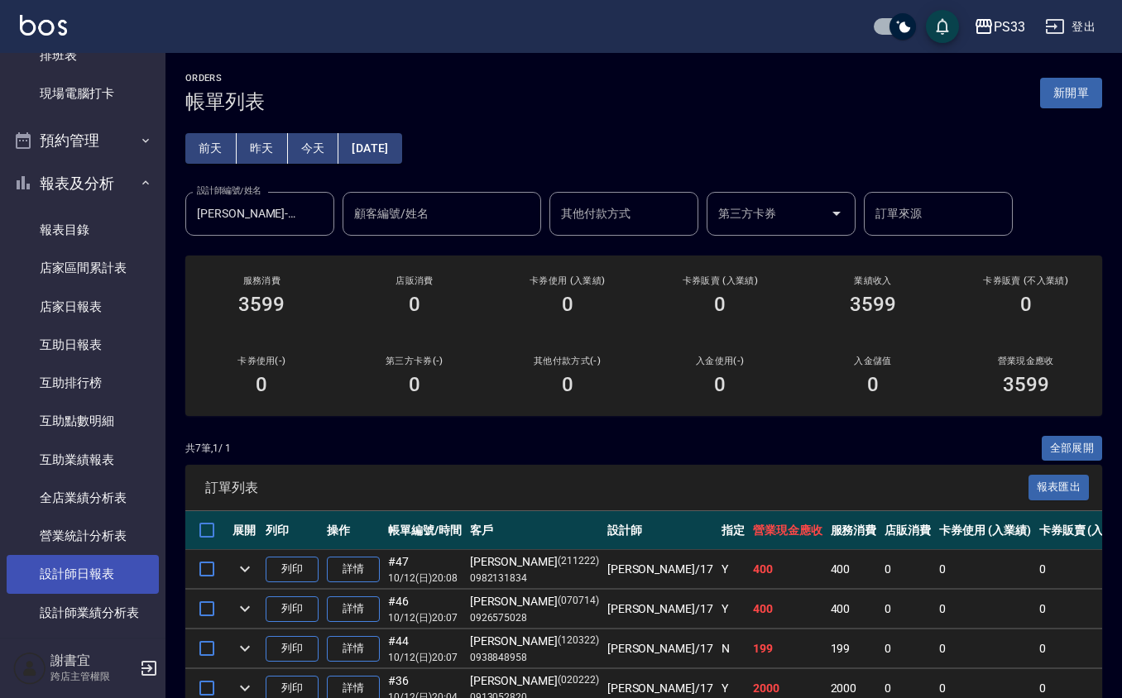
scroll to position [441, 0]
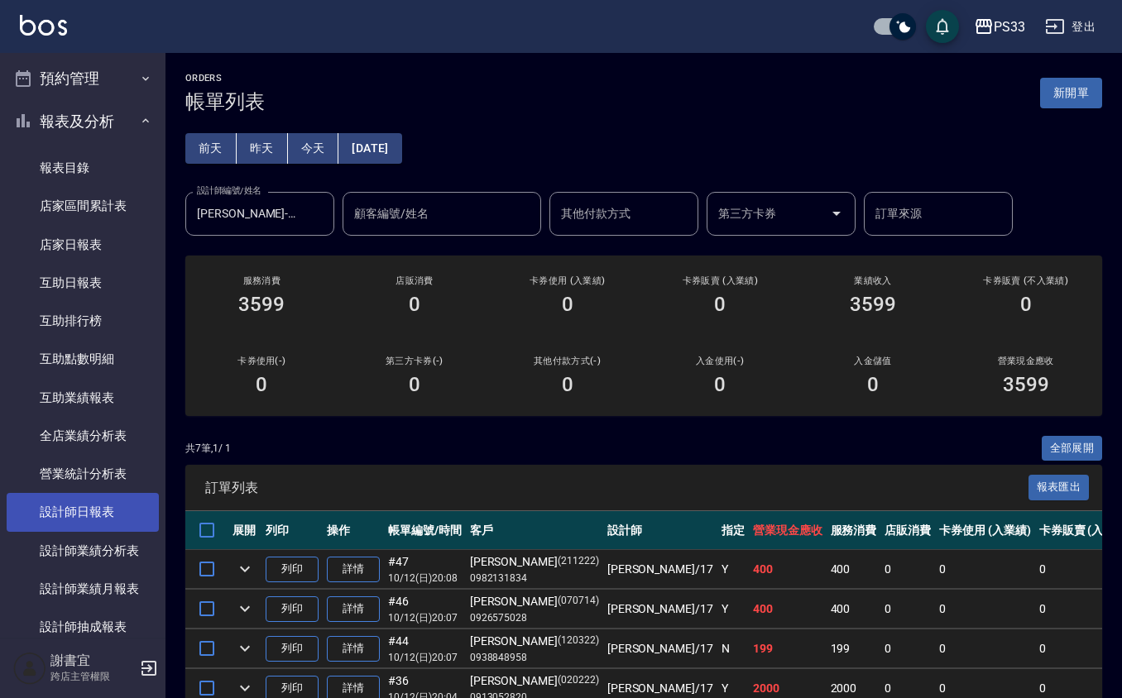
click at [60, 500] on link "設計師日報表" at bounding box center [83, 512] width 152 height 38
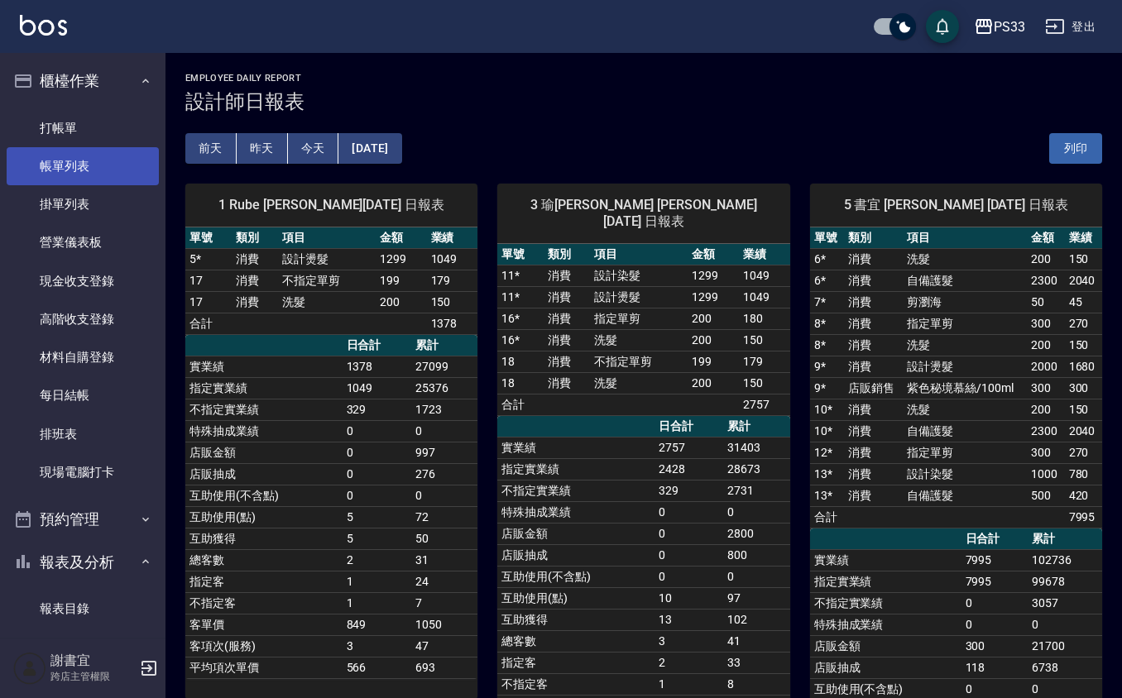
click at [91, 176] on link "帳單列表" at bounding box center [83, 166] width 152 height 38
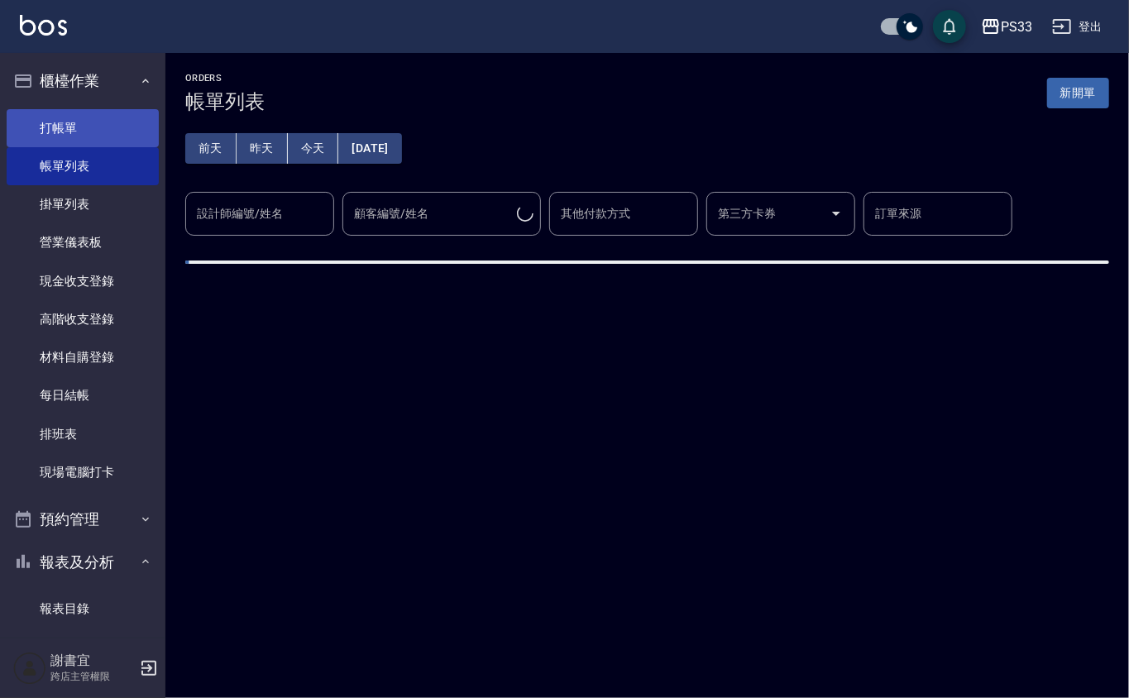
click at [79, 141] on link "打帳單" at bounding box center [83, 128] width 152 height 38
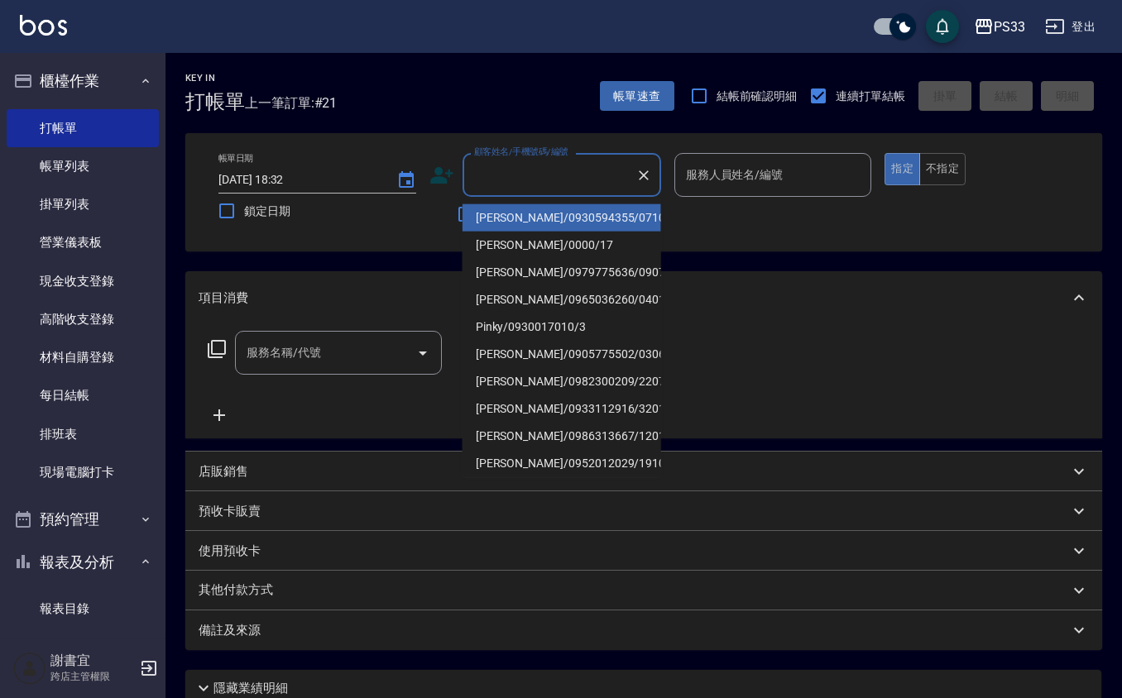
click at [535, 166] on input "顧客姓名/手機號碼/編號" at bounding box center [549, 175] width 159 height 29
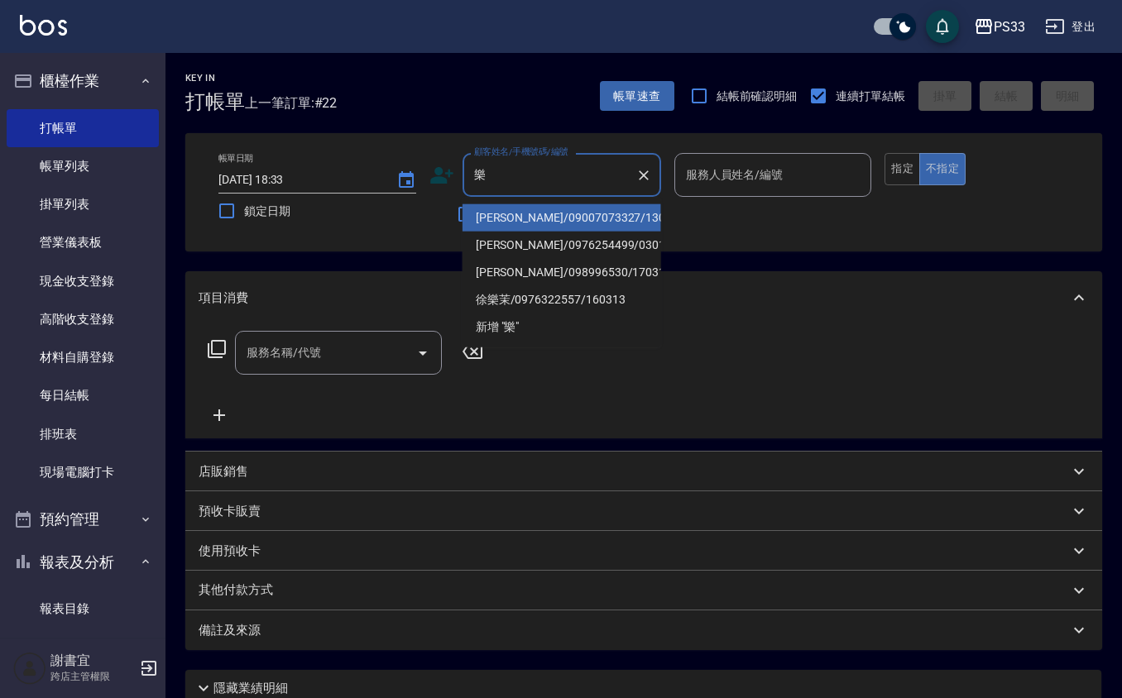
click at [640, 209] on li "[PERSON_NAME]/09007073327/130615" at bounding box center [562, 217] width 199 height 27
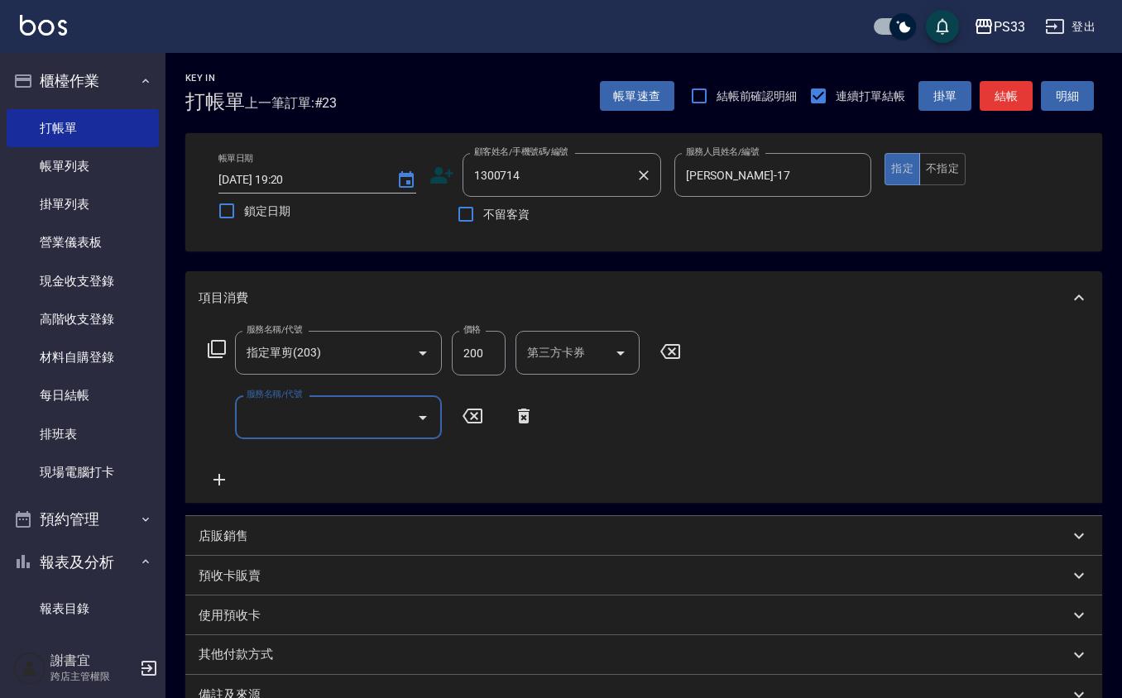
click at [583, 157] on div "1300714 顧客姓名/手機號碼/編號" at bounding box center [562, 175] width 199 height 44
click at [581, 159] on div "1300714 顧客姓名/手機號碼/編號" at bounding box center [562, 175] width 199 height 44
click at [581, 167] on input "1300714" at bounding box center [549, 175] width 159 height 29
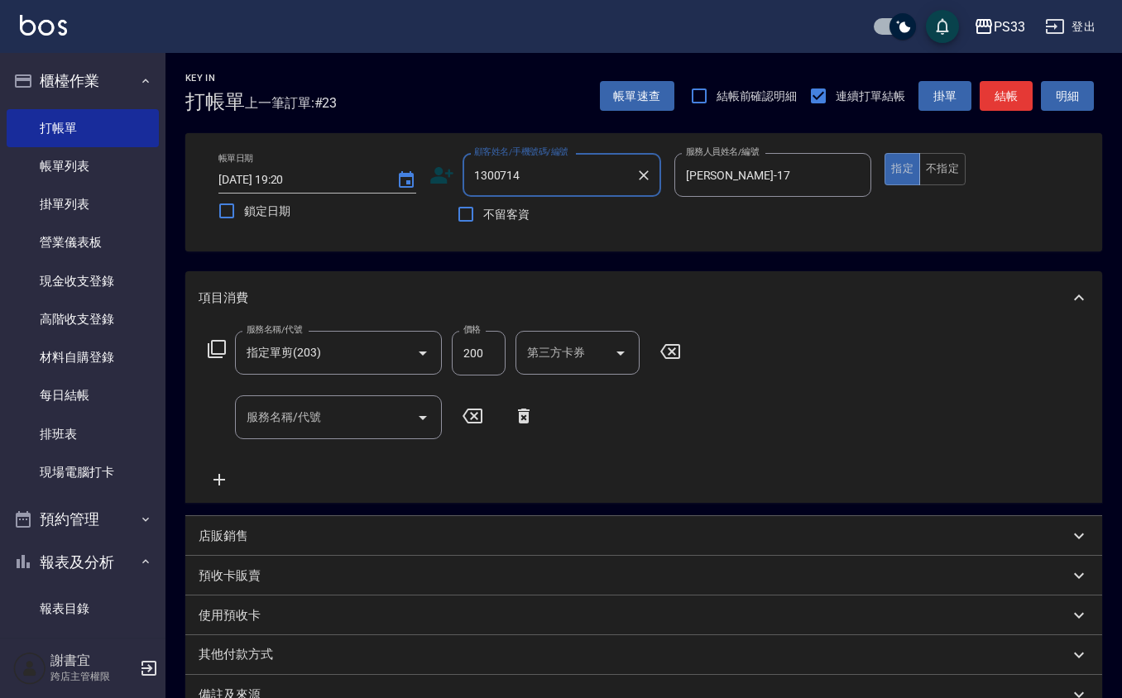
click at [581, 167] on input "1300714" at bounding box center [549, 175] width 159 height 29
click at [885, 153] on button "指定" at bounding box center [903, 169] width 36 height 32
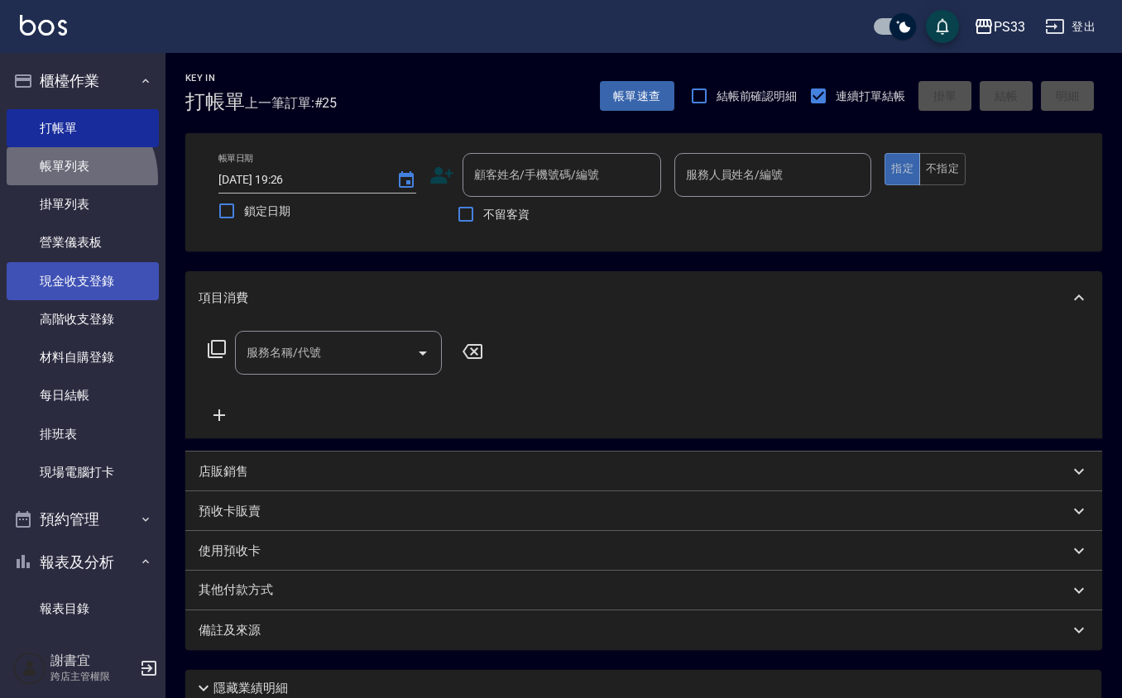
drag, startPoint x: 66, startPoint y: 179, endPoint x: 80, endPoint y: 299, distance: 120.8
click at [66, 179] on link "帳單列表" at bounding box center [83, 166] width 152 height 38
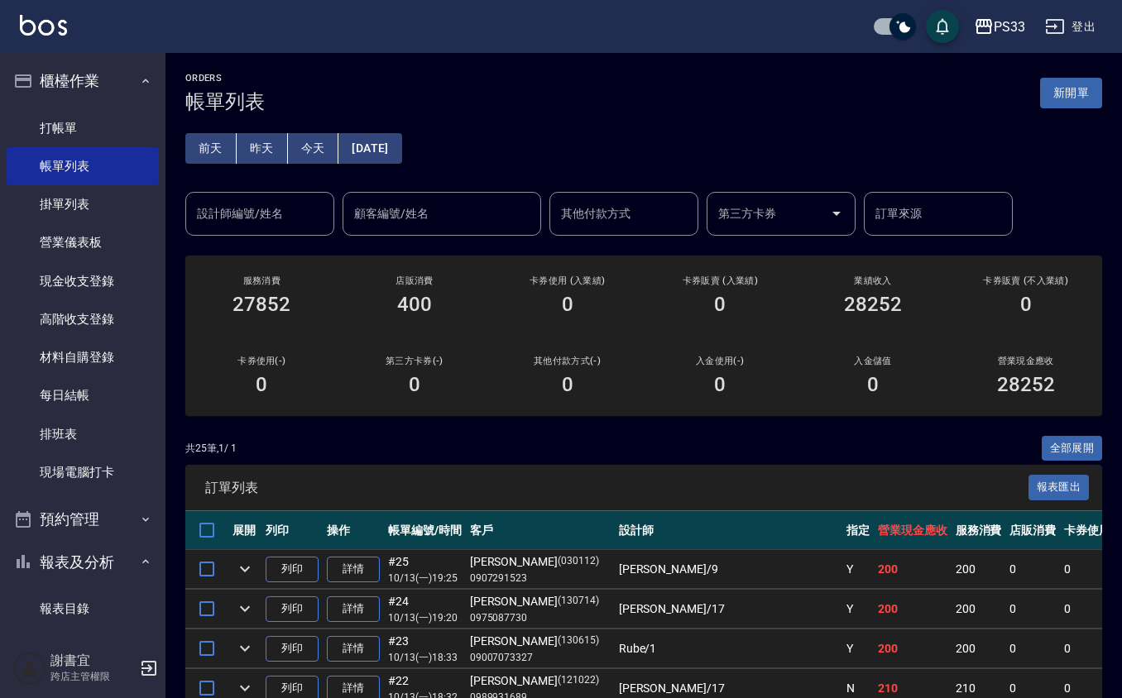
click at [266, 219] on input "設計師編號/姓名" at bounding box center [260, 213] width 134 height 29
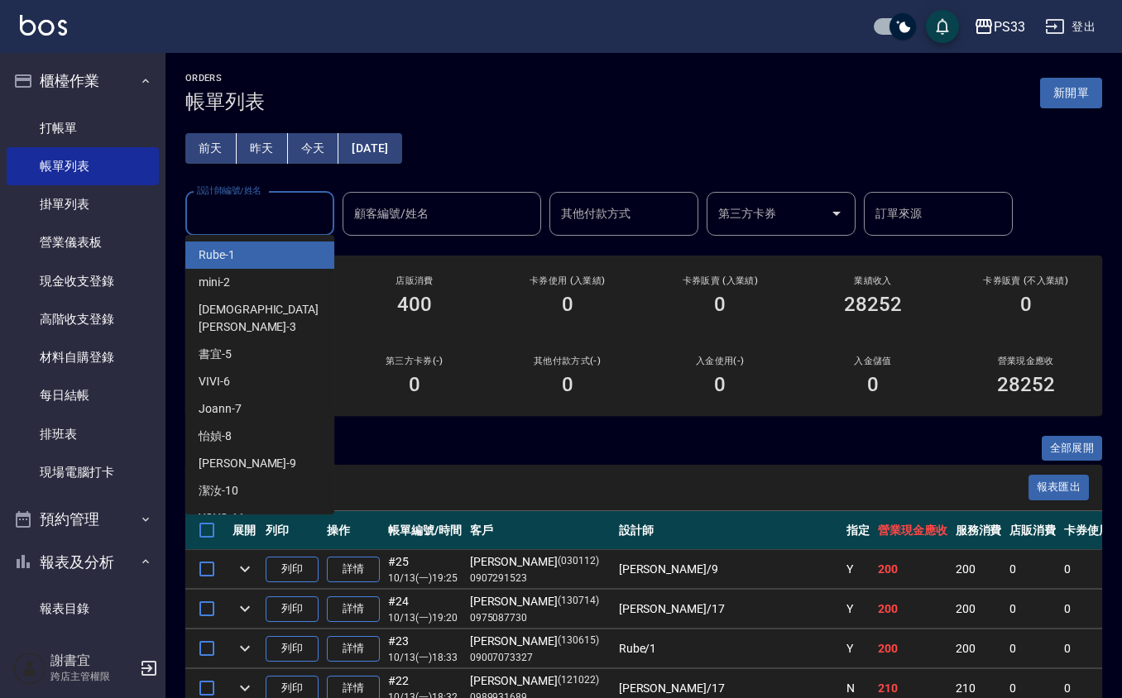
click at [266, 252] on div "Rube -1" at bounding box center [259, 255] width 149 height 27
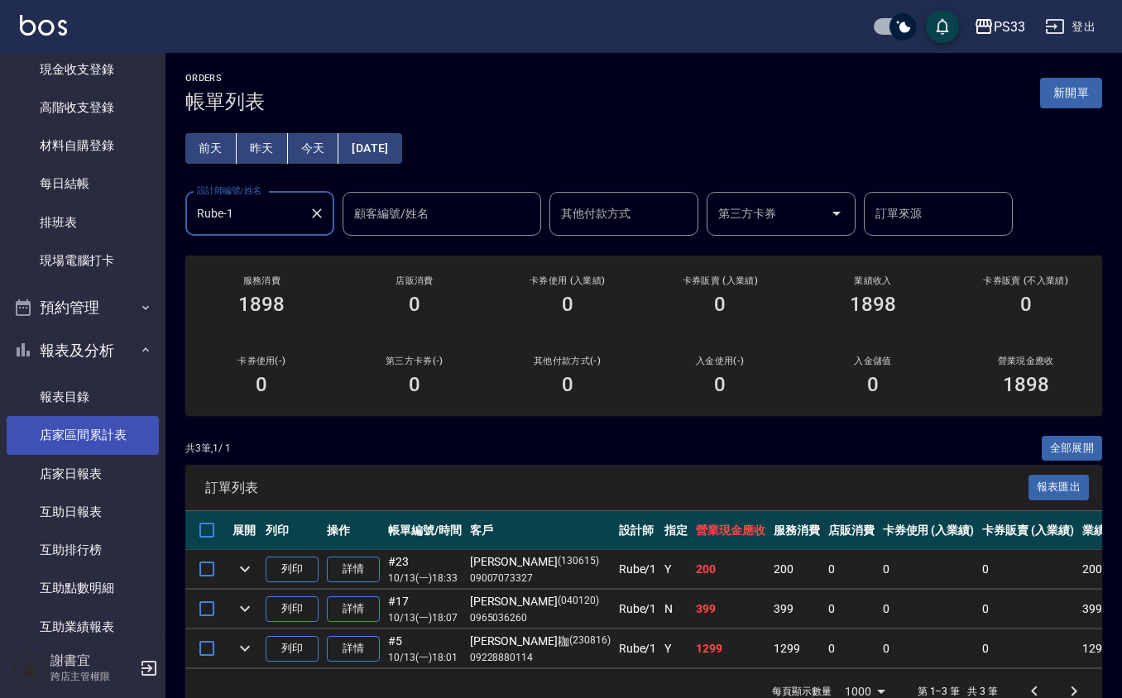
scroll to position [220, 0]
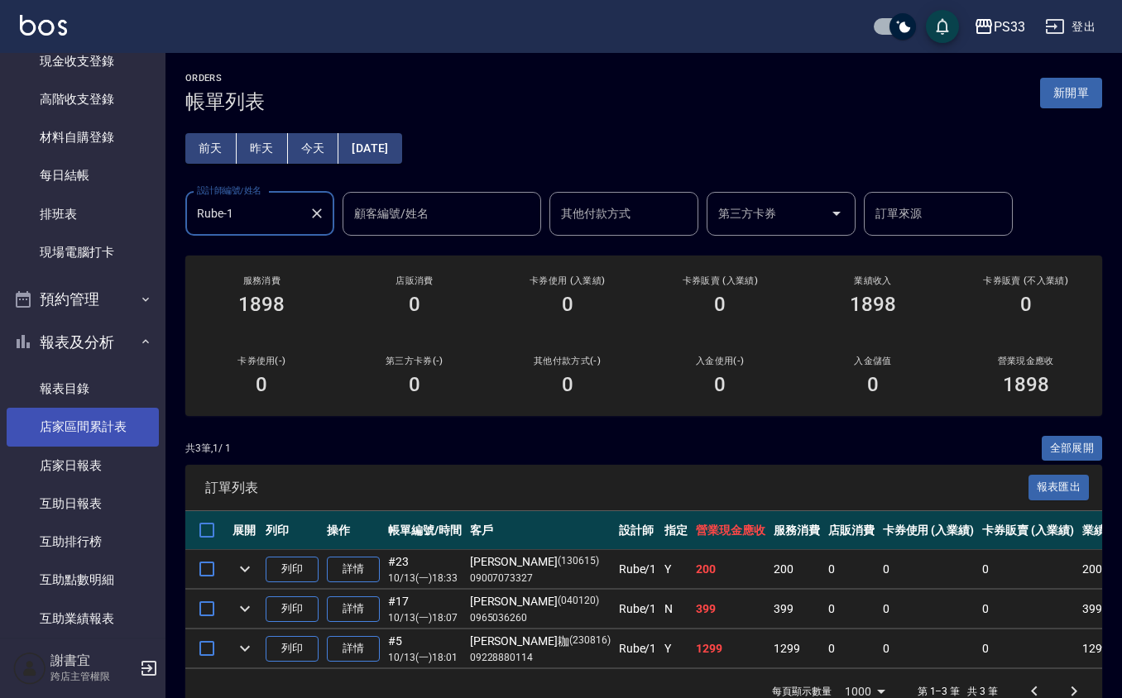
click at [101, 408] on link "店家區間累計表" at bounding box center [83, 427] width 152 height 38
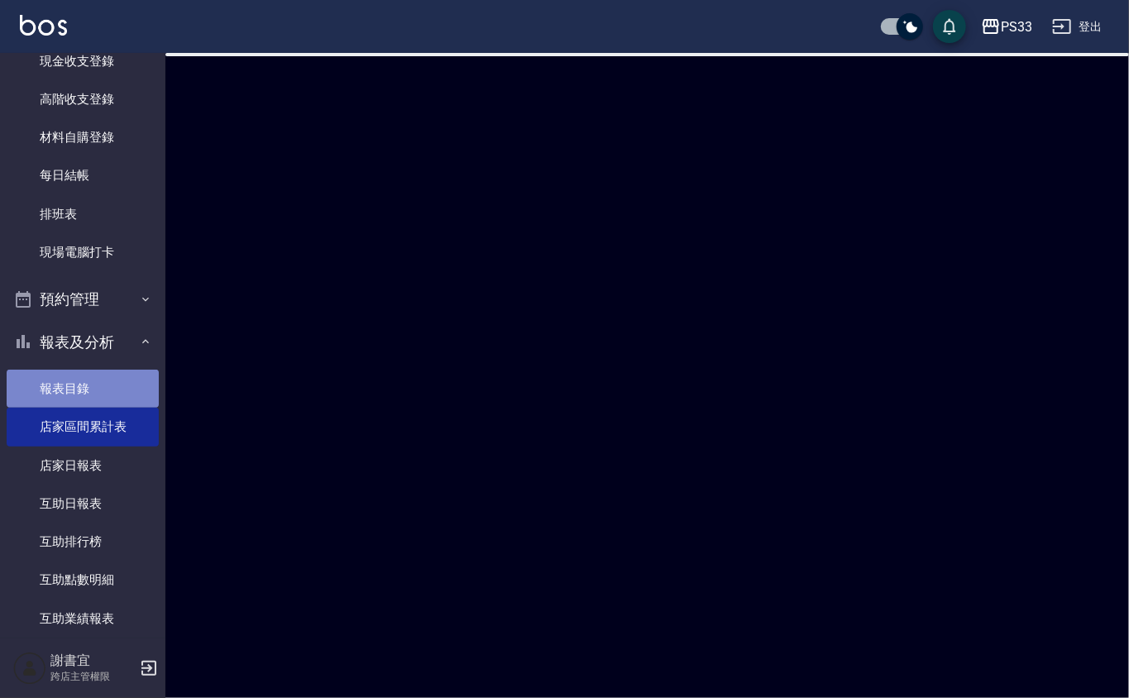
click at [93, 396] on link "報表目錄" at bounding box center [83, 389] width 152 height 38
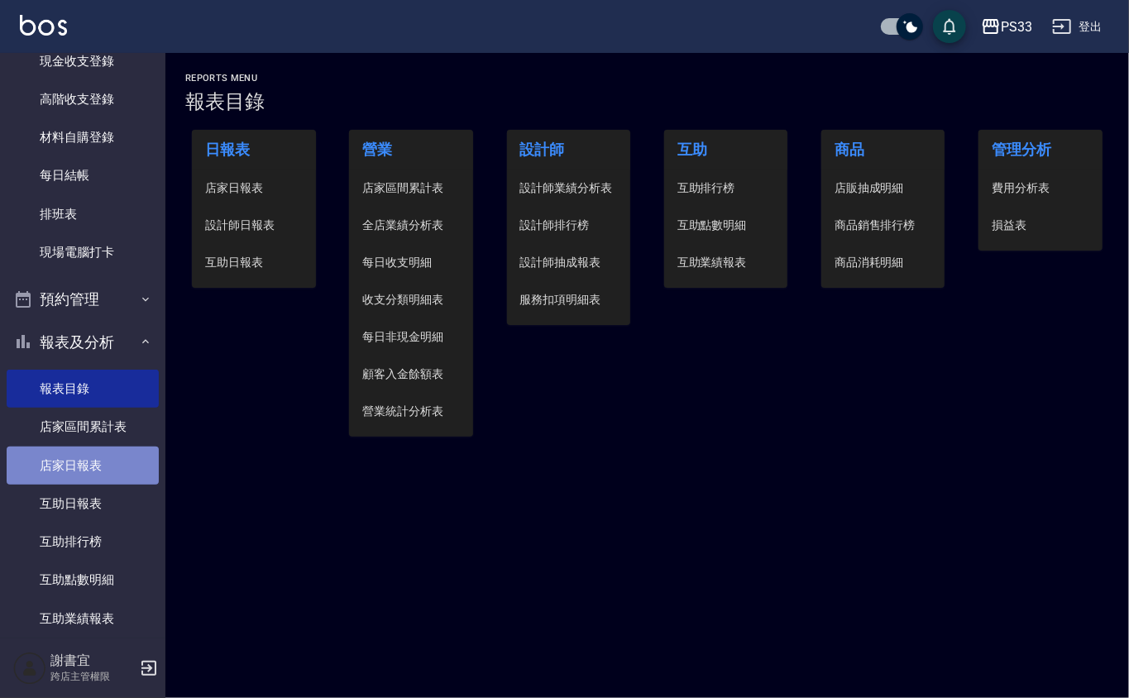
click at [111, 465] on link "店家日報表" at bounding box center [83, 466] width 152 height 38
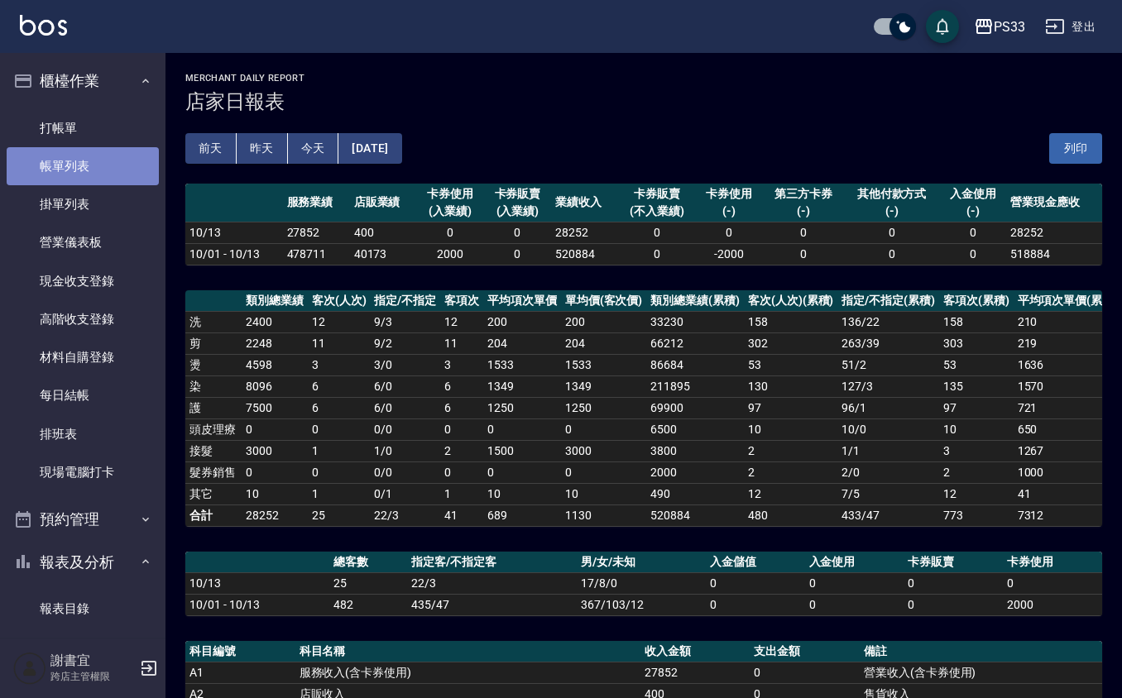
click at [91, 167] on link "帳單列表" at bounding box center [83, 166] width 152 height 38
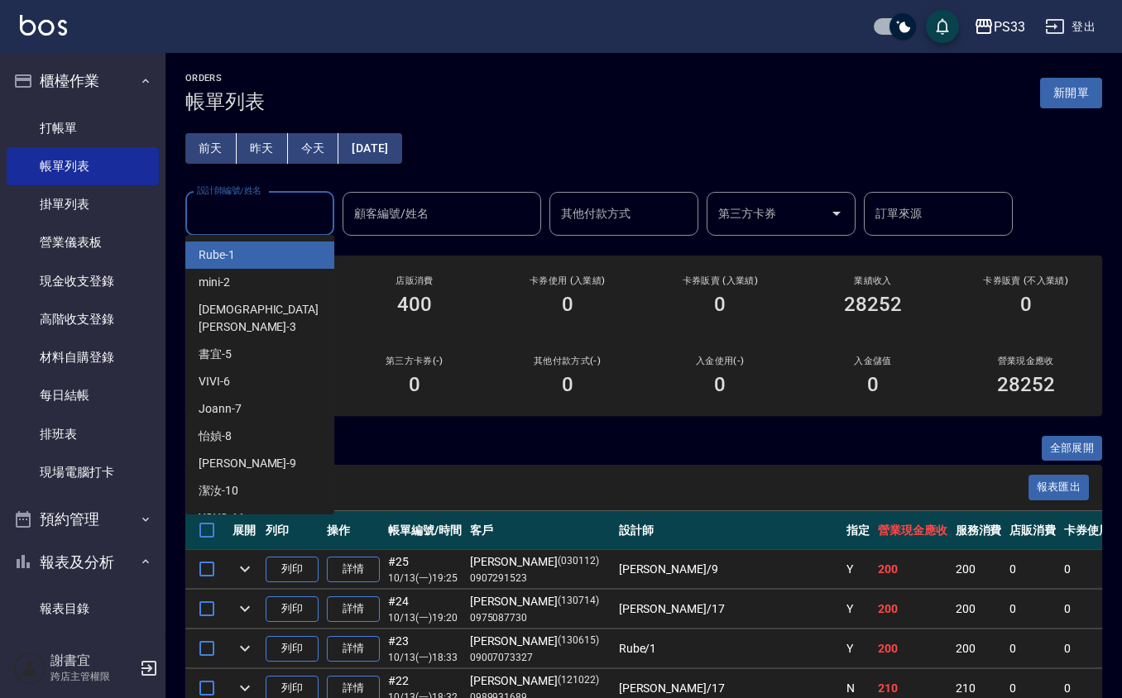
click at [262, 223] on input "設計師編號/姓名" at bounding box center [260, 213] width 134 height 29
click at [242, 256] on div "Rube -1" at bounding box center [259, 255] width 149 height 27
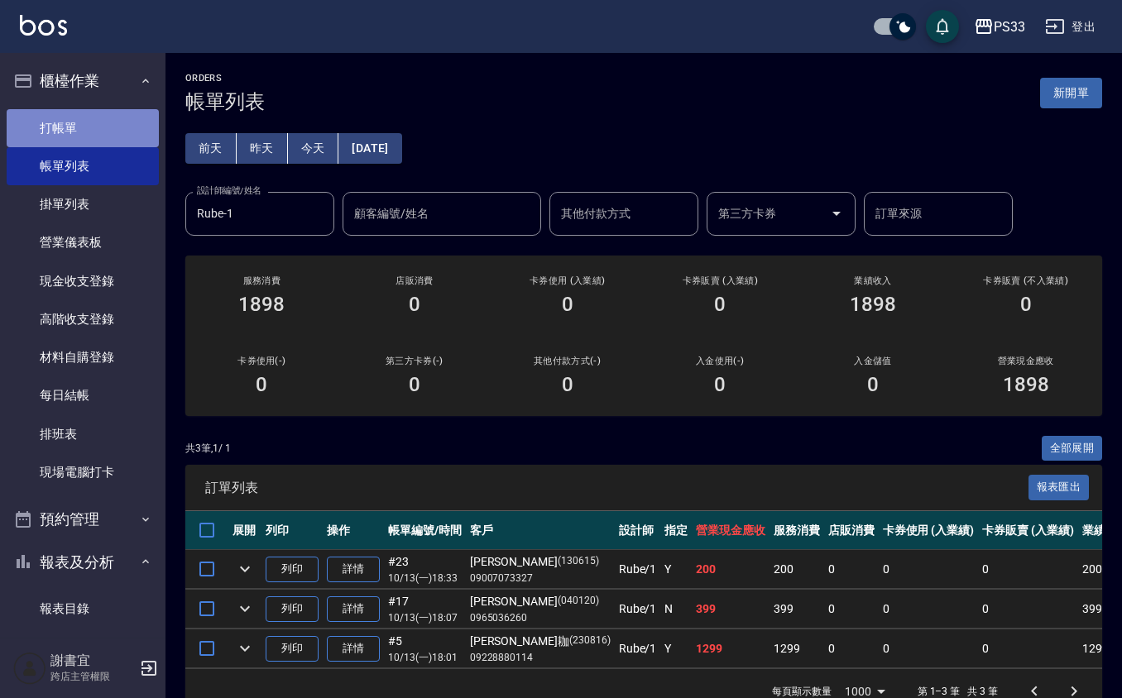
click at [104, 136] on link "打帳單" at bounding box center [83, 128] width 152 height 38
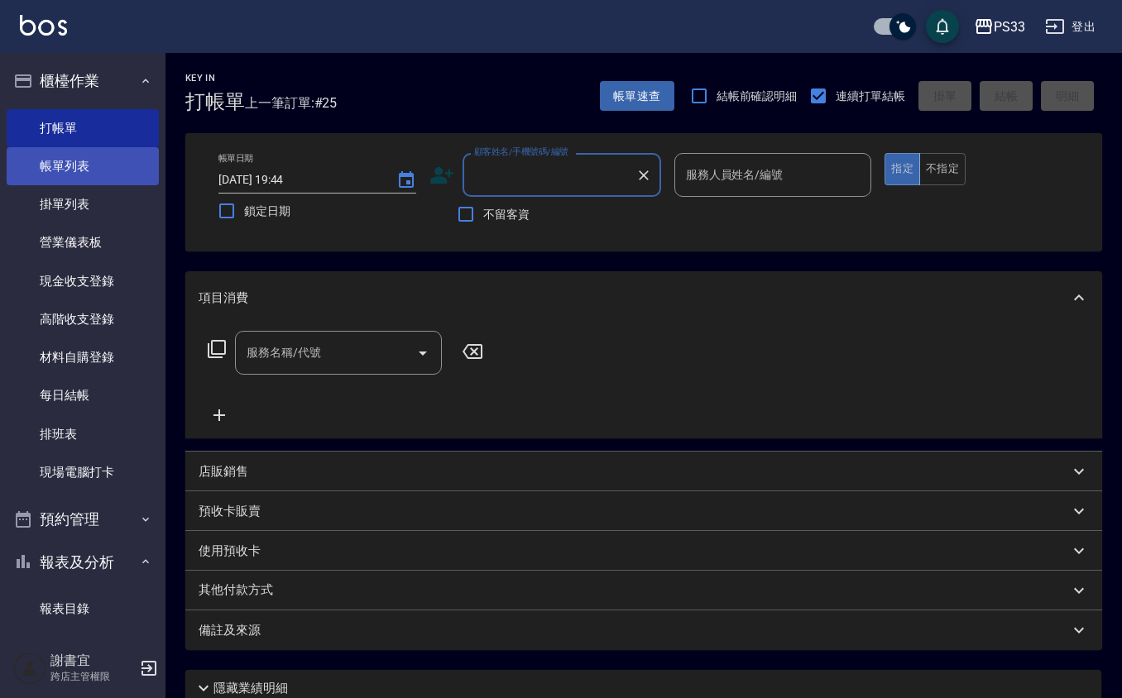
click at [80, 175] on link "帳單列表" at bounding box center [83, 166] width 152 height 38
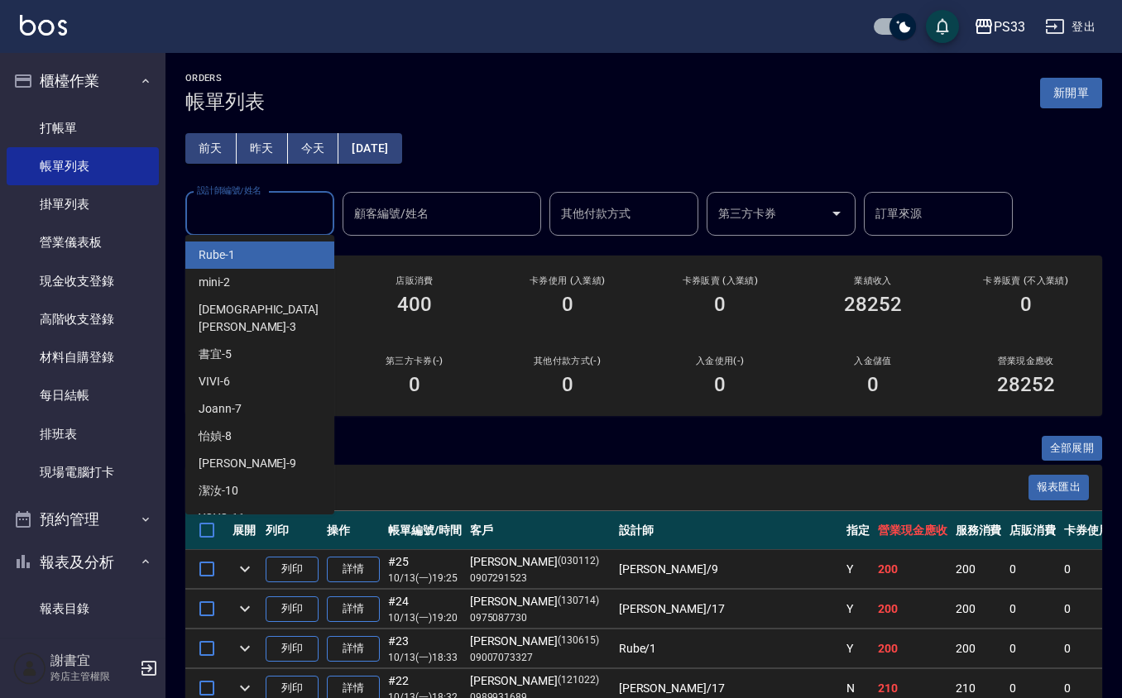
click at [289, 223] on input "設計師編號/姓名" at bounding box center [260, 213] width 134 height 29
click at [230, 258] on span "Rube -1" at bounding box center [217, 255] width 36 height 17
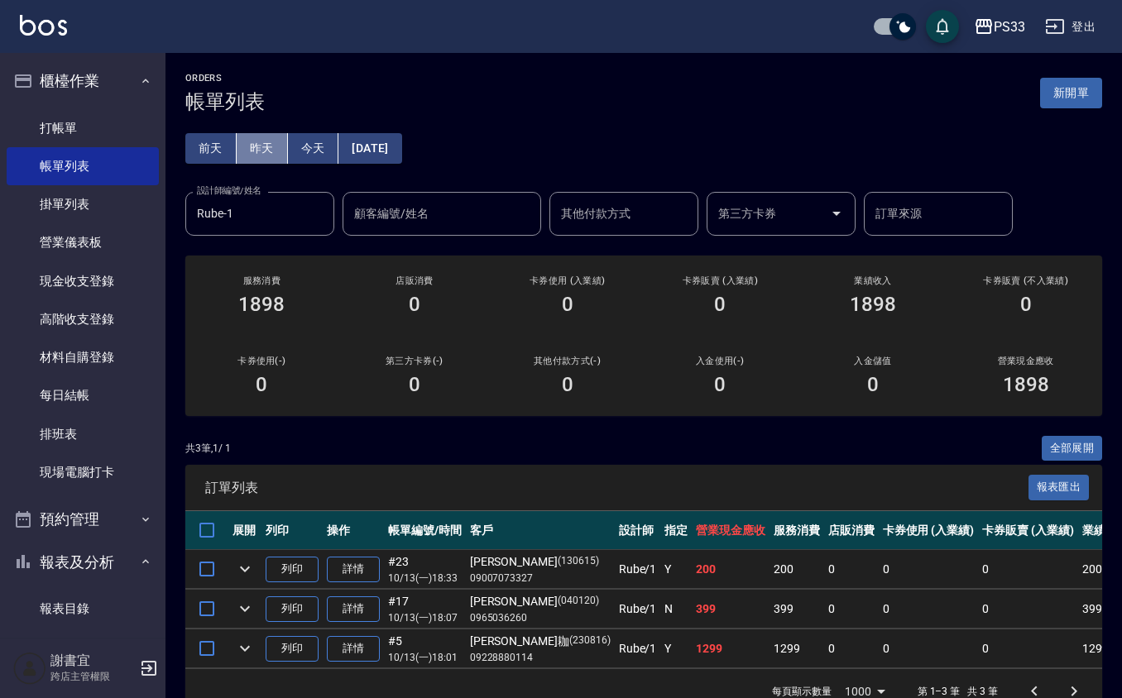
click at [266, 134] on button "昨天" at bounding box center [262, 148] width 51 height 31
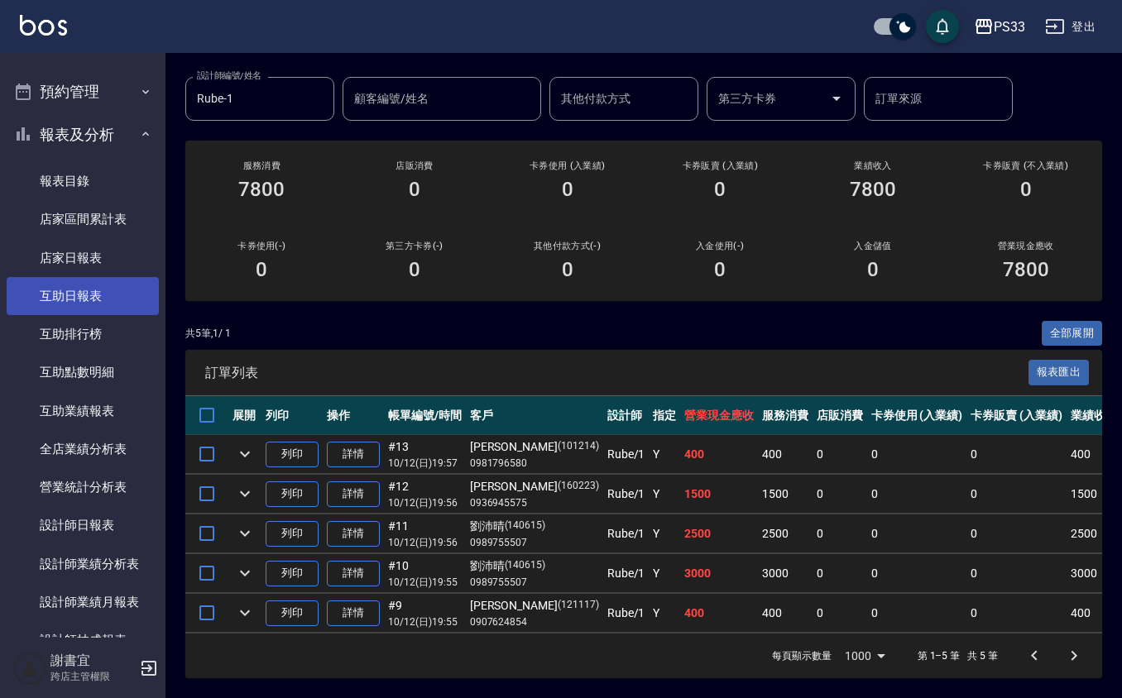
scroll to position [441, 0]
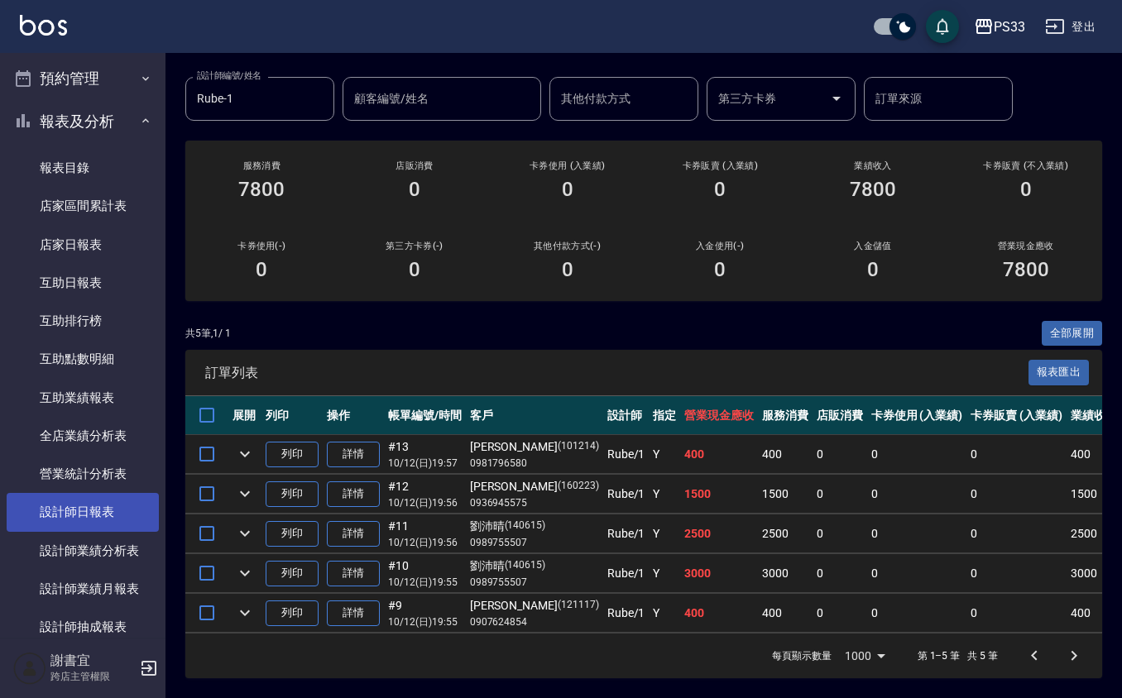
click at [91, 510] on link "設計師日報表" at bounding box center [83, 512] width 152 height 38
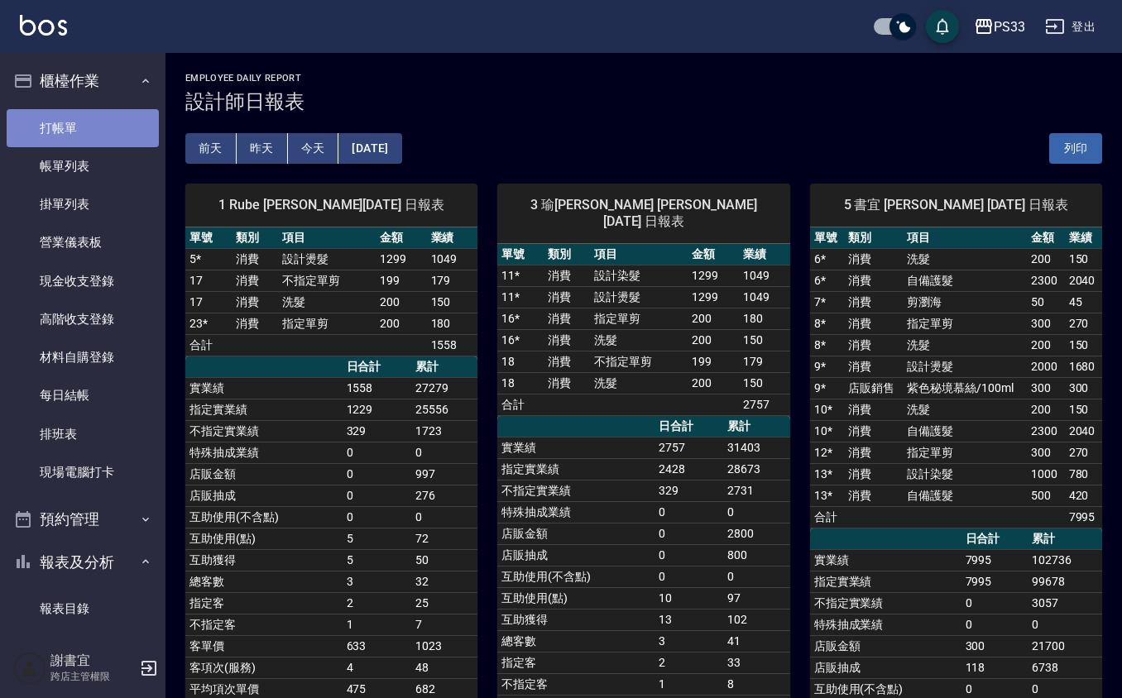
click at [98, 124] on link "打帳單" at bounding box center [83, 128] width 152 height 38
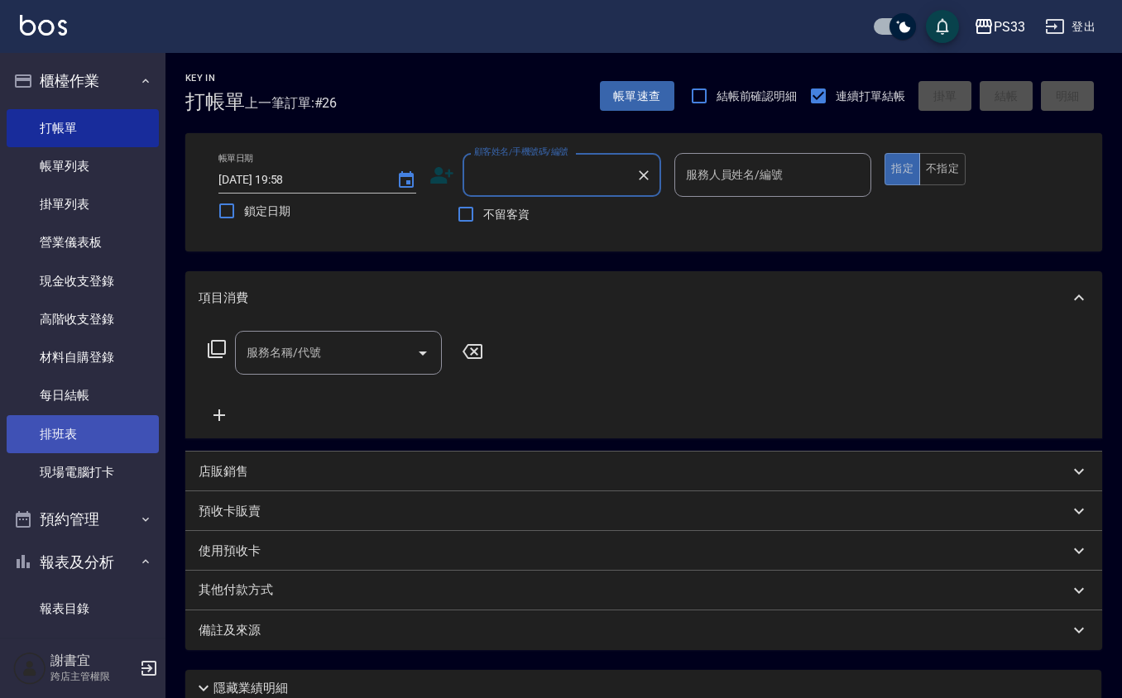
click at [61, 450] on link "排班表" at bounding box center [83, 434] width 152 height 38
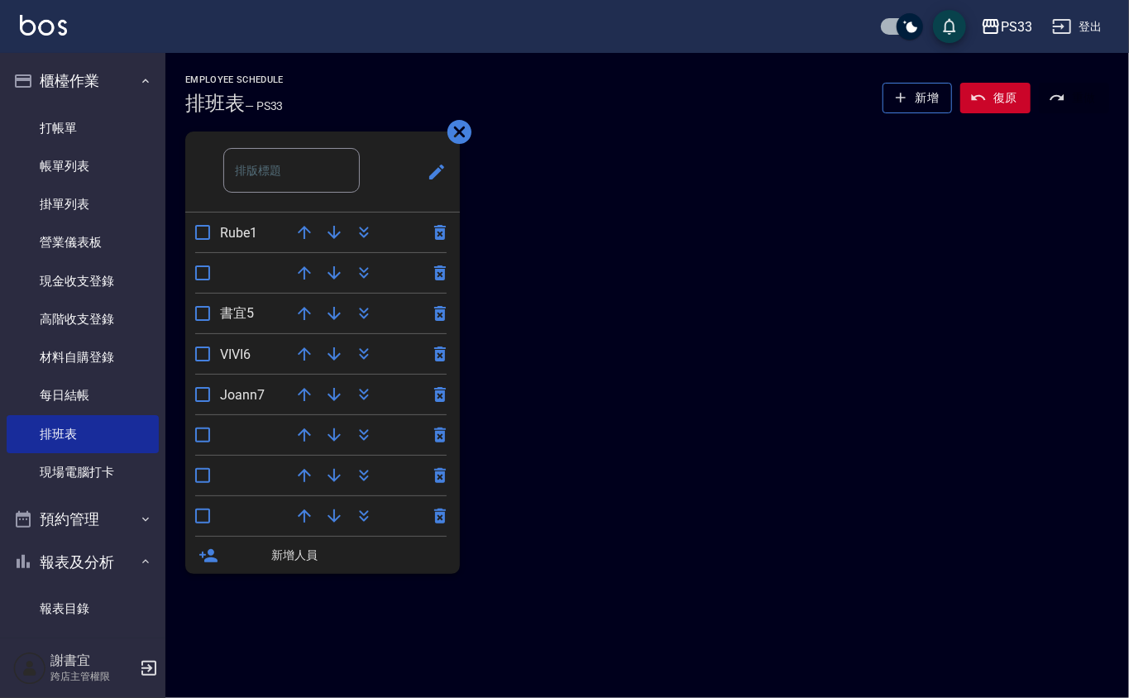
click at [315, 164] on input "text" at bounding box center [291, 170] width 137 height 45
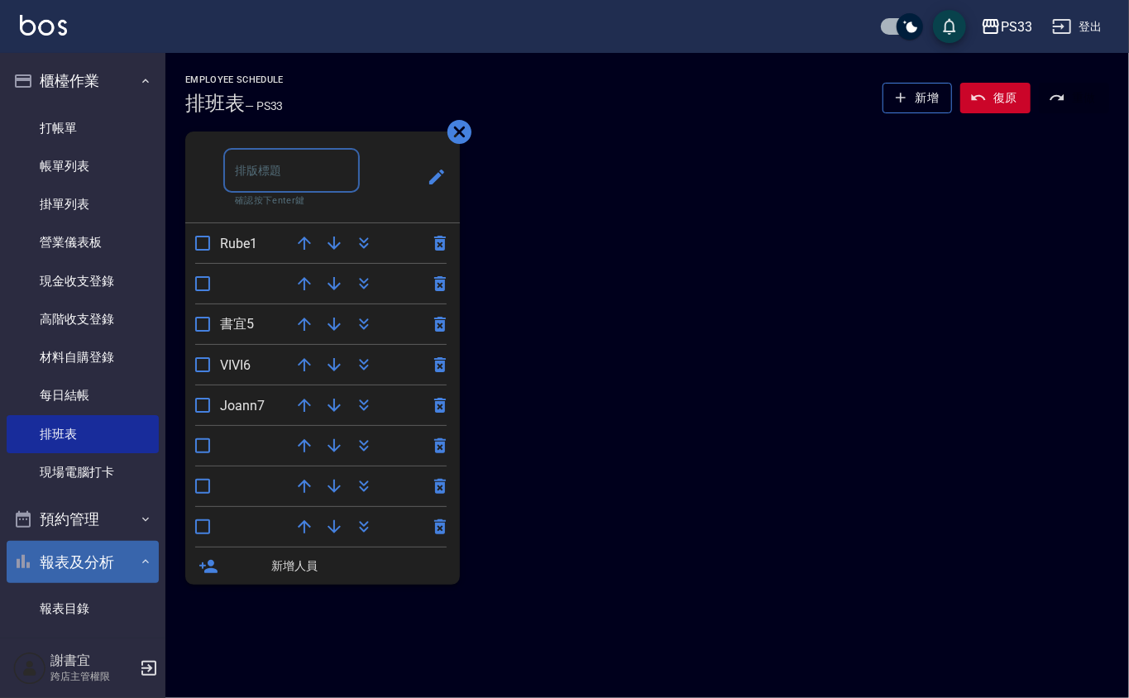
click at [127, 561] on button "報表及分析" at bounding box center [83, 562] width 152 height 43
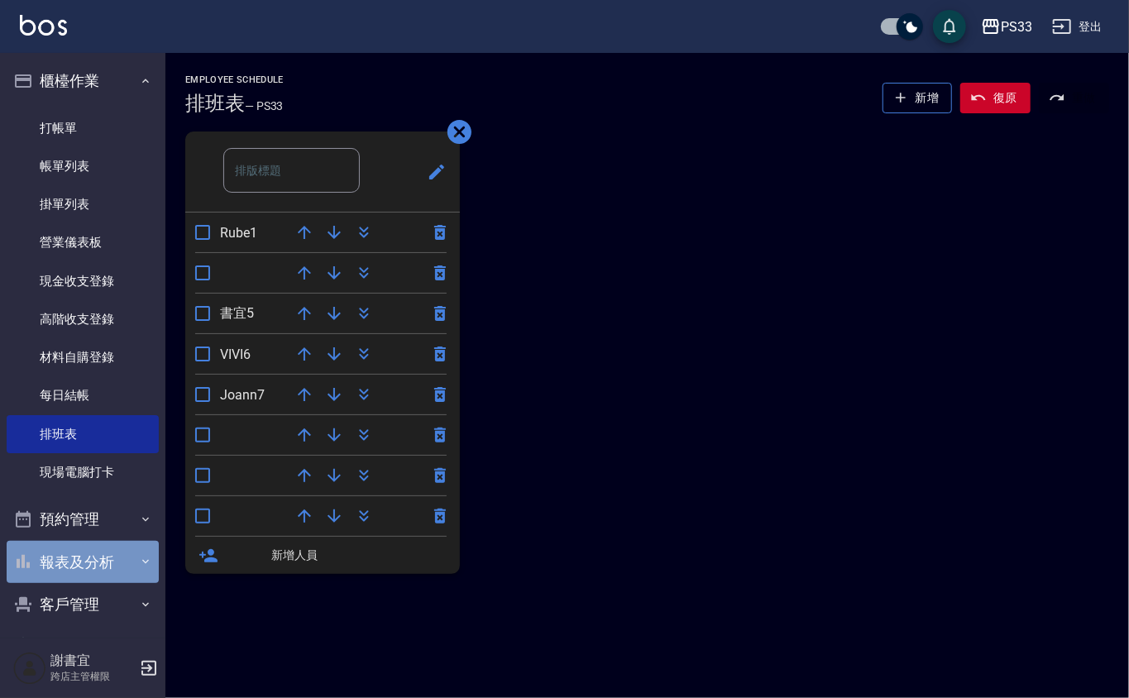
click at [119, 570] on button "報表及分析" at bounding box center [83, 562] width 152 height 43
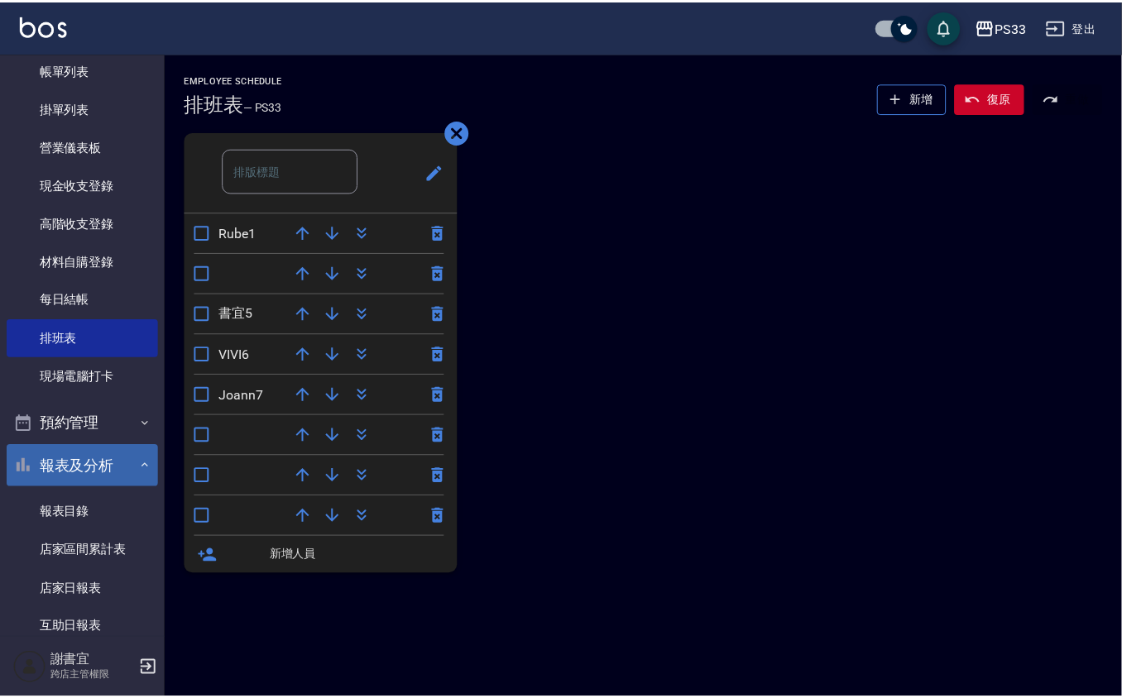
scroll to position [220, 0]
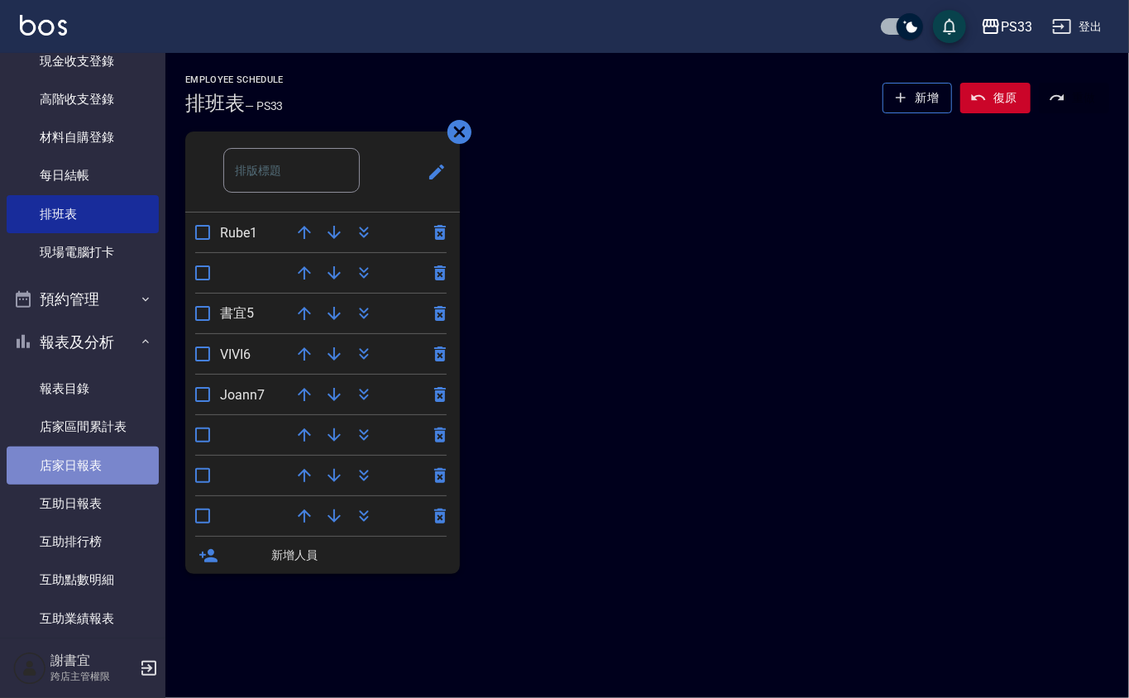
click at [146, 467] on link "店家日報表" at bounding box center [83, 466] width 152 height 38
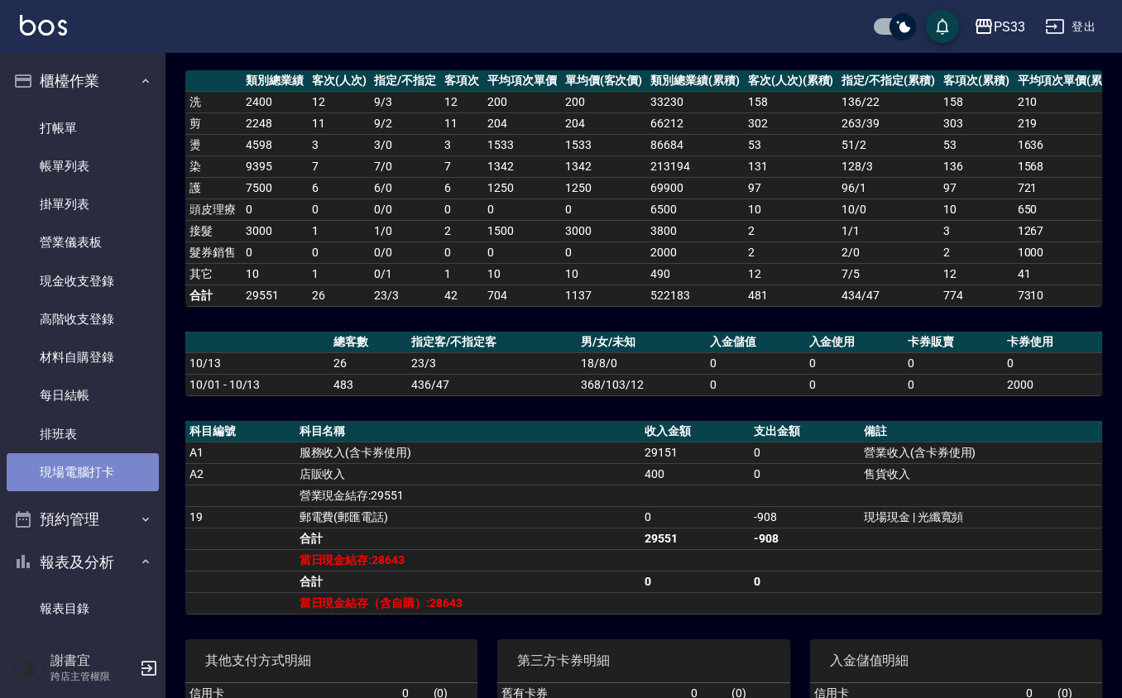
click at [107, 458] on link "現場電腦打卡" at bounding box center [83, 472] width 152 height 38
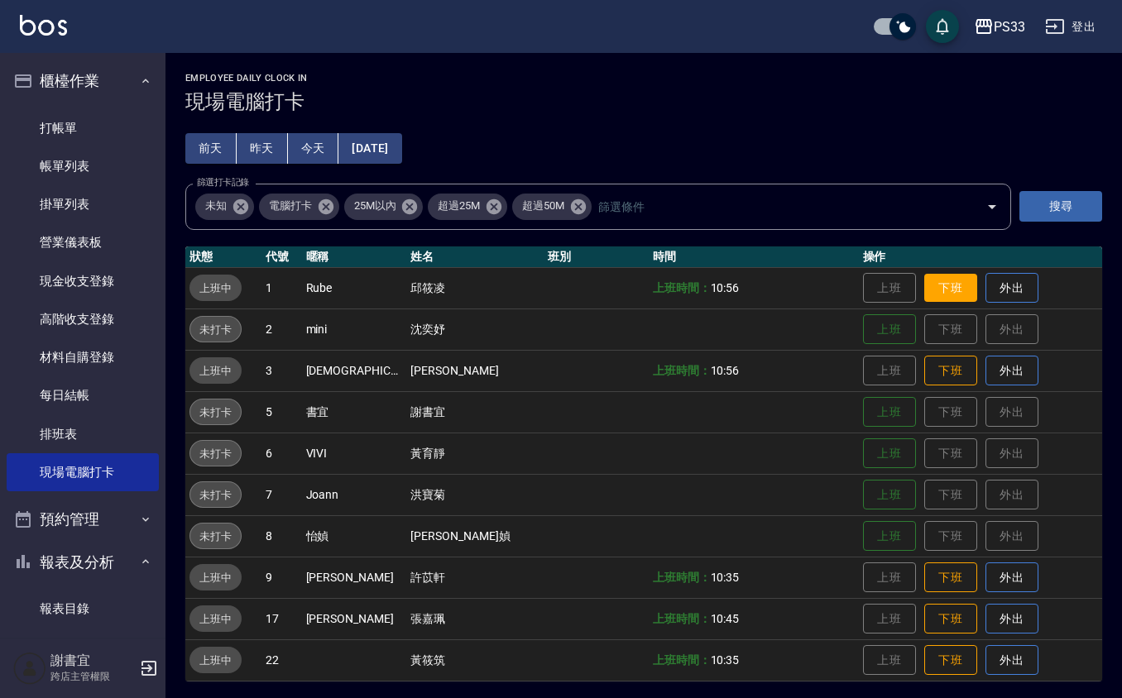
click at [924, 281] on button "下班" at bounding box center [950, 288] width 53 height 29
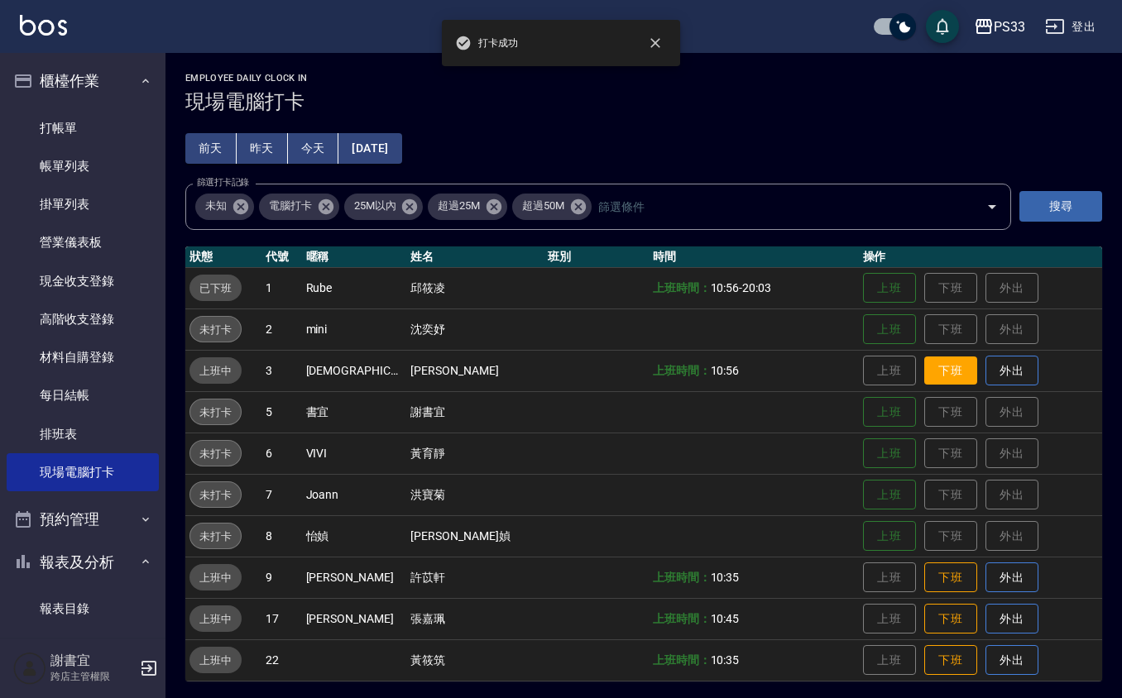
click at [937, 371] on button "下班" at bounding box center [950, 371] width 53 height 29
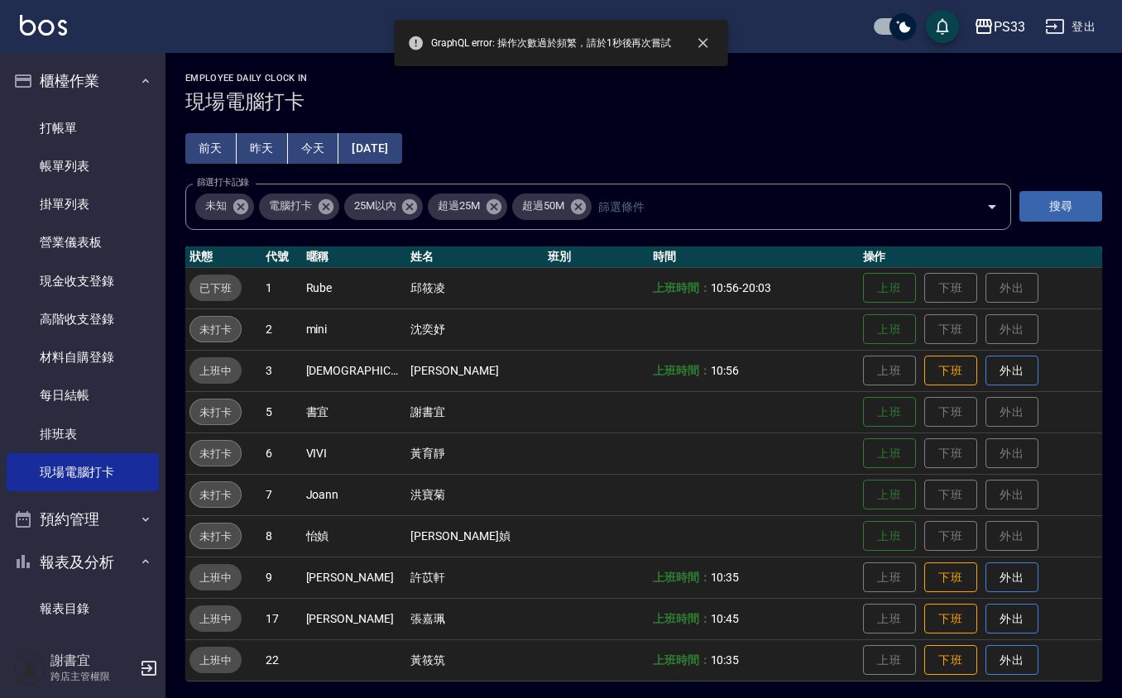
click at [931, 386] on td "上班 下班 外出" at bounding box center [980, 370] width 243 height 41
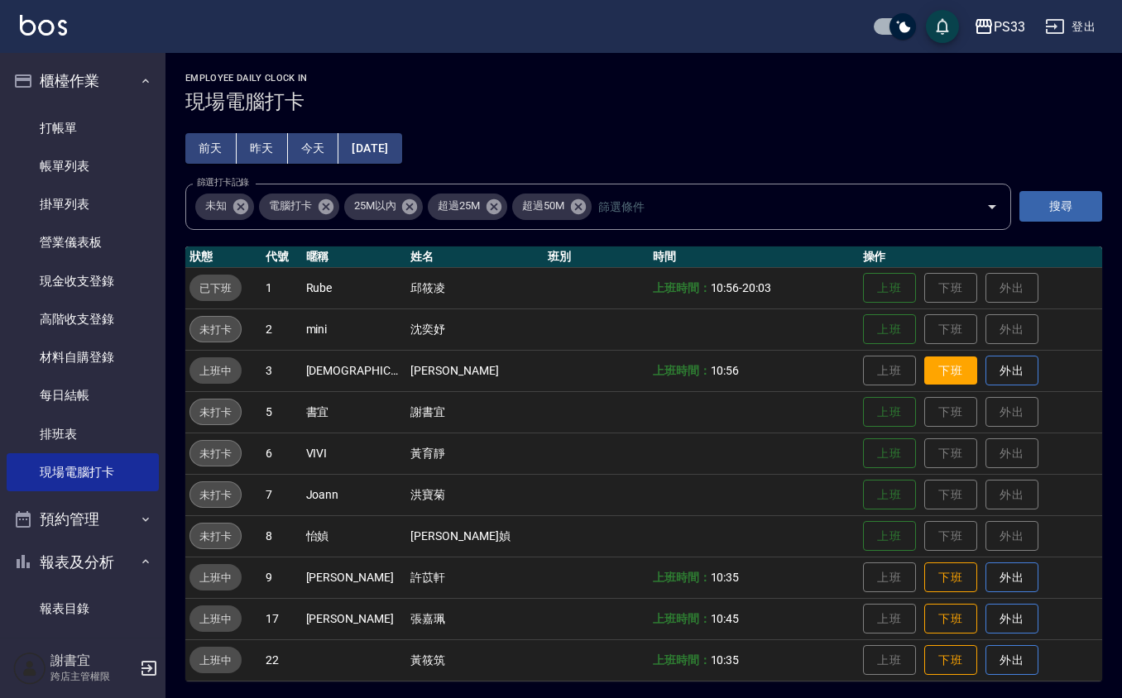
click at [928, 382] on button "下班" at bounding box center [950, 371] width 53 height 29
click at [924, 587] on button "下班" at bounding box center [950, 578] width 53 height 29
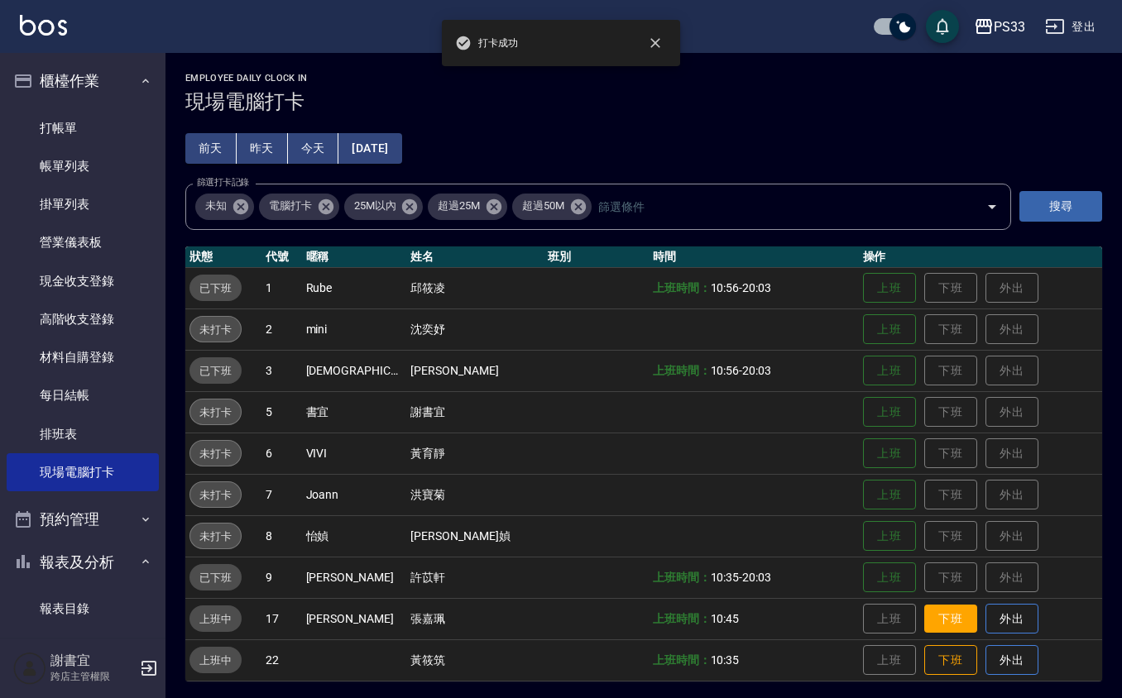
click at [927, 624] on button "下班" at bounding box center [950, 619] width 53 height 29
drag, startPoint x: 909, startPoint y: 665, endPoint x: 899, endPoint y: 647, distance: 20.7
click at [924, 657] on button "下班" at bounding box center [950, 660] width 53 height 29
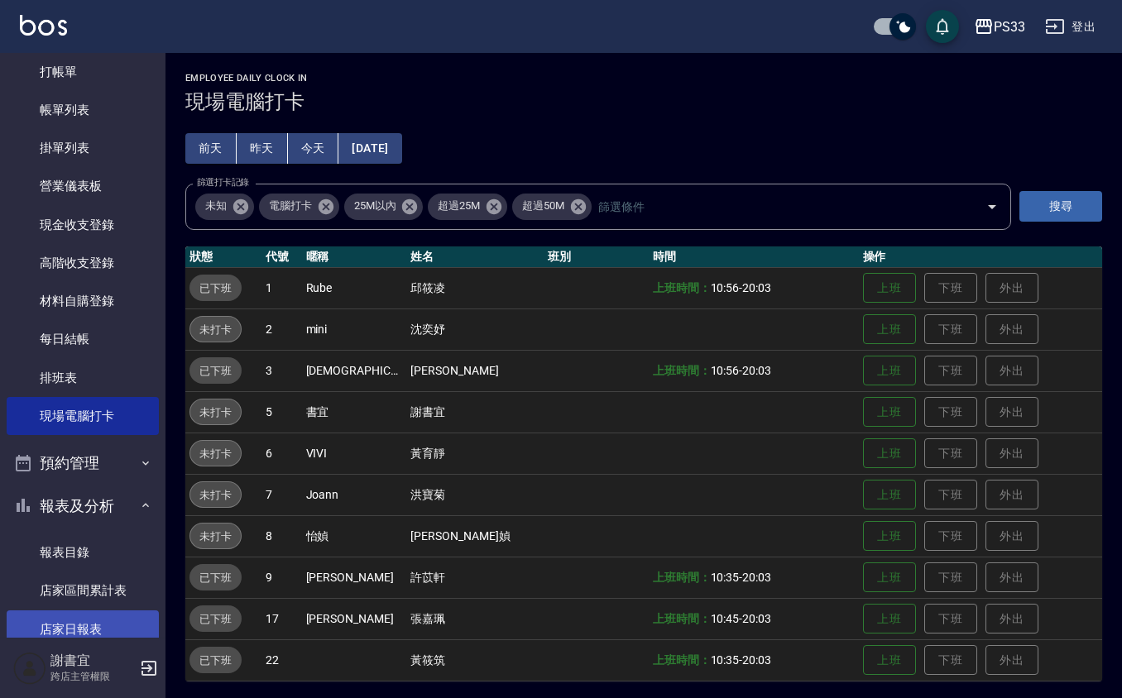
scroll to position [110, 0]
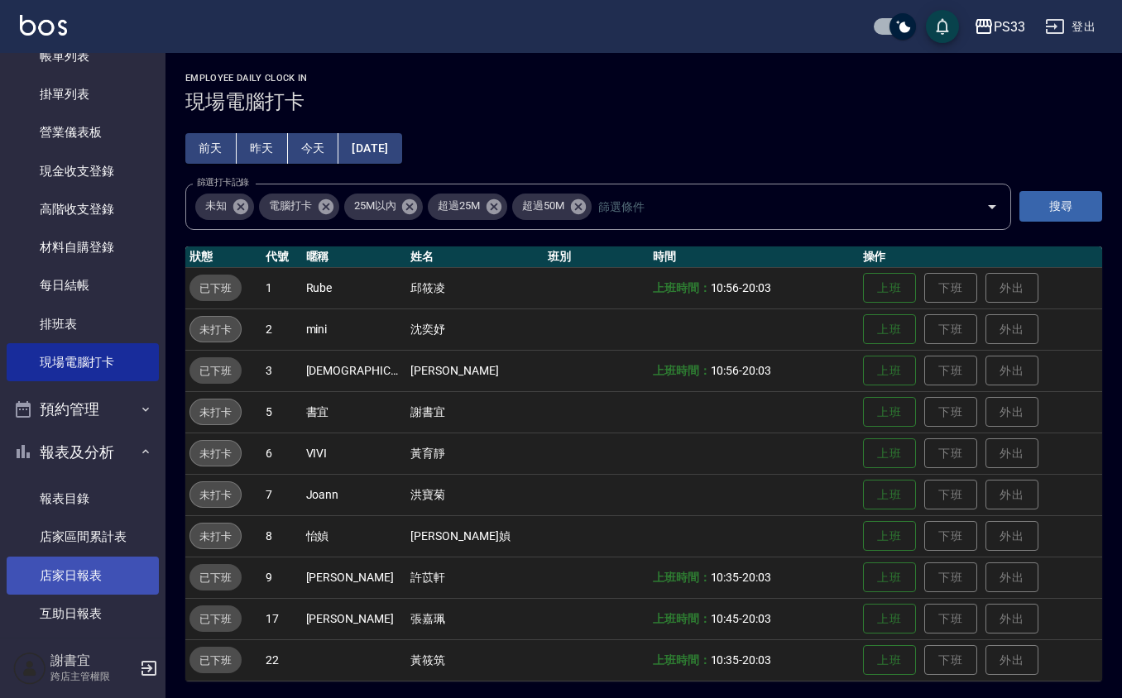
click at [83, 557] on link "店家日報表" at bounding box center [83, 576] width 152 height 38
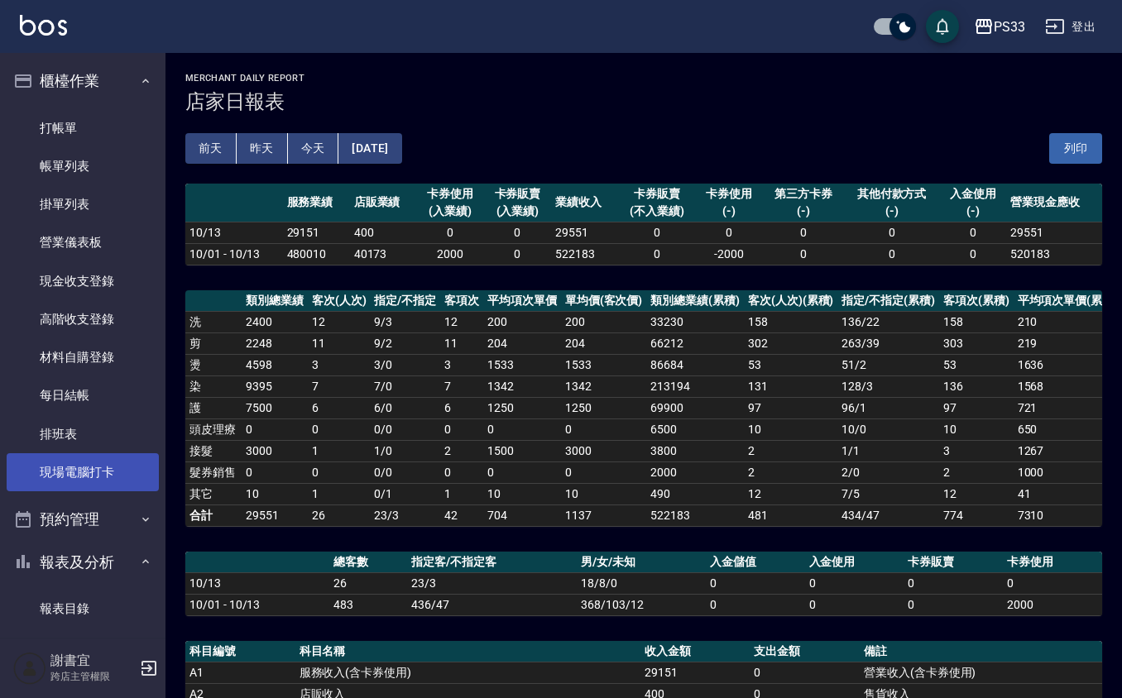
click at [78, 461] on link "現場電腦打卡" at bounding box center [83, 472] width 152 height 38
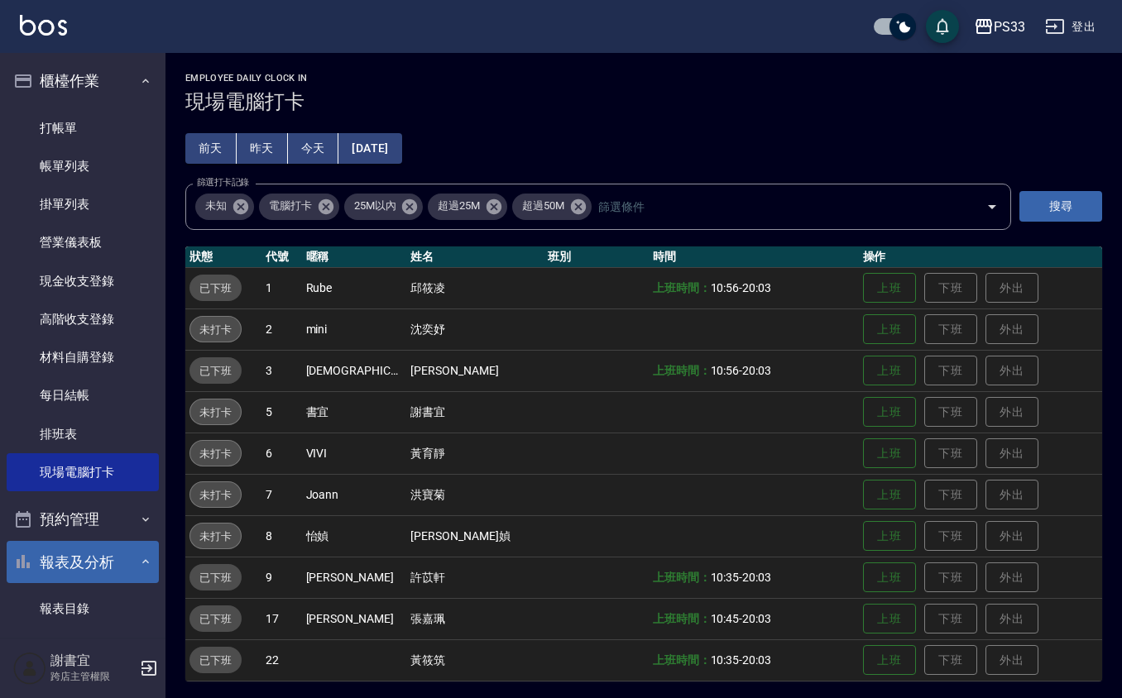
scroll to position [220, 0]
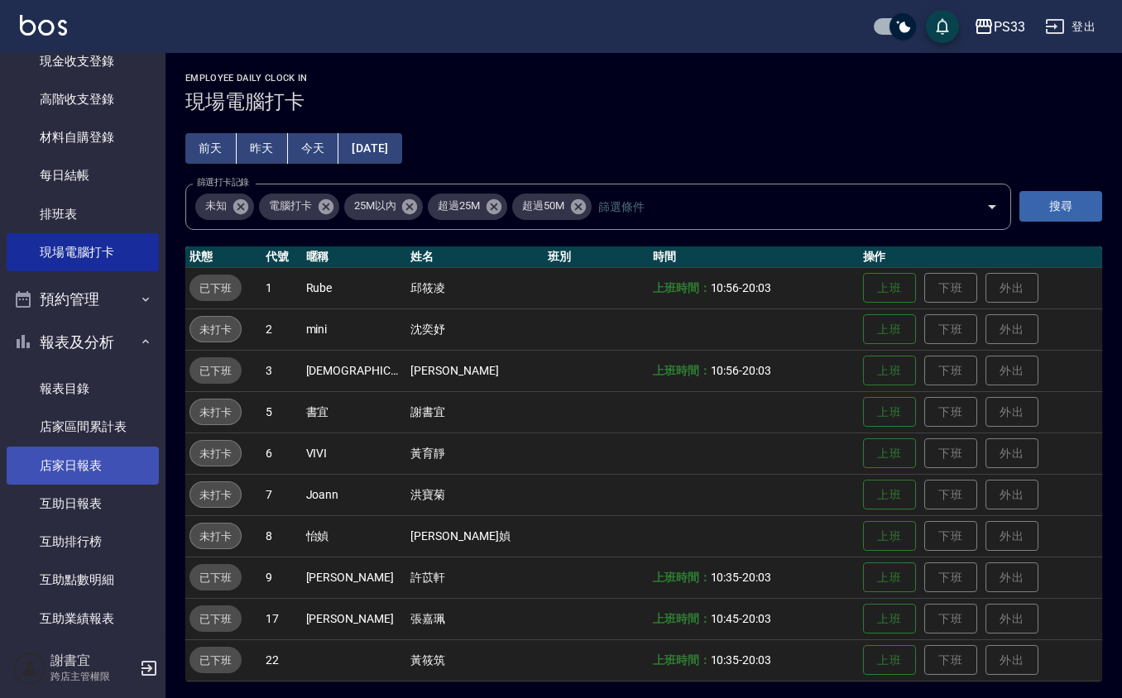
click at [107, 450] on link "店家日報表" at bounding box center [83, 466] width 152 height 38
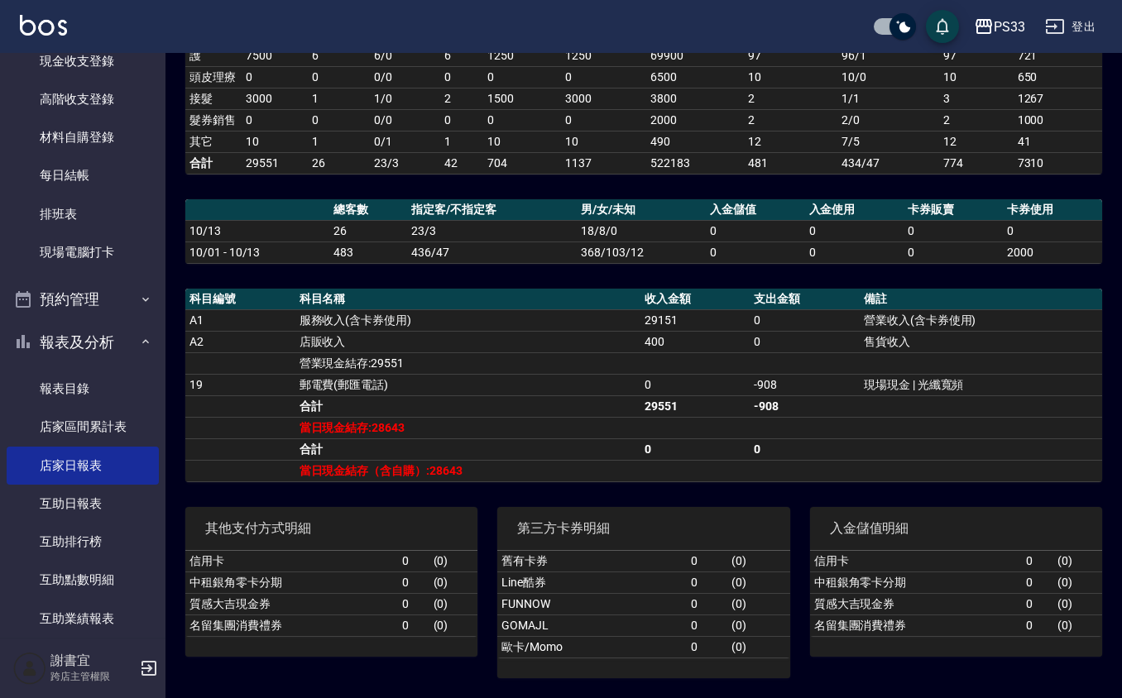
scroll to position [377, 0]
click at [70, 259] on link "現場電腦打卡" at bounding box center [83, 252] width 152 height 38
